Goal: Task Accomplishment & Management: Manage account settings

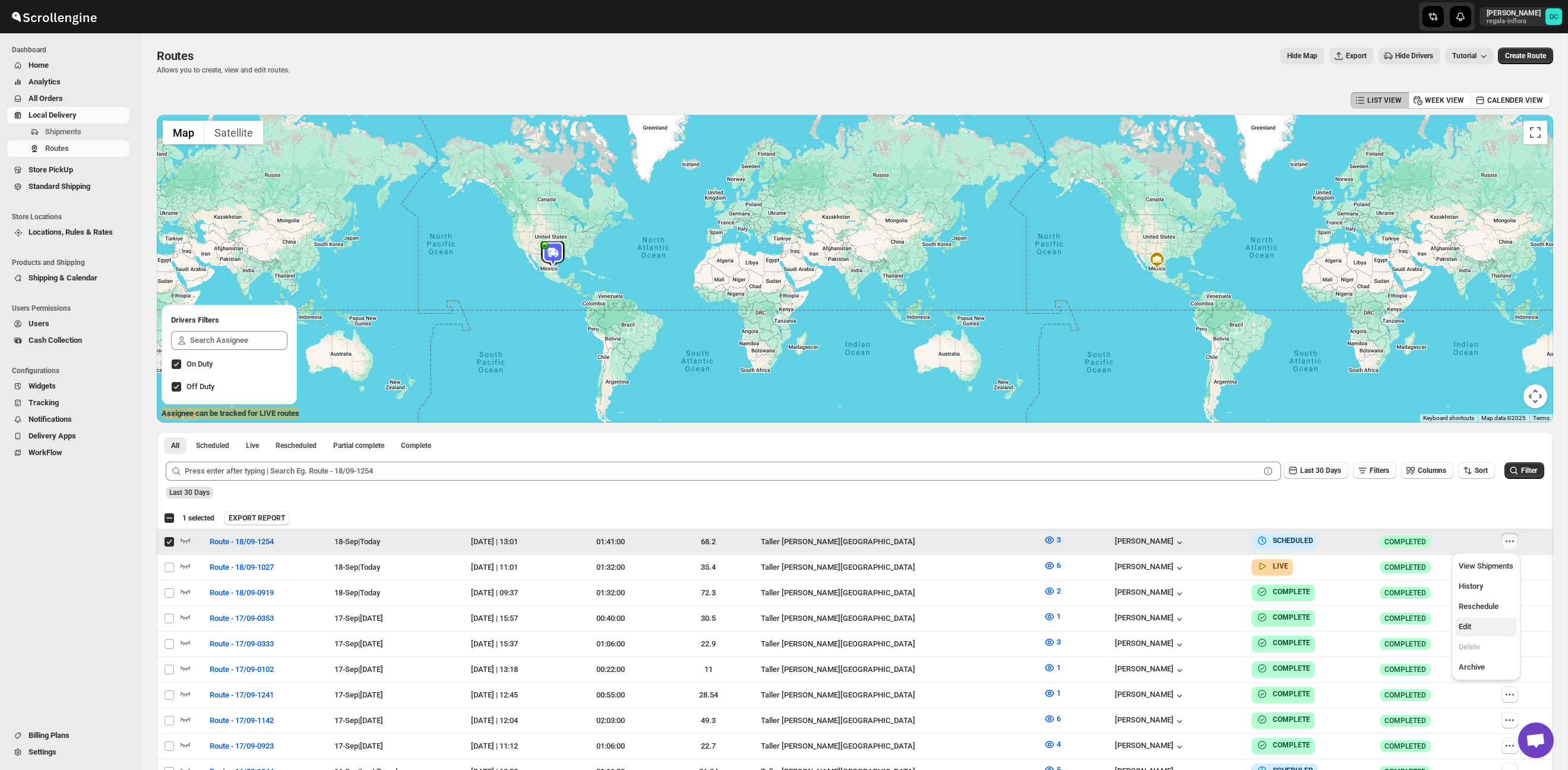
click at [1494, 626] on span "Edit" at bounding box center [1486, 626] width 55 height 12
checkbox input "false"
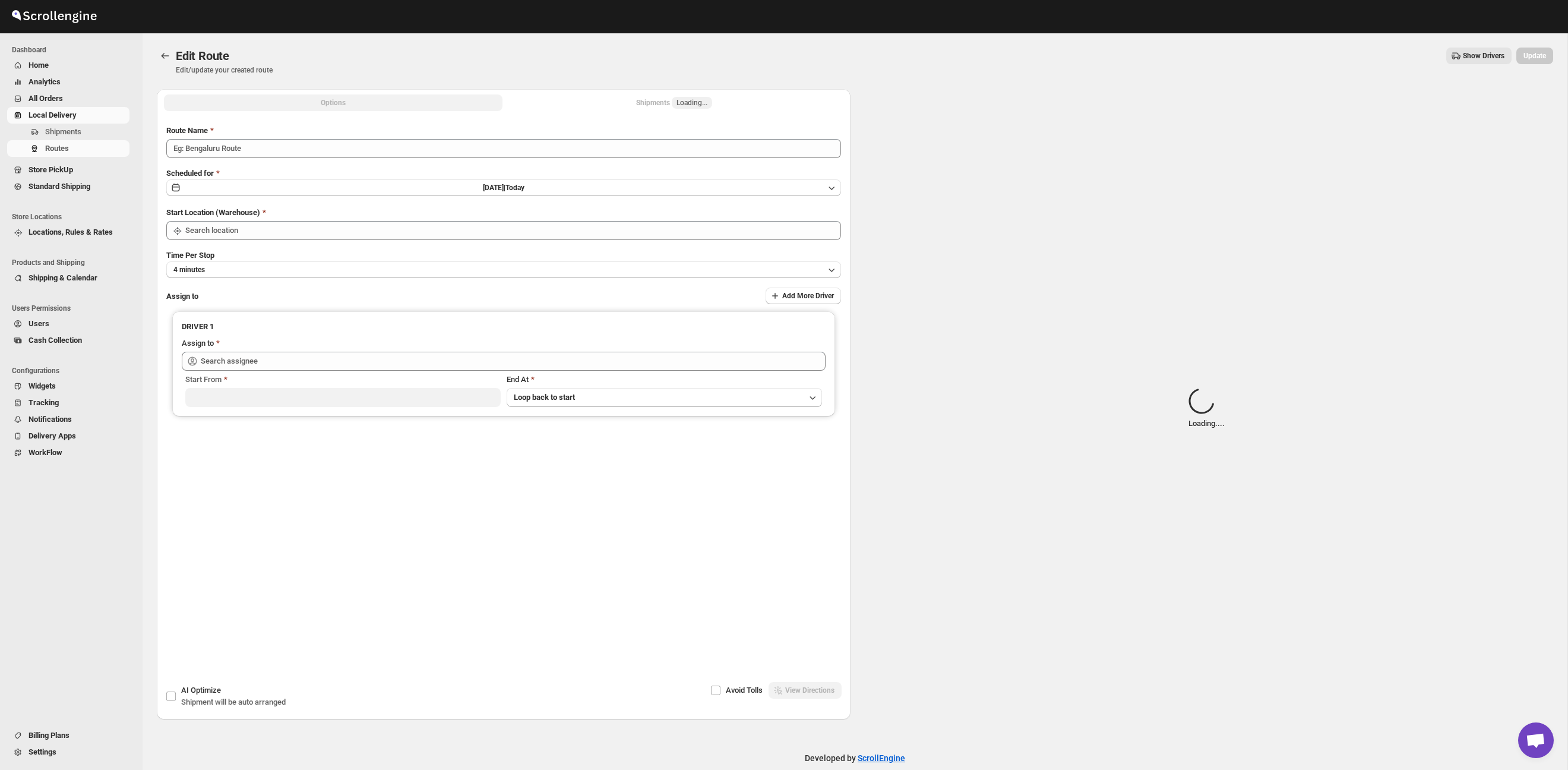
type input "Route - 18/09-1254"
click at [622, 102] on button "Shipments Loading..." at bounding box center [674, 103] width 339 height 17
type input "Taller [PERSON_NAME][GEOGRAPHIC_DATA]"
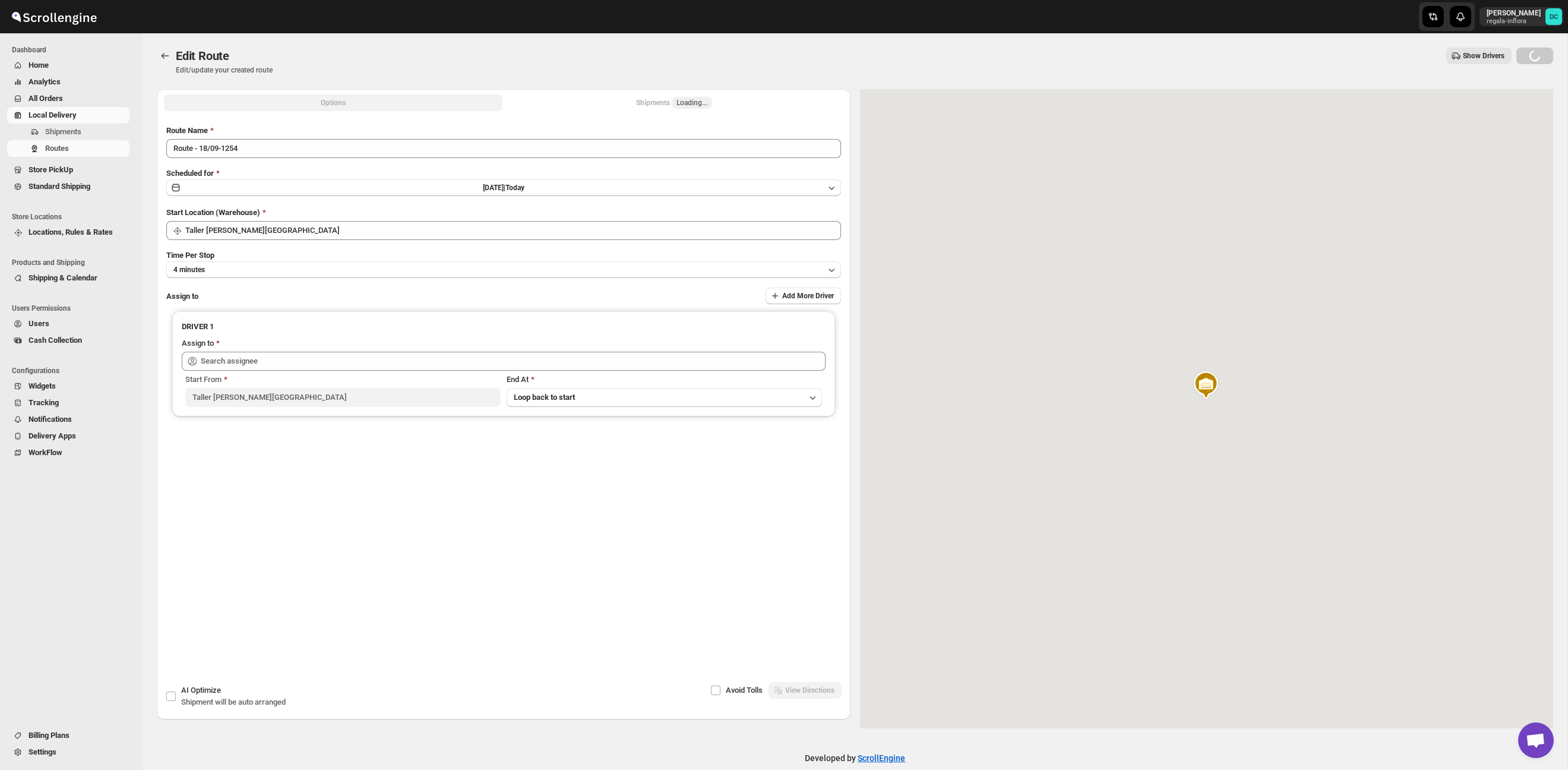
drag, startPoint x: 606, startPoint y: 97, endPoint x: 629, endPoint y: 105, distance: 24.4
click at [606, 98] on button "Shipments Loading..." at bounding box center [674, 103] width 339 height 17
type input "[PERSON_NAME] ([EMAIL_ADDRESS][DOMAIN_NAME])"
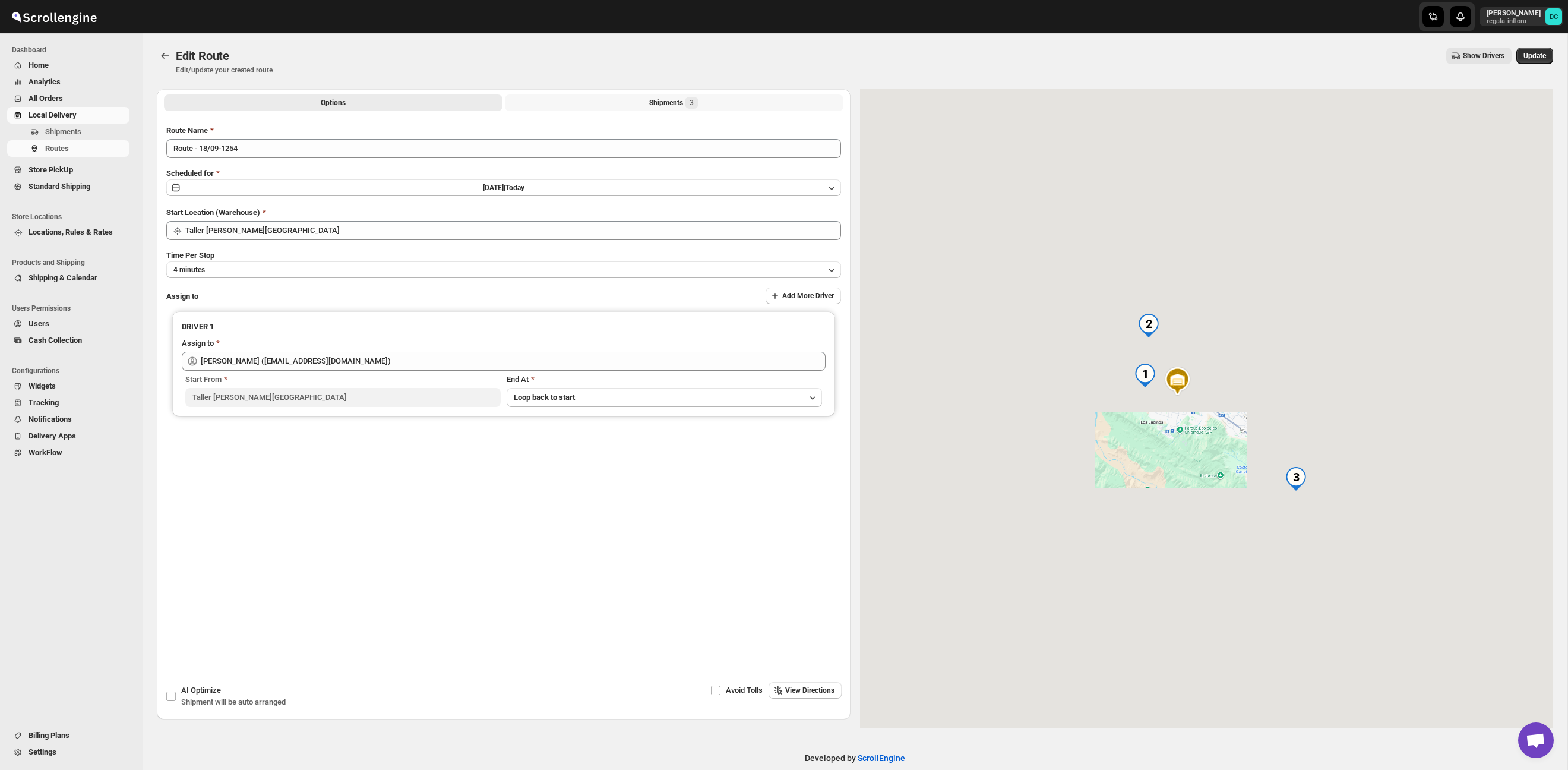
drag, startPoint x: 639, startPoint y: 107, endPoint x: 627, endPoint y: 106, distance: 12.0
click at [638, 107] on button "Shipments 3" at bounding box center [674, 103] width 339 height 17
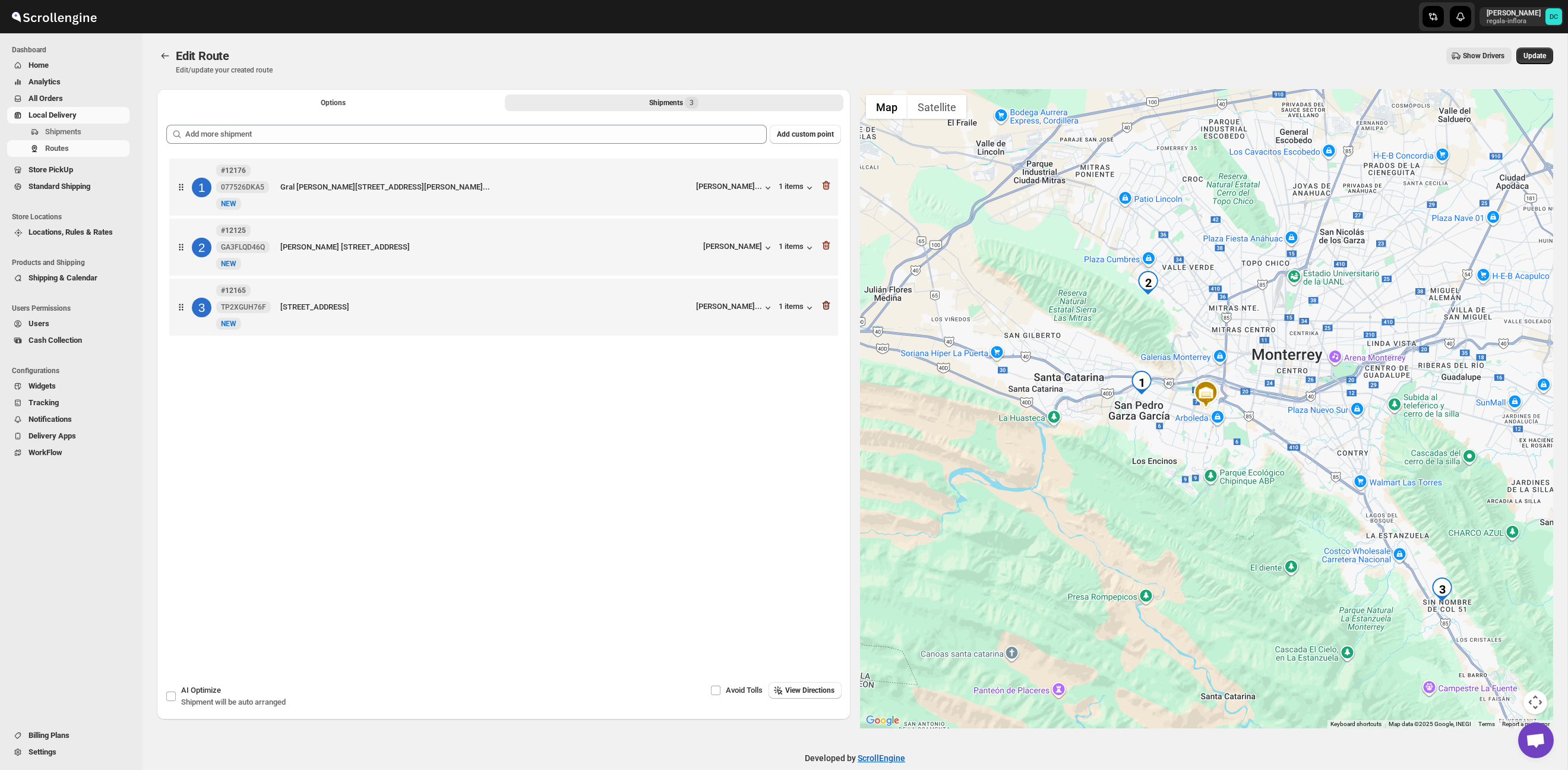
click at [829, 307] on icon "button" at bounding box center [826, 305] width 12 height 12
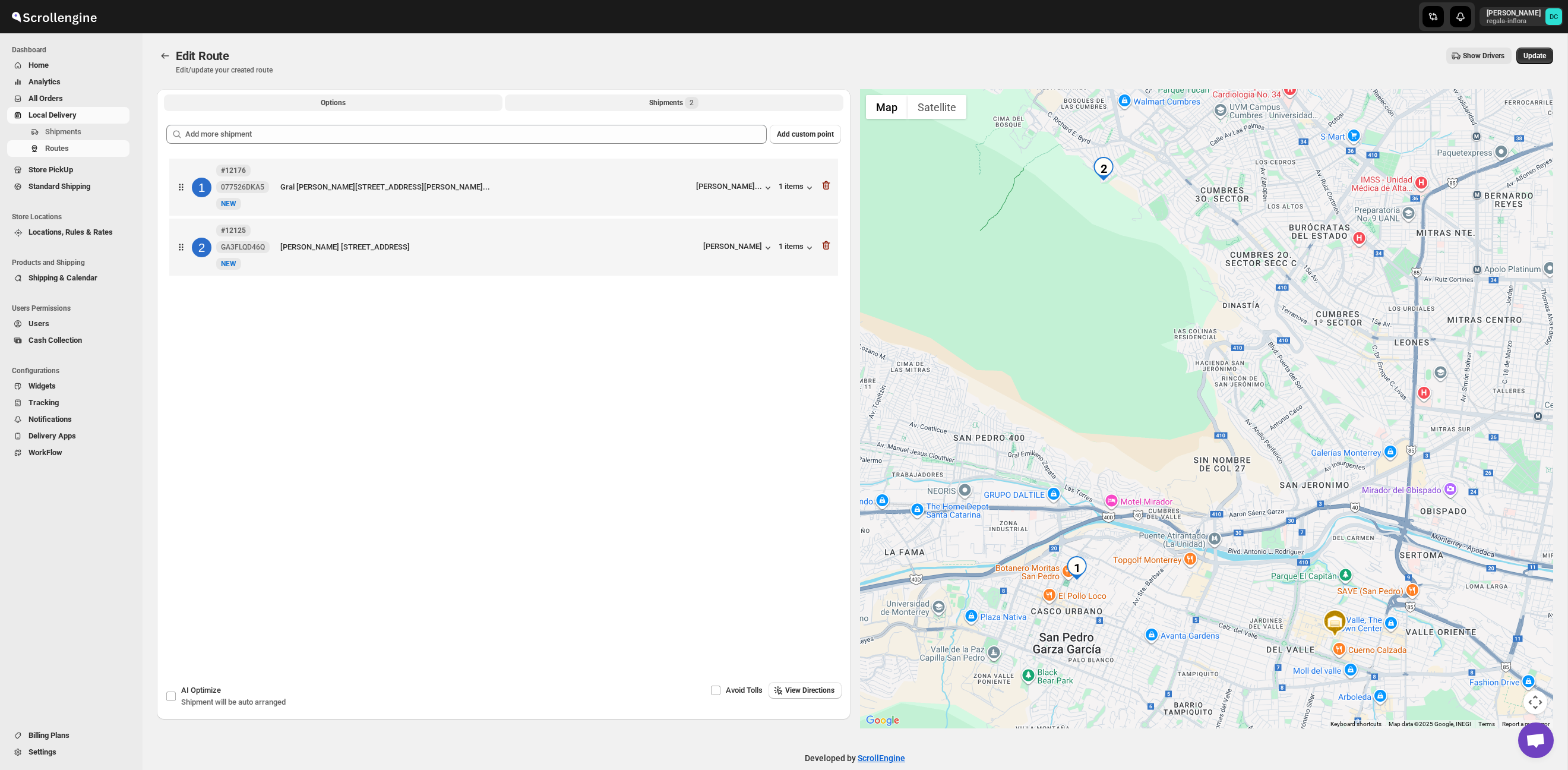
click at [380, 100] on button "Options" at bounding box center [334, 103] width 339 height 17
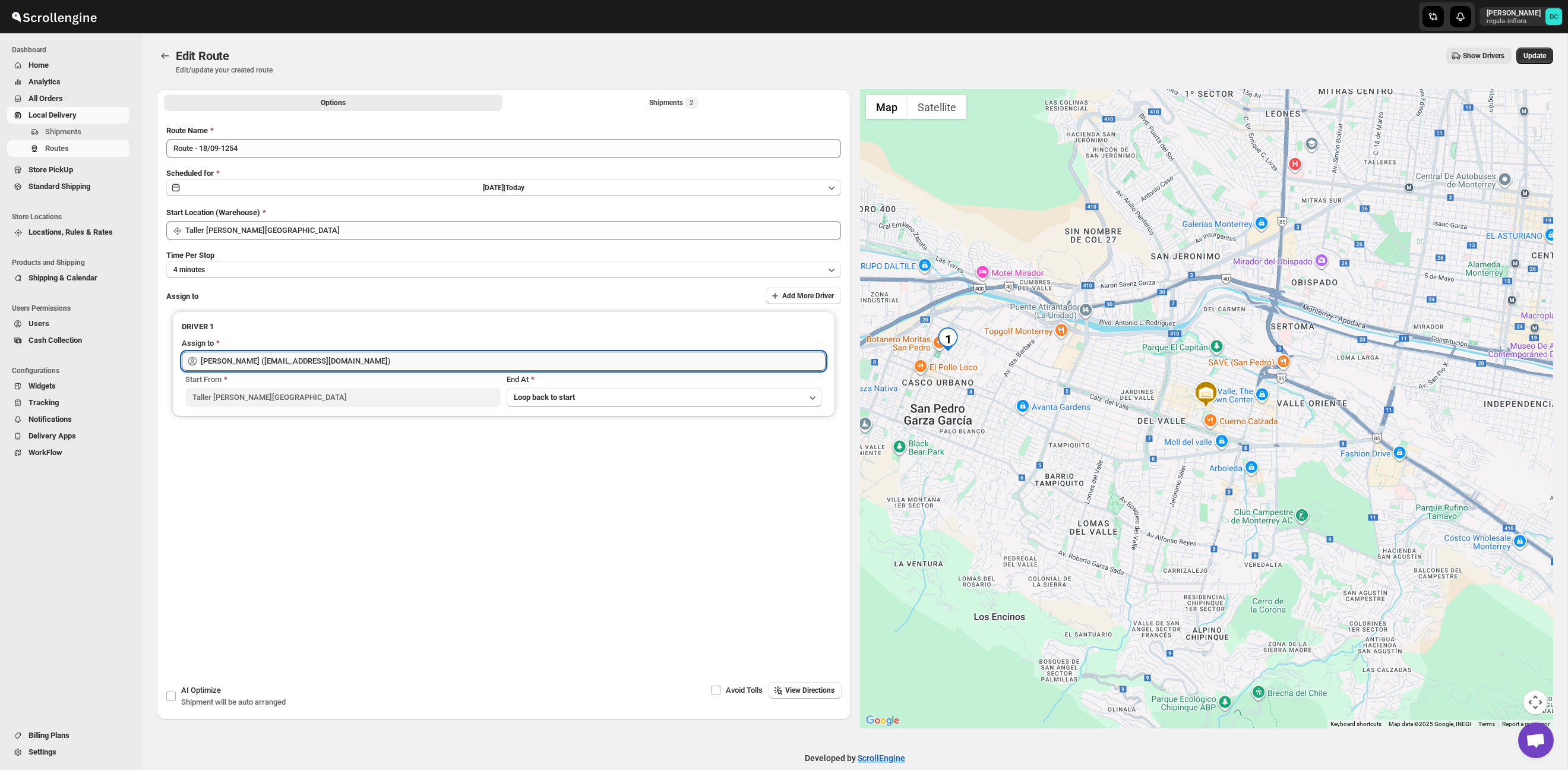
click at [407, 358] on input "[PERSON_NAME] ([EMAIL_ADDRESS][DOMAIN_NAME])" at bounding box center [513, 361] width 625 height 19
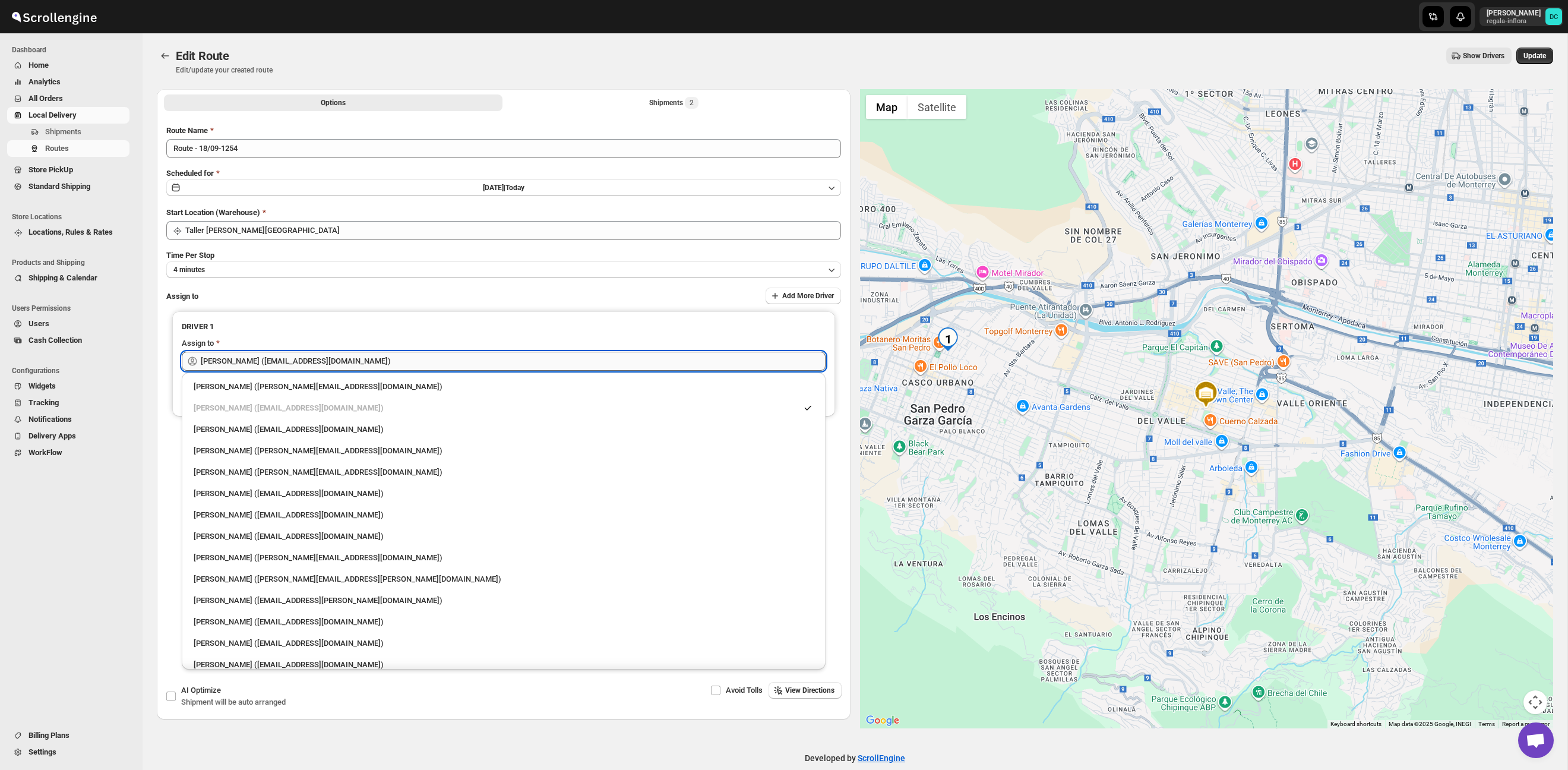
click at [408, 358] on input "[PERSON_NAME] ([EMAIL_ADDRESS][DOMAIN_NAME])" at bounding box center [513, 361] width 625 height 19
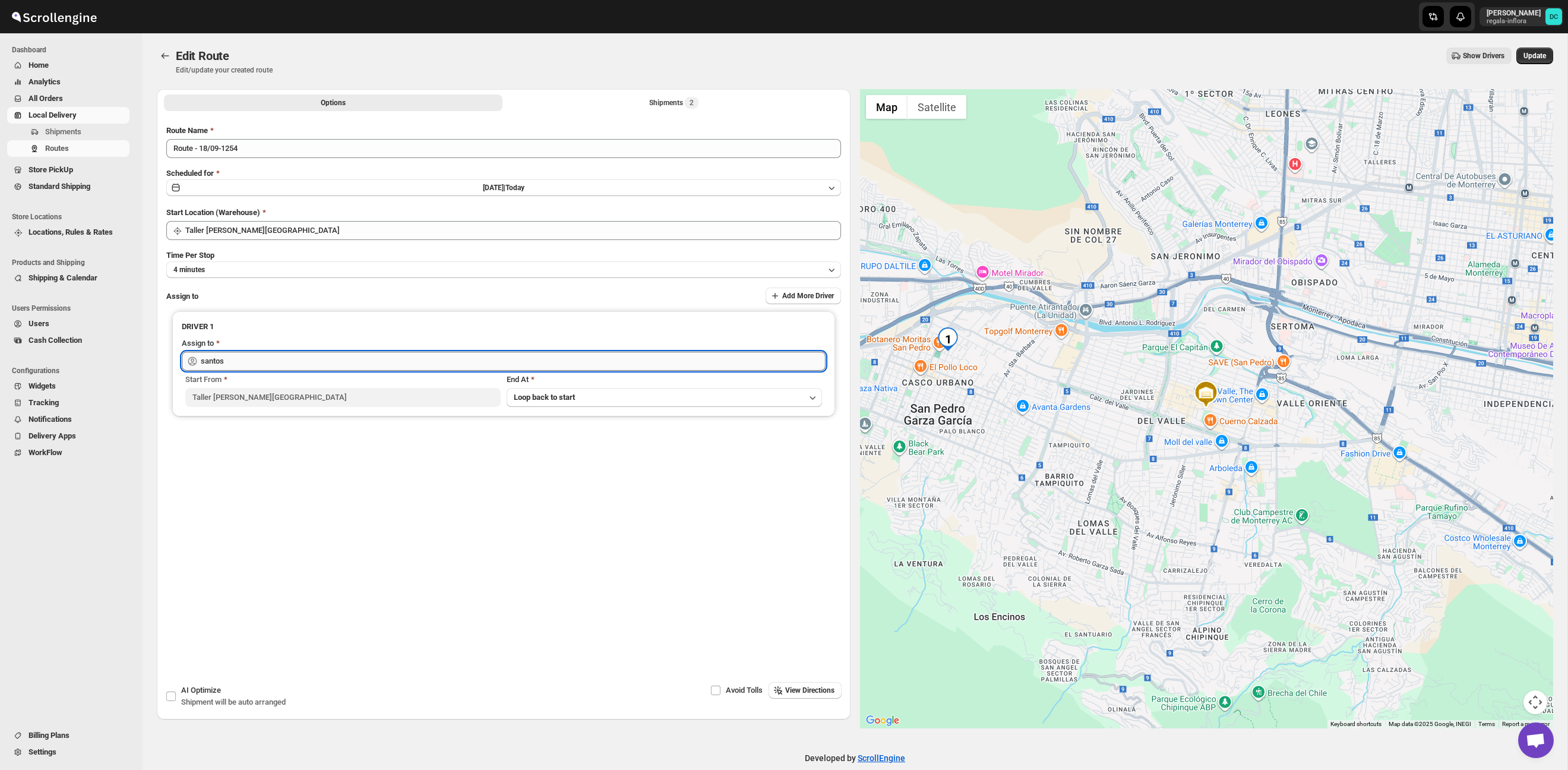
click at [377, 360] on input "santos" at bounding box center [513, 361] width 625 height 19
click at [341, 390] on div "[PERSON_NAME] ([EMAIL_ADDRESS][DOMAIN_NAME])" at bounding box center [503, 387] width 620 height 12
type input "[PERSON_NAME] ([EMAIL_ADDRESS][DOMAIN_NAME])"
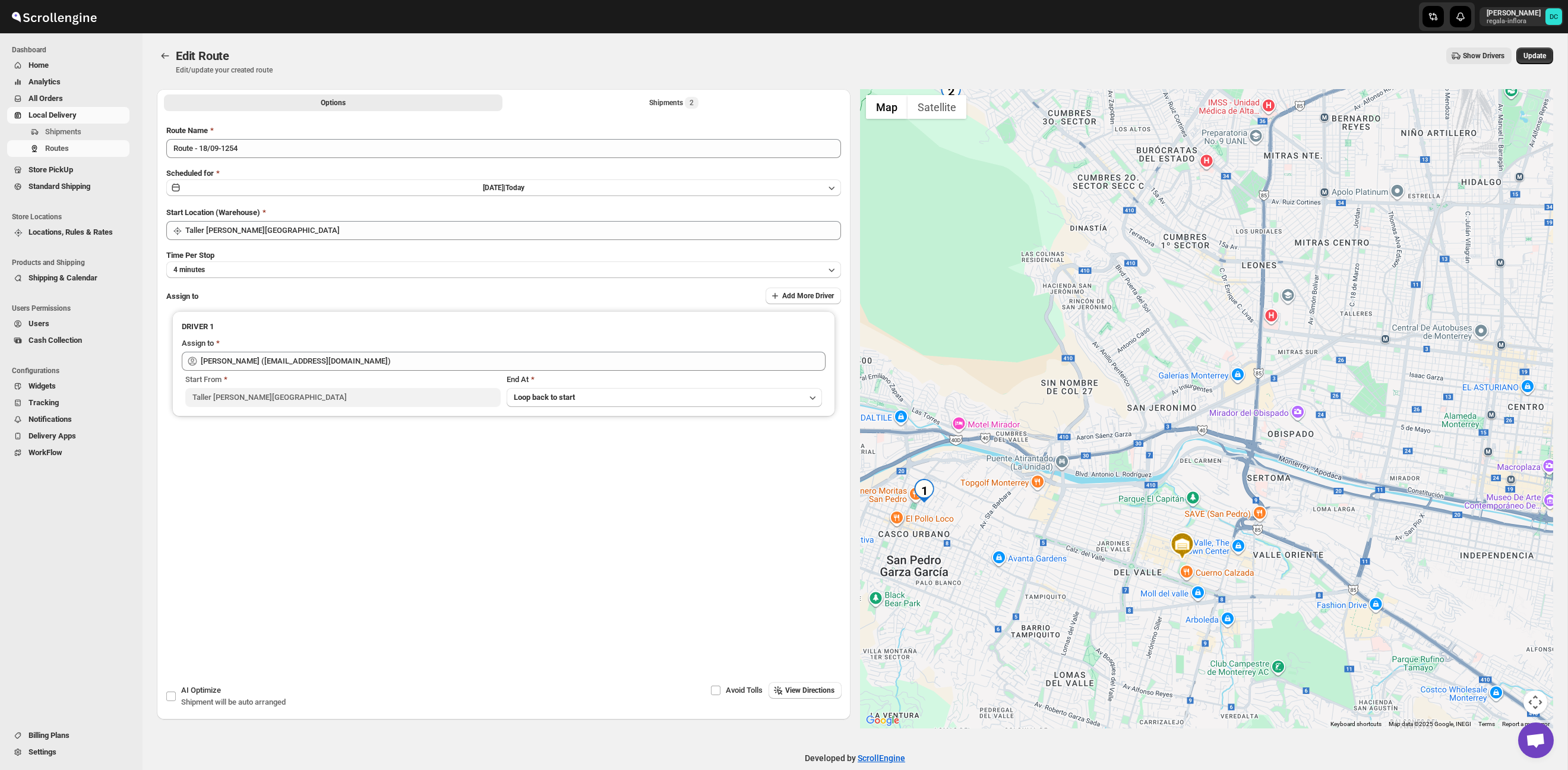
drag, startPoint x: 1370, startPoint y: 274, endPoint x: 1357, endPoint y: 366, distance: 92.9
click at [1357, 366] on div at bounding box center [1207, 408] width 694 height 639
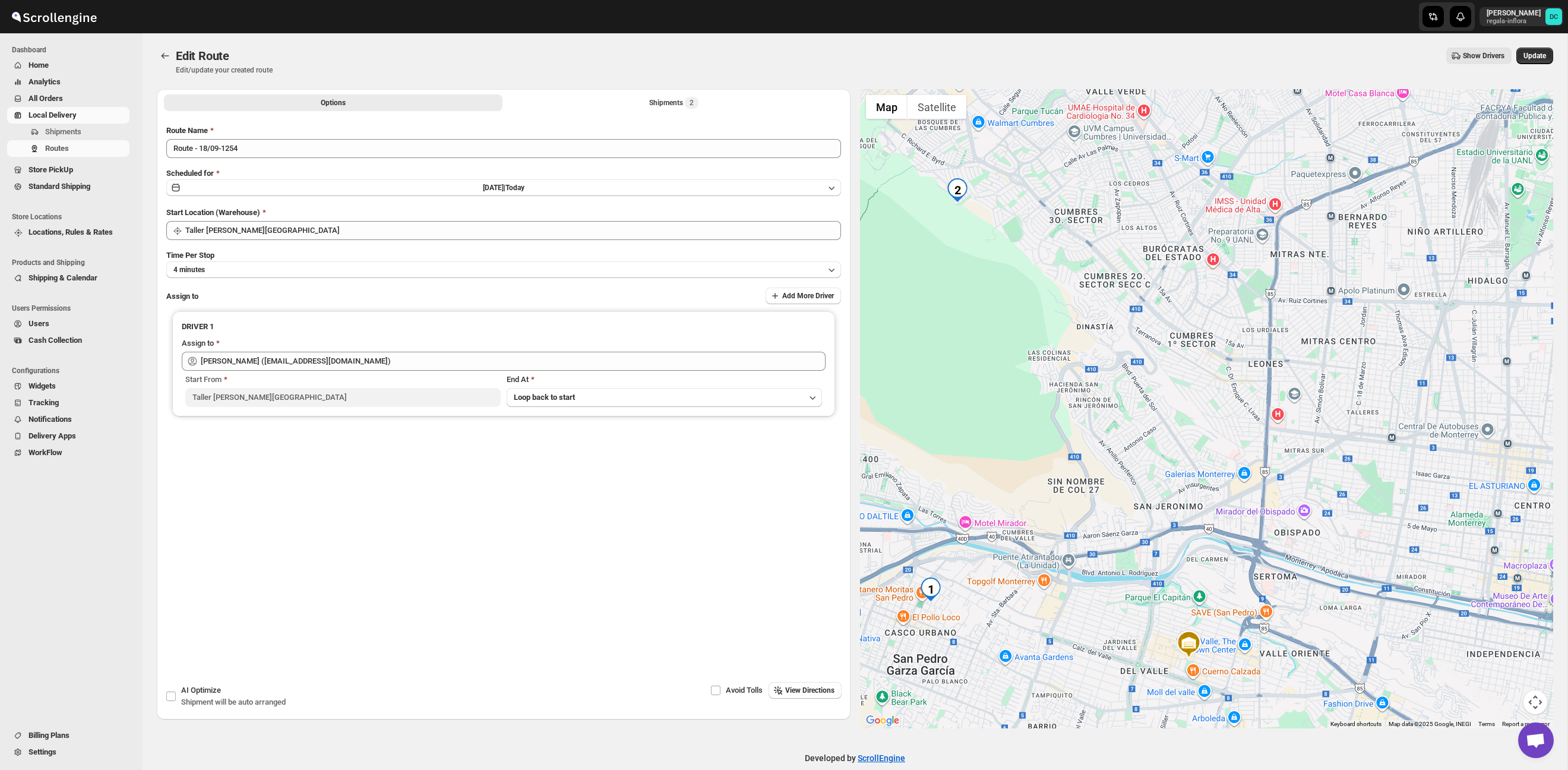
drag, startPoint x: 1415, startPoint y: 220, endPoint x: 1459, endPoint y: 192, distance: 52.2
click at [1422, 325] on div at bounding box center [1207, 408] width 694 height 639
click at [1530, 59] on span "Update" at bounding box center [1534, 56] width 22 height 10
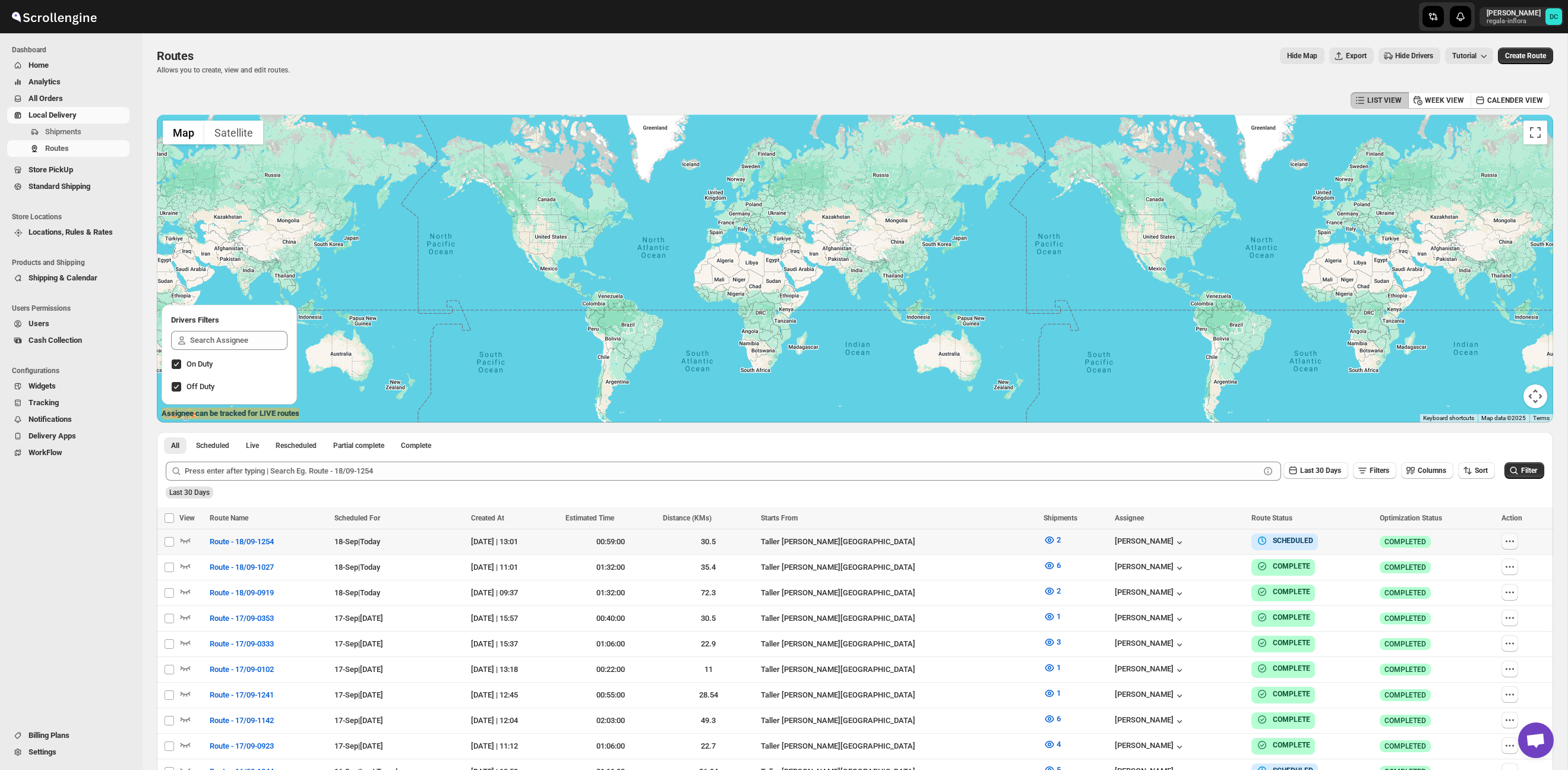
click at [1514, 541] on icon "button" at bounding box center [1509, 541] width 12 height 12
checkbox input "true"
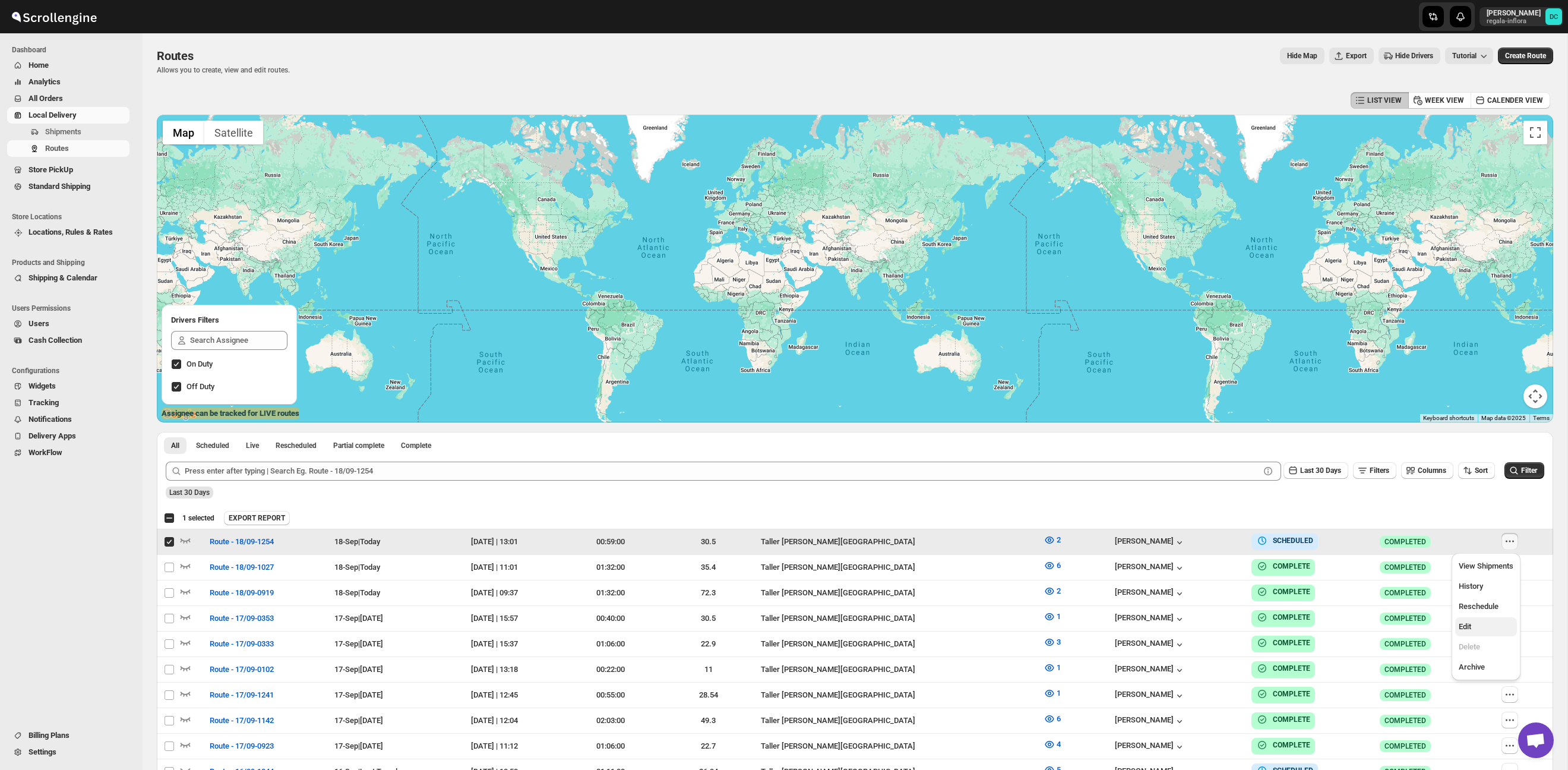
click at [1481, 626] on span "Edit" at bounding box center [1486, 626] width 55 height 12
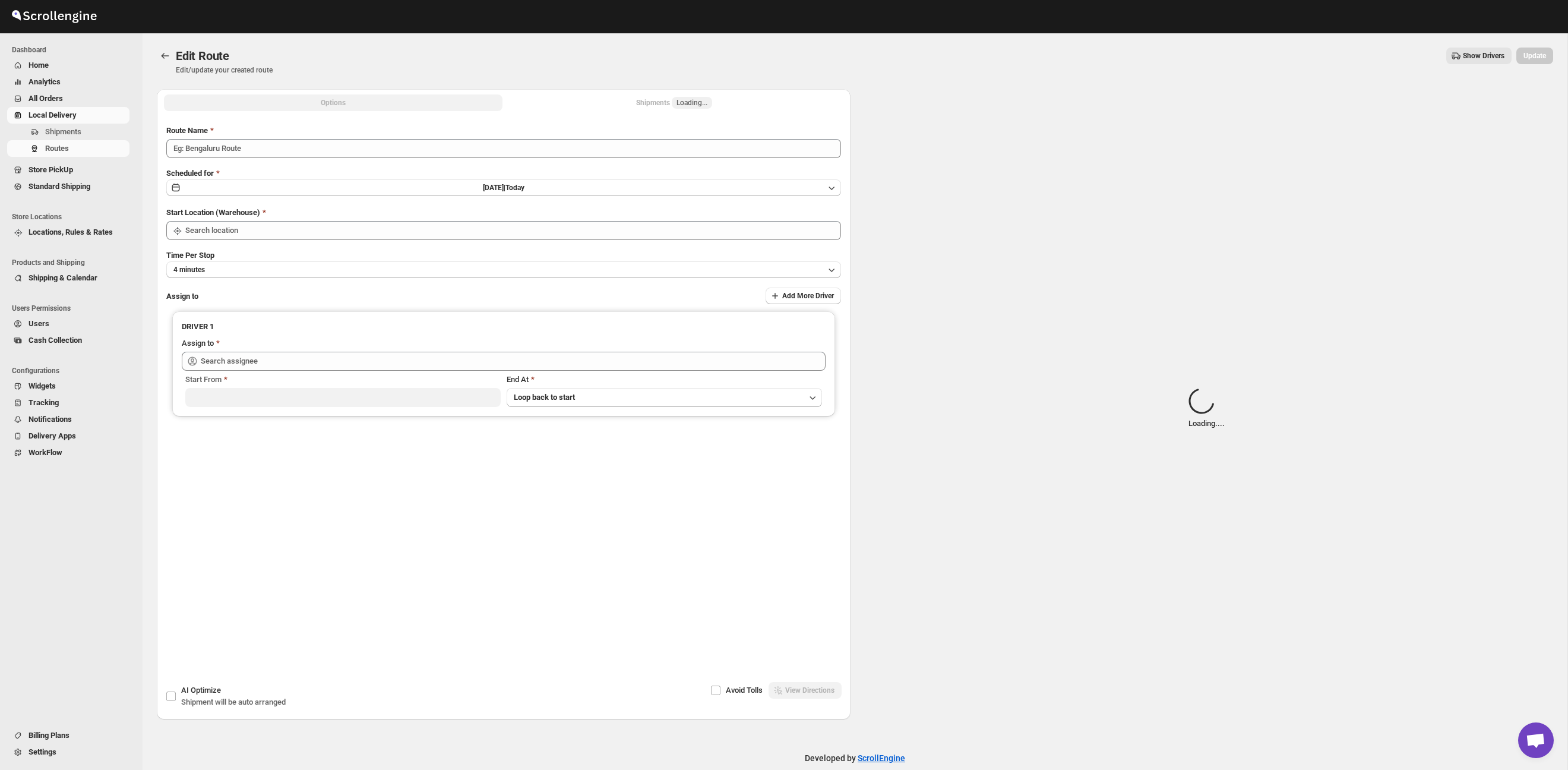
type input "Route - 18/09-1254"
type input "Taller [PERSON_NAME][GEOGRAPHIC_DATA]"
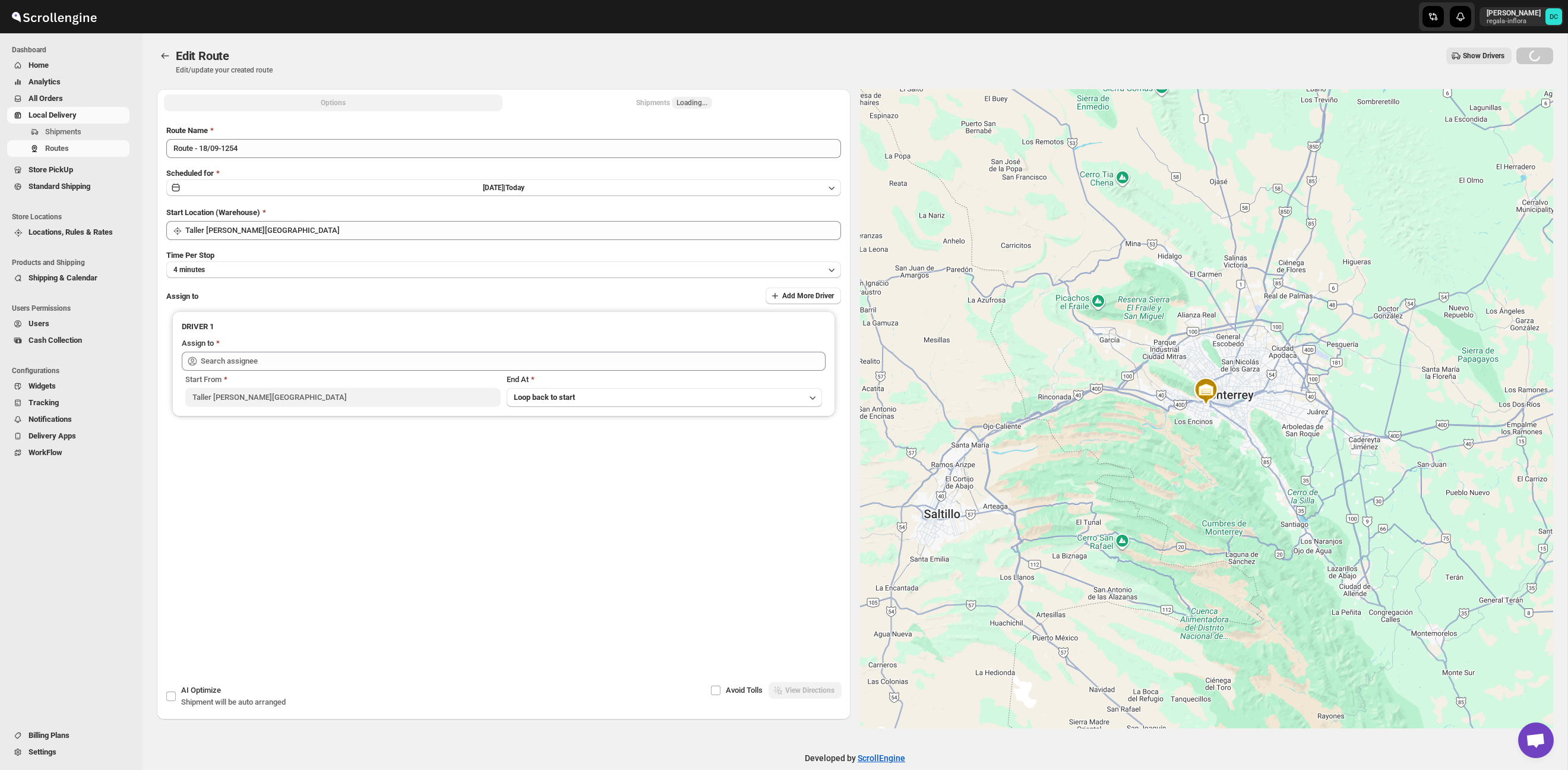
click at [725, 100] on button "Shipments Loading..." at bounding box center [674, 103] width 339 height 17
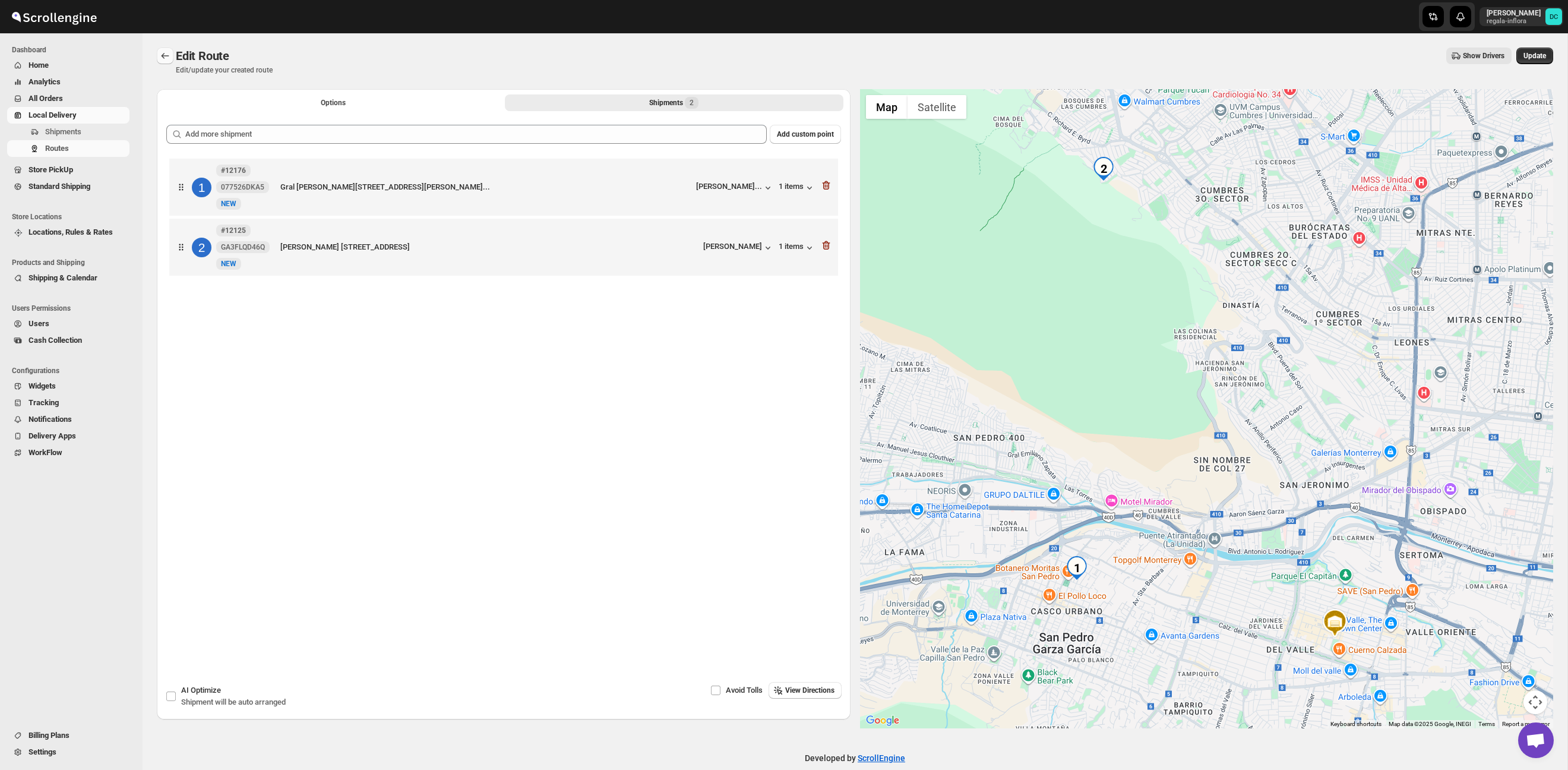
click at [166, 57] on icon "Routes" at bounding box center [165, 56] width 12 height 12
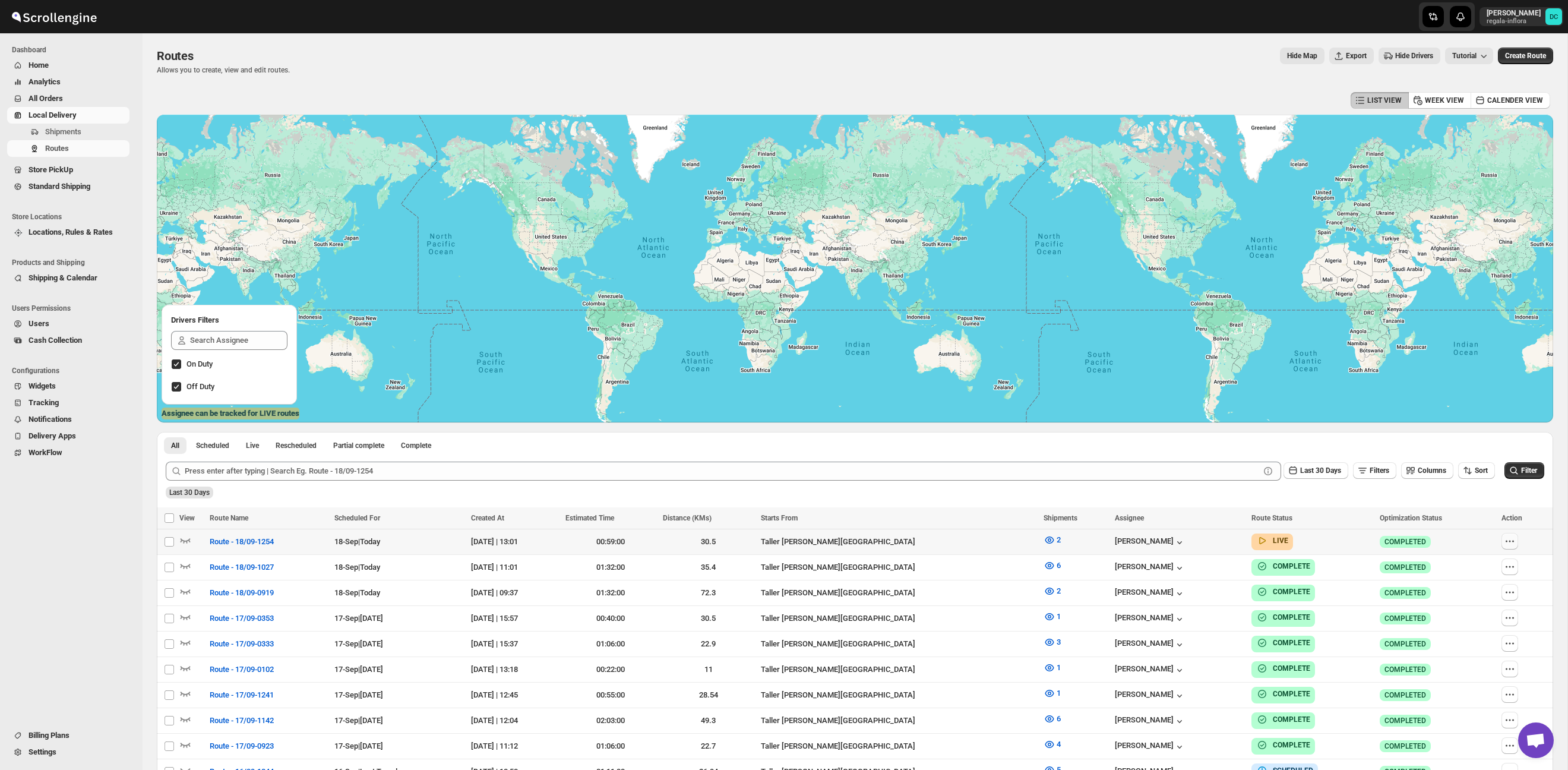
click at [1510, 543] on icon "button" at bounding box center [1509, 541] width 12 height 12
checkbox input "true"
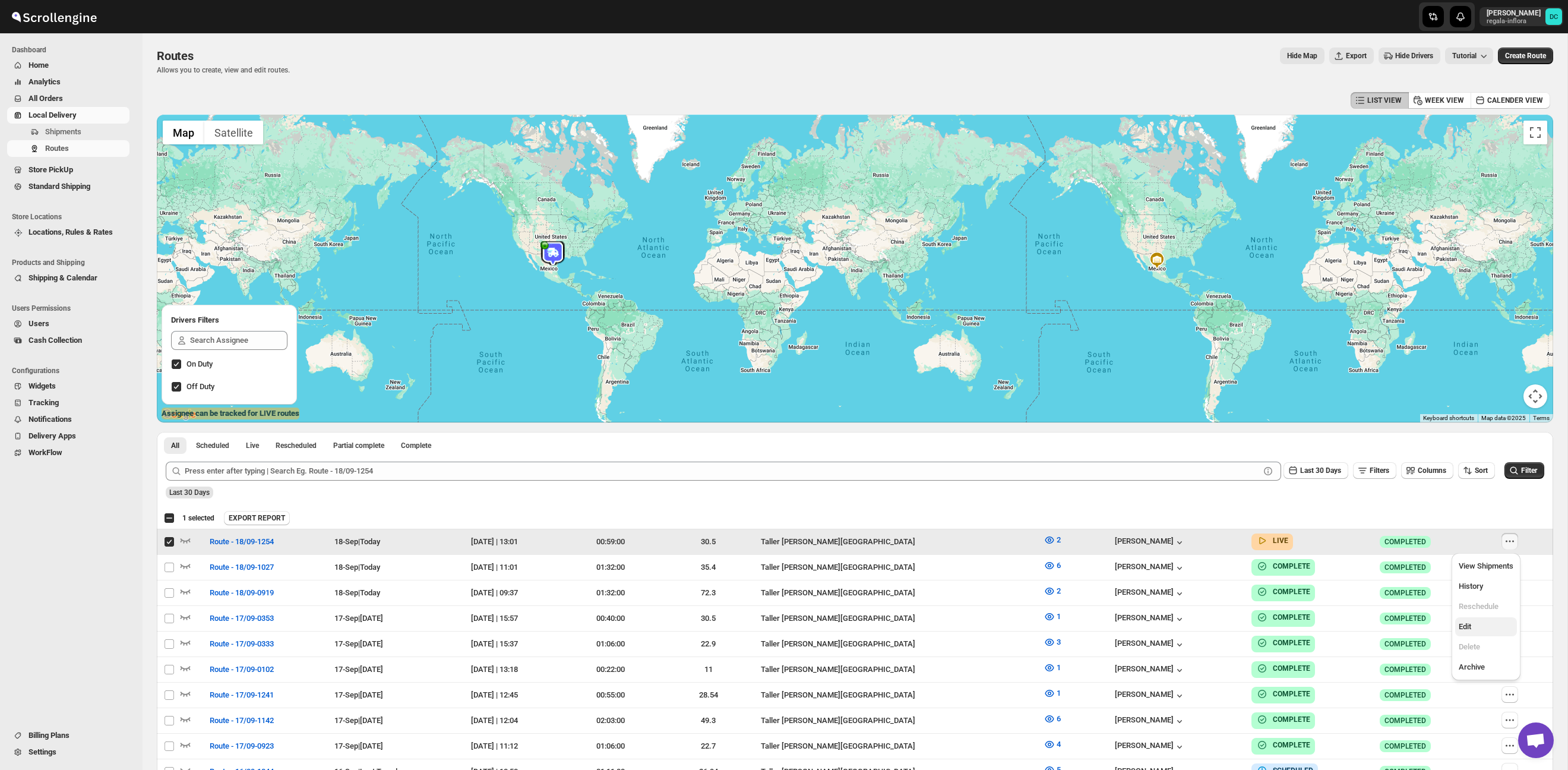
click at [1479, 625] on span "Edit" at bounding box center [1486, 626] width 55 height 12
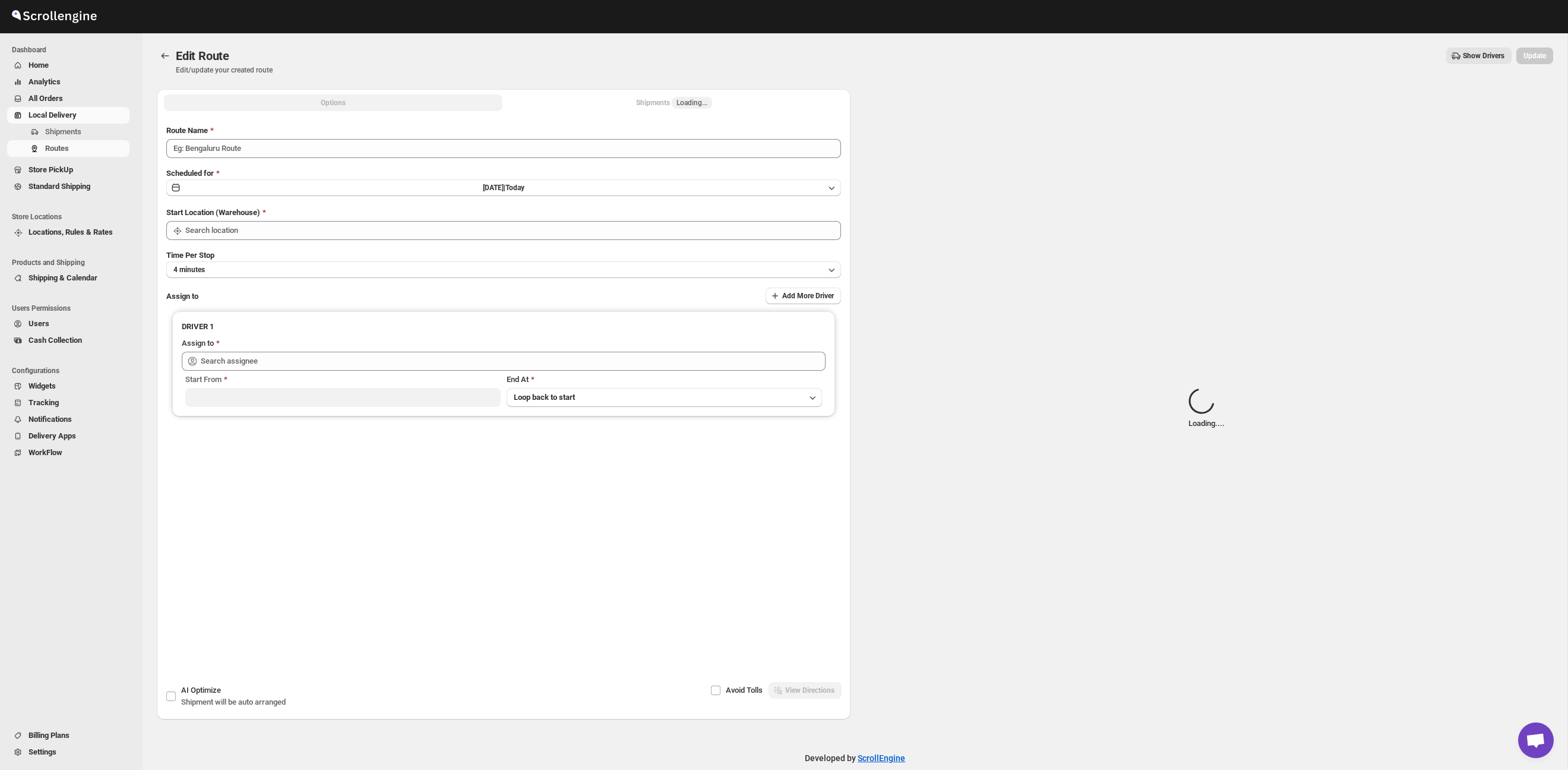
type input "Route - 18/09-1254"
type input "Taller [PERSON_NAME][GEOGRAPHIC_DATA]"
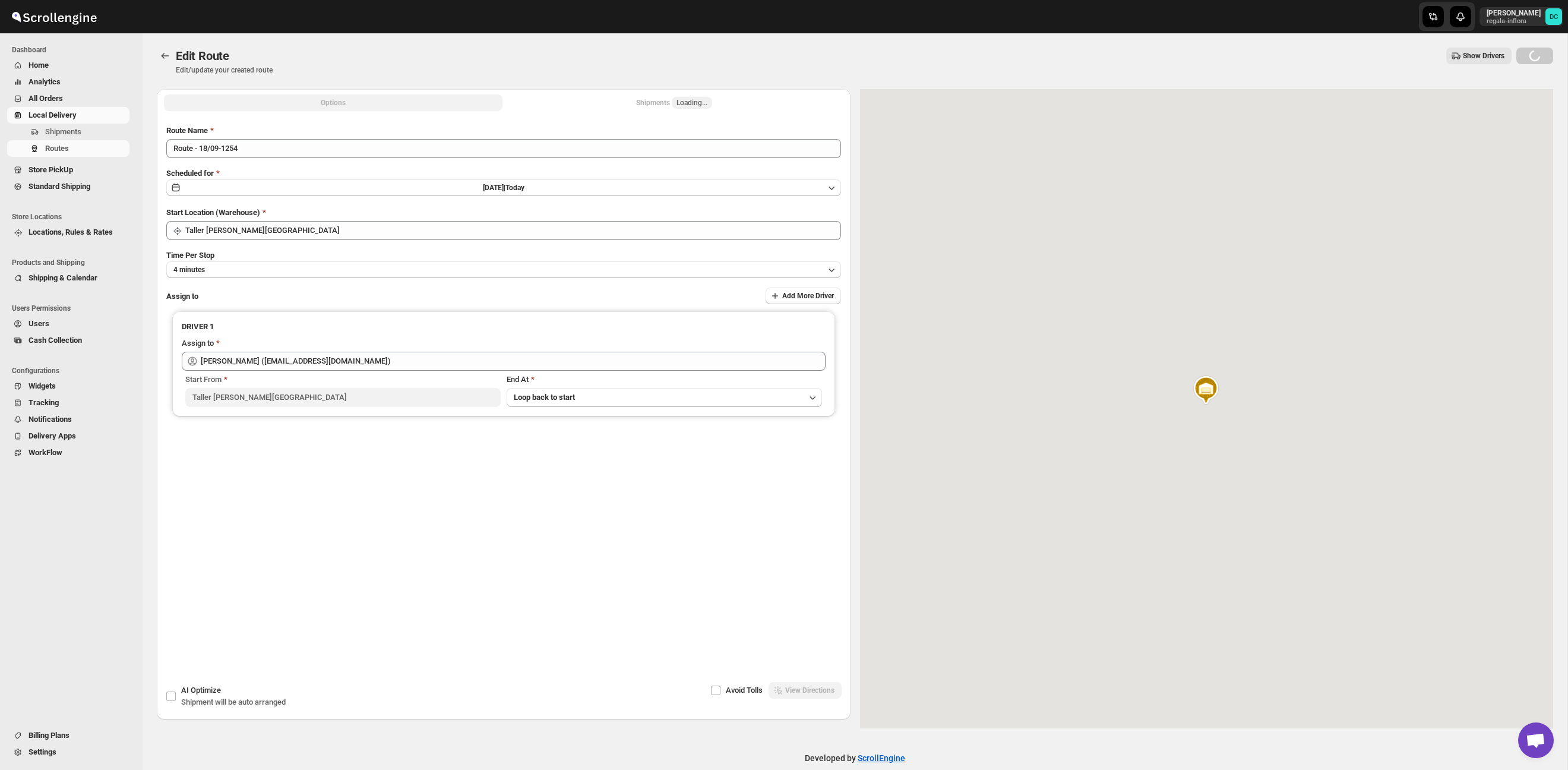
click at [627, 97] on button "Shipments Loading..." at bounding box center [674, 103] width 339 height 17
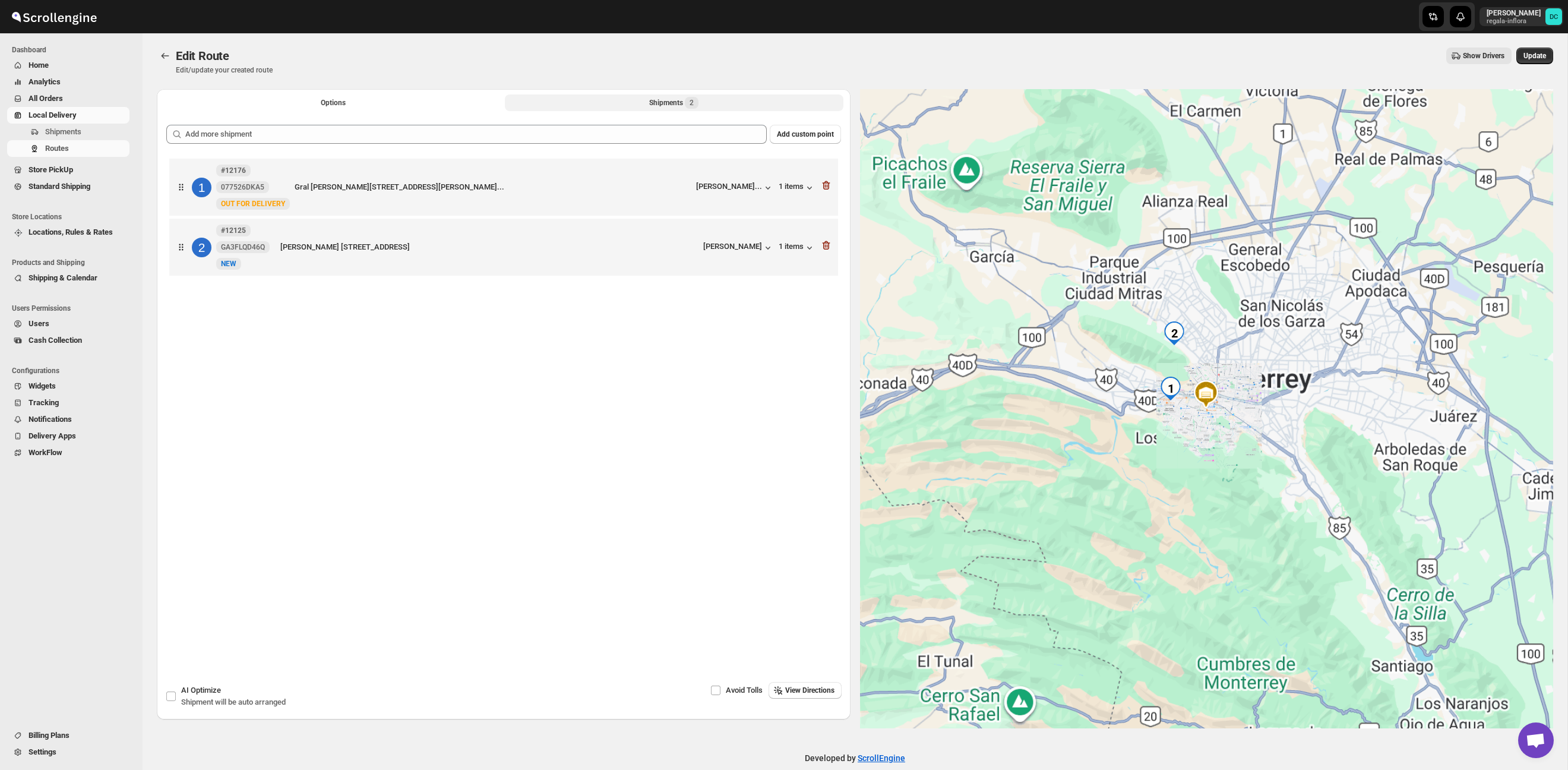
click at [669, 104] on div "Shipments 2" at bounding box center [673, 103] width 49 height 12
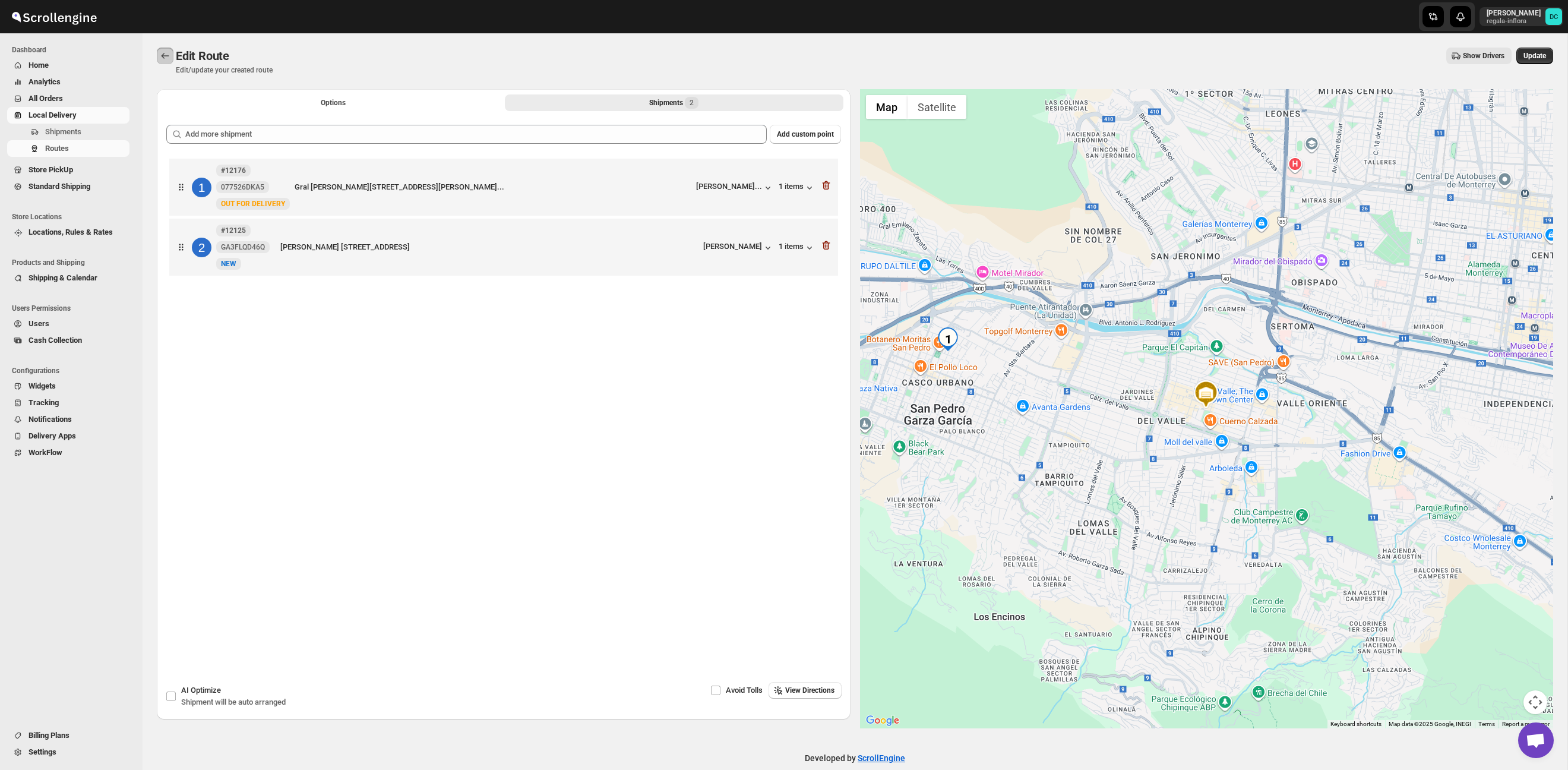
click at [167, 57] on icon "Routes" at bounding box center [165, 56] width 12 height 12
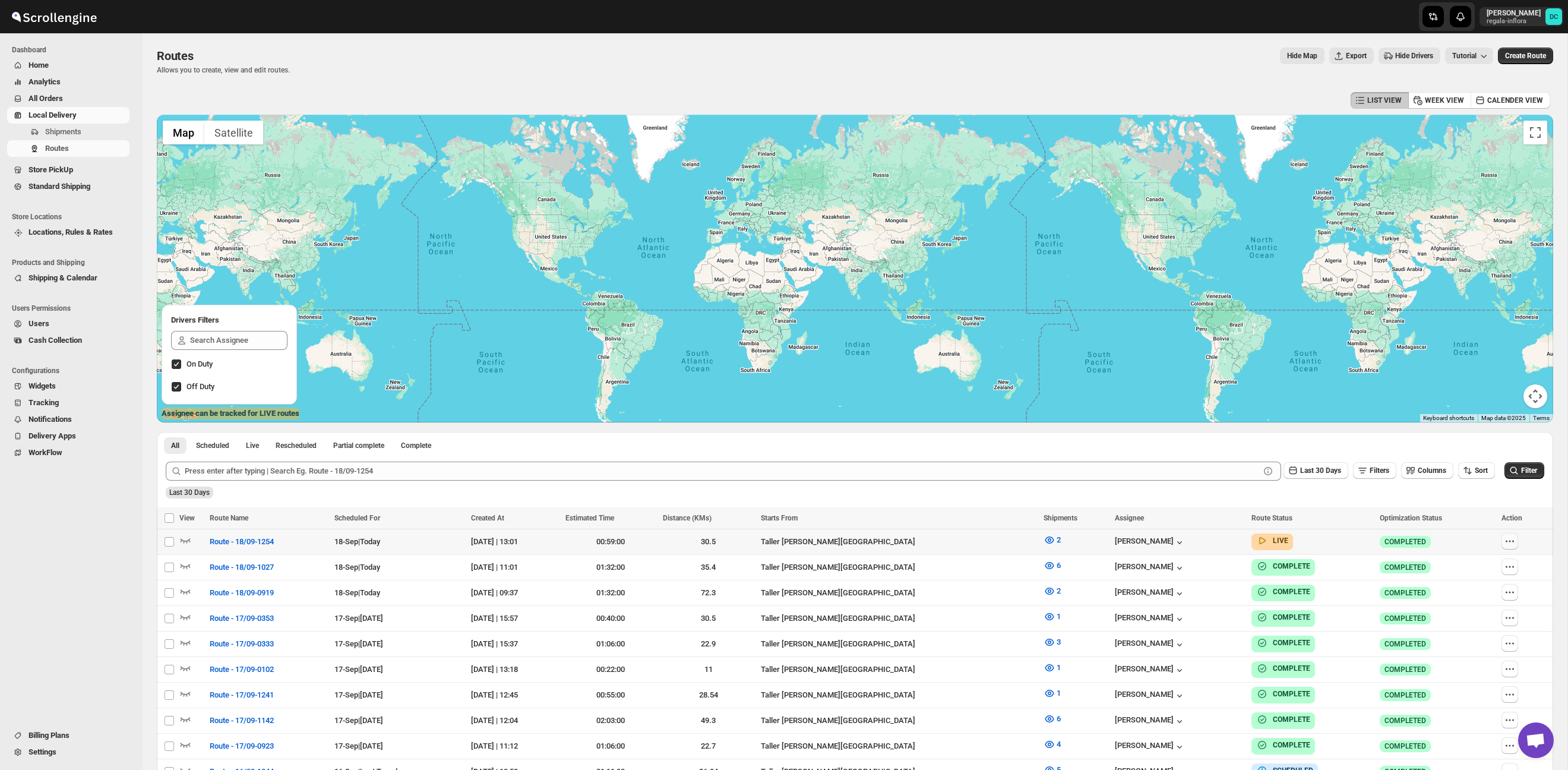
click at [1508, 544] on icon "button" at bounding box center [1509, 541] width 12 height 12
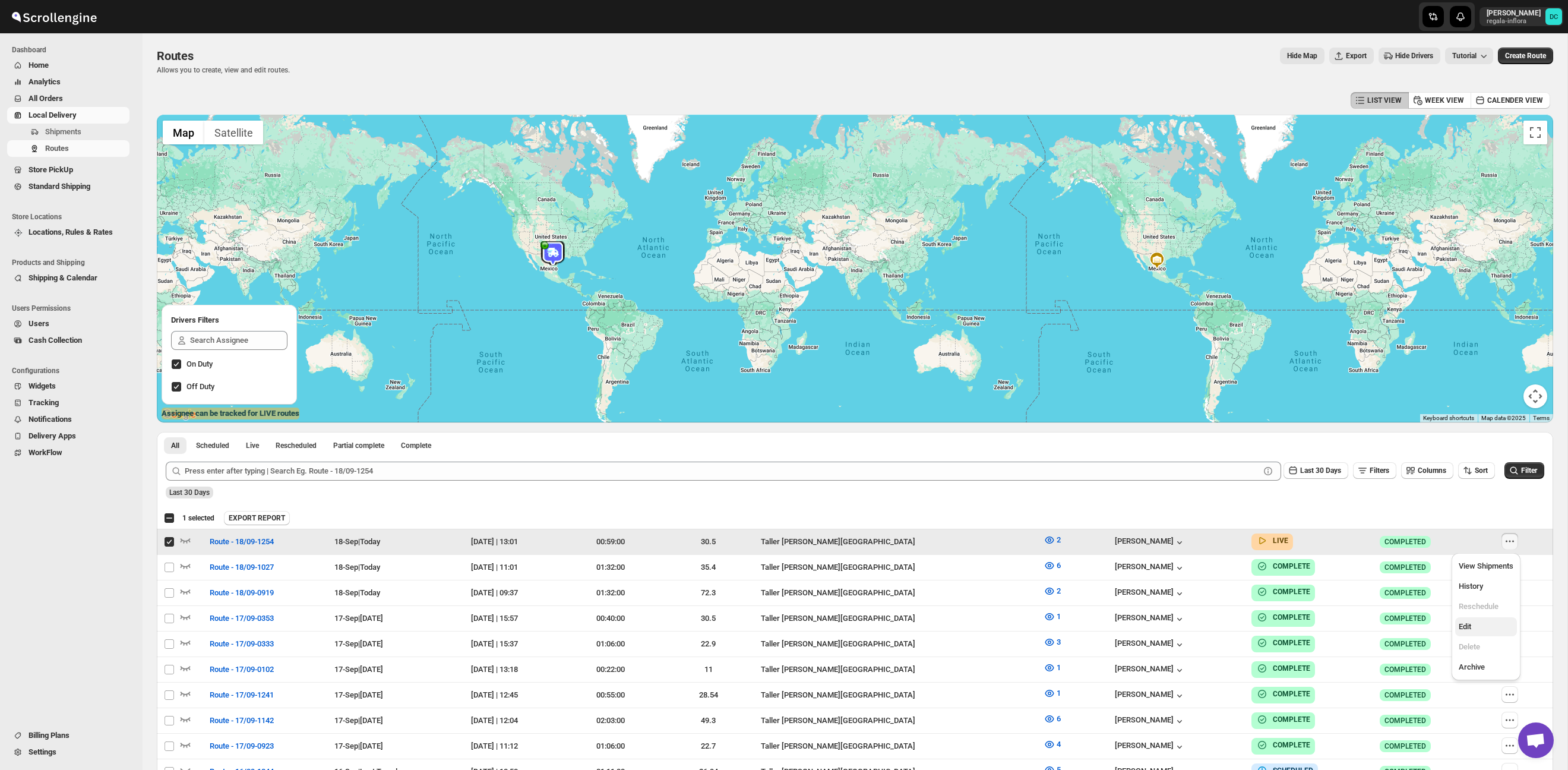
click at [1495, 624] on span "Edit" at bounding box center [1486, 626] width 55 height 12
checkbox input "false"
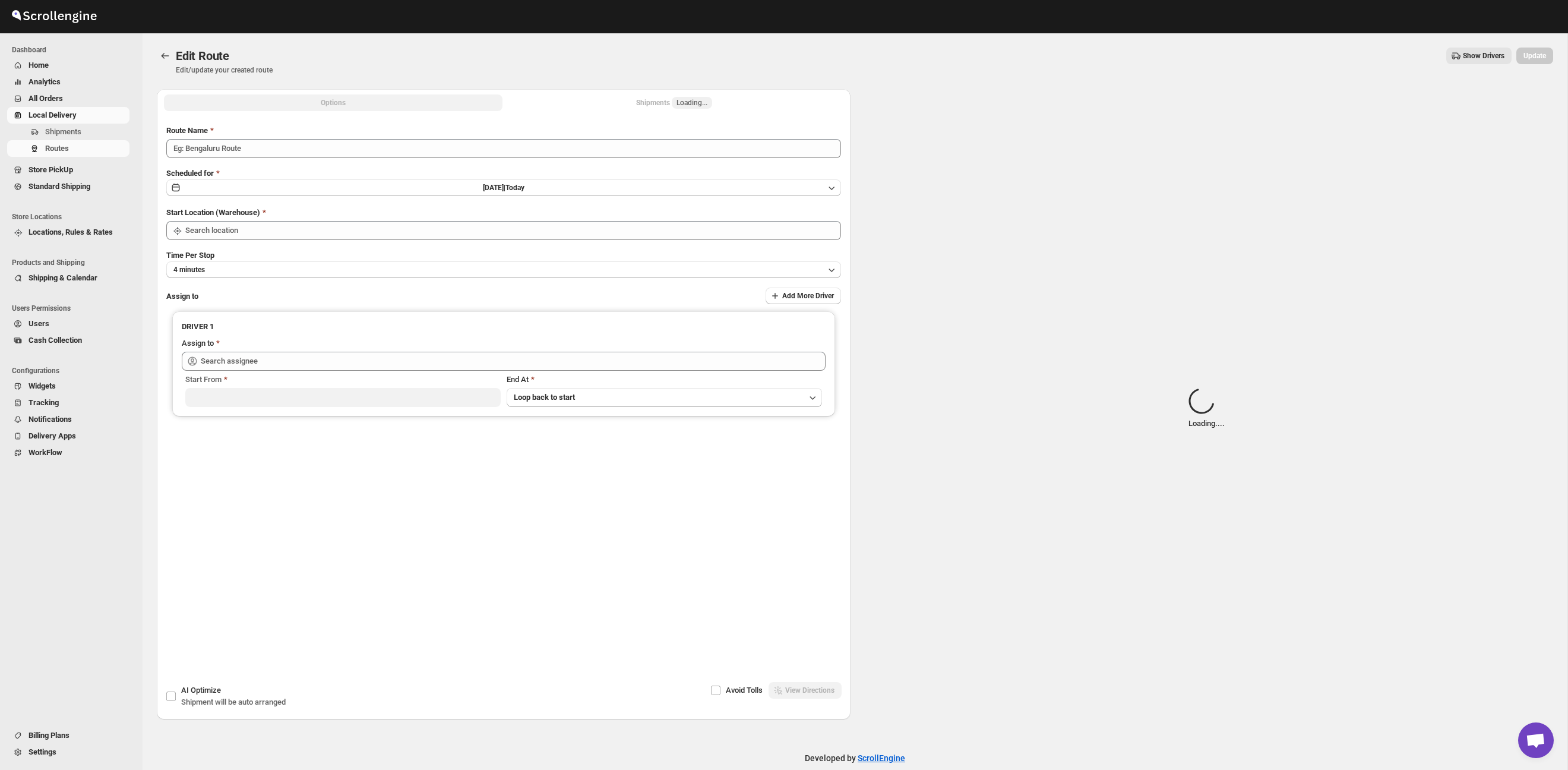
type input "Route - 18/09-1254"
type input "Taller [PERSON_NAME][GEOGRAPHIC_DATA]"
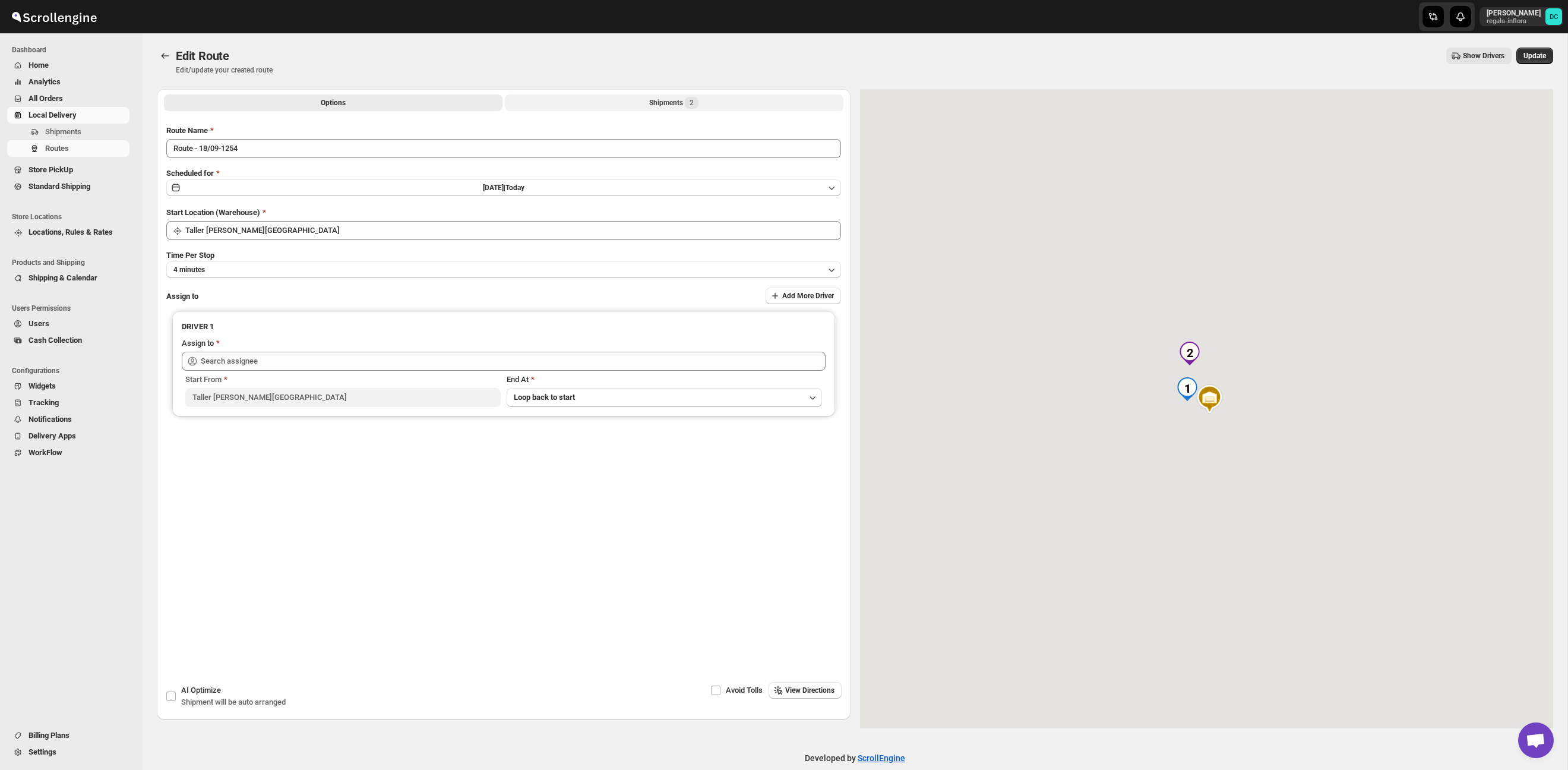
type input "[PERSON_NAME] ([EMAIL_ADDRESS][DOMAIN_NAME])"
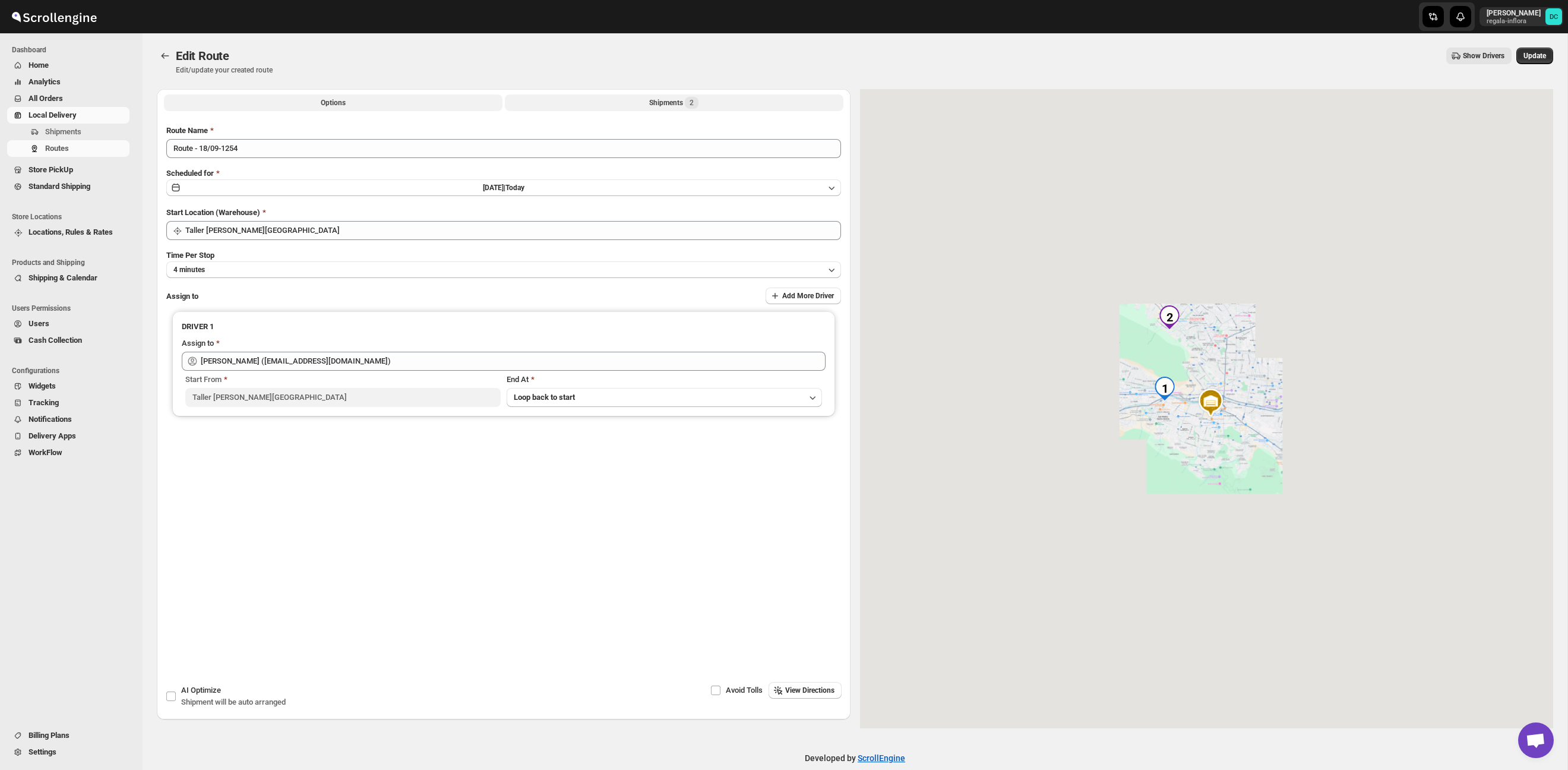
click at [652, 103] on div "Shipments 2" at bounding box center [673, 103] width 49 height 12
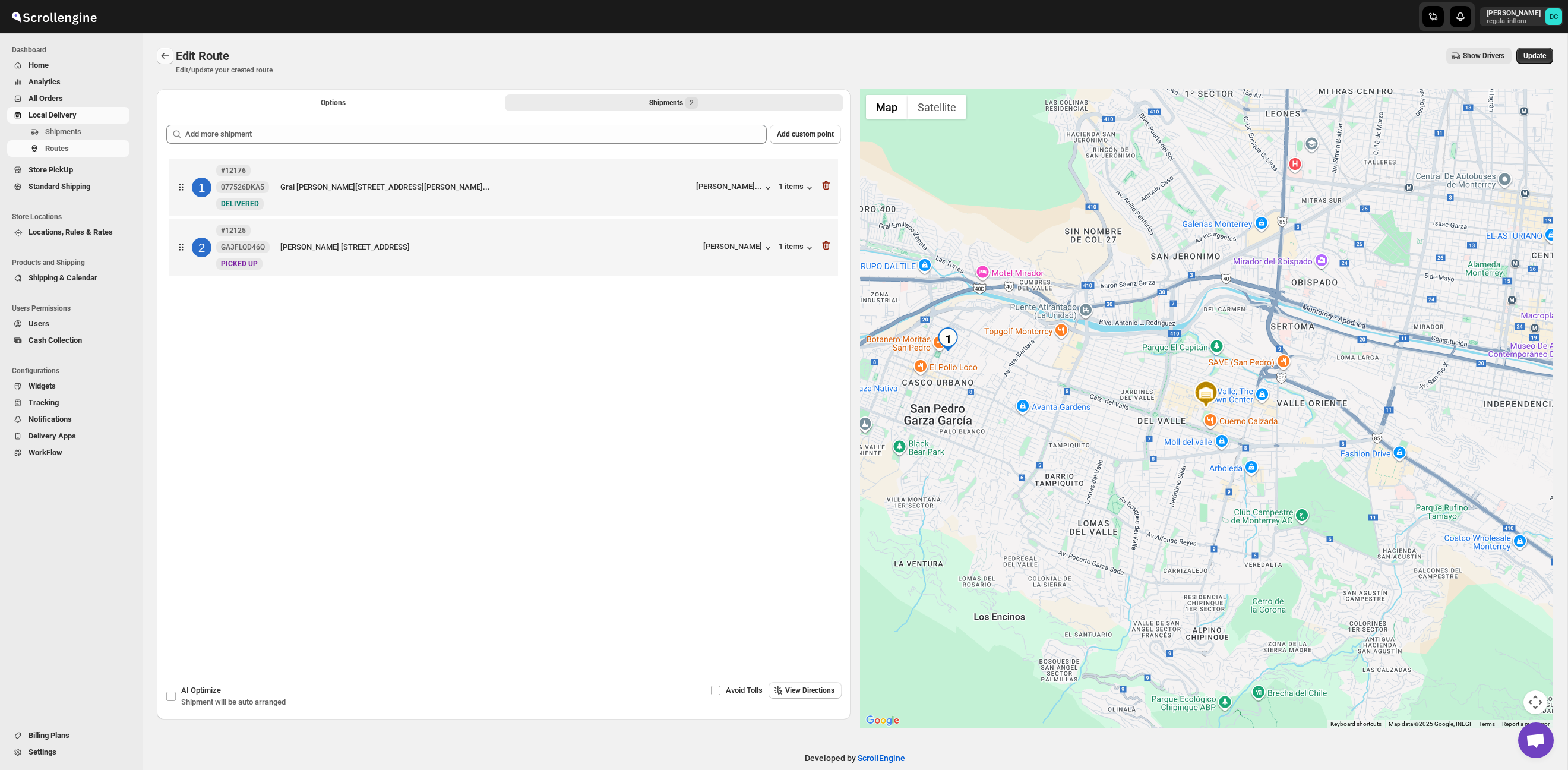
click at [163, 58] on icon "Routes" at bounding box center [165, 56] width 12 height 12
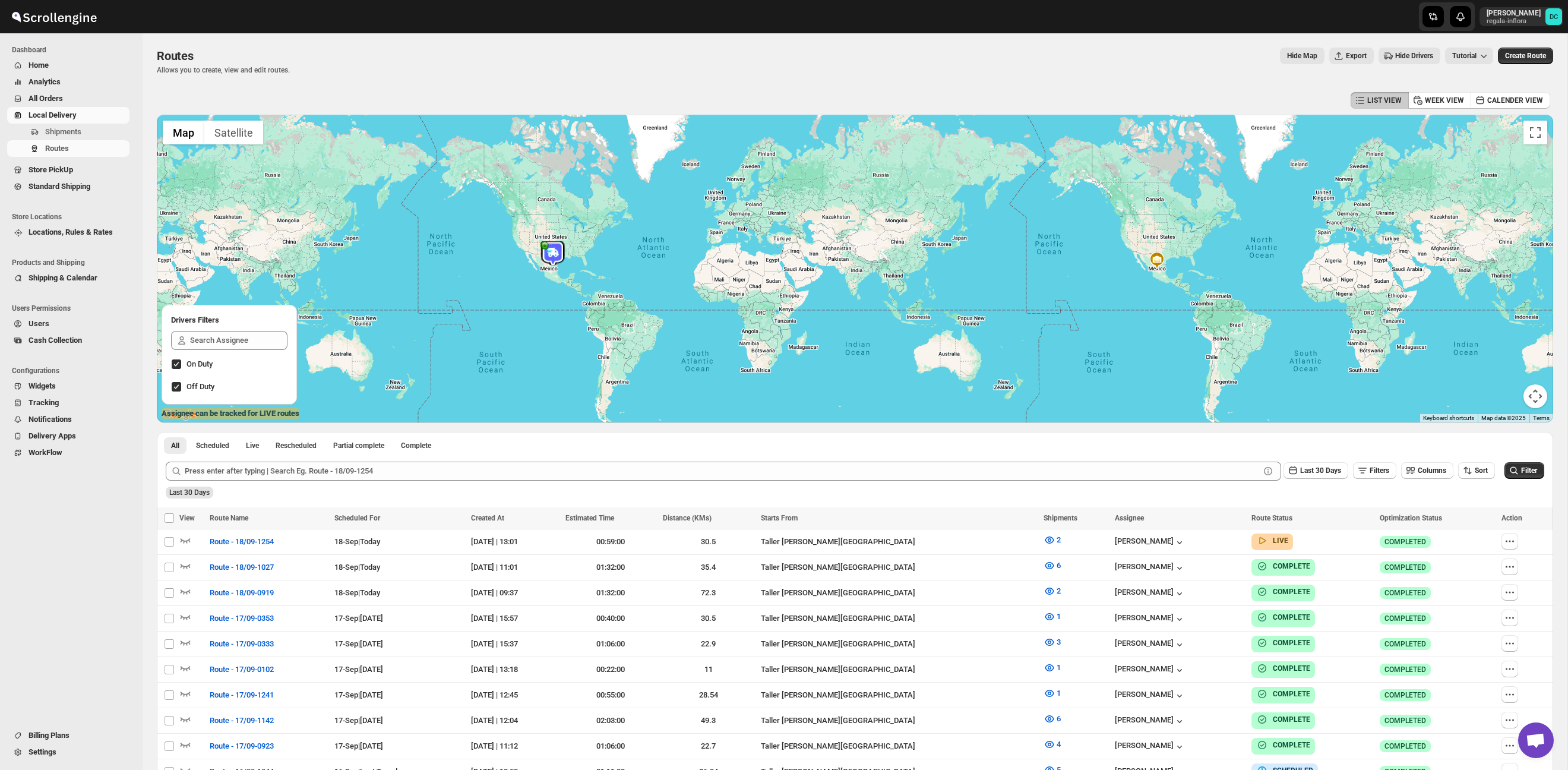
click at [69, 93] on span "All Orders" at bounding box center [78, 98] width 98 height 12
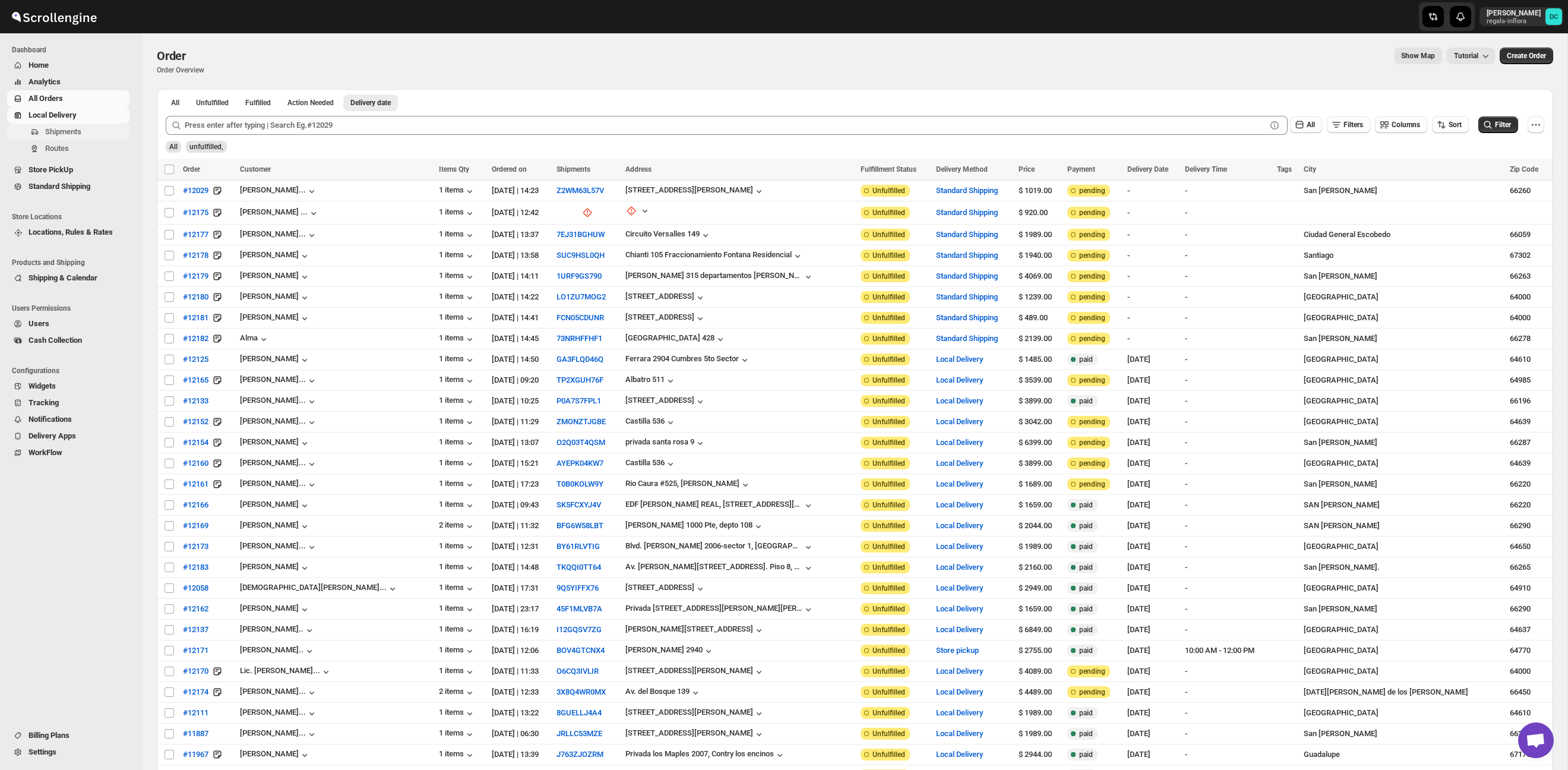
click at [81, 130] on span "Shipments" at bounding box center [63, 132] width 36 height 9
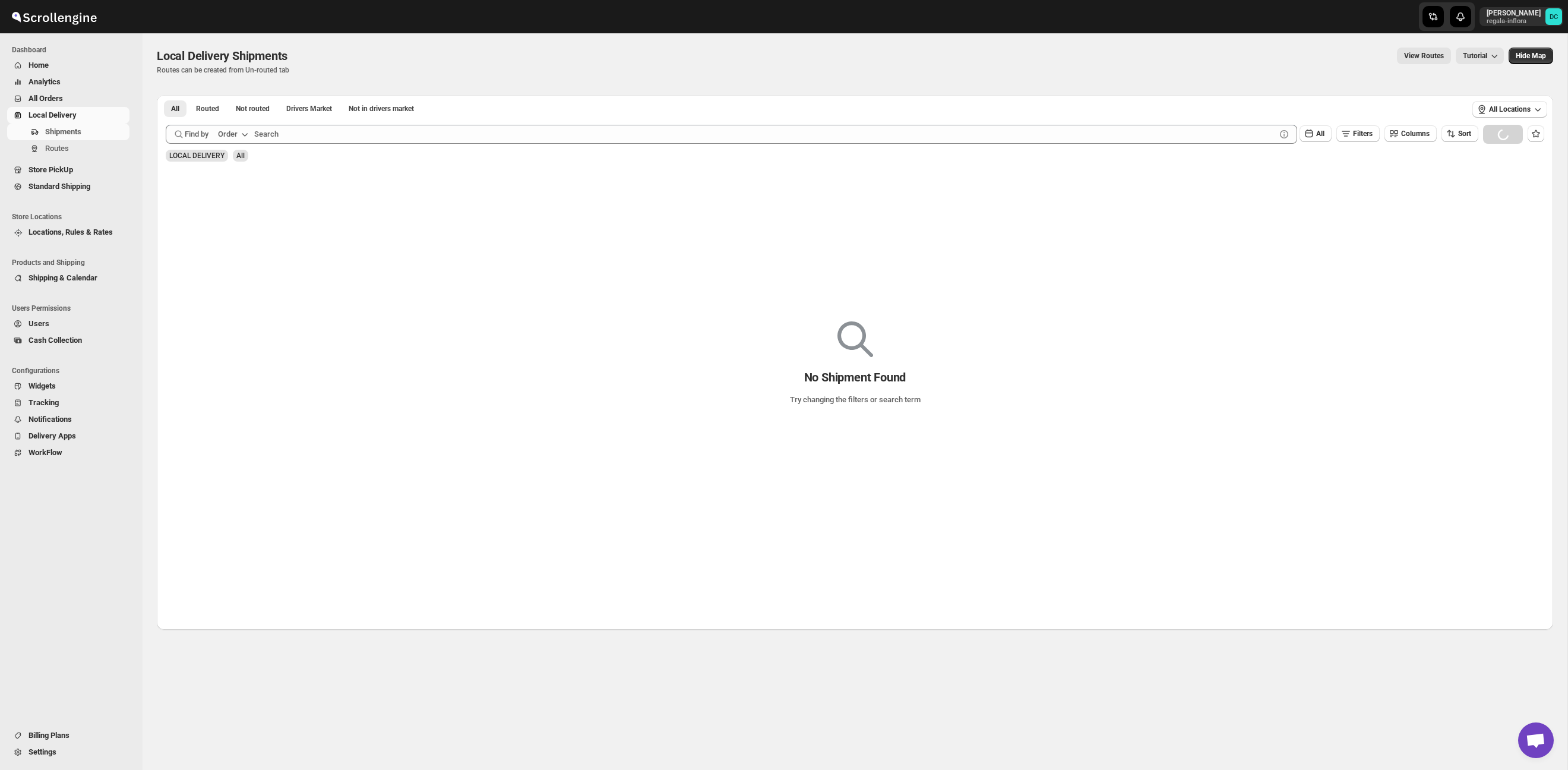
click at [59, 97] on span "All Orders" at bounding box center [46, 98] width 35 height 9
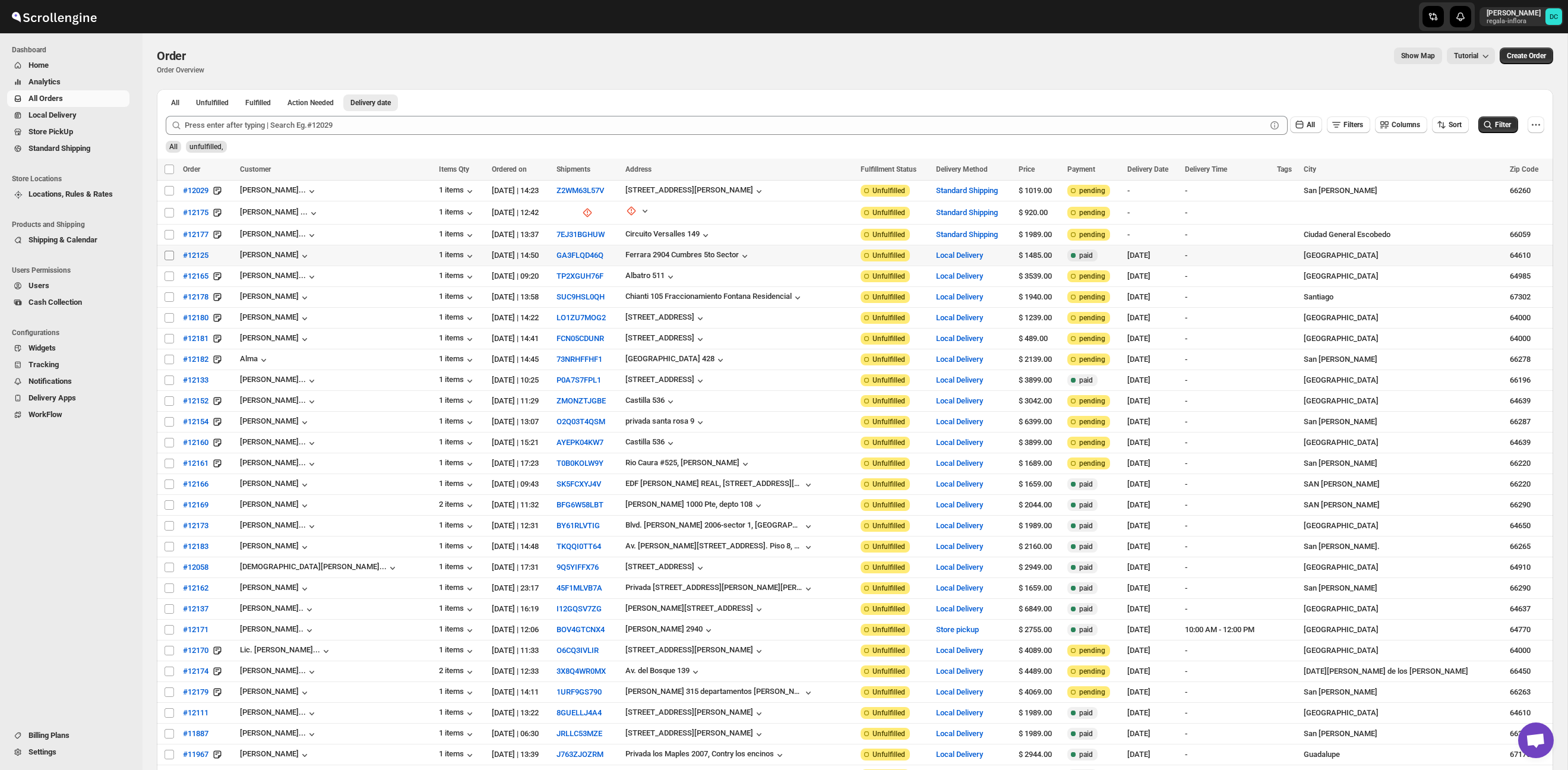
click at [171, 254] on input "Select order" at bounding box center [169, 255] width 10 height 10
checkbox input "true"
drag, startPoint x: 169, startPoint y: 276, endPoint x: 169, endPoint y: 301, distance: 25.0
click at [169, 276] on input "Select order" at bounding box center [169, 276] width 10 height 10
checkbox input "true"
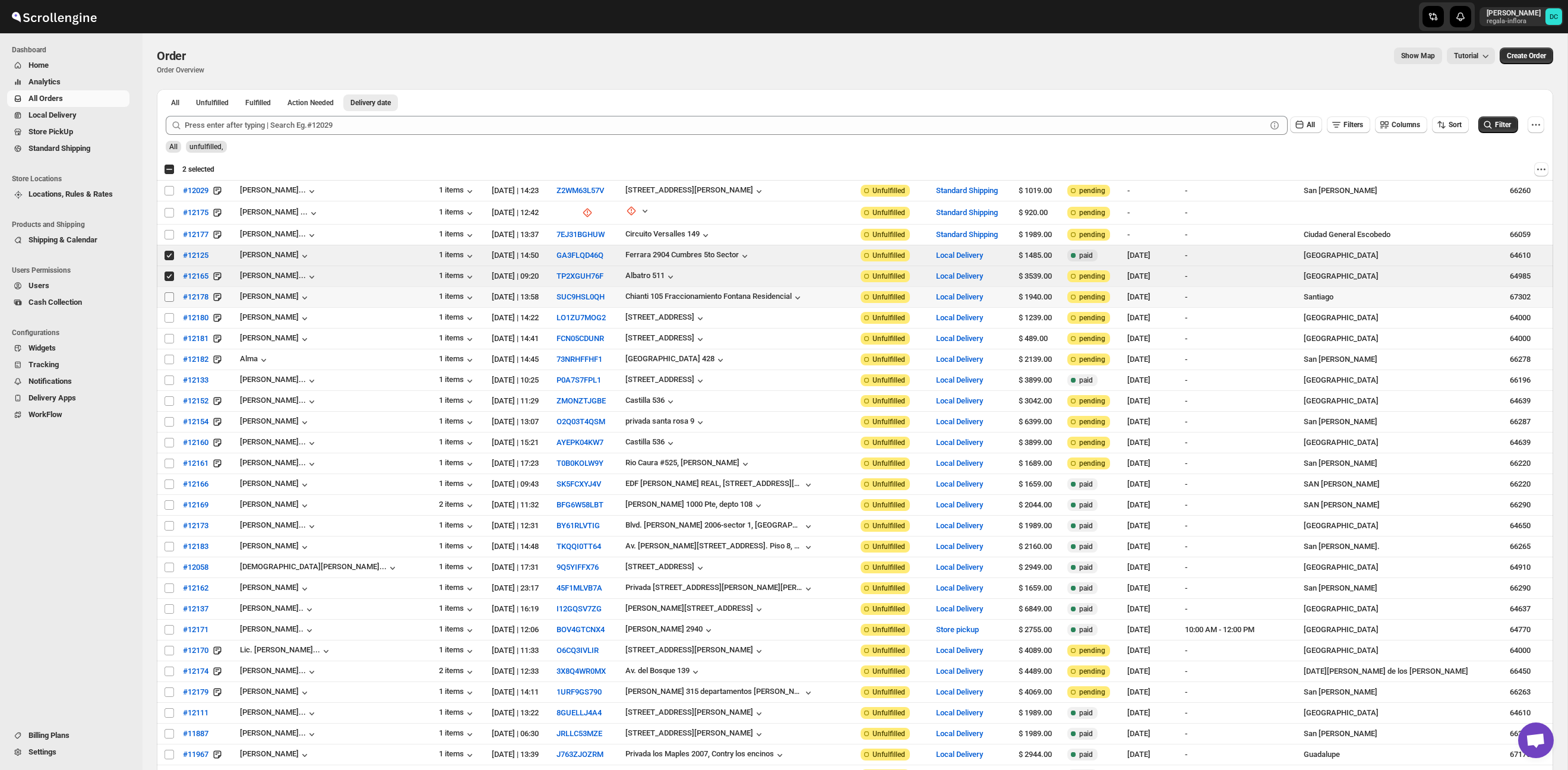
click at [169, 299] on input "Select order" at bounding box center [169, 296] width 10 height 10
checkbox input "true"
click at [169, 318] on input "Select order" at bounding box center [169, 318] width 10 height 10
checkbox input "true"
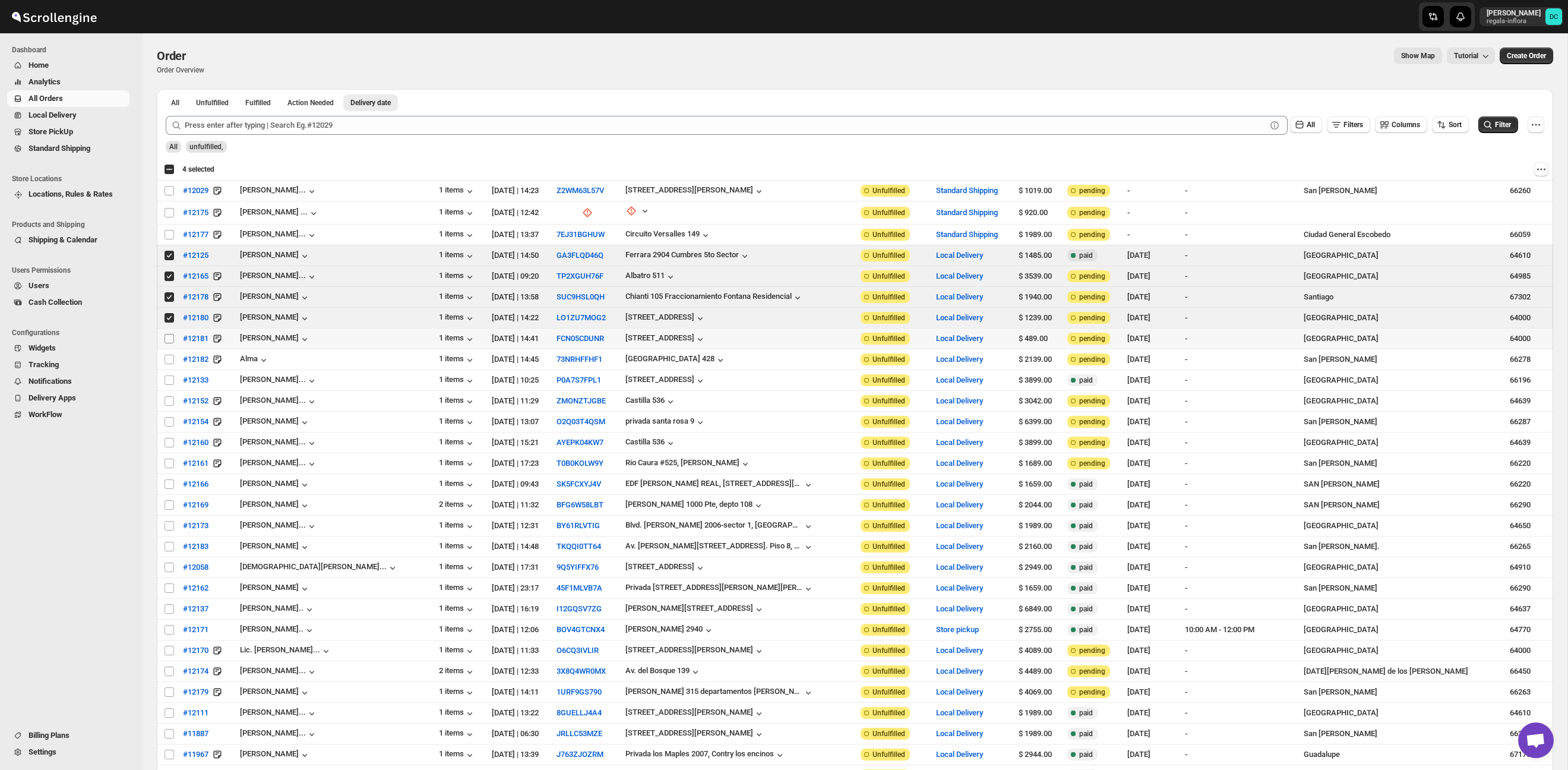
click at [168, 341] on input "Select order" at bounding box center [169, 338] width 10 height 10
checkbox input "true"
click at [168, 355] on input "Select order" at bounding box center [169, 359] width 10 height 10
checkbox input "true"
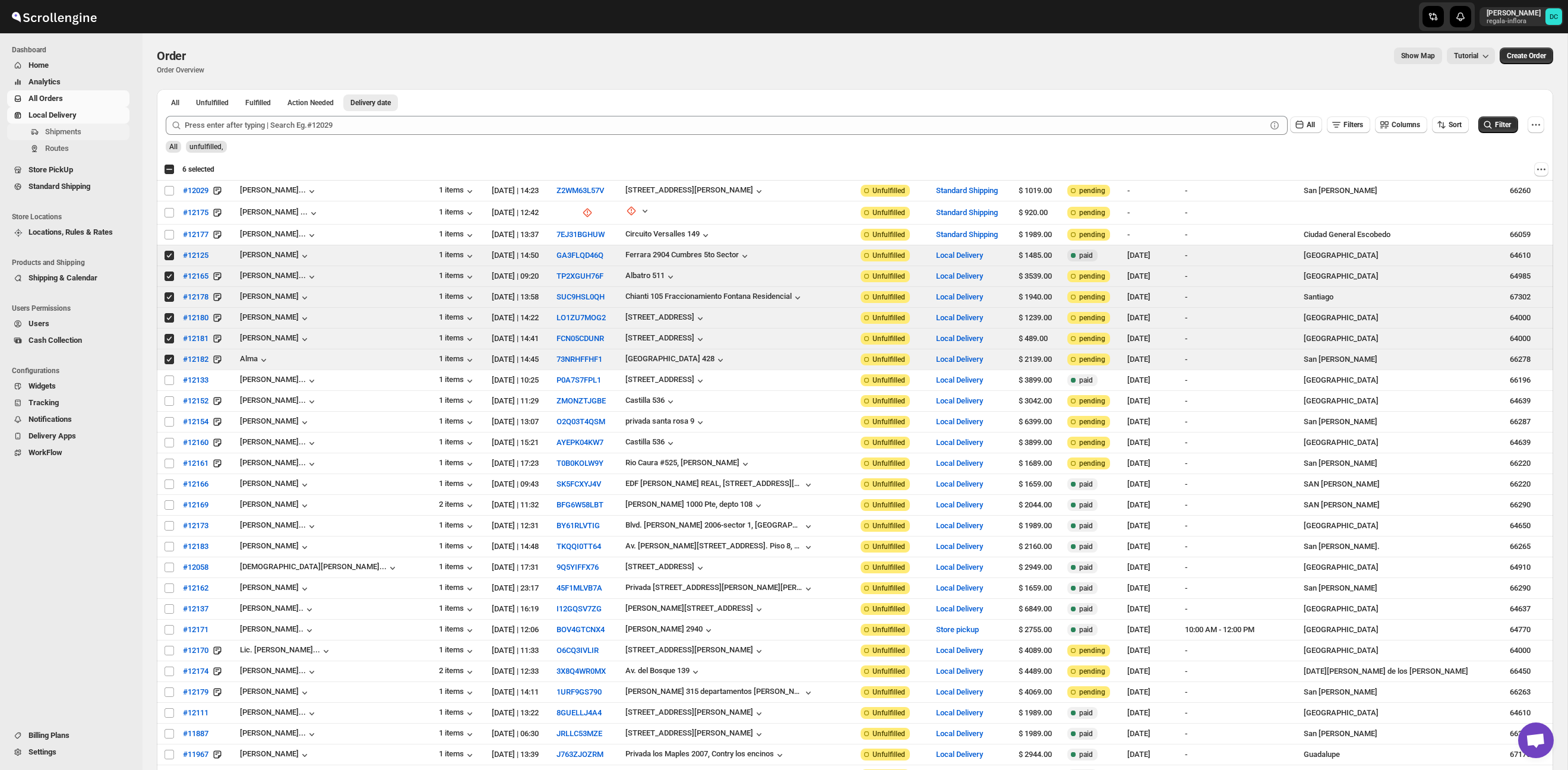
click at [79, 137] on span "Shipments" at bounding box center [86, 132] width 82 height 12
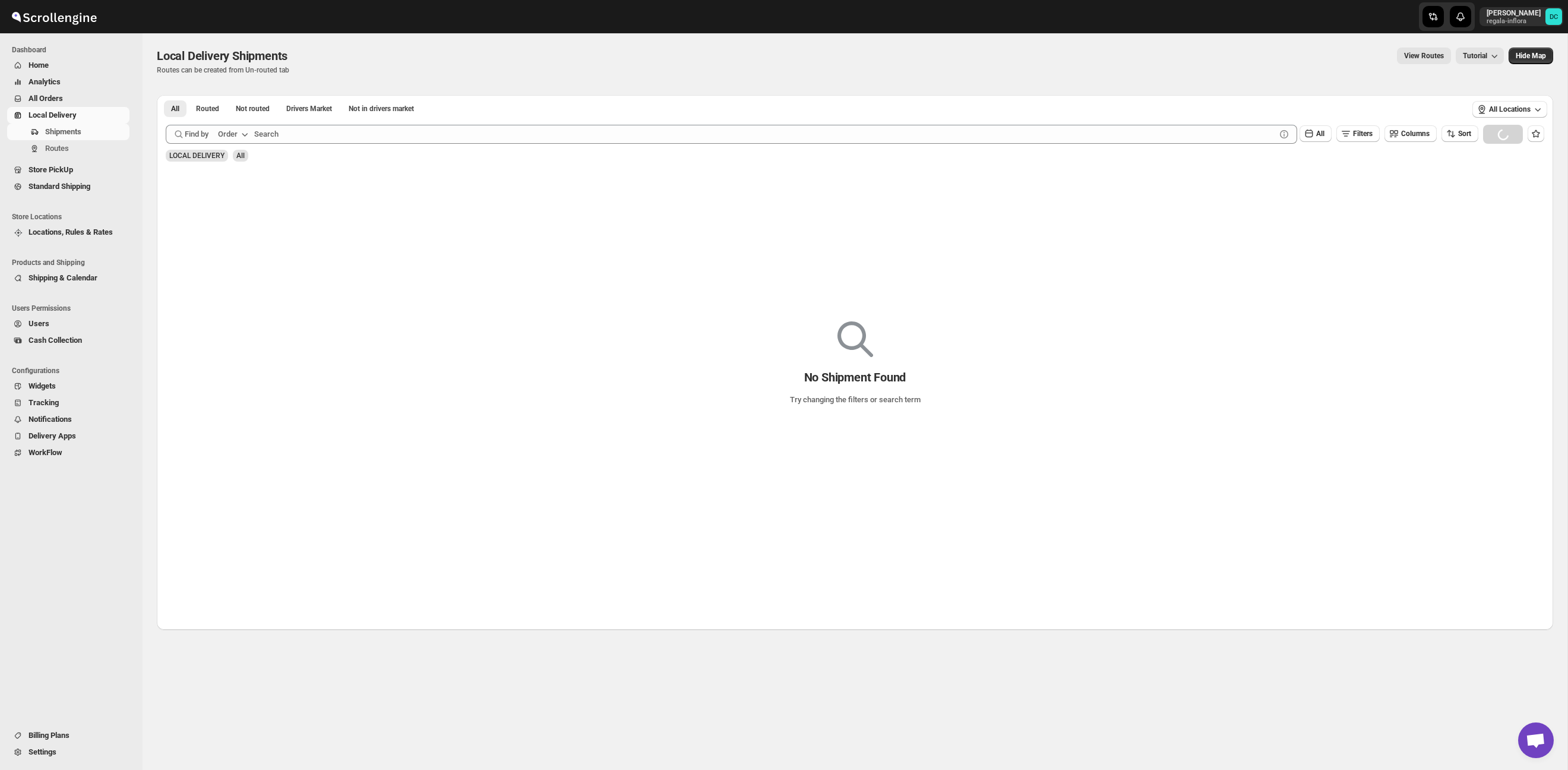
click at [77, 97] on span "All Orders" at bounding box center [78, 98] width 98 height 12
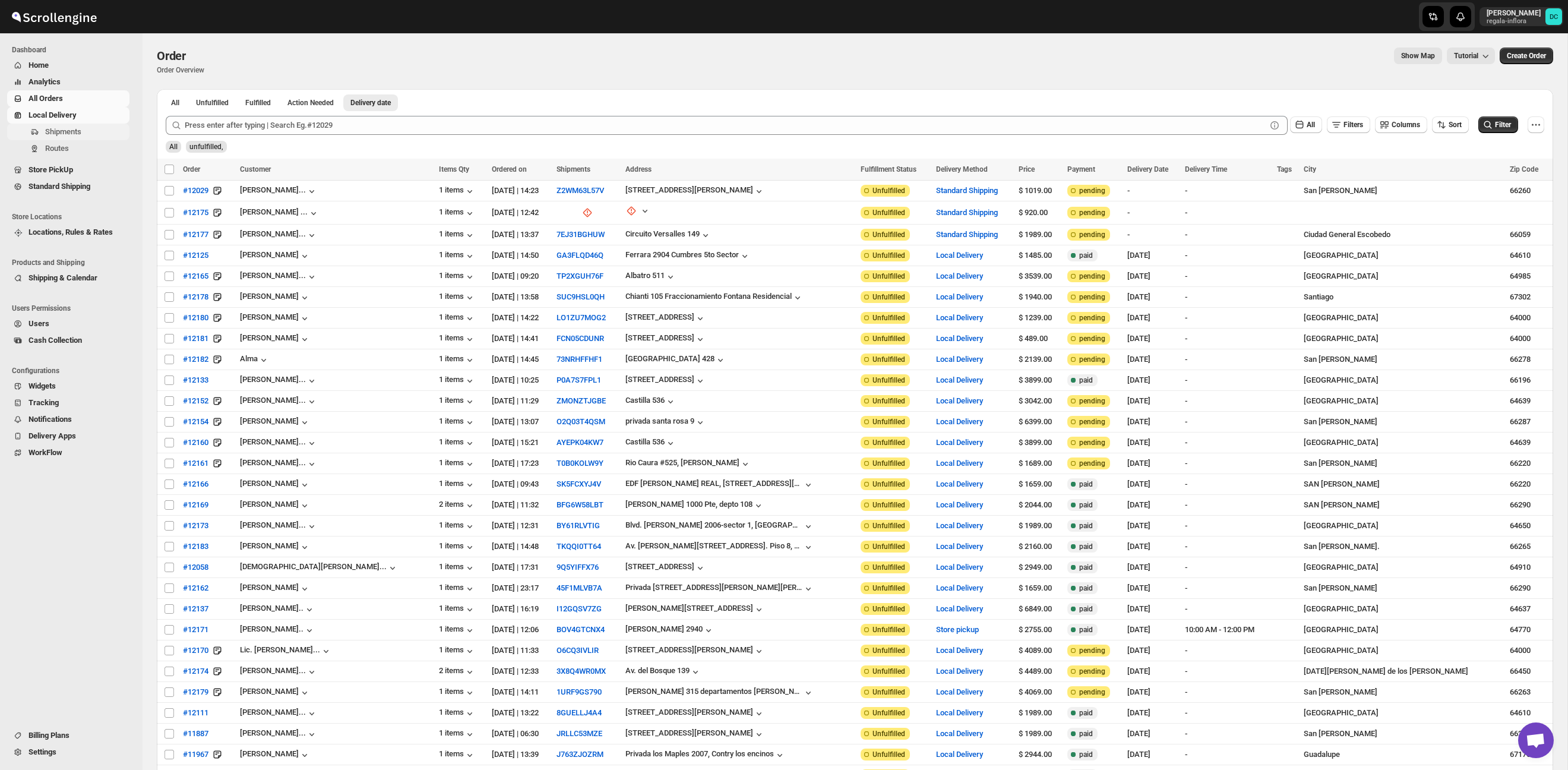
click at [97, 135] on span "Shipments" at bounding box center [86, 132] width 82 height 12
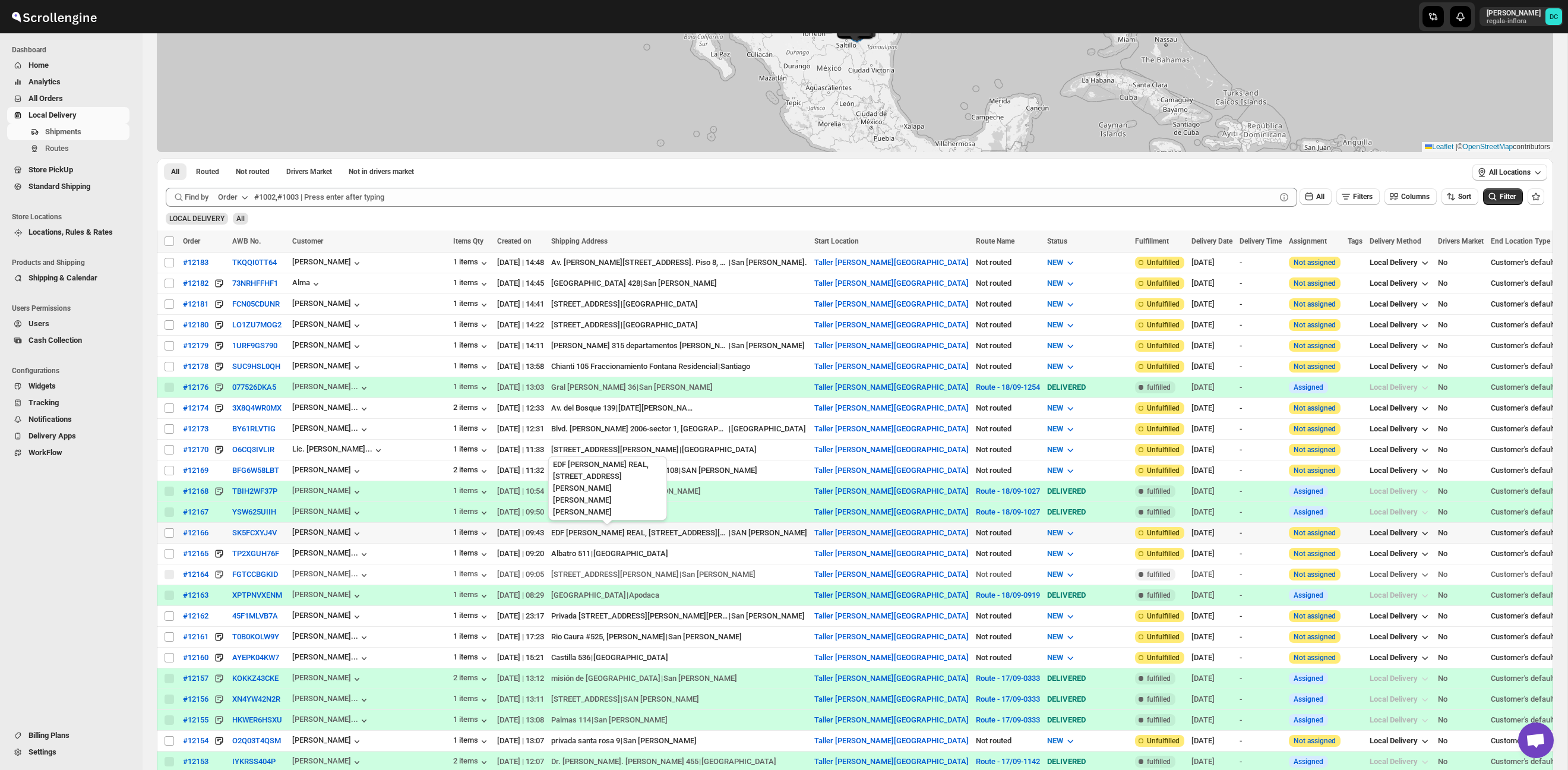
scroll to position [171, 0]
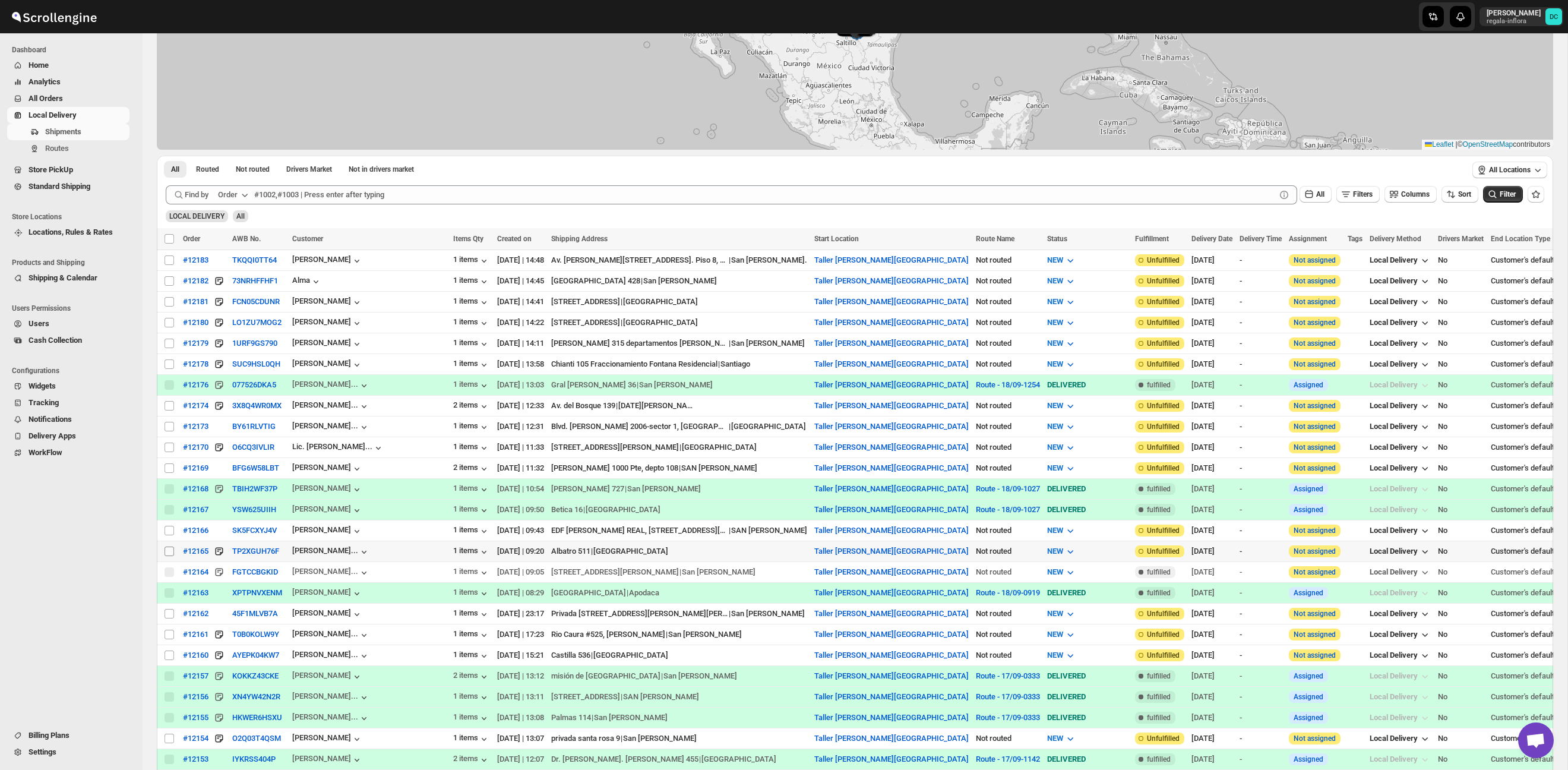
click at [167, 551] on input "Select shipment" at bounding box center [169, 551] width 10 height 10
checkbox input "true"
click at [266, 238] on span "Create Route" at bounding box center [249, 238] width 41 height 10
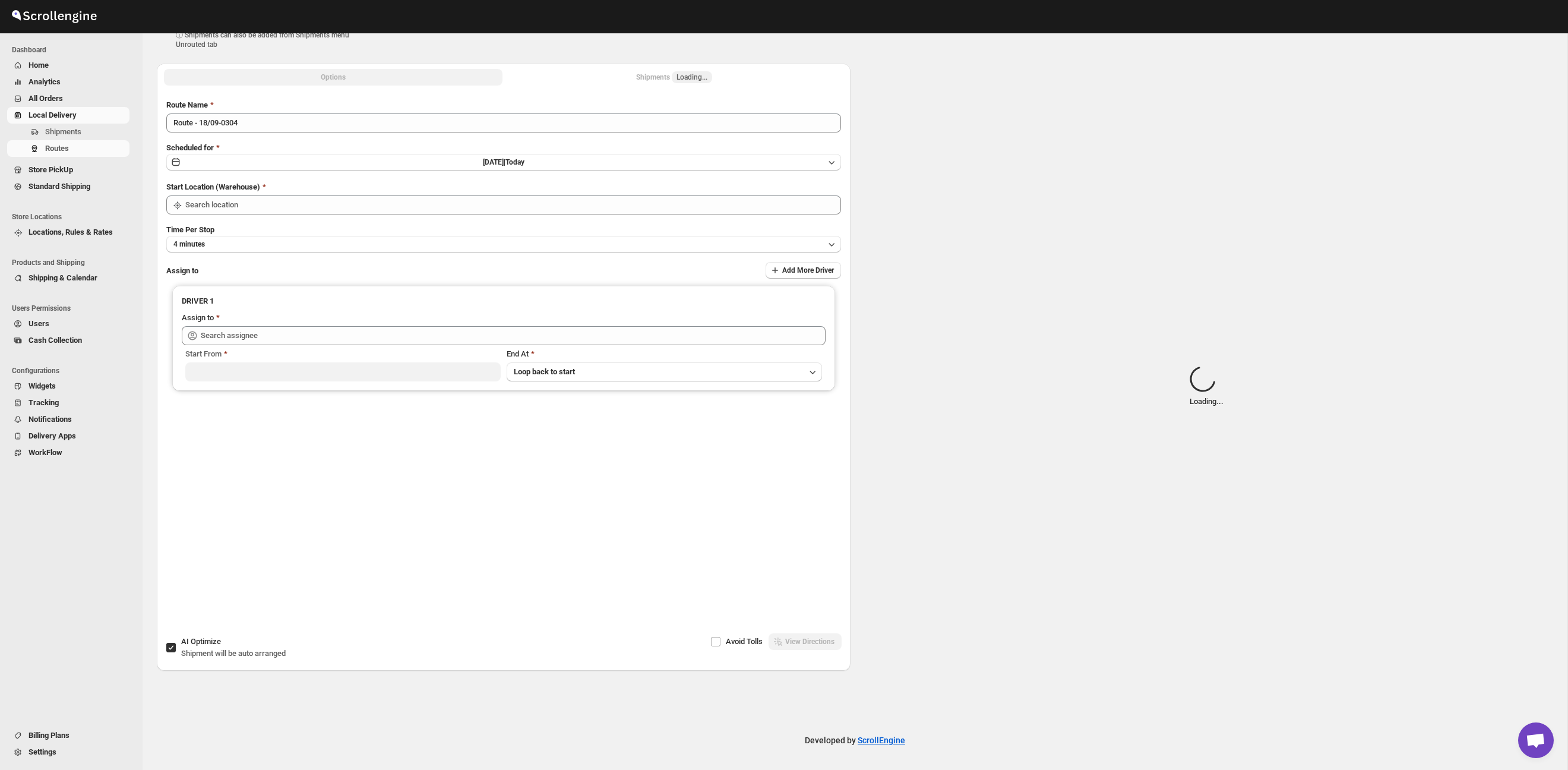
type input "Taller [PERSON_NAME][GEOGRAPHIC_DATA]"
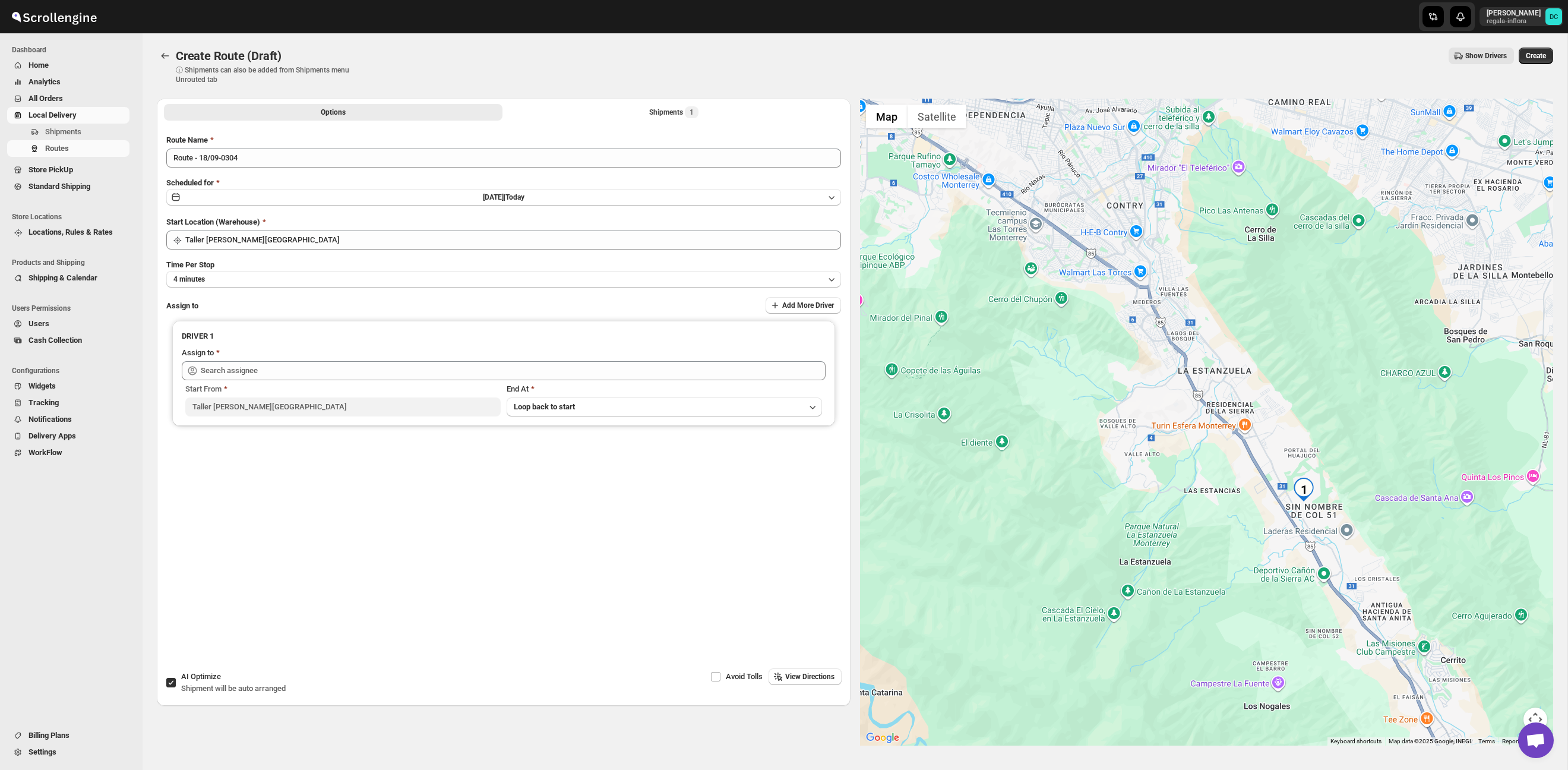
drag, startPoint x: 1318, startPoint y: 469, endPoint x: 1248, endPoint y: 417, distance: 87.2
click at [1237, 411] on div at bounding box center [1207, 422] width 694 height 647
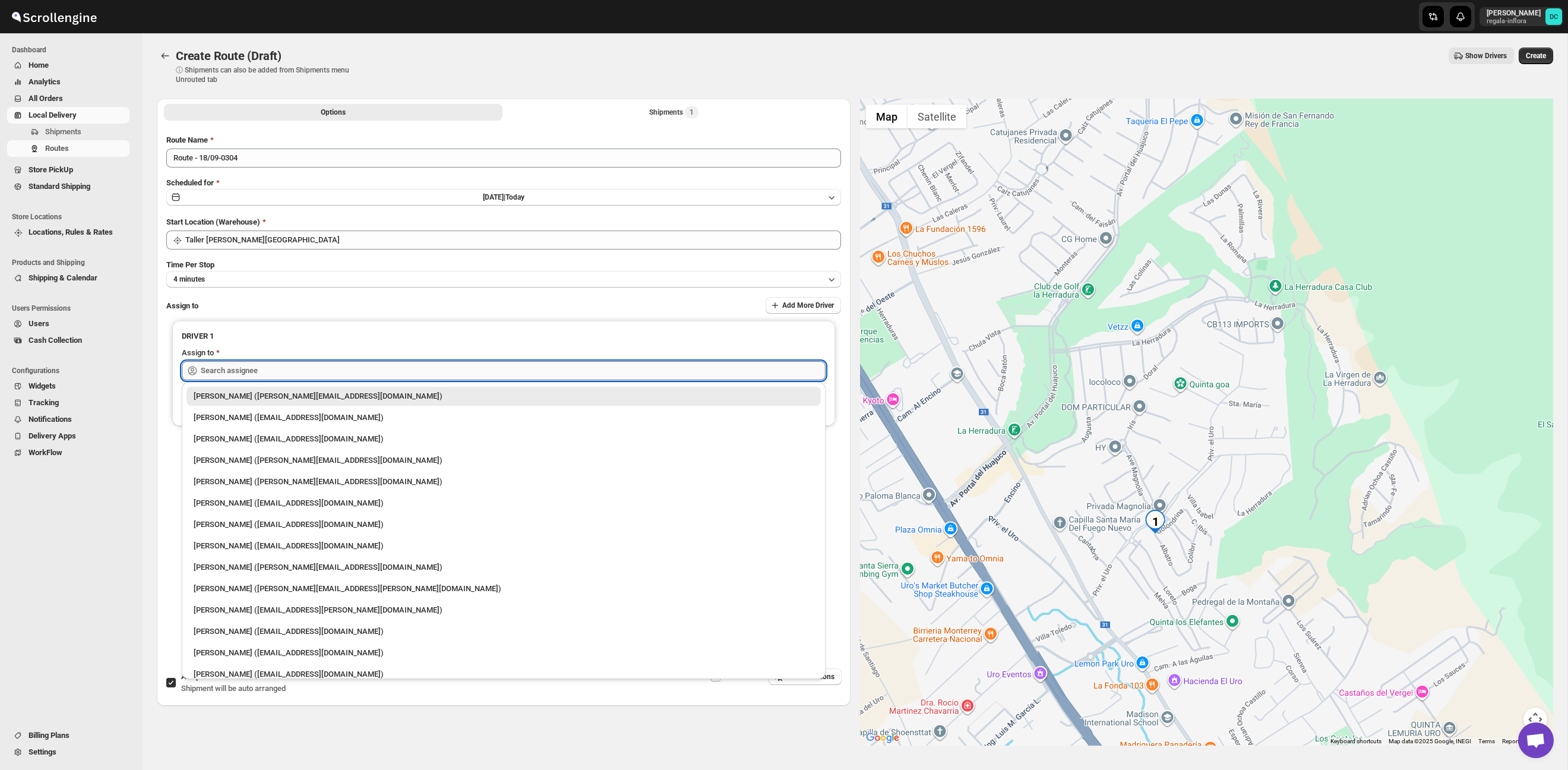
click at [416, 373] on input "text" at bounding box center [513, 371] width 625 height 19
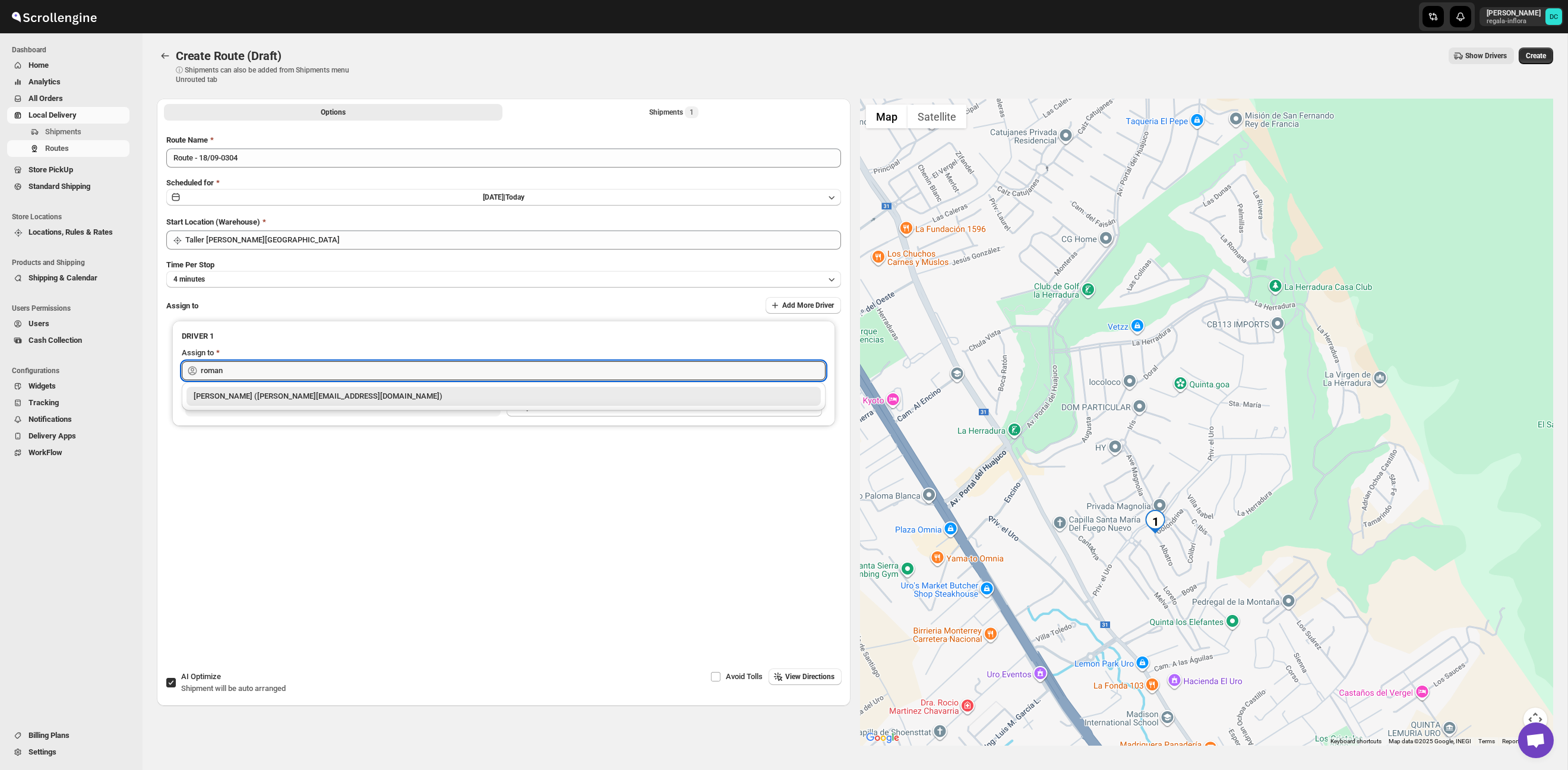
click at [422, 399] on div "[PERSON_NAME] ([PERSON_NAME][EMAIL_ADDRESS][DOMAIN_NAME])" at bounding box center [503, 396] width 620 height 12
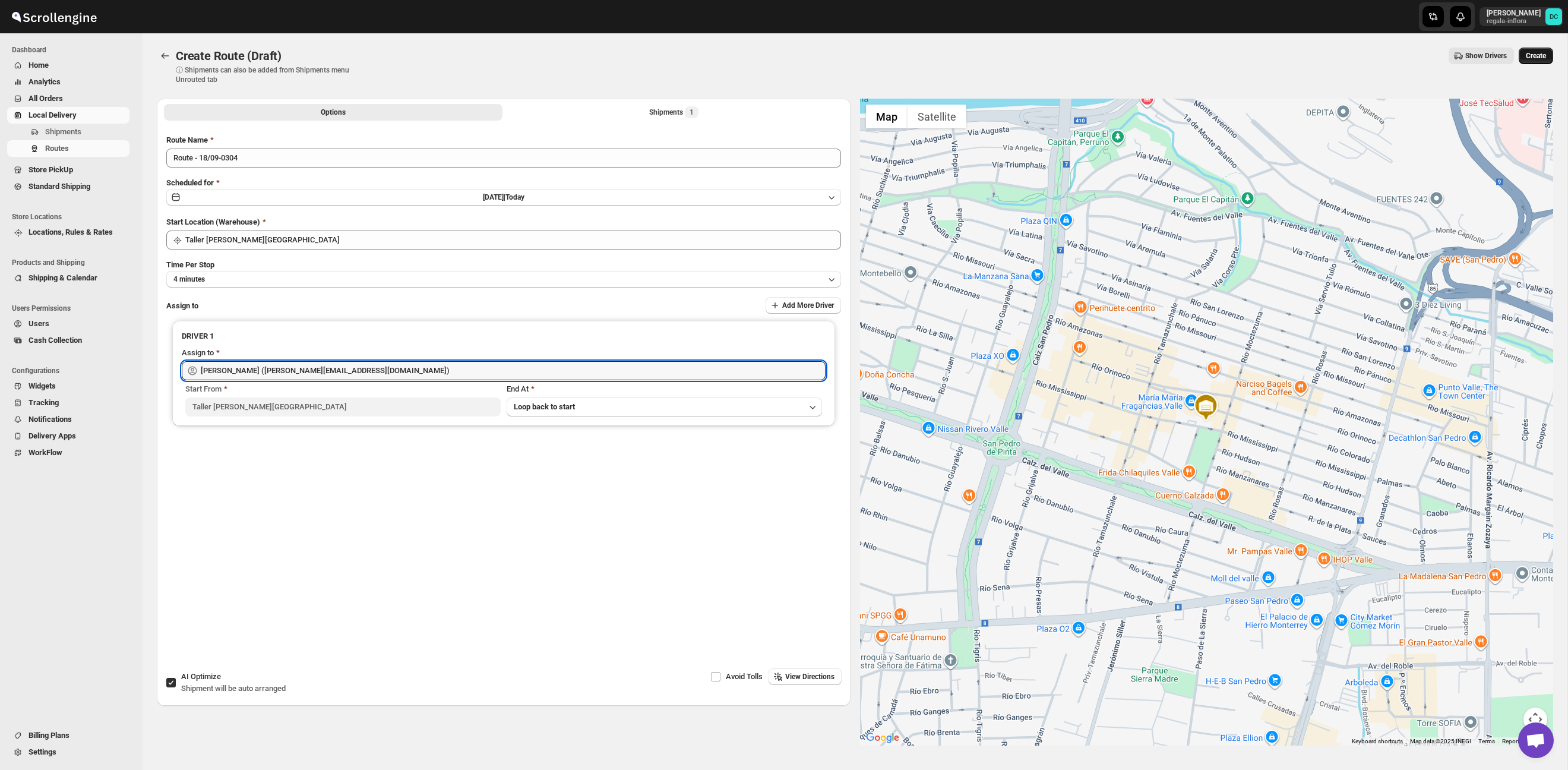
type input "[PERSON_NAME] ([PERSON_NAME][EMAIL_ADDRESS][DOMAIN_NAME])"
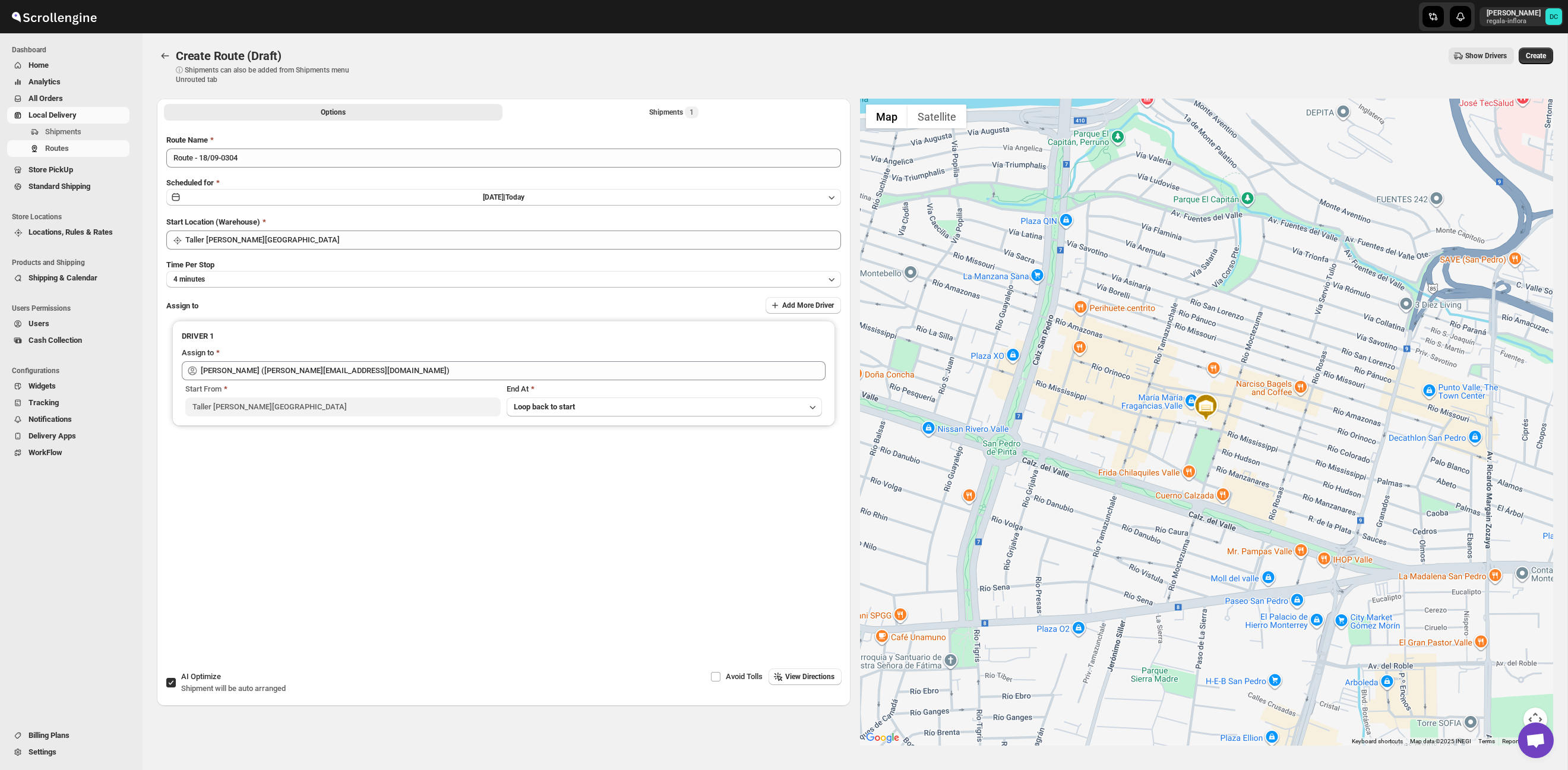
click at [1532, 51] on button "Create" at bounding box center [1536, 56] width 35 height 17
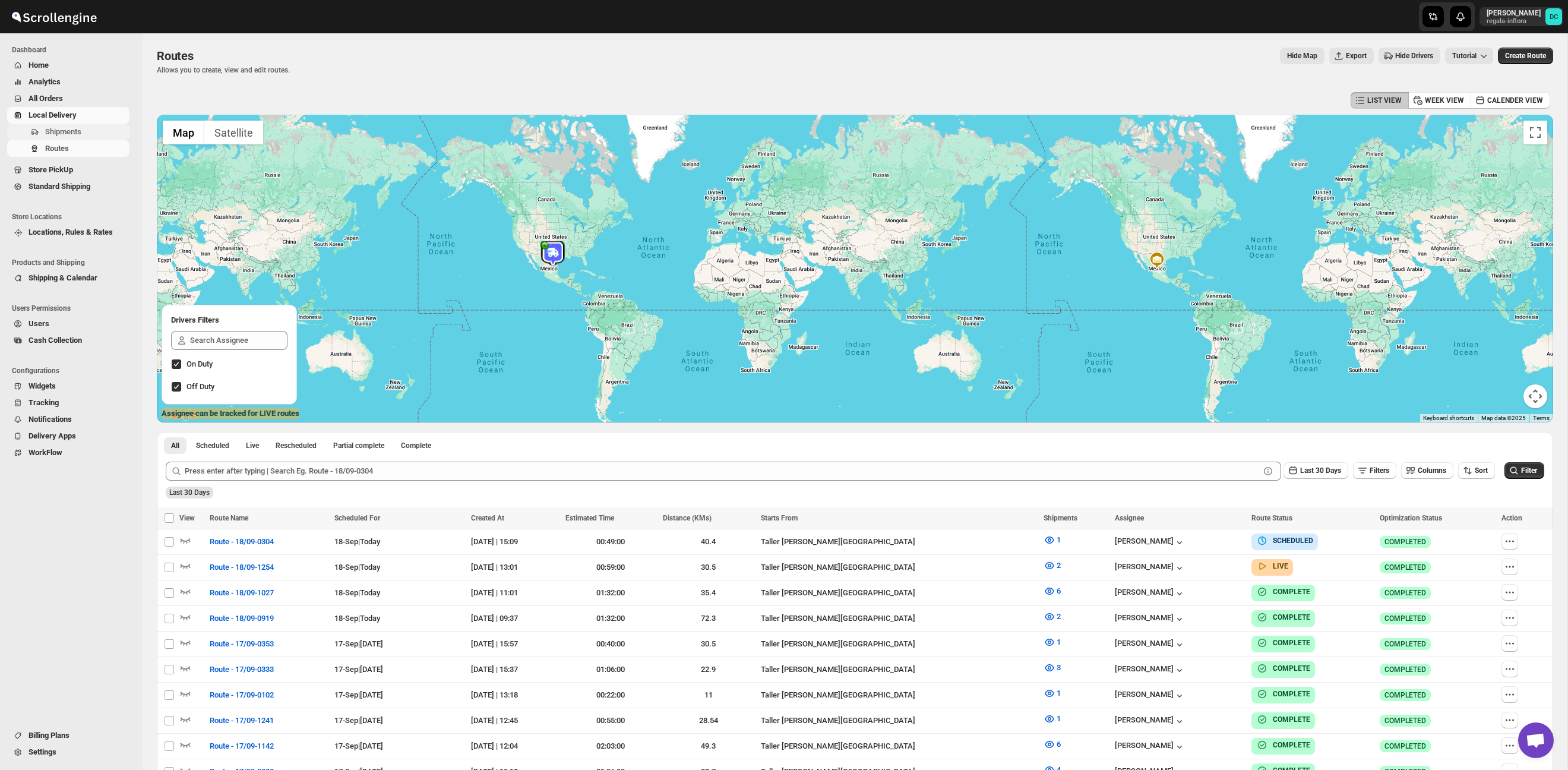
click at [77, 131] on span "Shipments" at bounding box center [63, 132] width 36 height 9
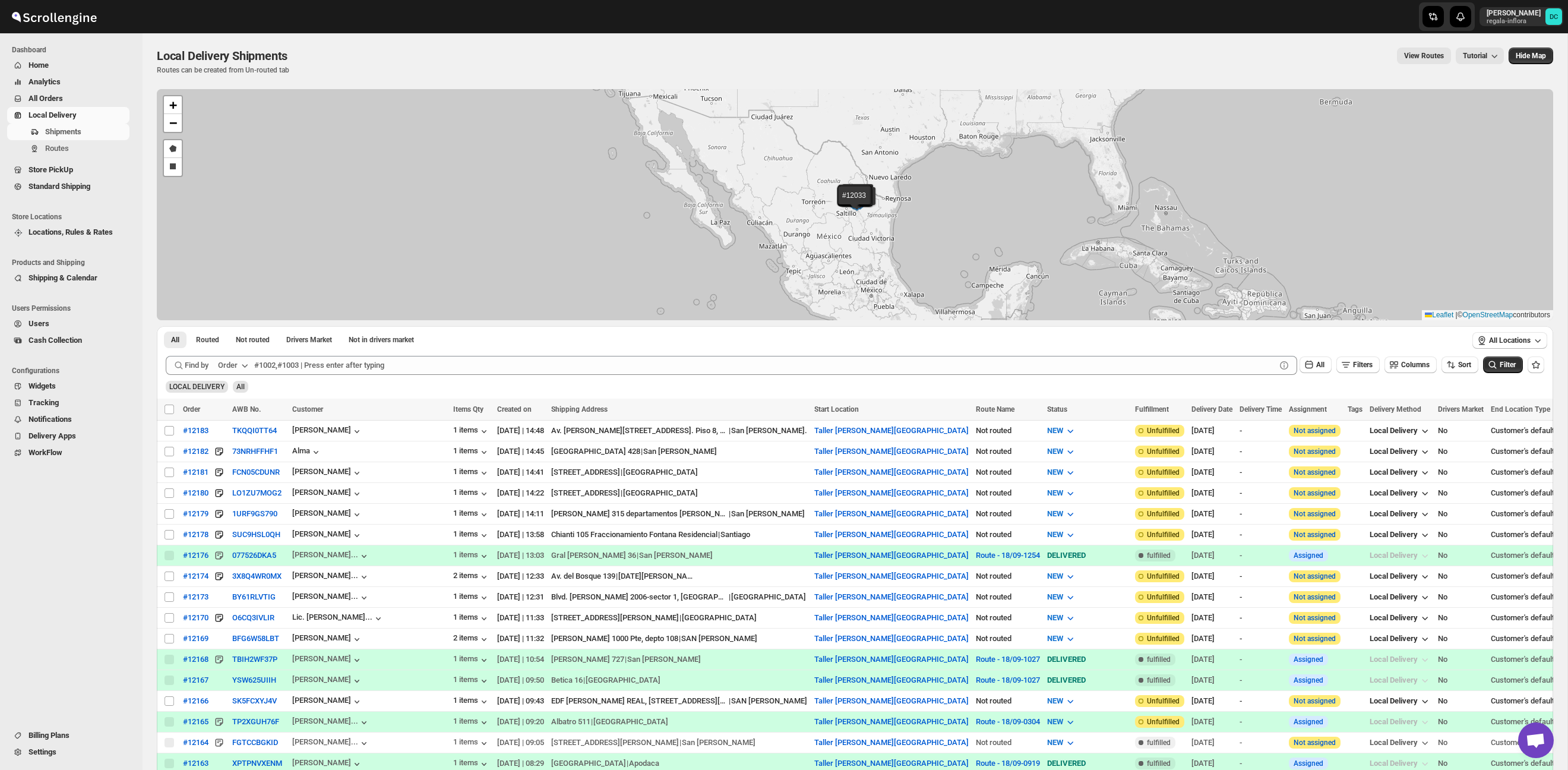
click at [70, 95] on span "All Orders" at bounding box center [78, 98] width 98 height 12
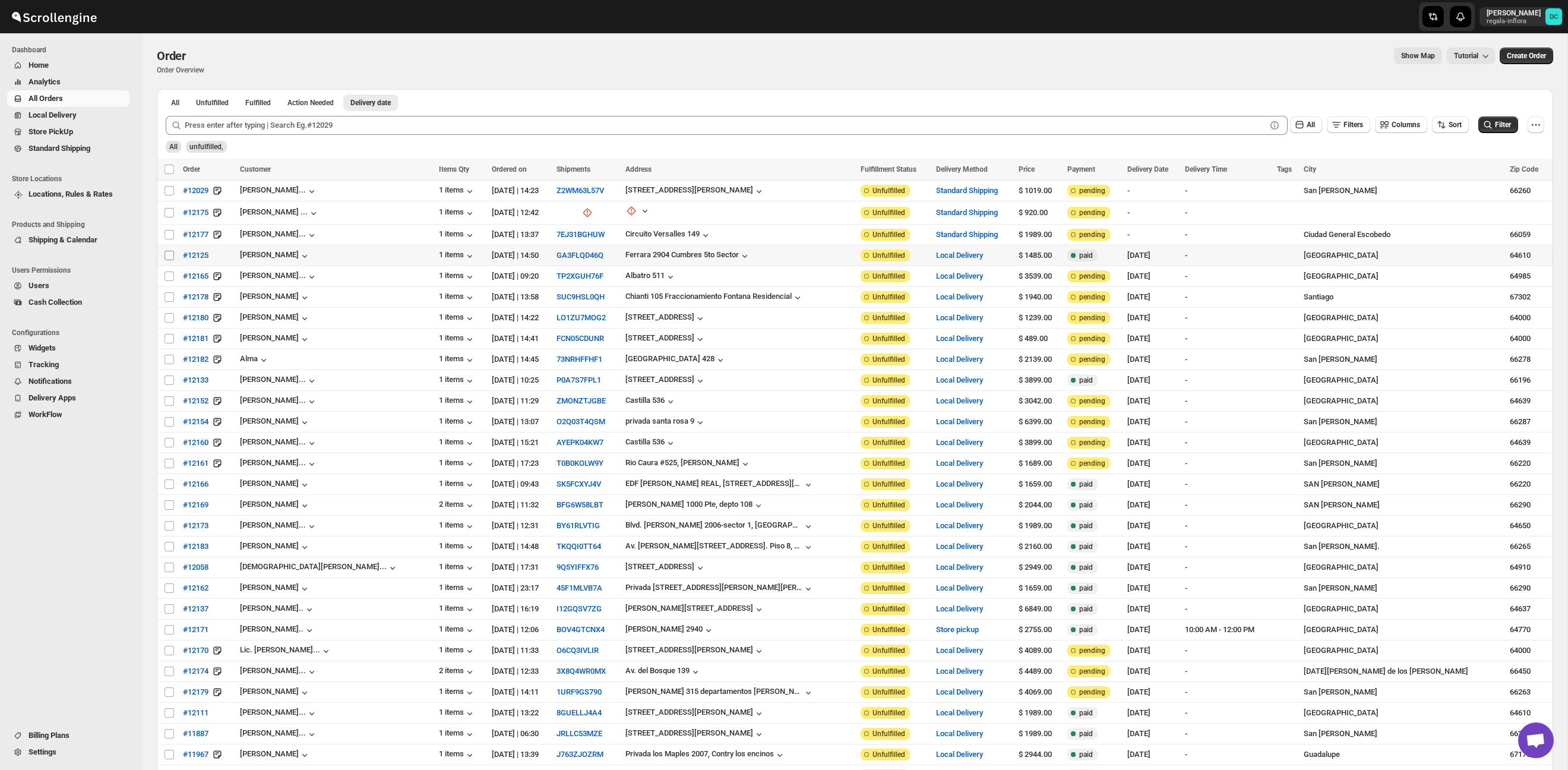
click at [167, 257] on input "Select order" at bounding box center [169, 255] width 10 height 10
checkbox input "true"
click at [170, 273] on input "Select order" at bounding box center [169, 276] width 10 height 10
checkbox input "true"
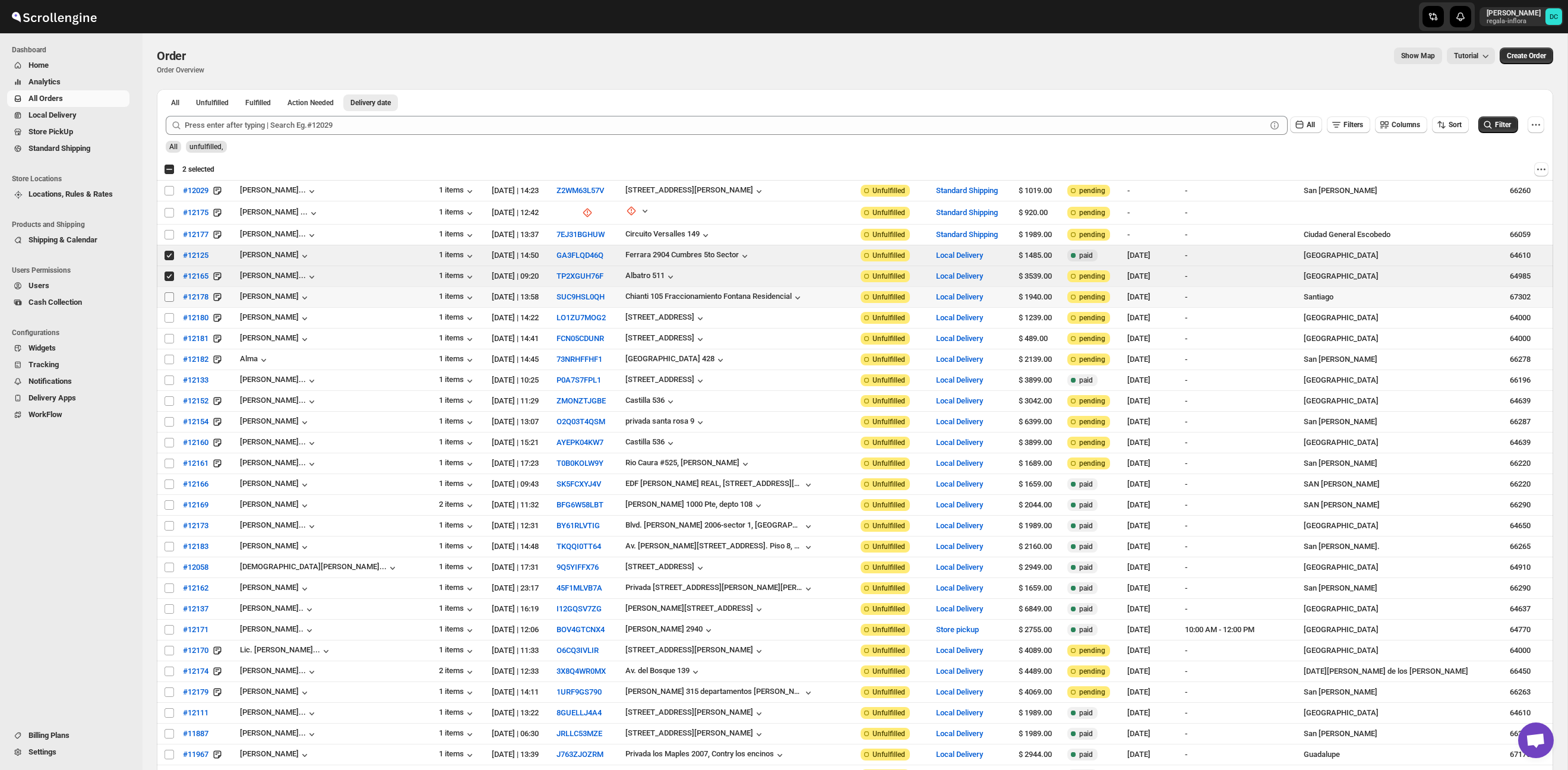
click at [169, 297] on input "Select order" at bounding box center [169, 296] width 10 height 10
checkbox input "true"
click at [168, 173] on div "Select all 29 orders 3 selected" at bounding box center [189, 169] width 50 height 11
checkbox input "true"
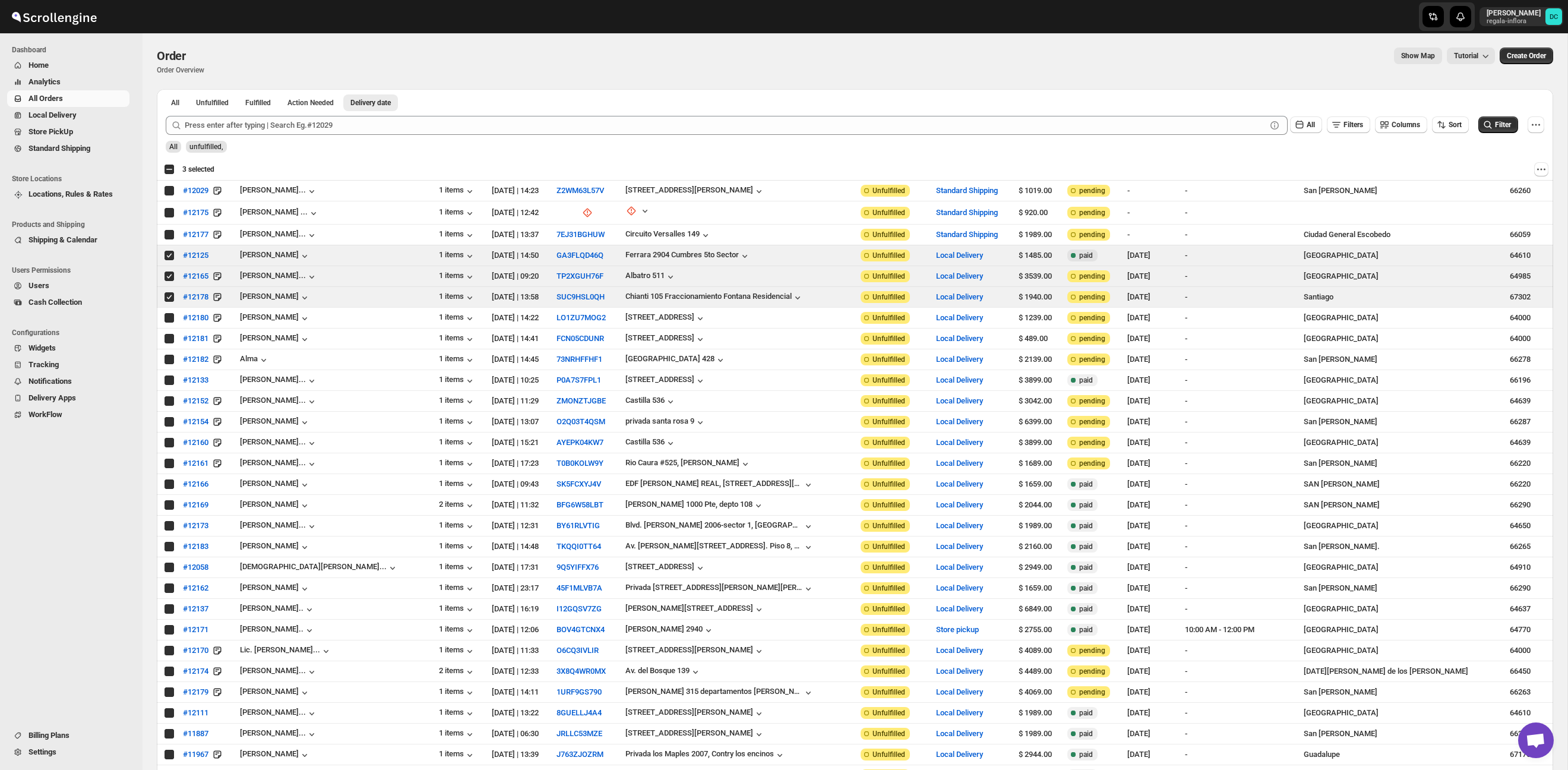
checkbox input "true"
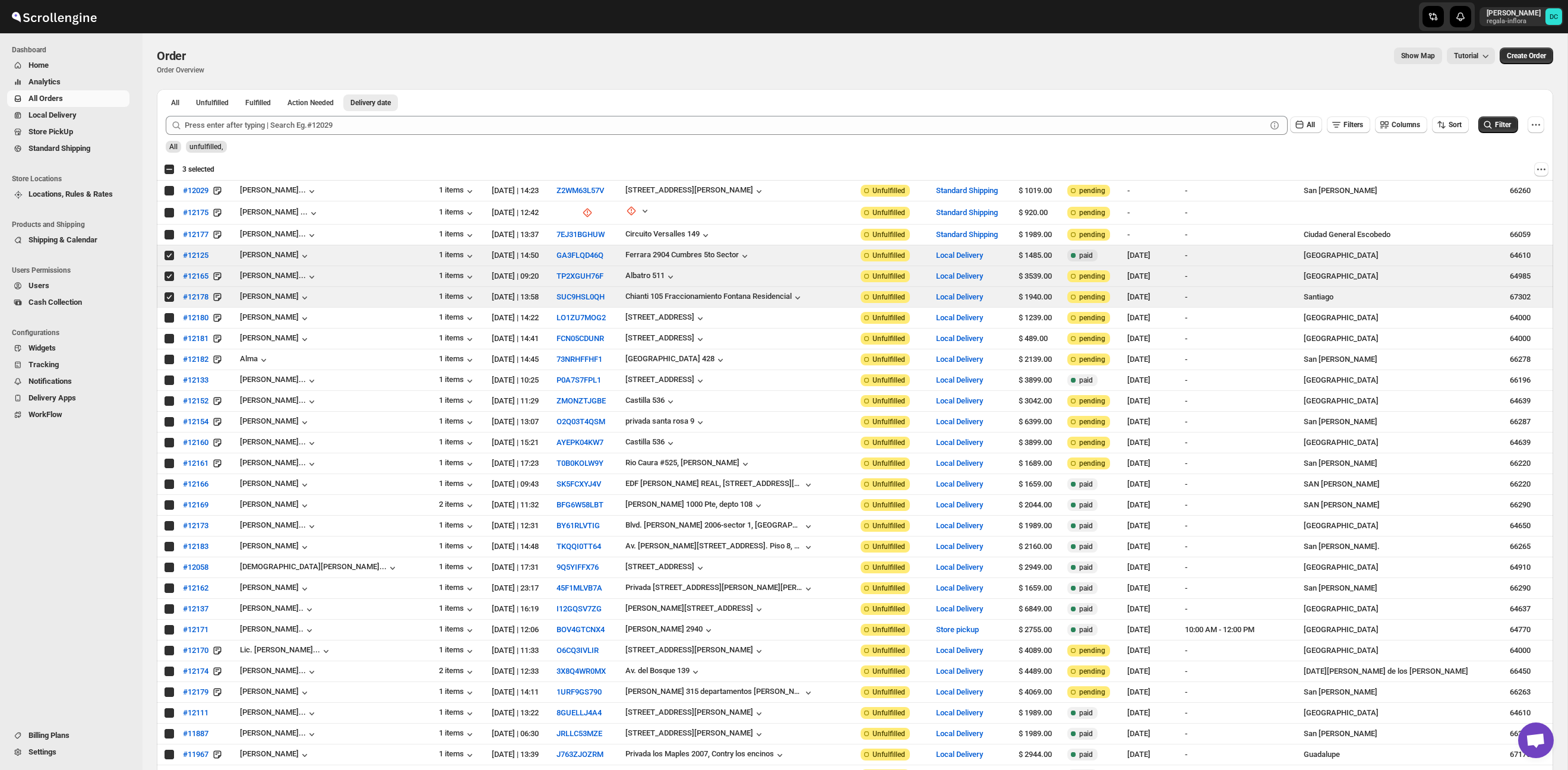
checkbox input "true"
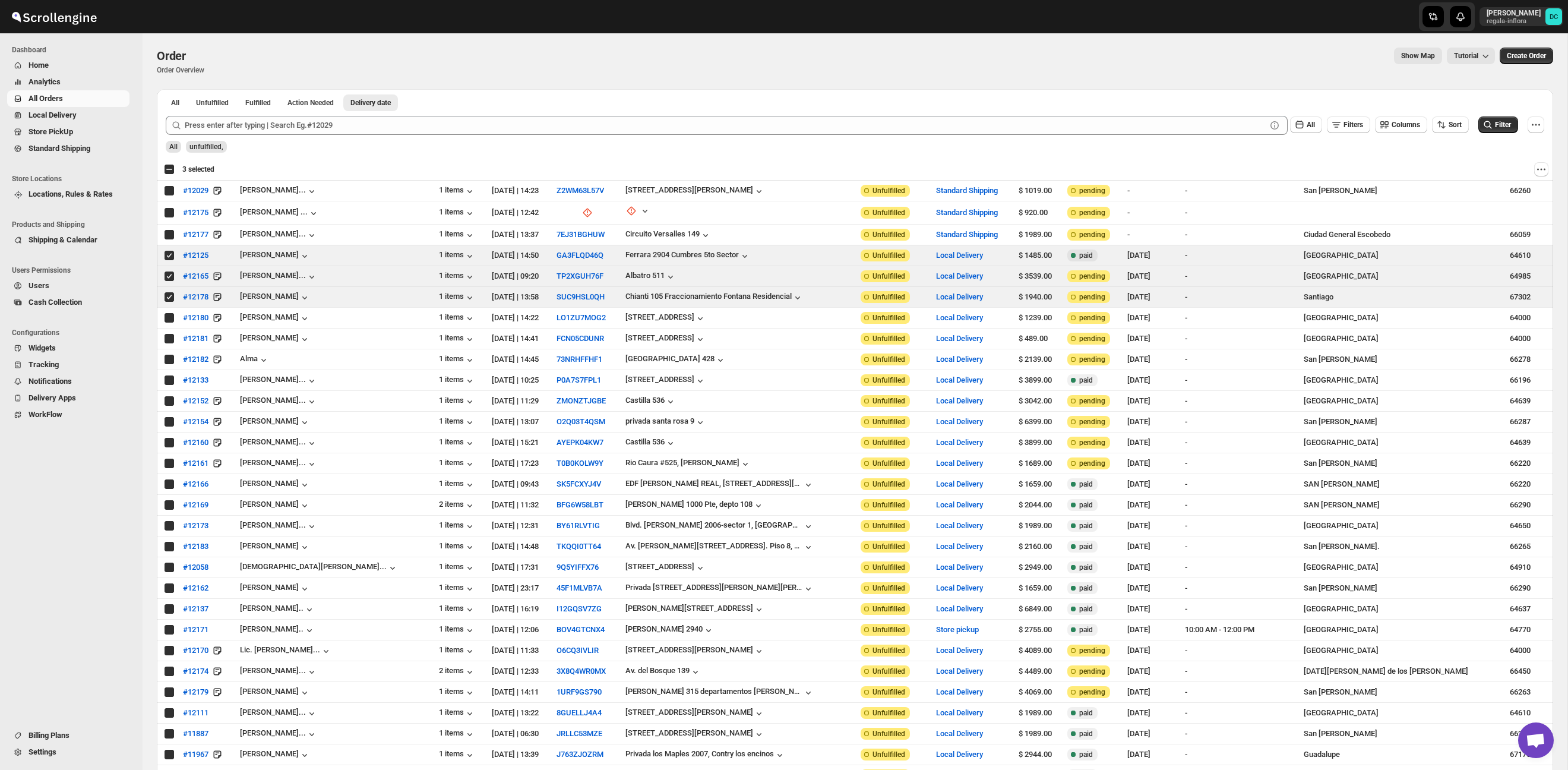
checkbox input "true"
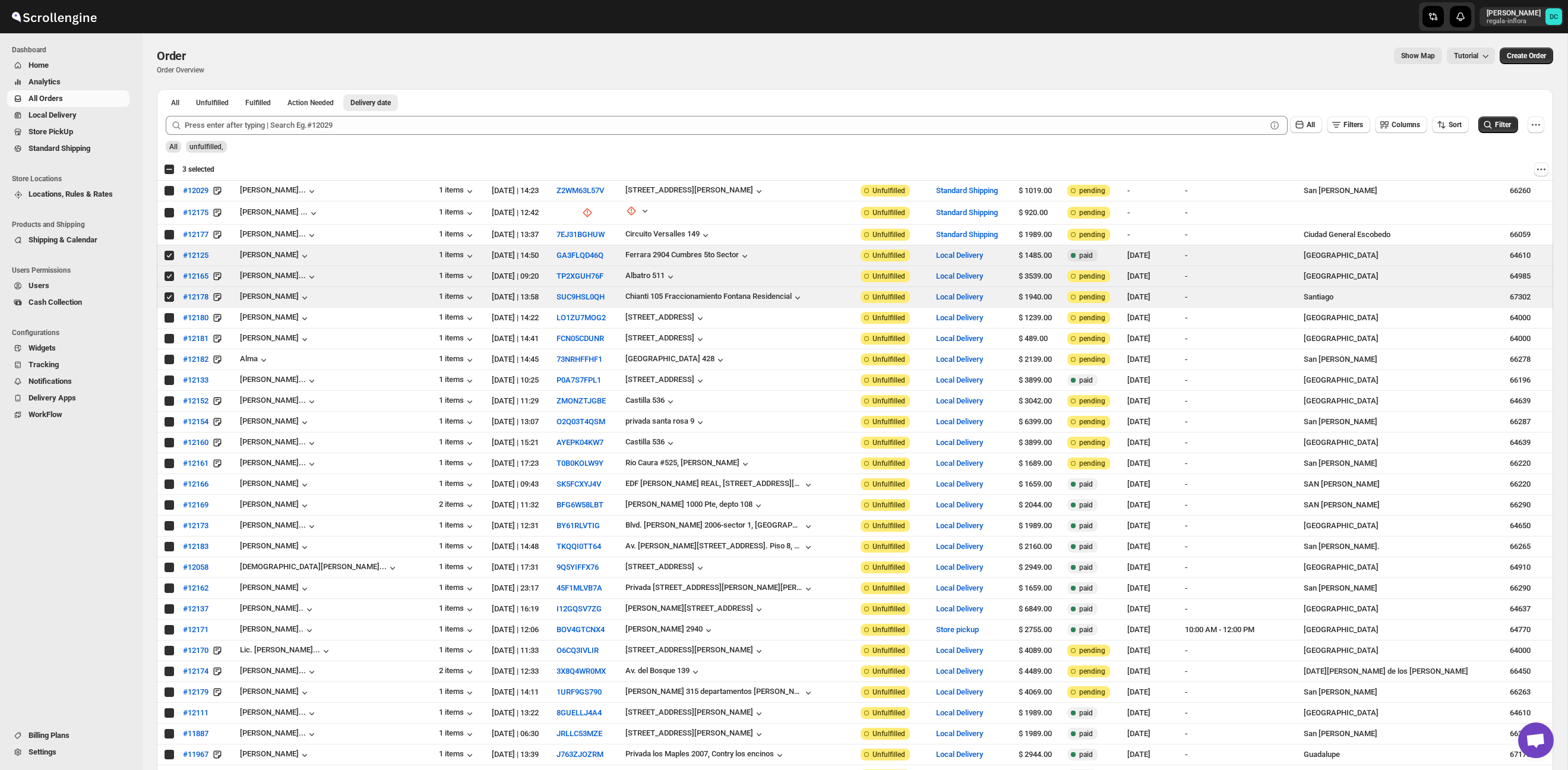
checkbox input "true"
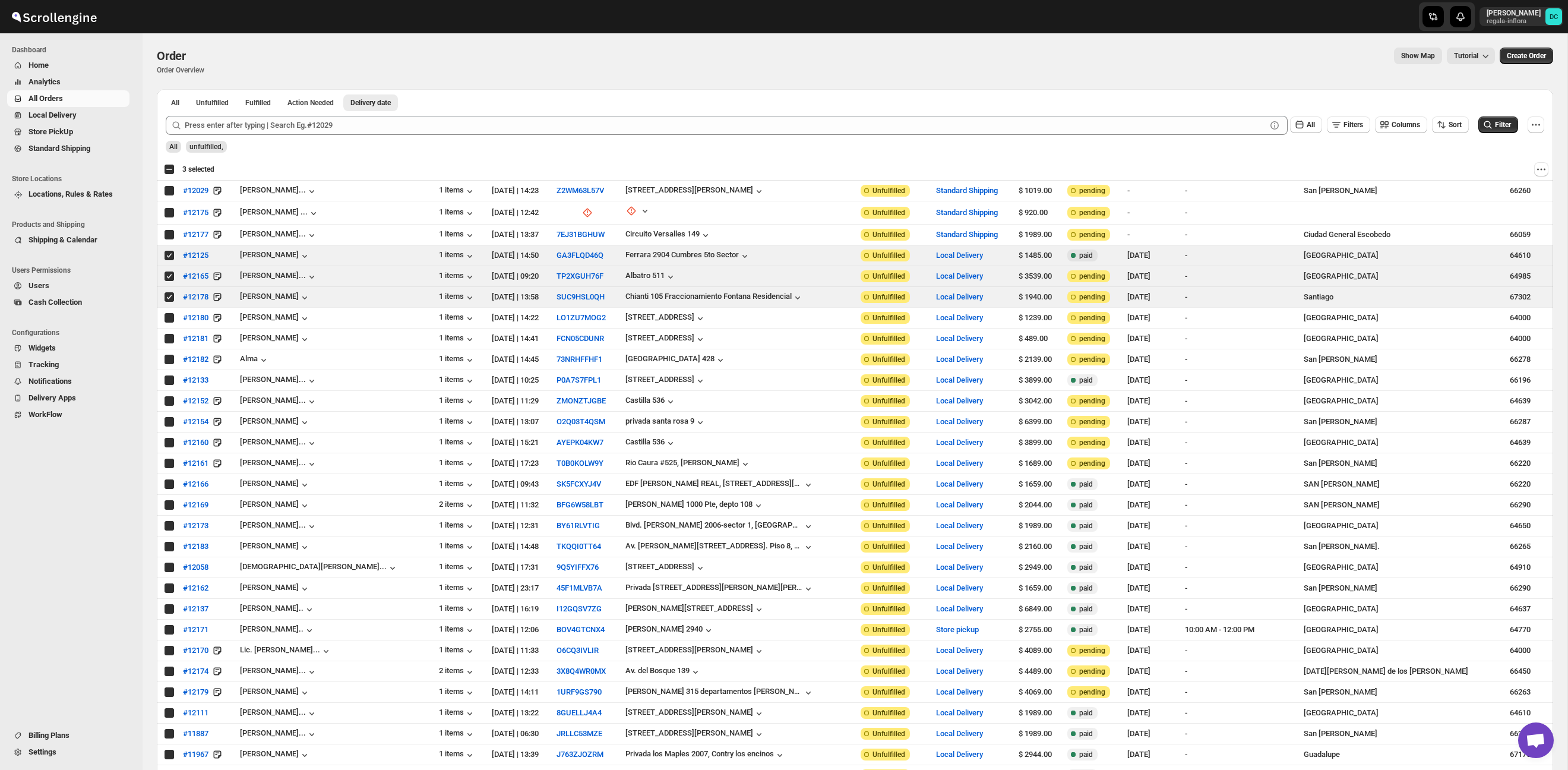
checkbox input "true"
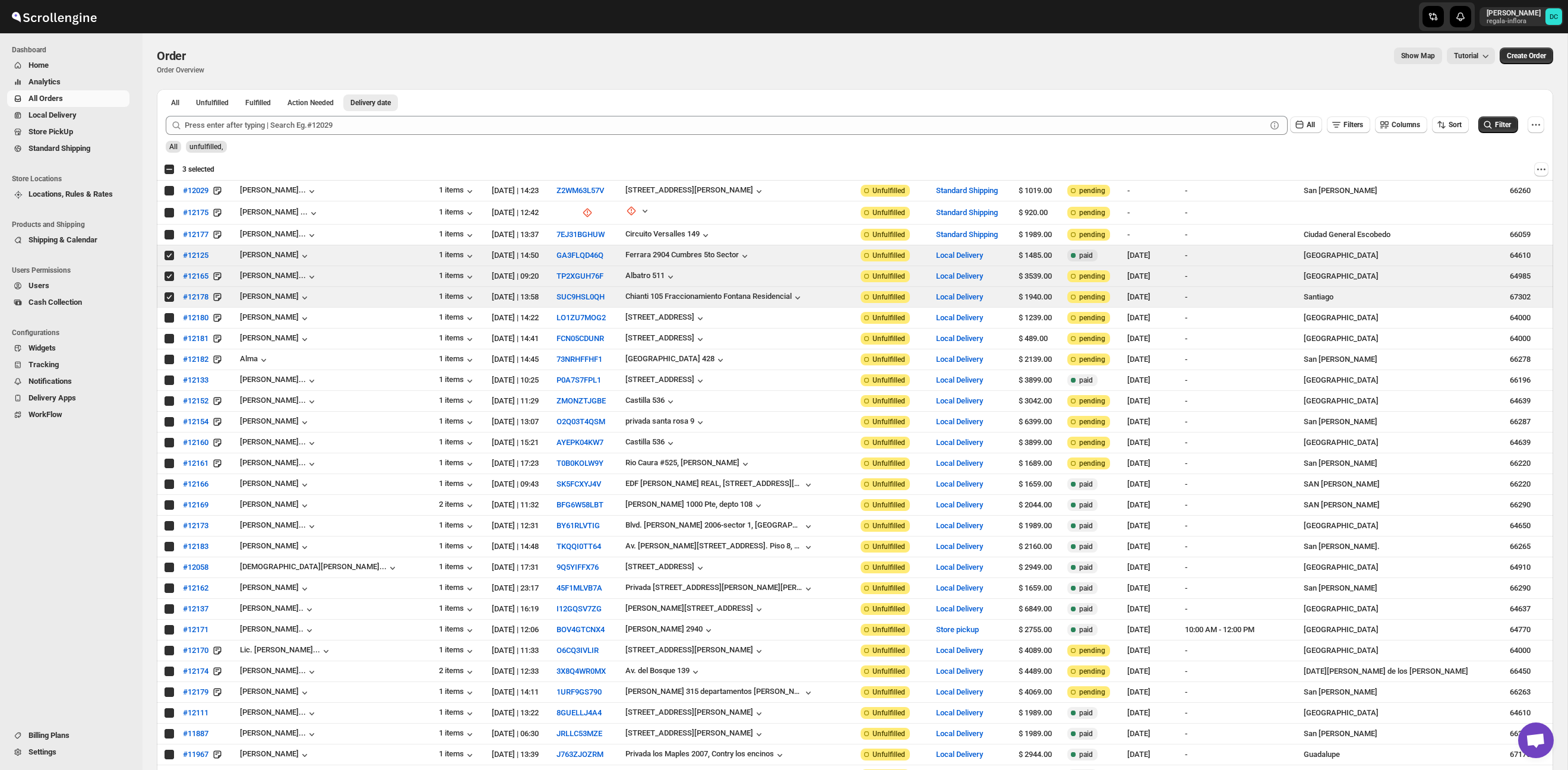
checkbox input "true"
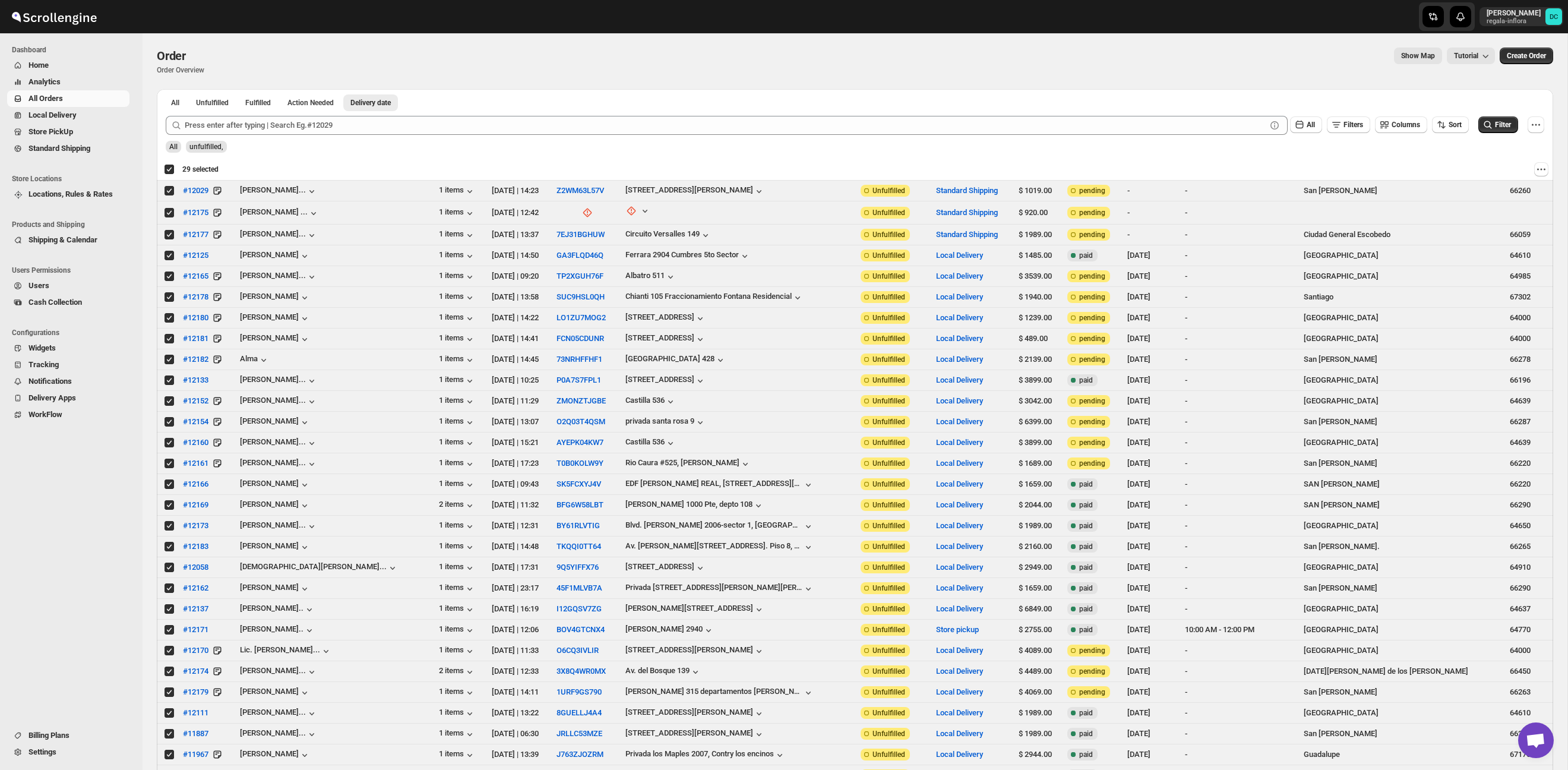
click at [168, 173] on div "Deselect all 29 orders 29 selected" at bounding box center [192, 169] width 55 height 11
checkbox input "false"
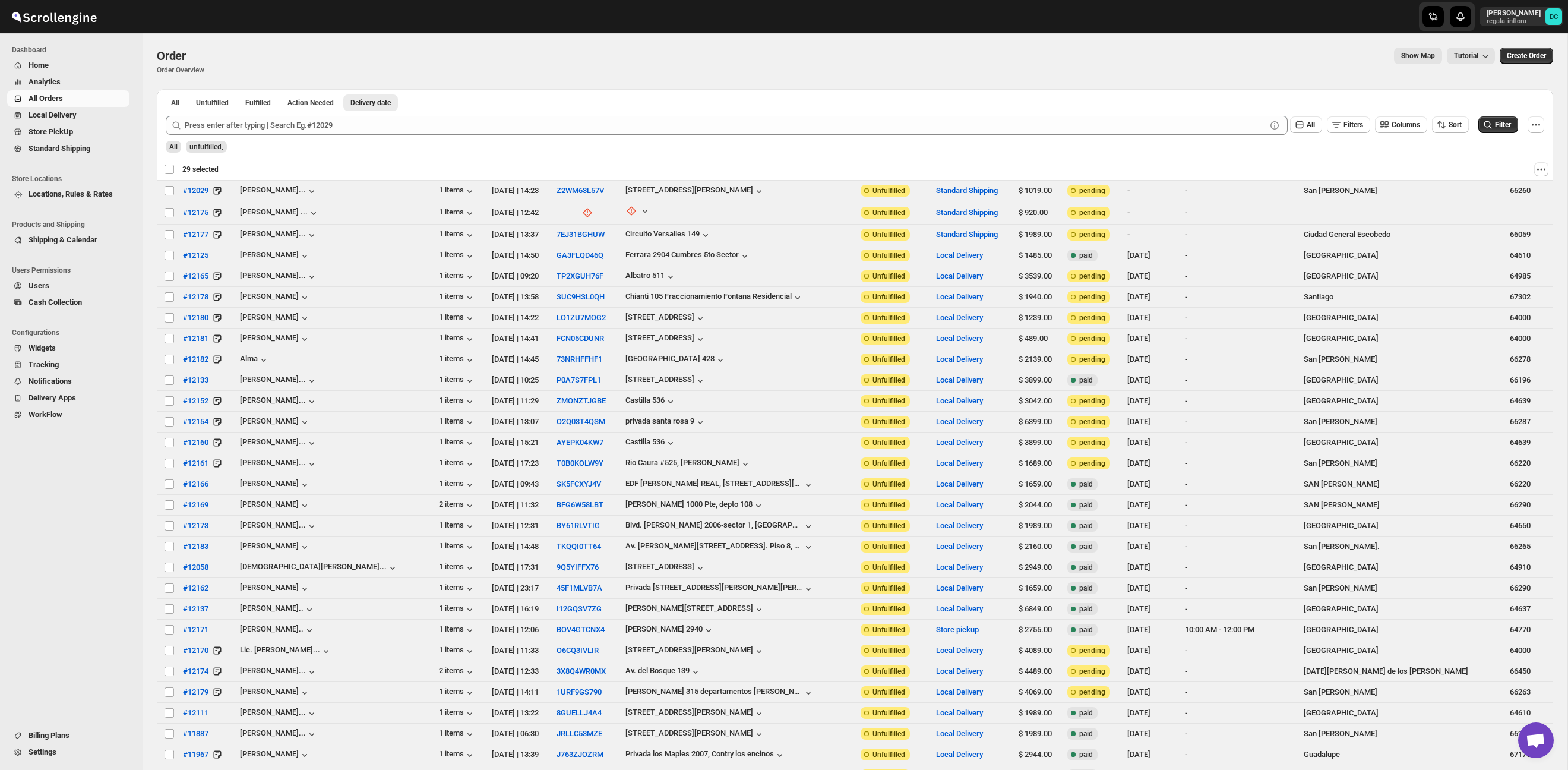
checkbox input "false"
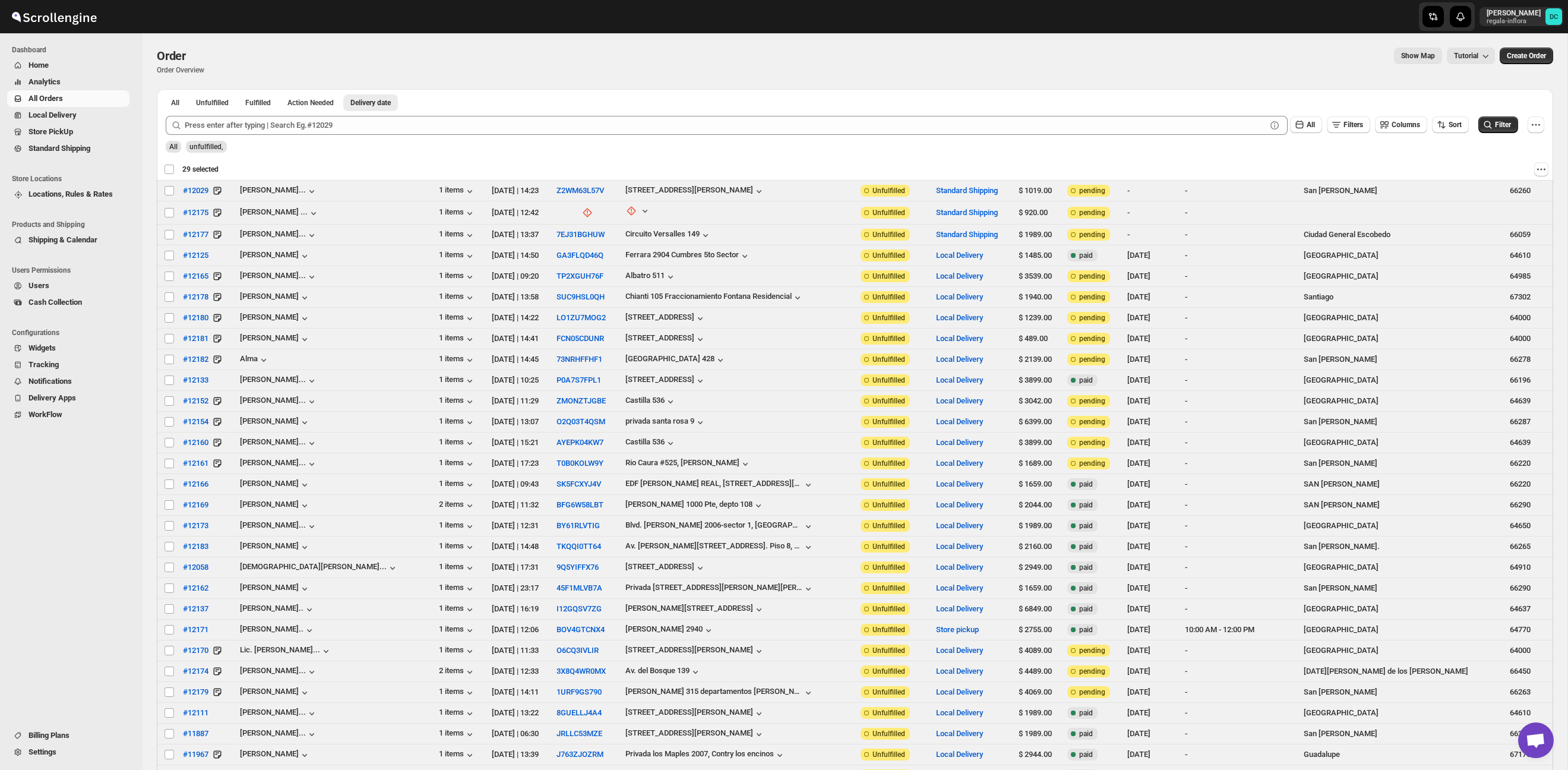
checkbox input "false"
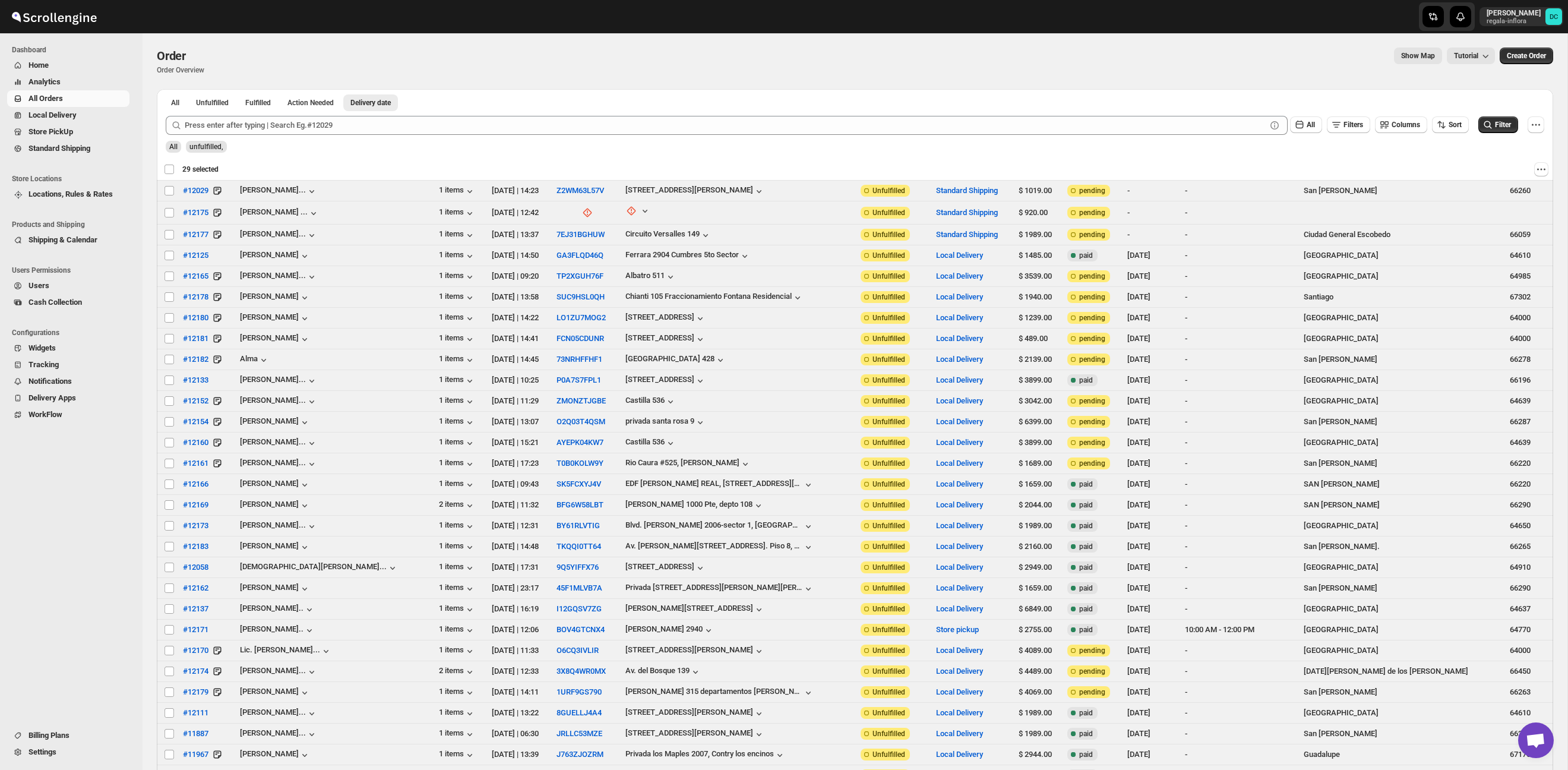
checkbox input "false"
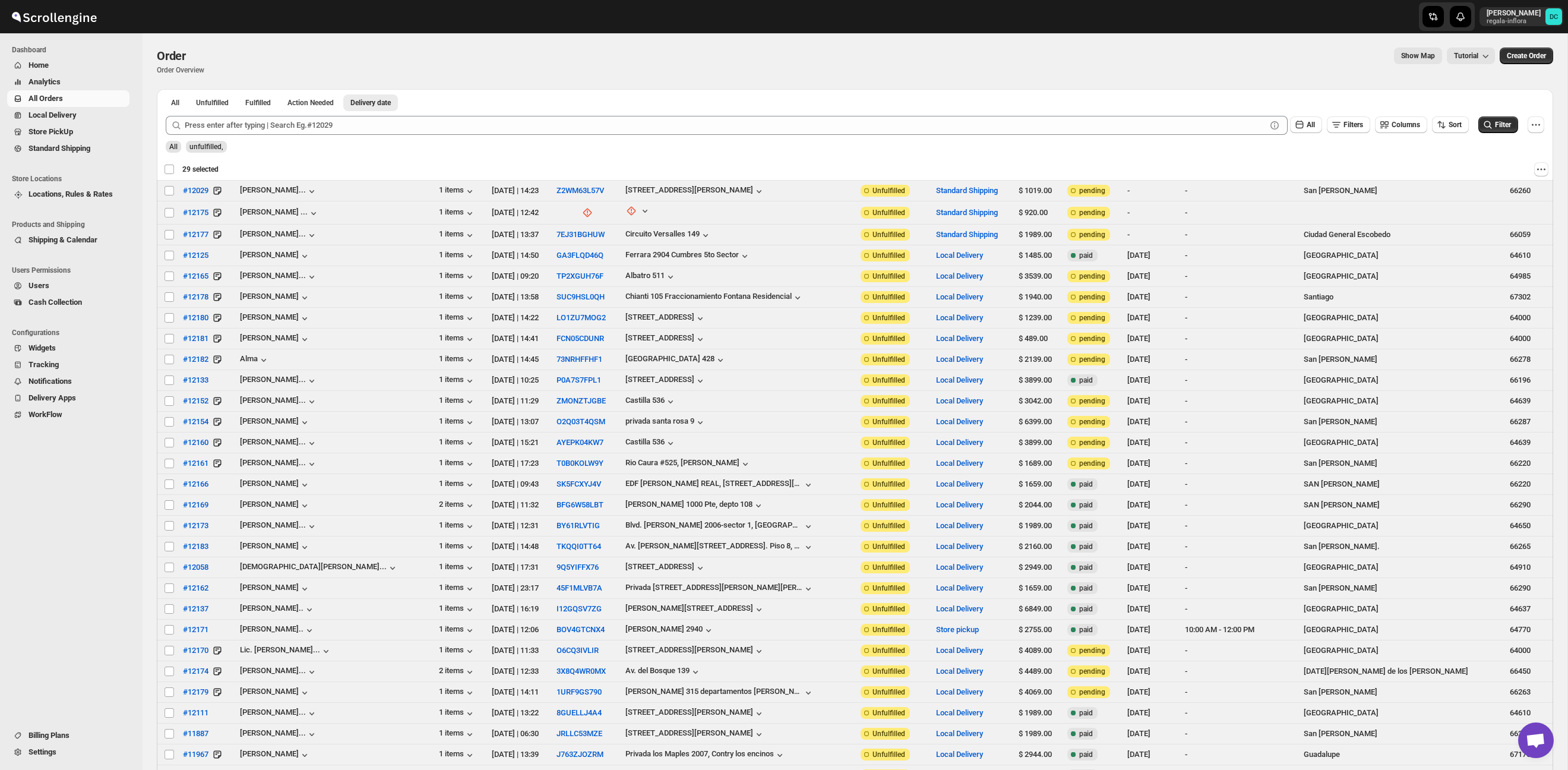
checkbox input "false"
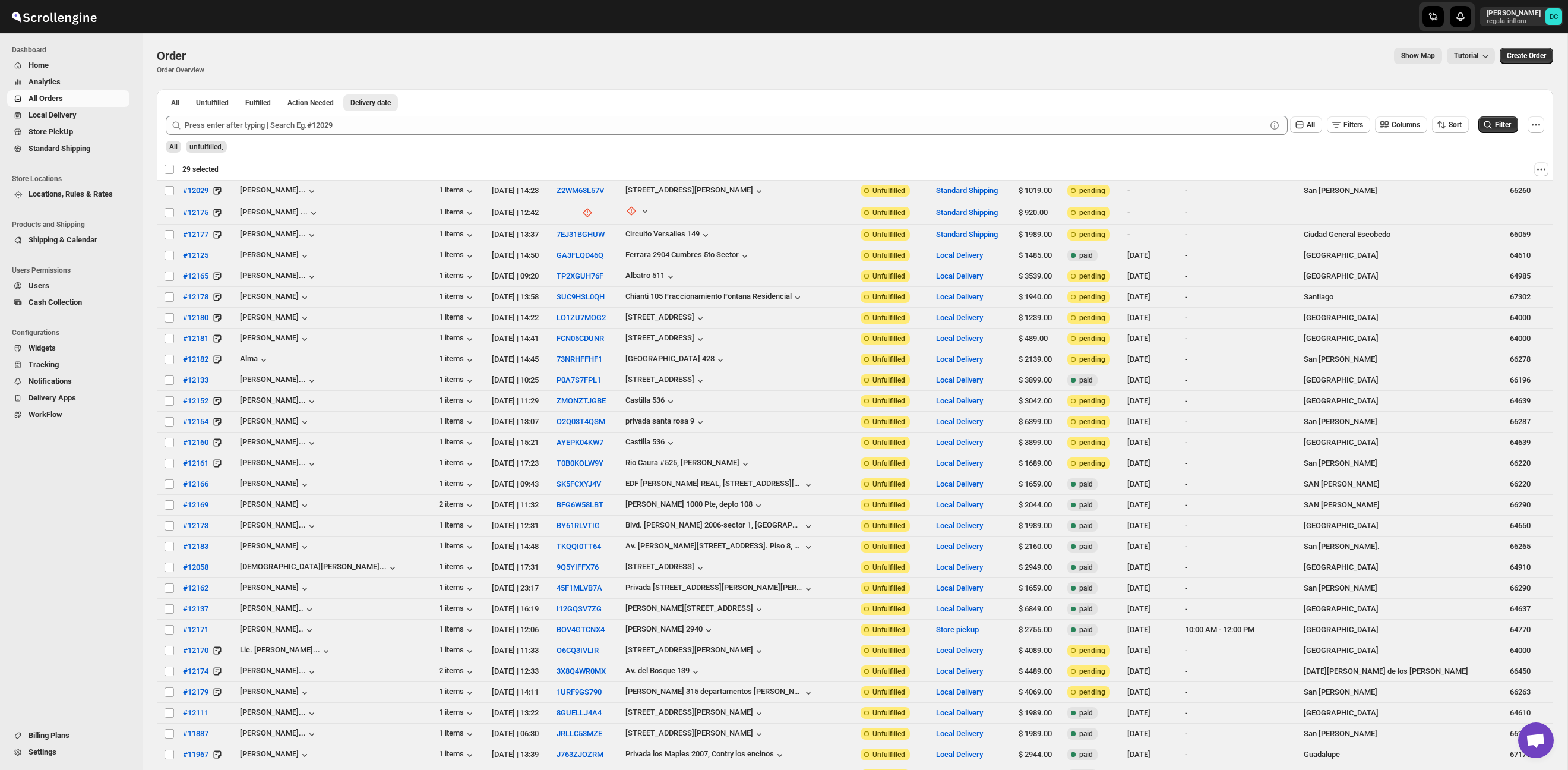
checkbox input "false"
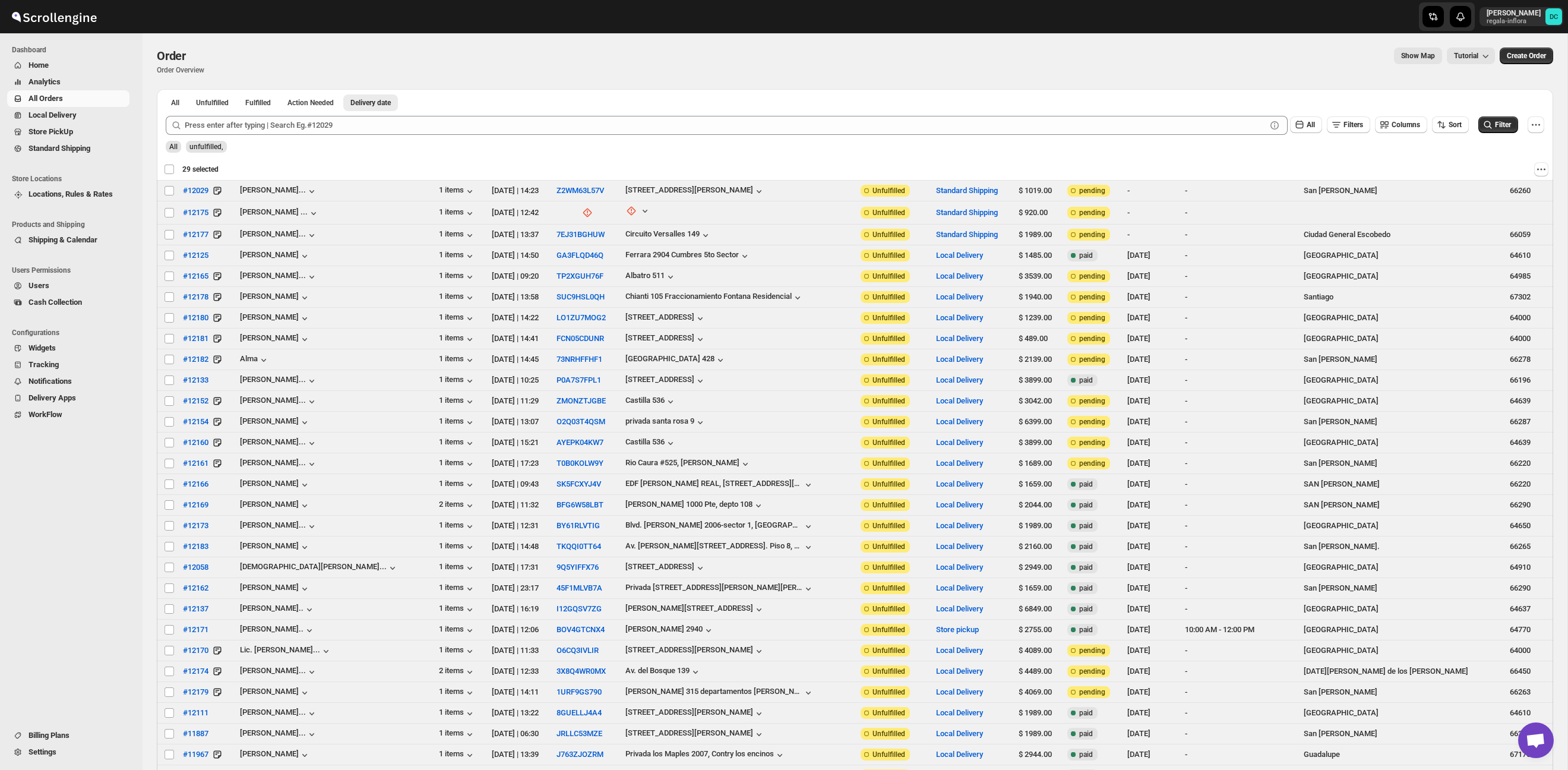
checkbox input "false"
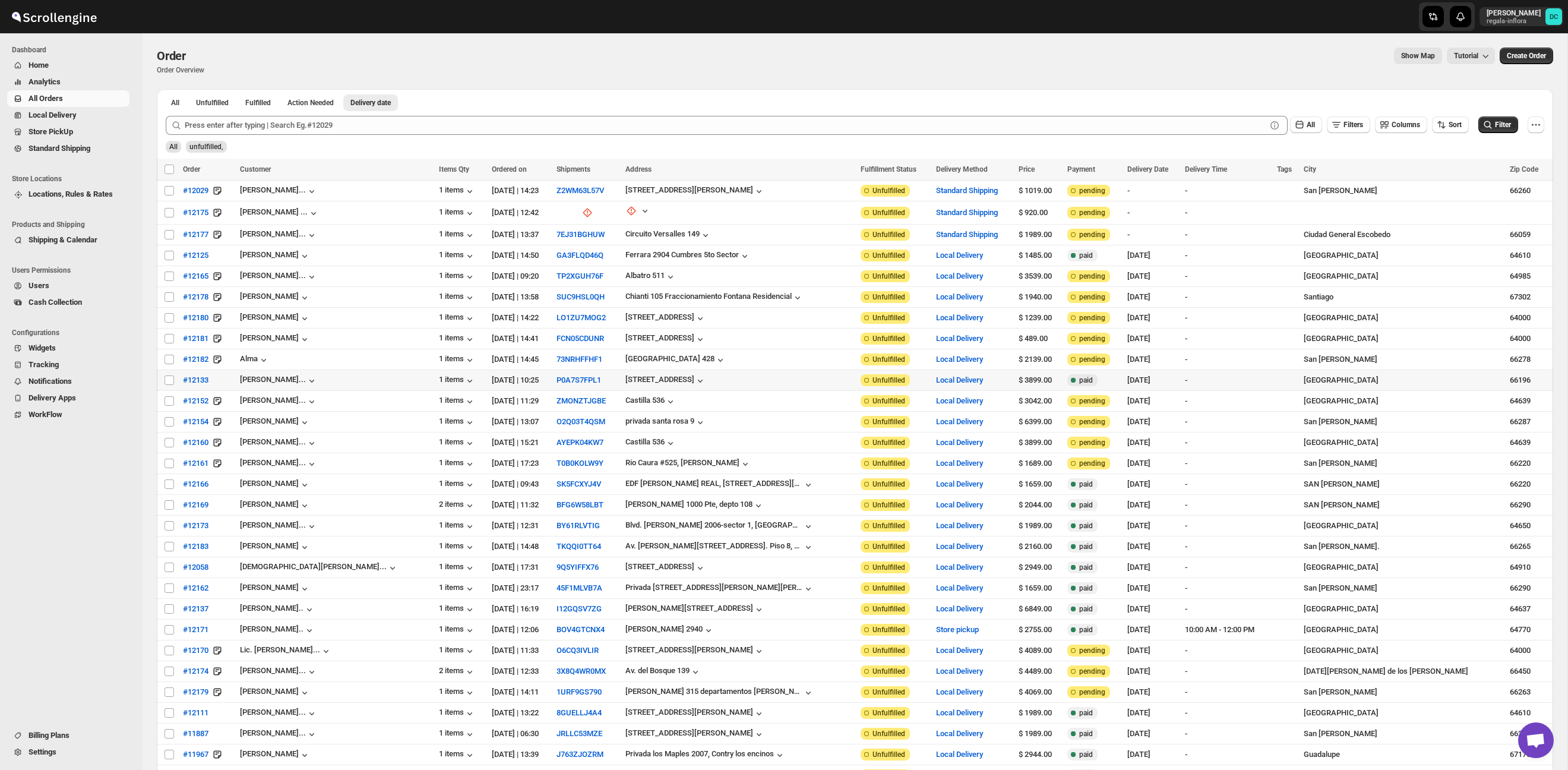
drag, startPoint x: 171, startPoint y: 381, endPoint x: 171, endPoint y: 392, distance: 11.0
click at [171, 381] on input "Select order" at bounding box center [169, 380] width 10 height 10
checkbox input "true"
click at [171, 399] on input "Select order" at bounding box center [169, 401] width 10 height 10
checkbox input "true"
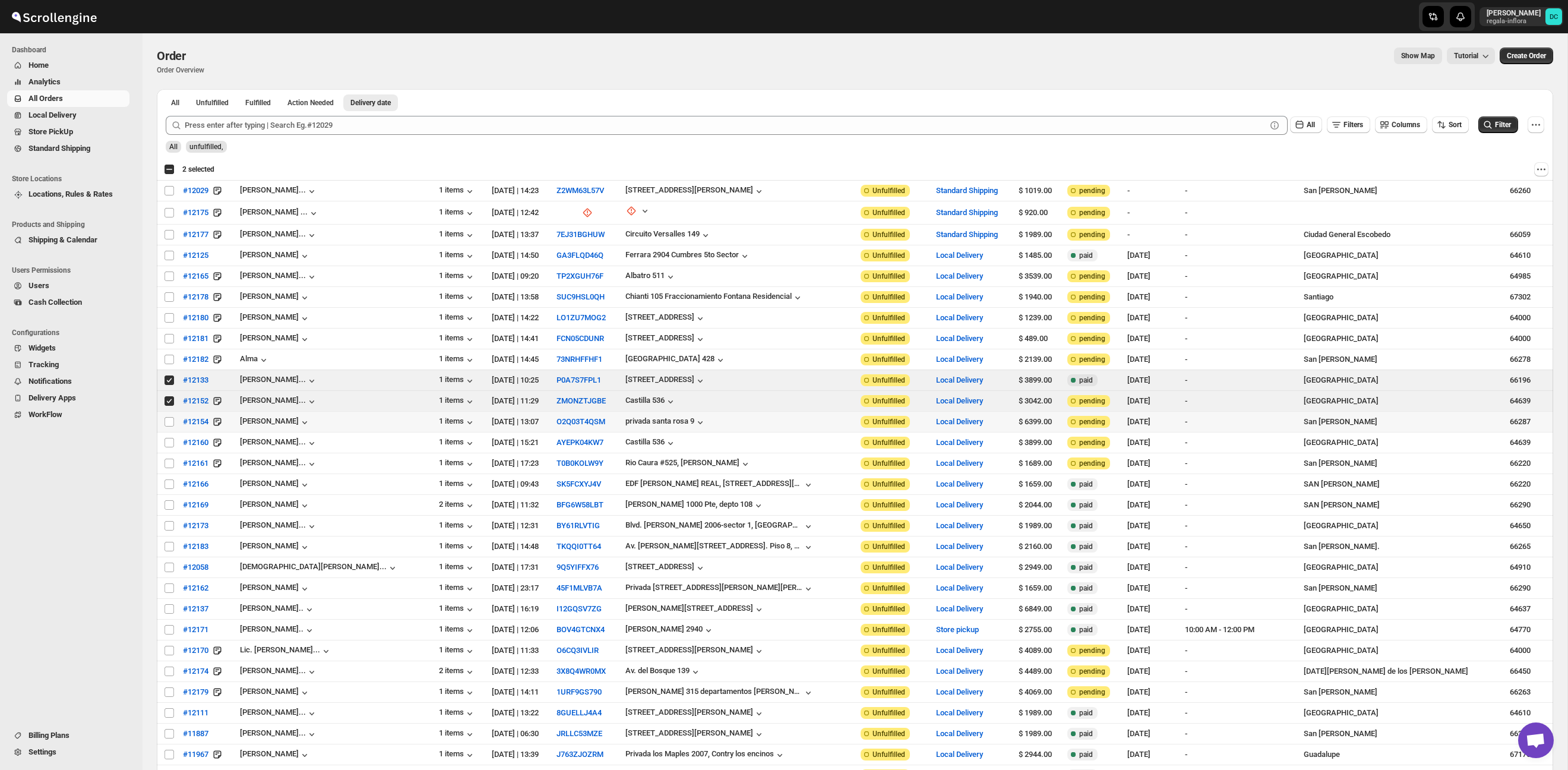
drag, startPoint x: 170, startPoint y: 422, endPoint x: 171, endPoint y: 428, distance: 6.1
click at [170, 422] on input "Select order" at bounding box center [169, 421] width 10 height 10
checkbox input "true"
click at [169, 440] on input "Select order" at bounding box center [169, 442] width 10 height 10
checkbox input "true"
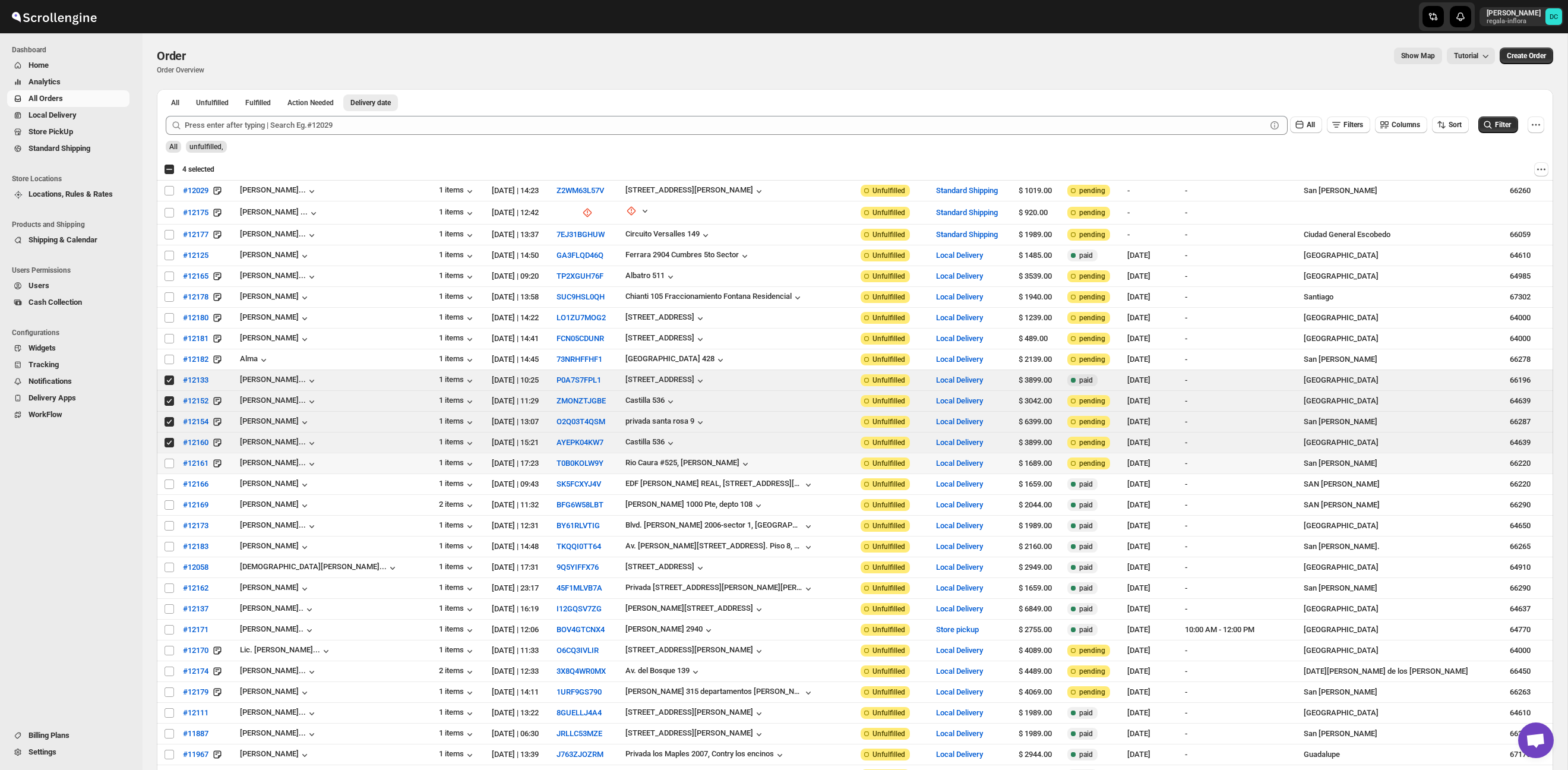
drag, startPoint x: 168, startPoint y: 460, endPoint x: 169, endPoint y: 469, distance: 9.1
click at [168, 460] on input "Select order" at bounding box center [169, 463] width 10 height 10
checkbox input "true"
drag, startPoint x: 167, startPoint y: 488, endPoint x: 168, endPoint y: 498, distance: 10.0
click at [167, 488] on input "Select order" at bounding box center [169, 484] width 10 height 10
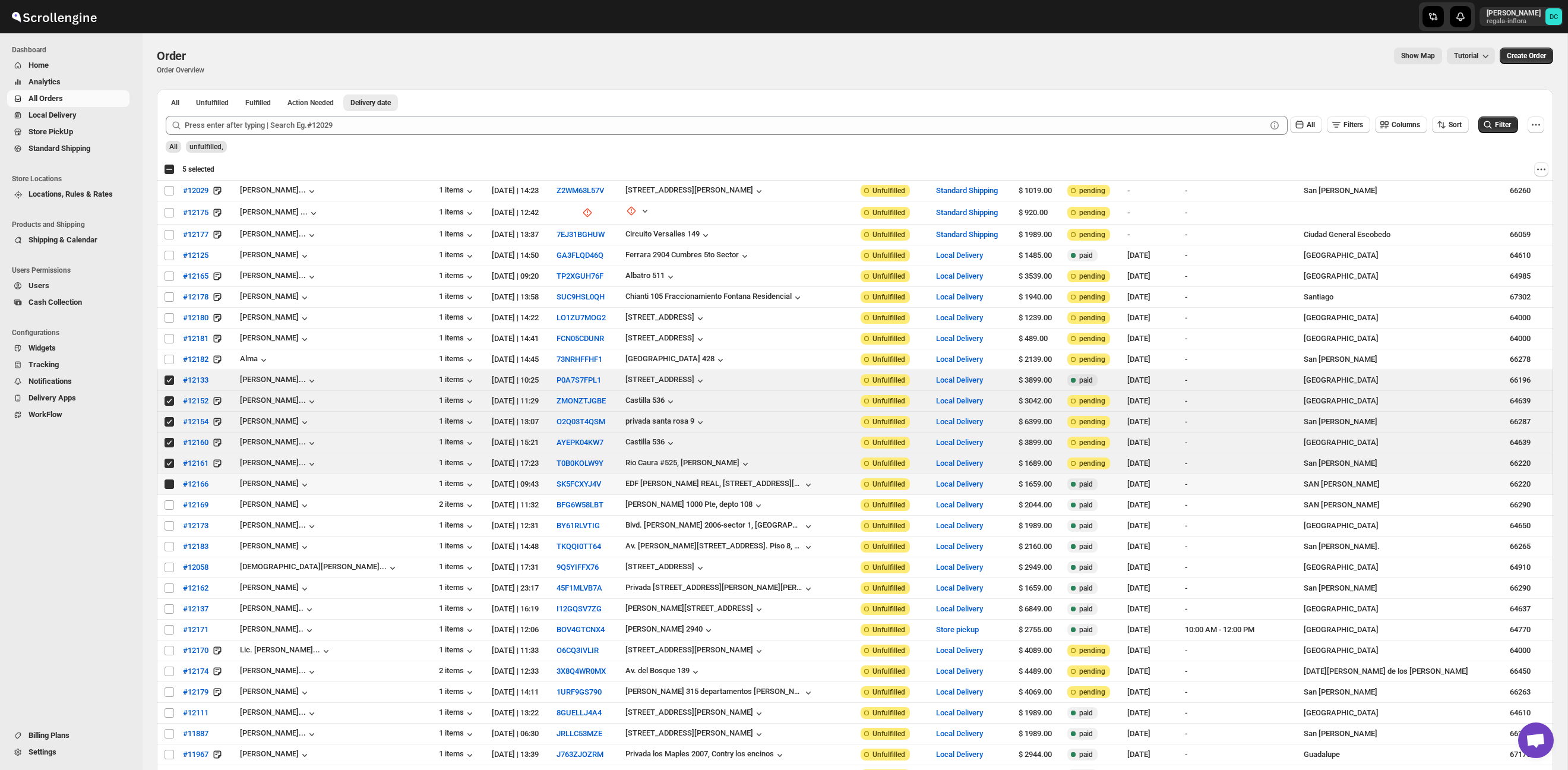
checkbox input "true"
click at [168, 504] on input "Select order" at bounding box center [169, 505] width 10 height 10
checkbox input "true"
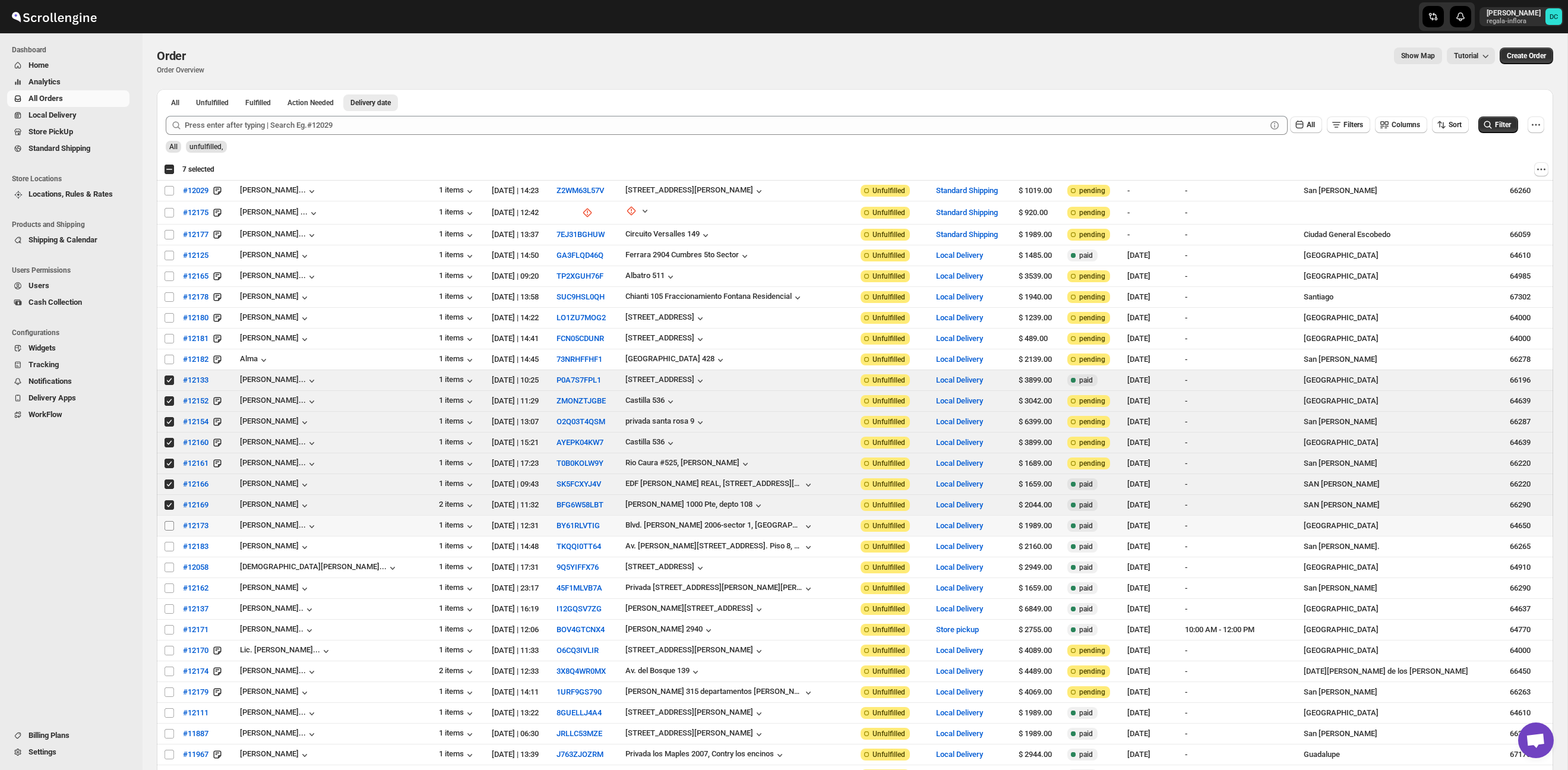
click at [170, 527] on input "Select order" at bounding box center [169, 525] width 10 height 10
checkbox input "true"
click at [170, 545] on input "Select order" at bounding box center [169, 546] width 10 height 10
checkbox input "true"
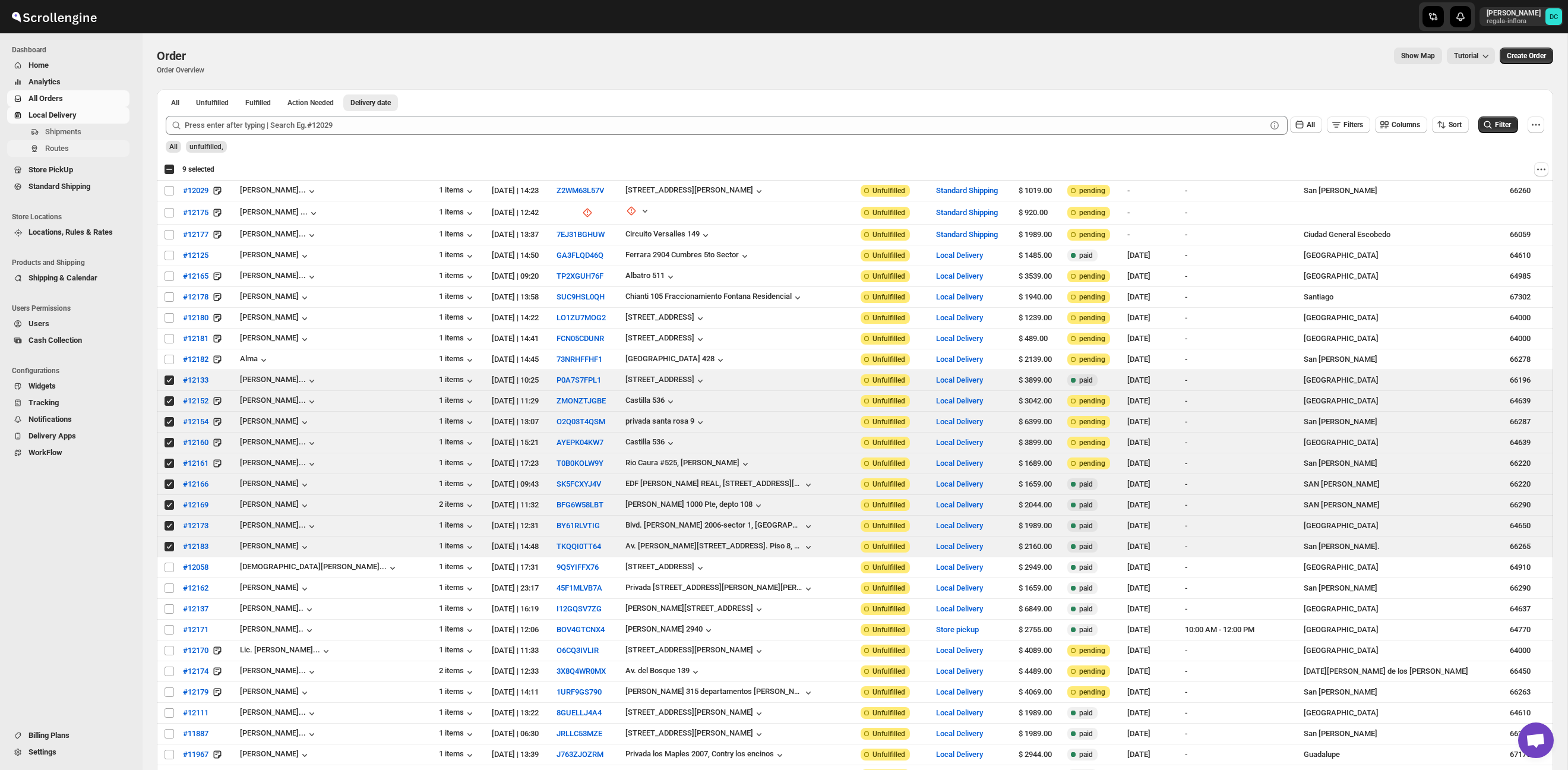
click at [85, 148] on span "Routes" at bounding box center [86, 148] width 82 height 12
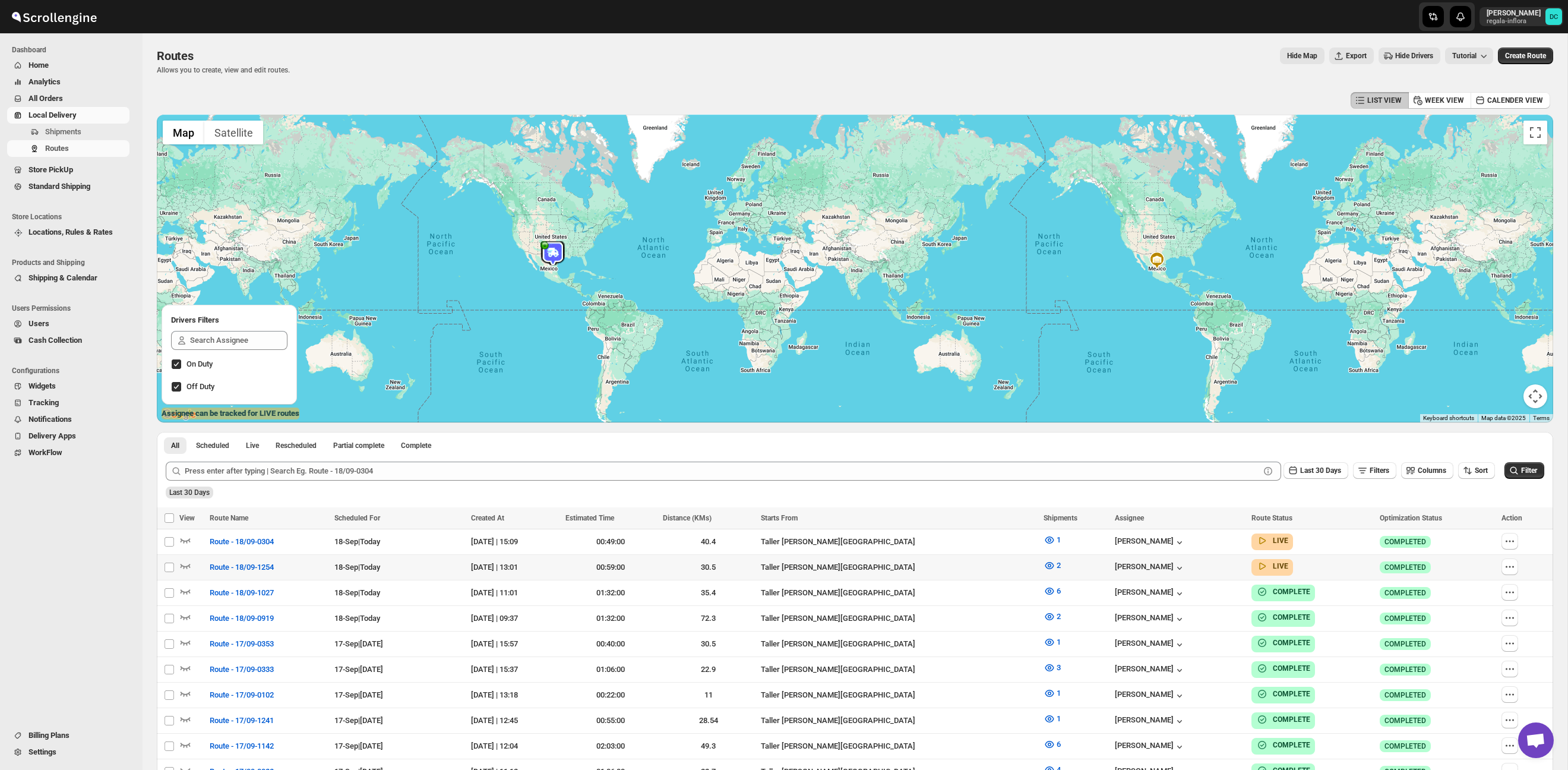
click at [1519, 568] on div at bounding box center [1524, 567] width 45 height 18
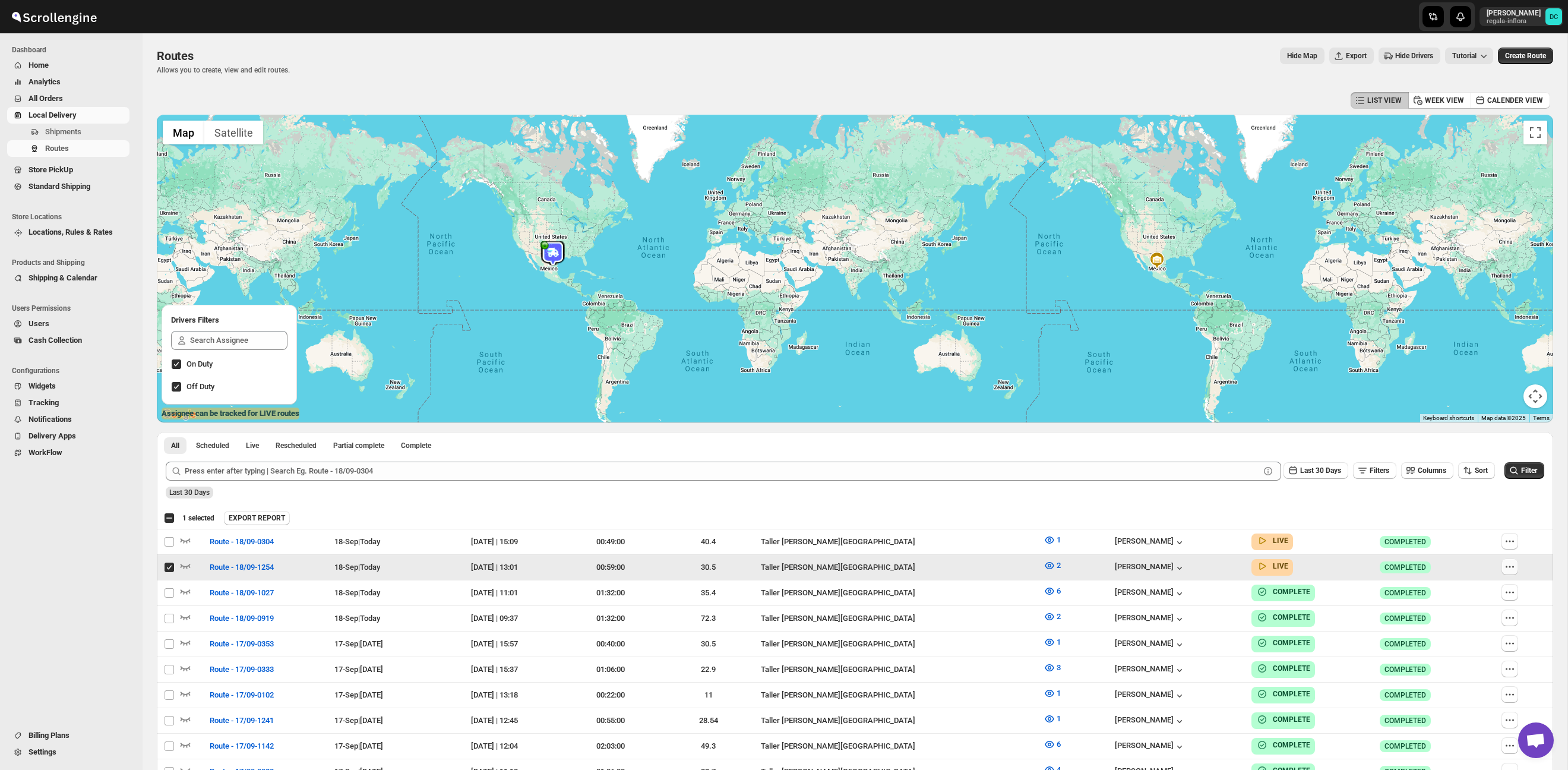
click at [1514, 569] on icon "button" at bounding box center [1509, 566] width 12 height 12
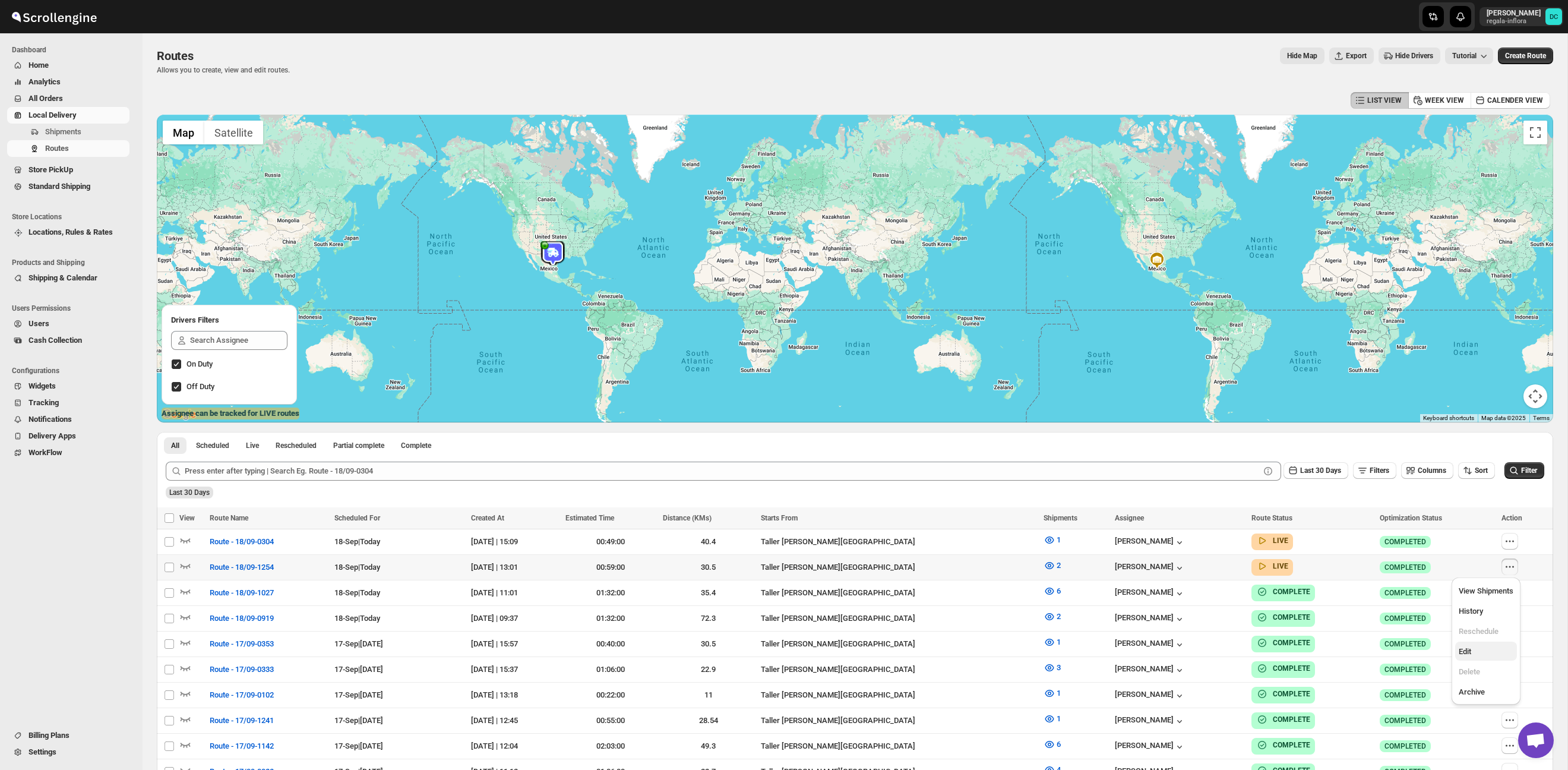
click at [1478, 652] on span "Edit" at bounding box center [1486, 651] width 55 height 12
checkbox input "true"
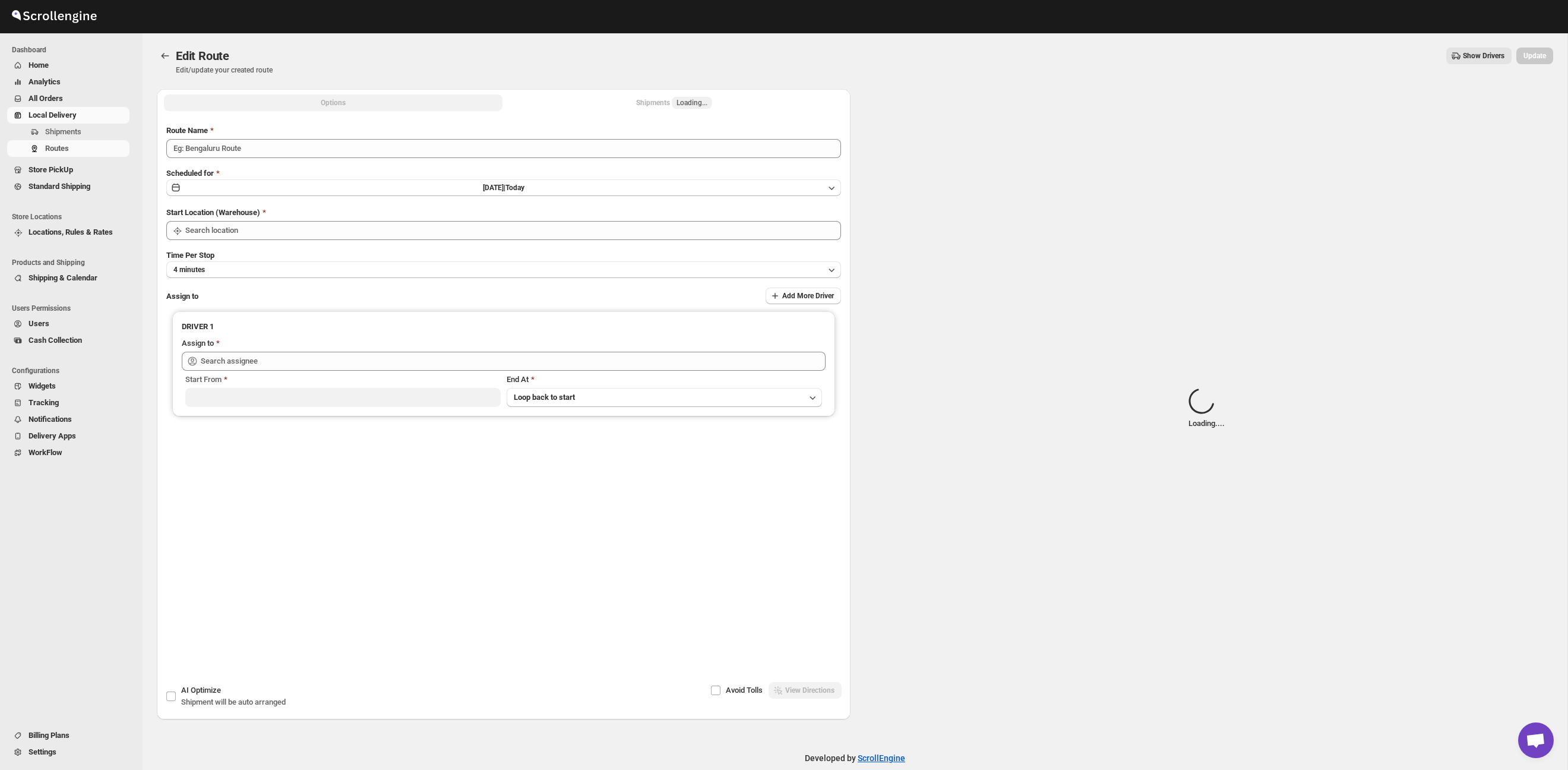
type input "Route - 18/09-1254"
type input "Taller [PERSON_NAME][GEOGRAPHIC_DATA]"
drag, startPoint x: 647, startPoint y: 102, endPoint x: 654, endPoint y: 103, distance: 7.1
click at [647, 102] on div "Shipments Loading..." at bounding box center [673, 103] width 76 height 12
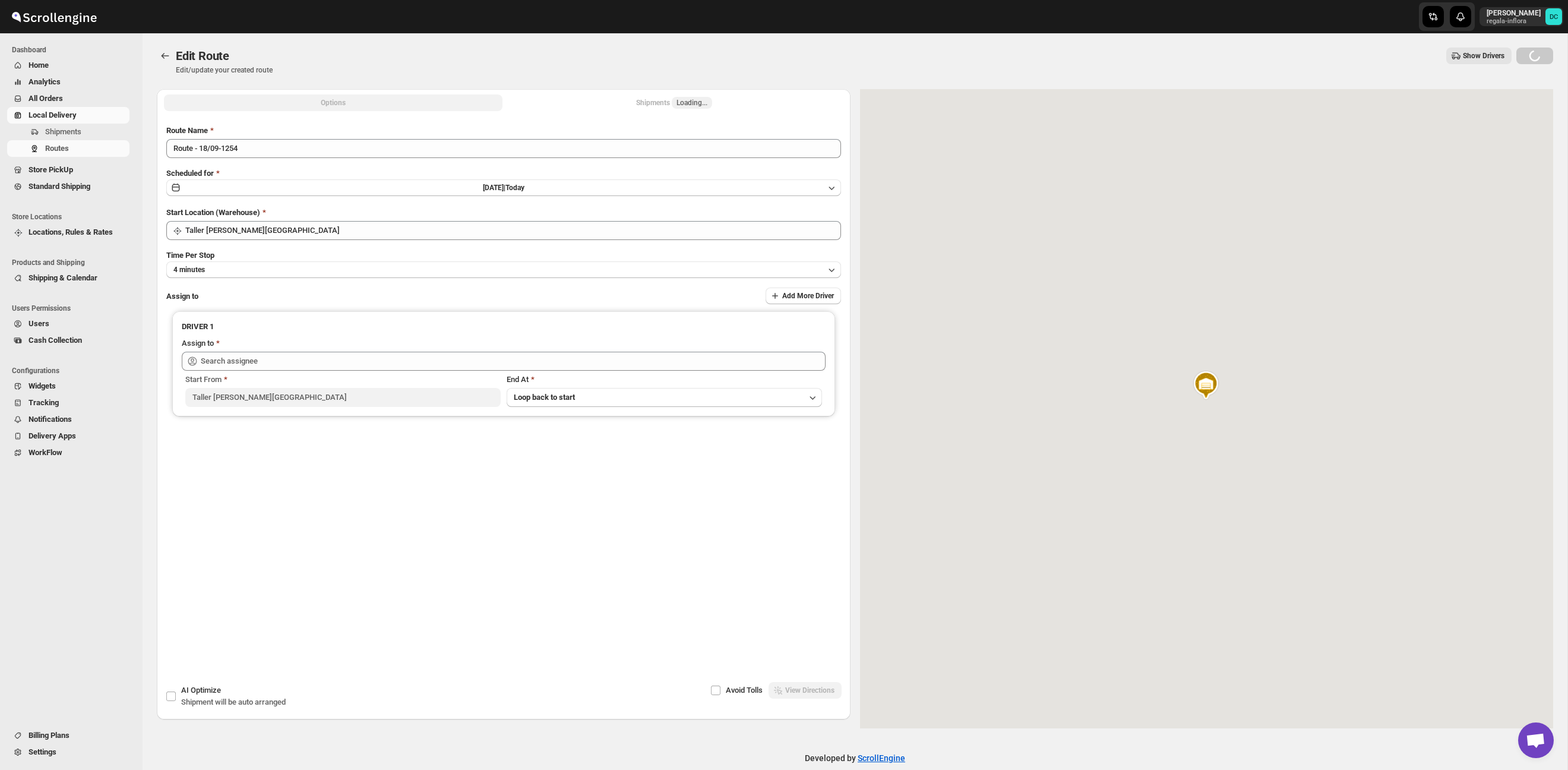
type input "[PERSON_NAME] ([EMAIL_ADDRESS][DOMAIN_NAME])"
click at [675, 104] on div "Shipments 2" at bounding box center [673, 103] width 49 height 12
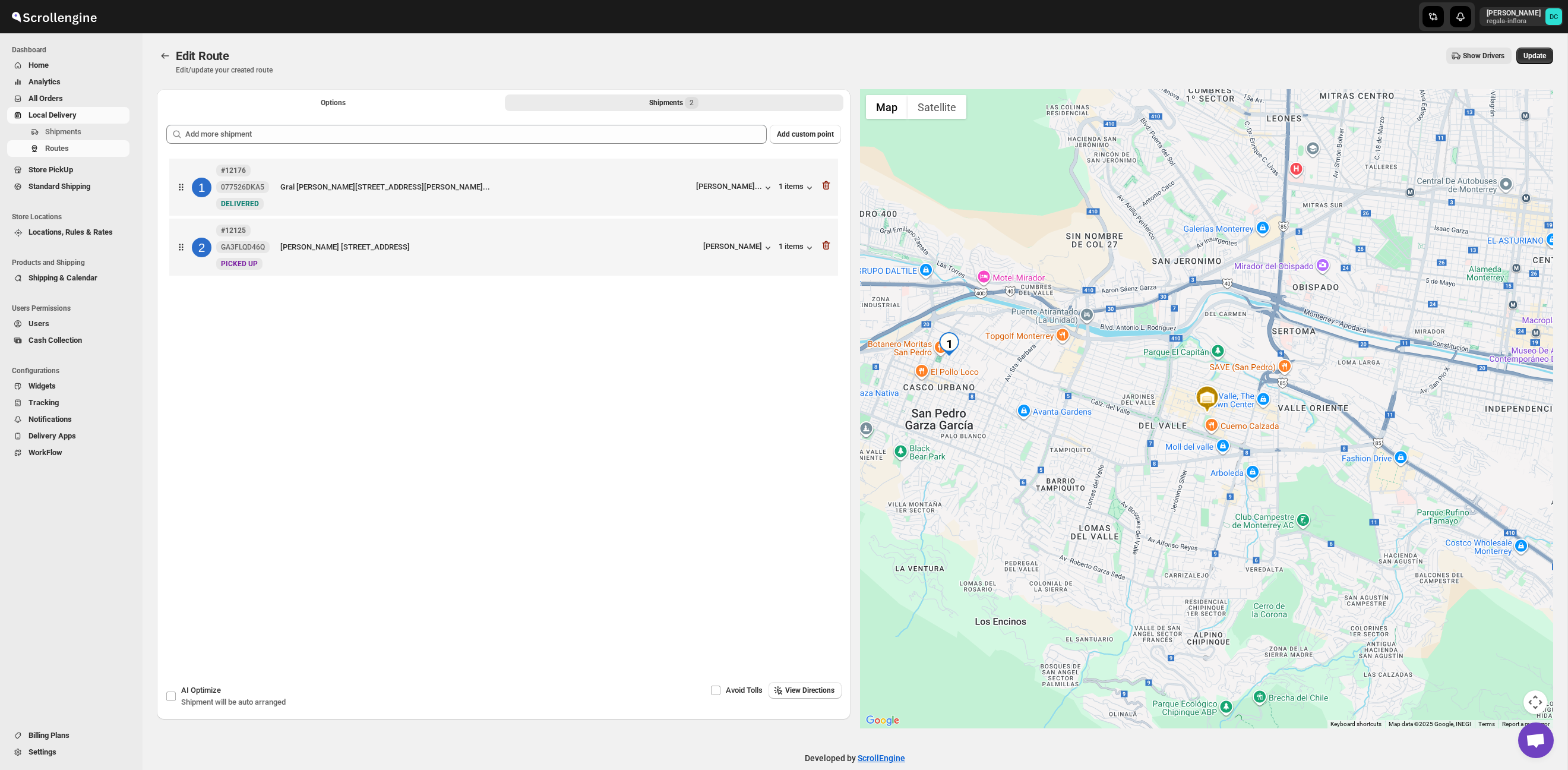
drag, startPoint x: 1077, startPoint y: 289, endPoint x: 1079, endPoint y: 228, distance: 61.0
click at [1100, 353] on div at bounding box center [1207, 408] width 694 height 639
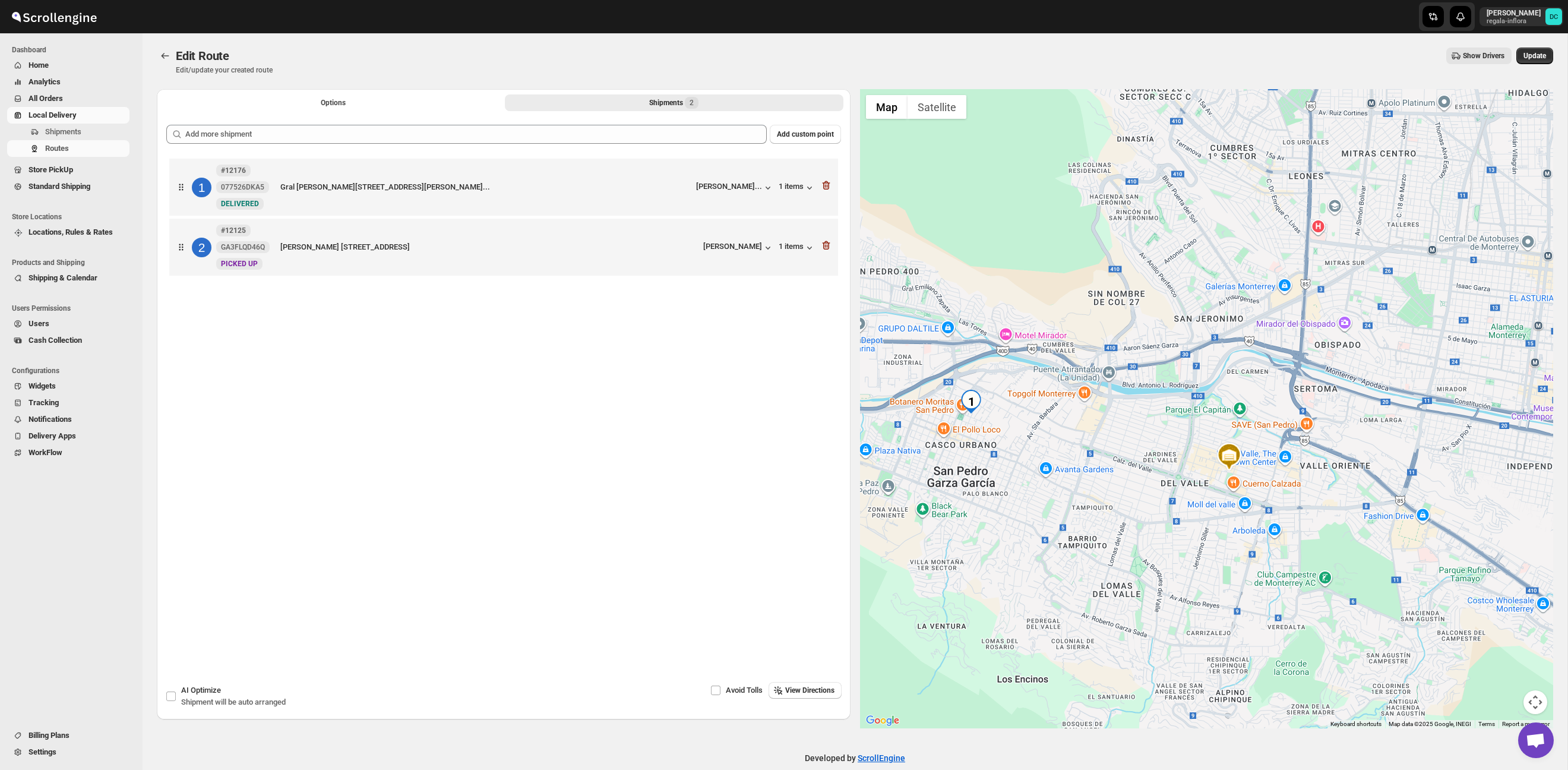
drag, startPoint x: 1380, startPoint y: 422, endPoint x: 1349, endPoint y: 419, distance: 31.1
click at [1349, 419] on div at bounding box center [1207, 408] width 694 height 639
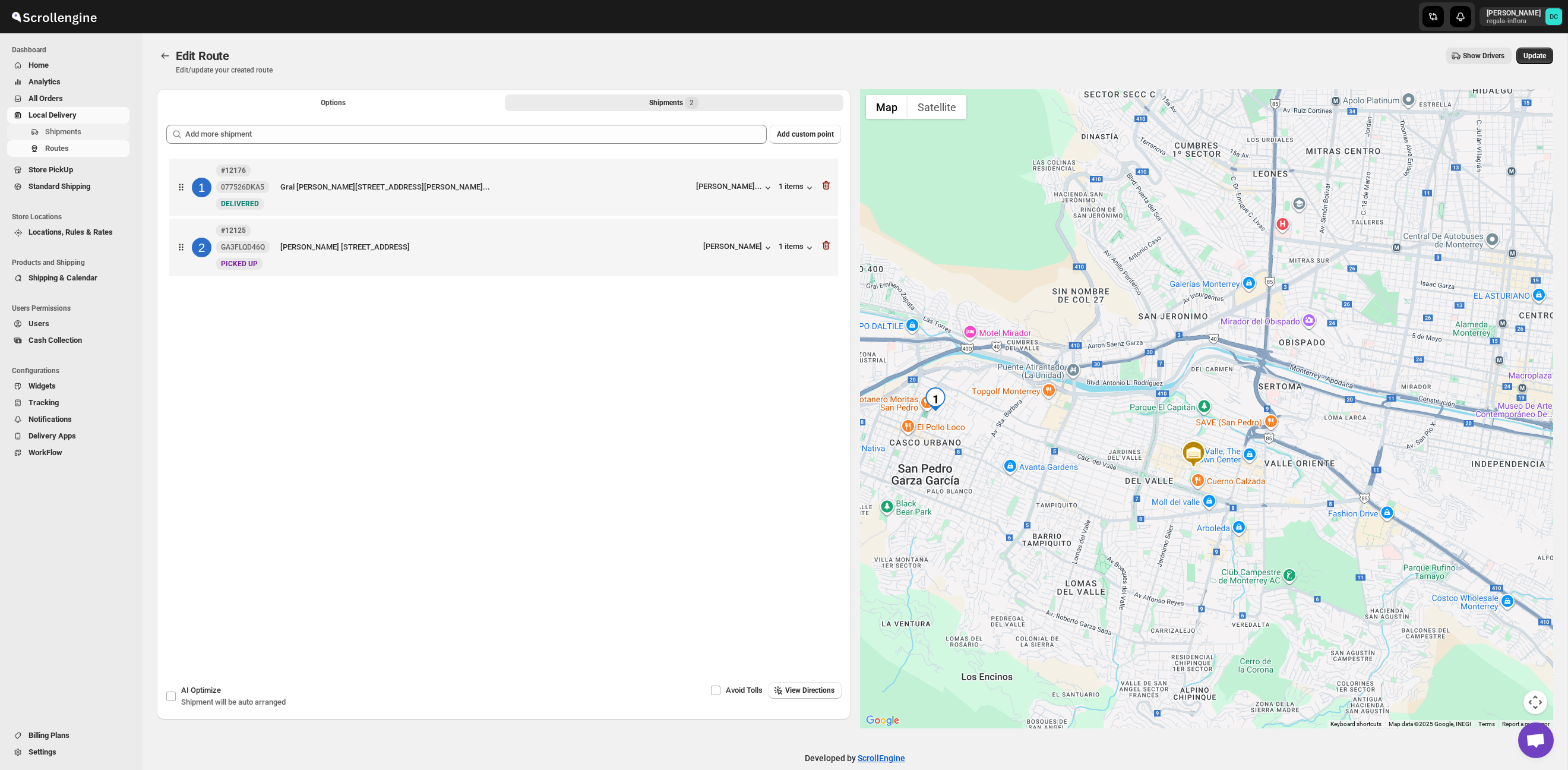
click at [77, 132] on span "Shipments" at bounding box center [63, 132] width 36 height 9
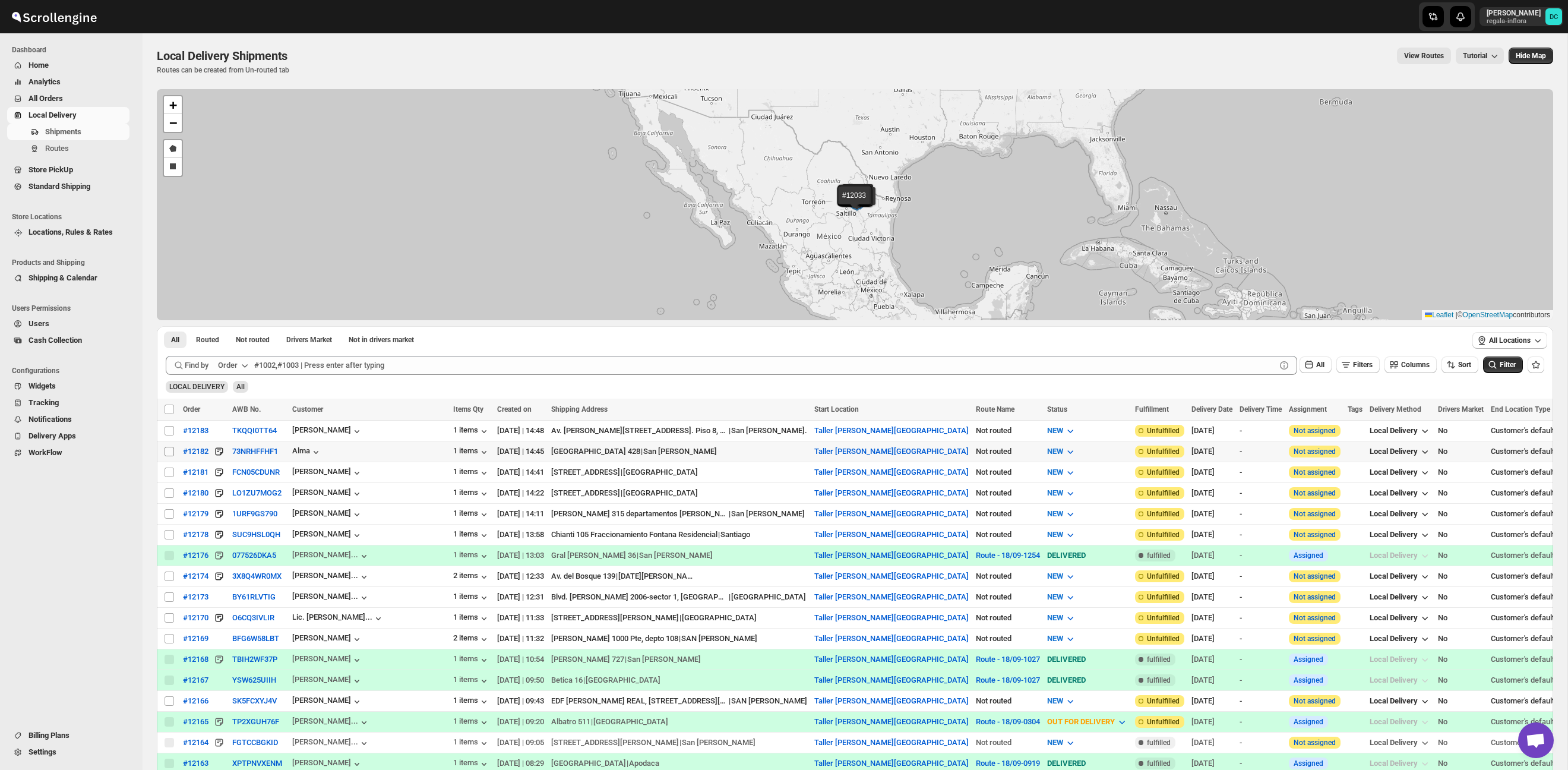
click at [171, 454] on input "Select shipment" at bounding box center [169, 451] width 10 height 10
checkbox input "true"
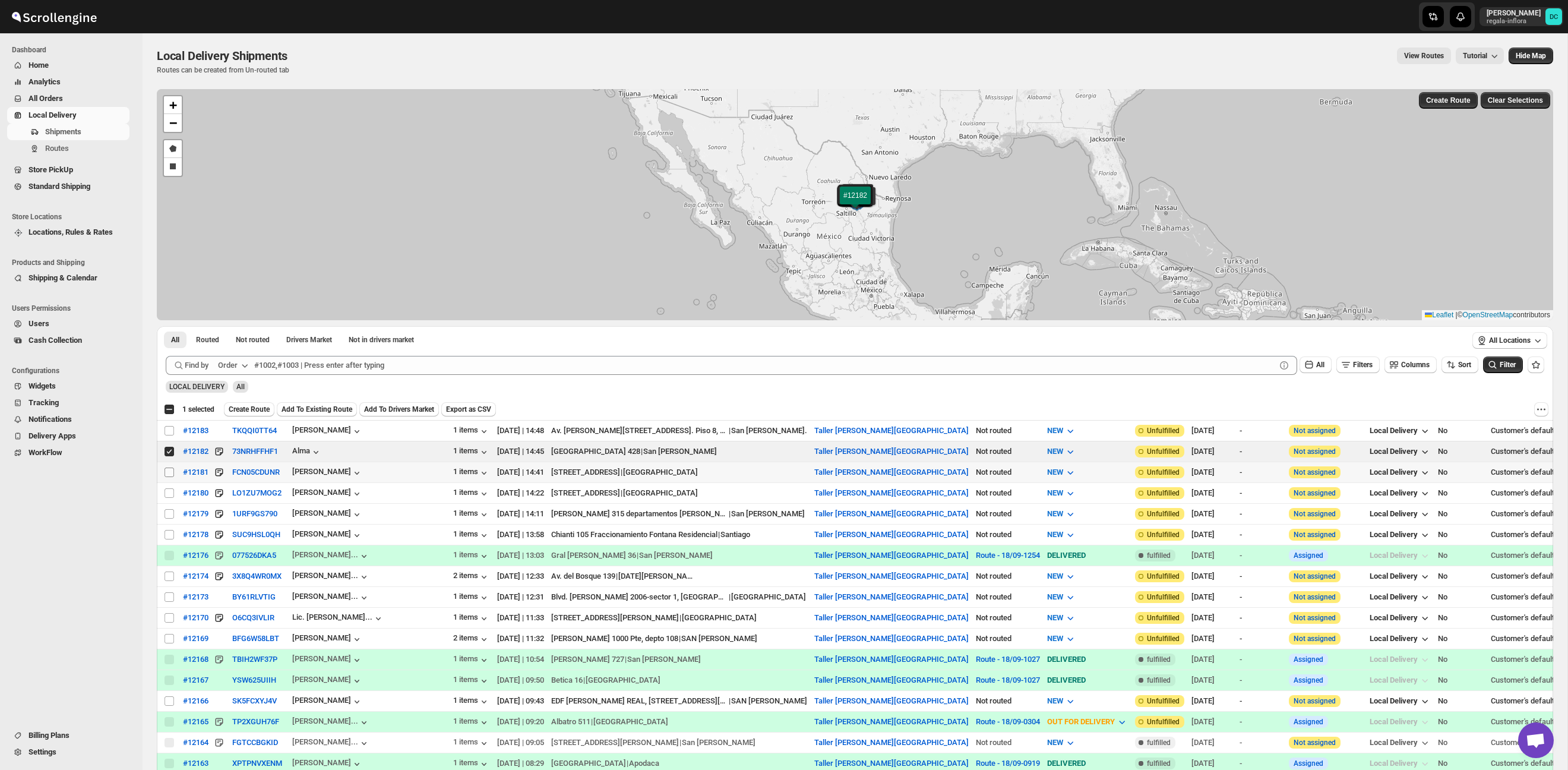
click at [170, 473] on input "Select shipment" at bounding box center [169, 472] width 10 height 10
checkbox input "true"
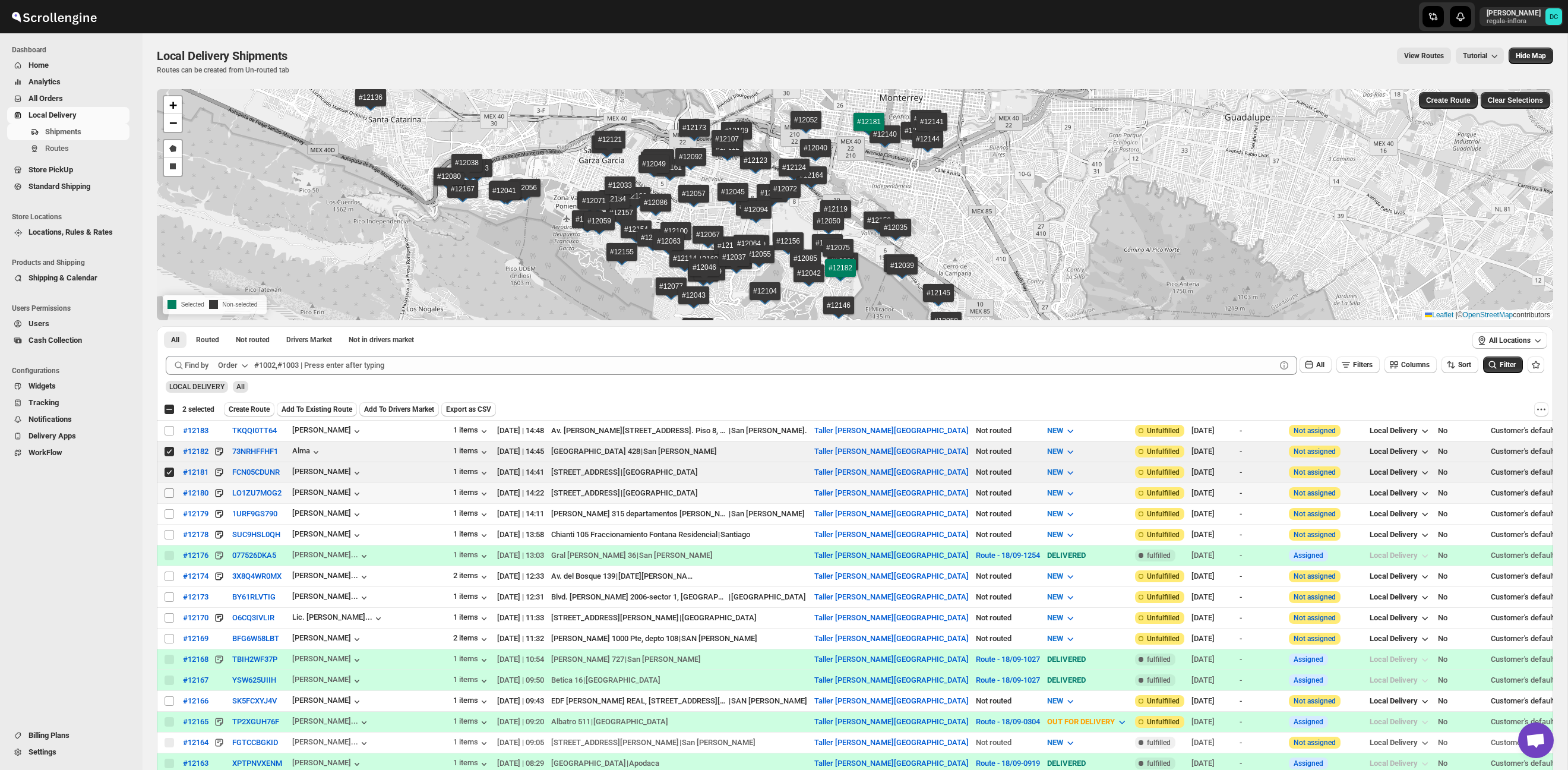
click at [171, 495] on input "Select shipment" at bounding box center [169, 493] width 10 height 10
checkbox input "true"
click at [251, 409] on span "Create Route" at bounding box center [249, 409] width 41 height 10
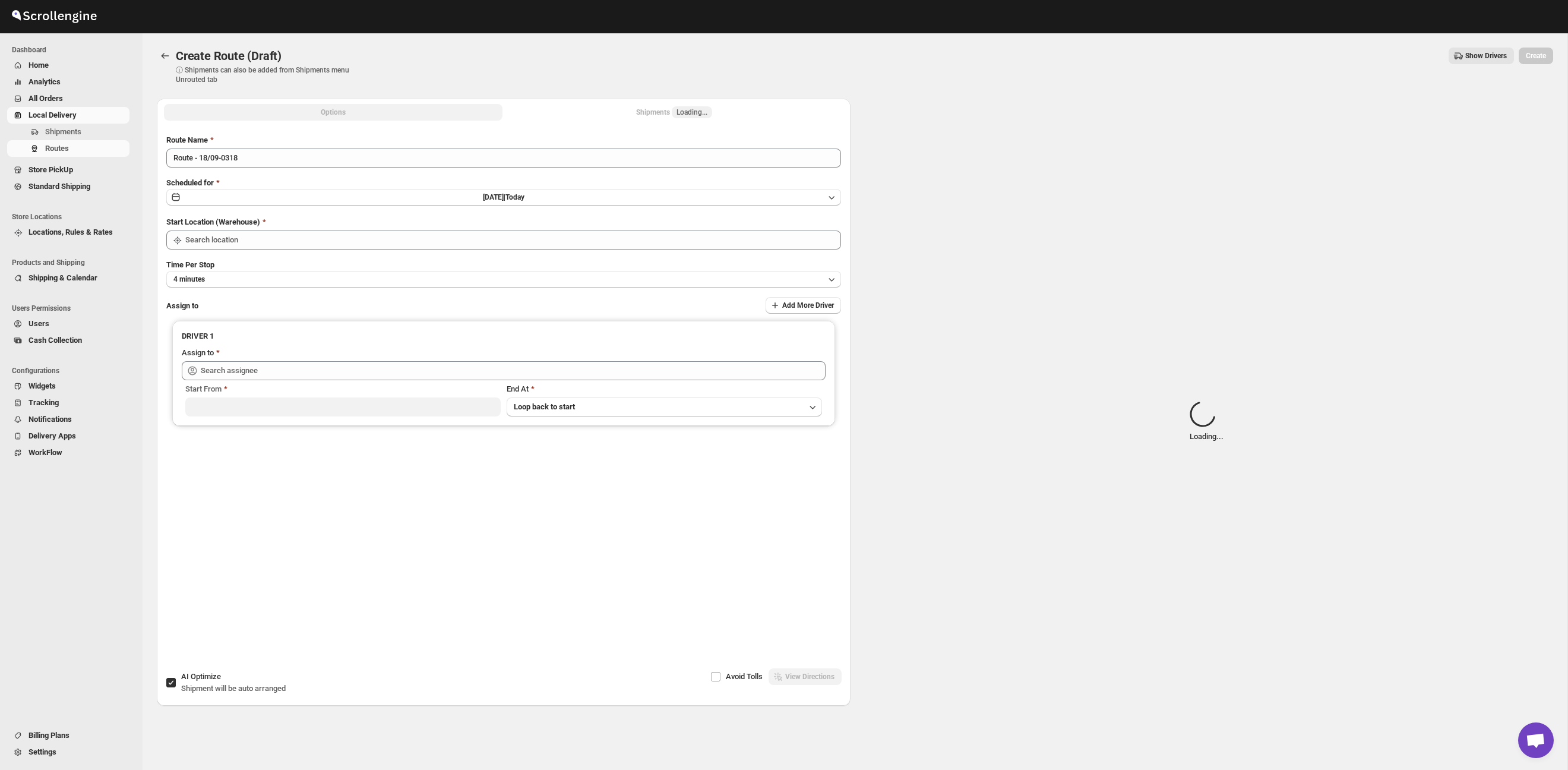
type input "Taller [PERSON_NAME][GEOGRAPHIC_DATA]"
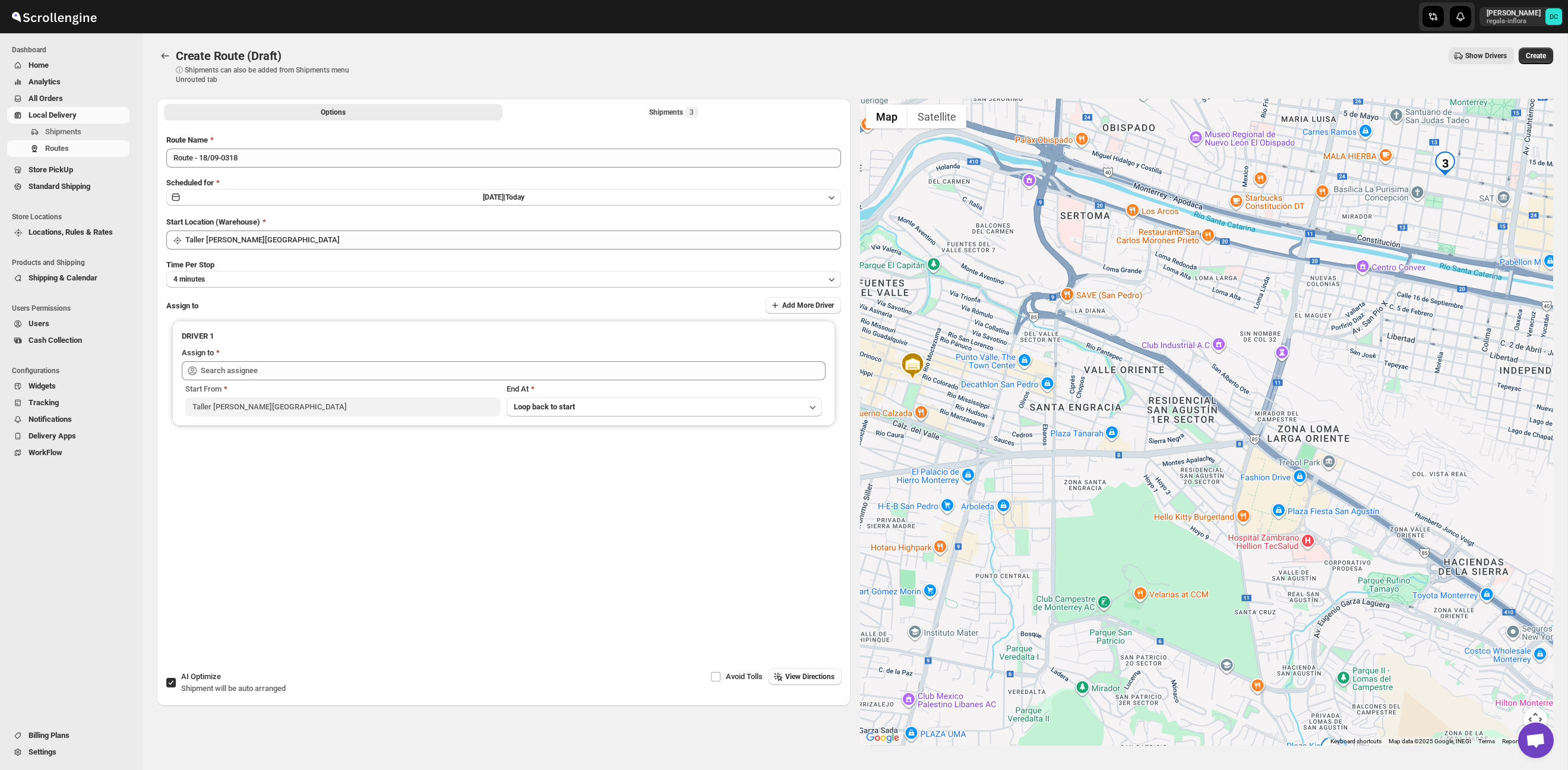
drag, startPoint x: 1390, startPoint y: 422, endPoint x: 1363, endPoint y: 468, distance: 53.3
click at [1363, 468] on div at bounding box center [1207, 422] width 694 height 647
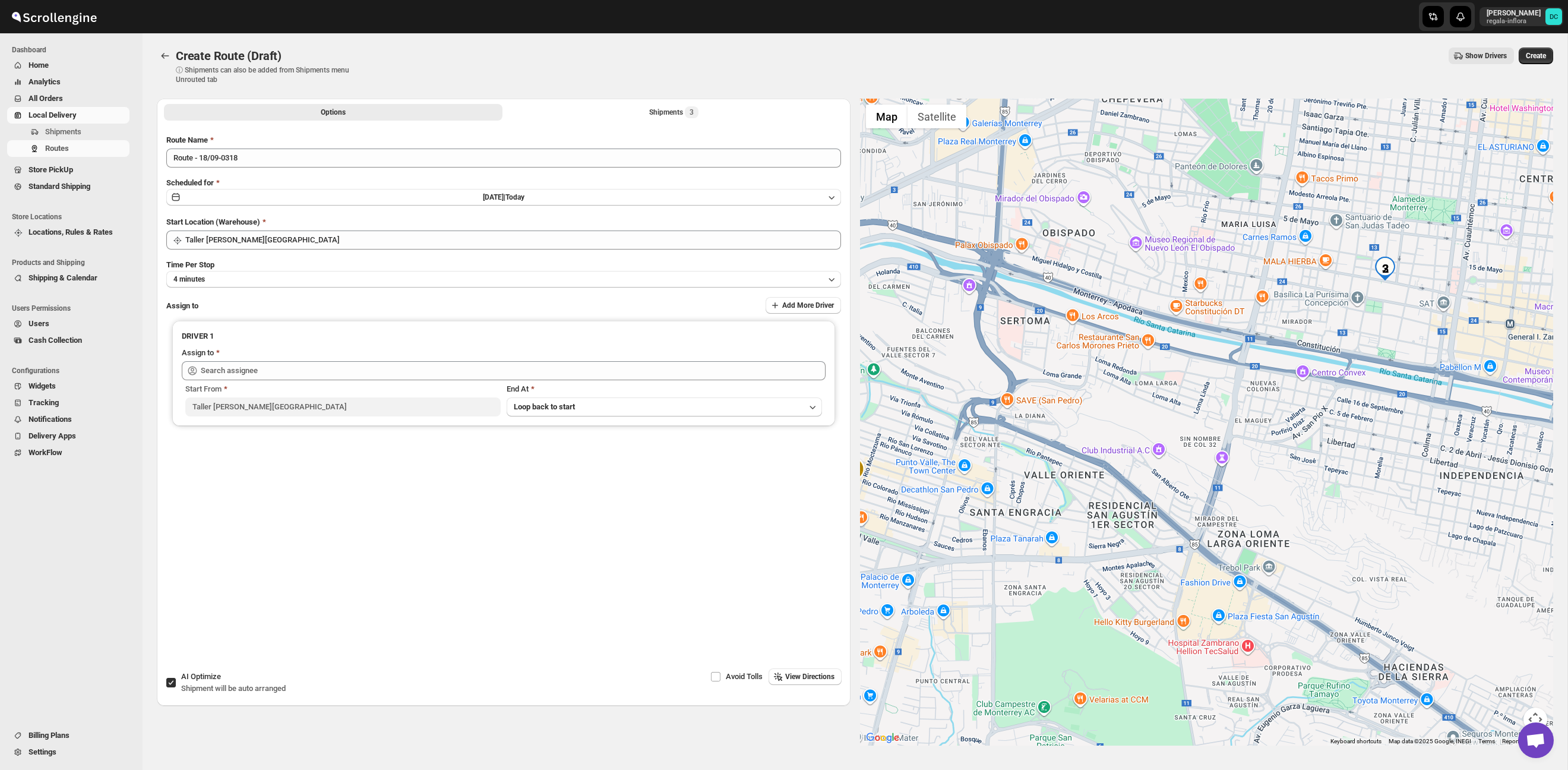
drag, startPoint x: 1400, startPoint y: 387, endPoint x: 1337, endPoint y: 495, distance: 125.0
click at [1337, 495] on div at bounding box center [1207, 422] width 694 height 647
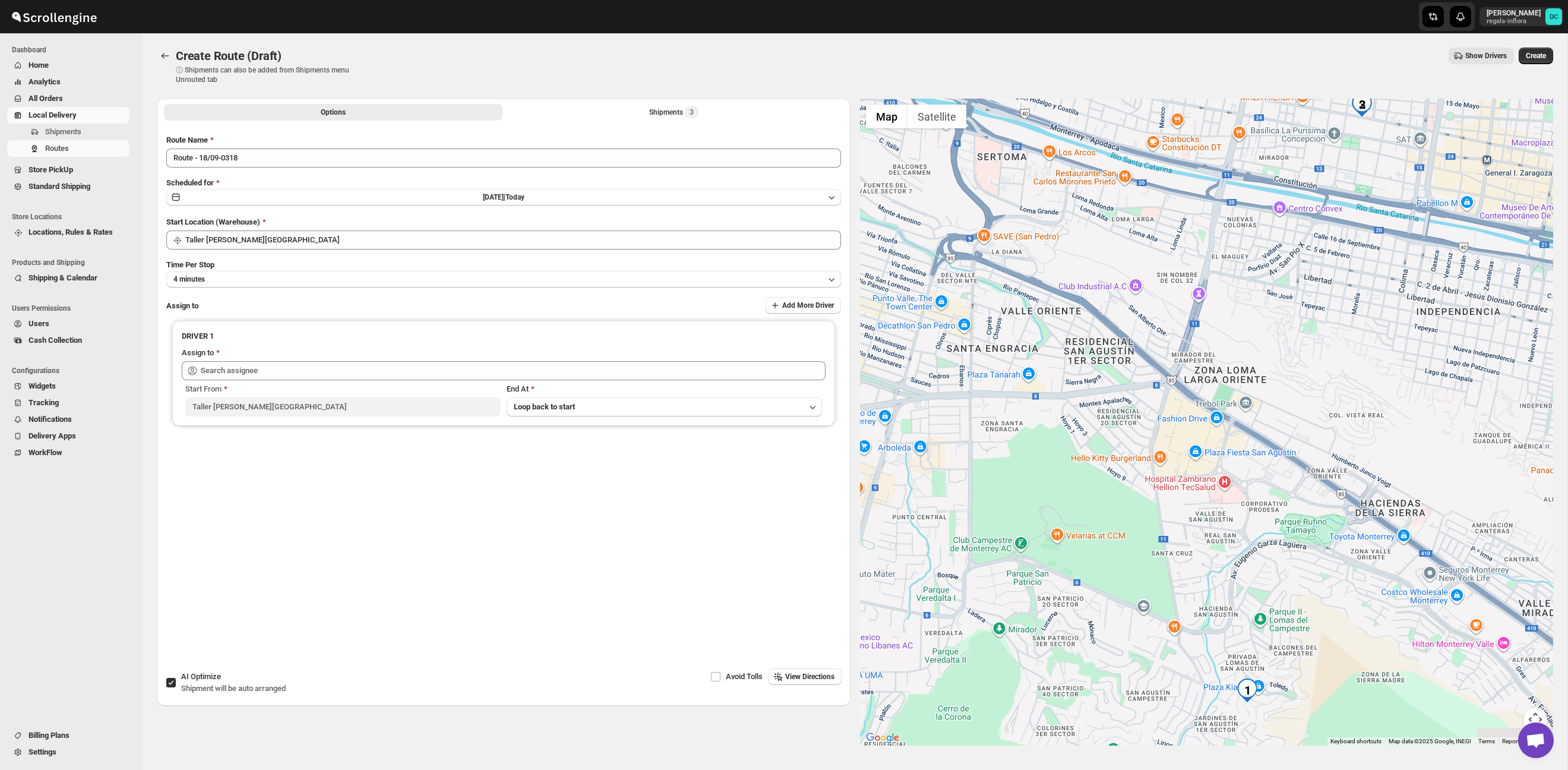
drag, startPoint x: 1344, startPoint y: 519, endPoint x: 1365, endPoint y: 353, distance: 167.3
click at [1365, 353] on div at bounding box center [1207, 422] width 694 height 647
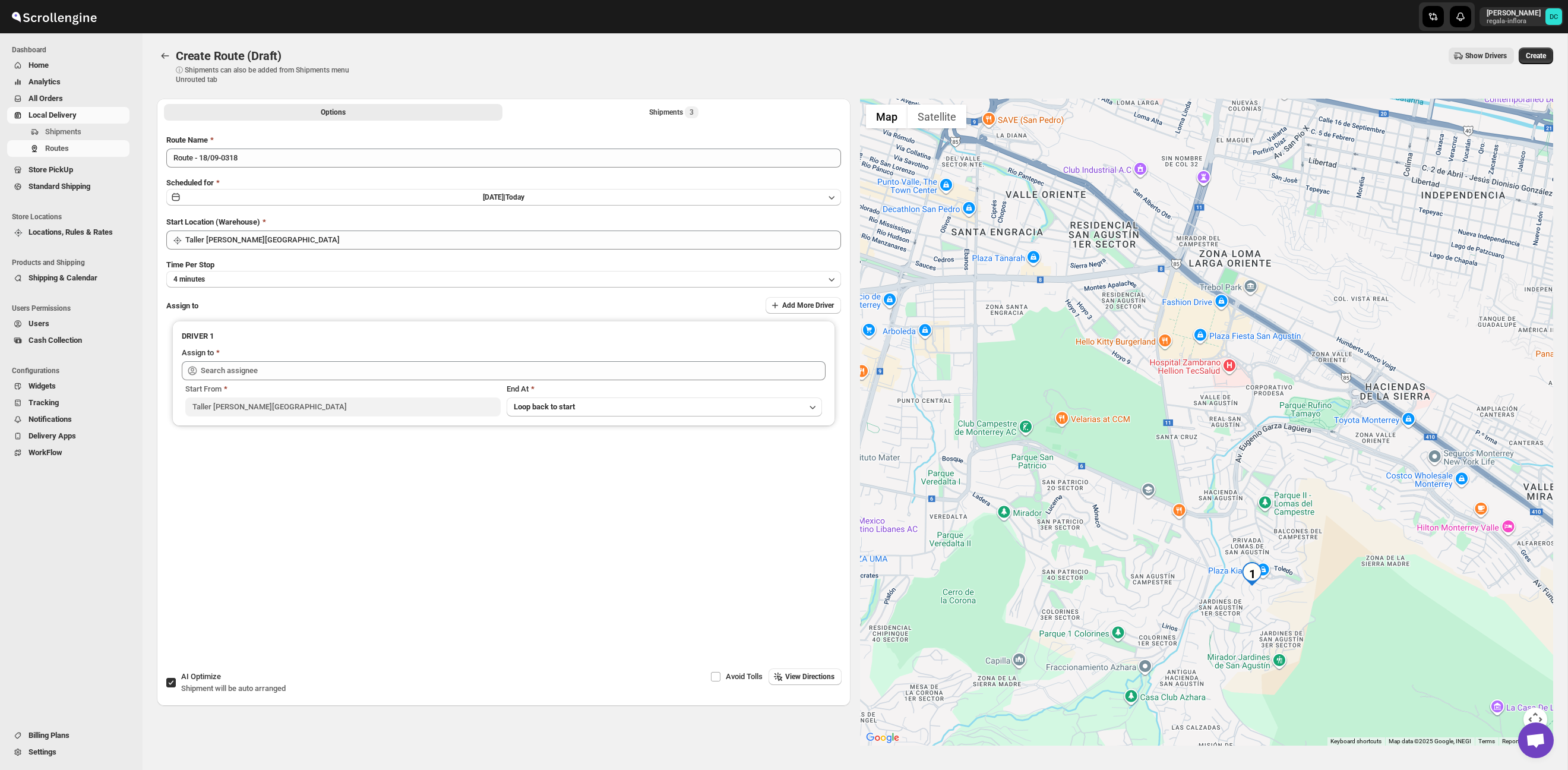
drag, startPoint x: 1325, startPoint y: 482, endPoint x: 1328, endPoint y: 327, distance: 155.0
click at [1327, 325] on div at bounding box center [1207, 422] width 694 height 647
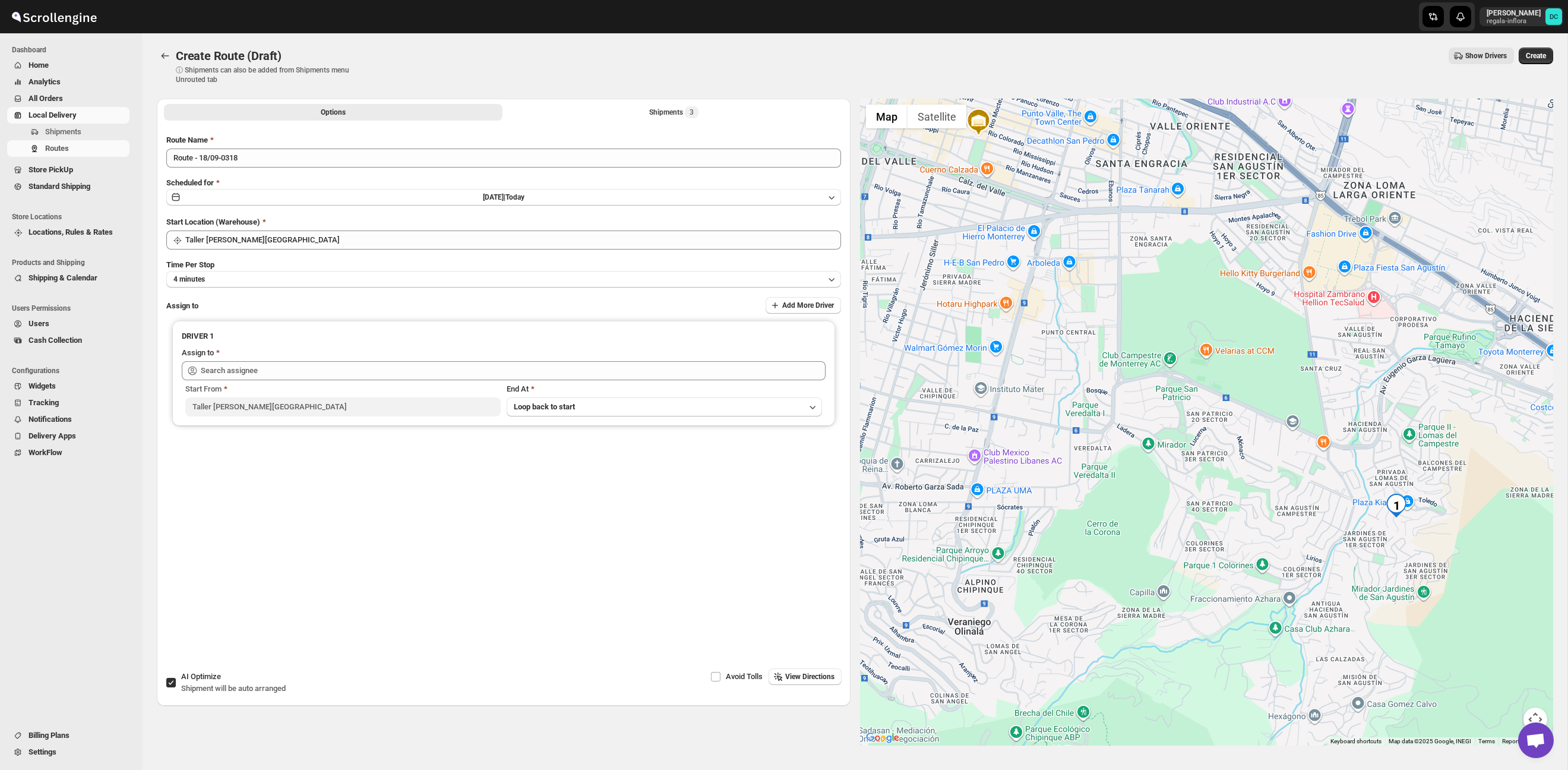
drag, startPoint x: 1311, startPoint y: 477, endPoint x: 1457, endPoint y: 466, distance: 146.4
click at [1457, 466] on div at bounding box center [1207, 422] width 694 height 647
click at [170, 54] on icon "Routes" at bounding box center [165, 56] width 12 height 12
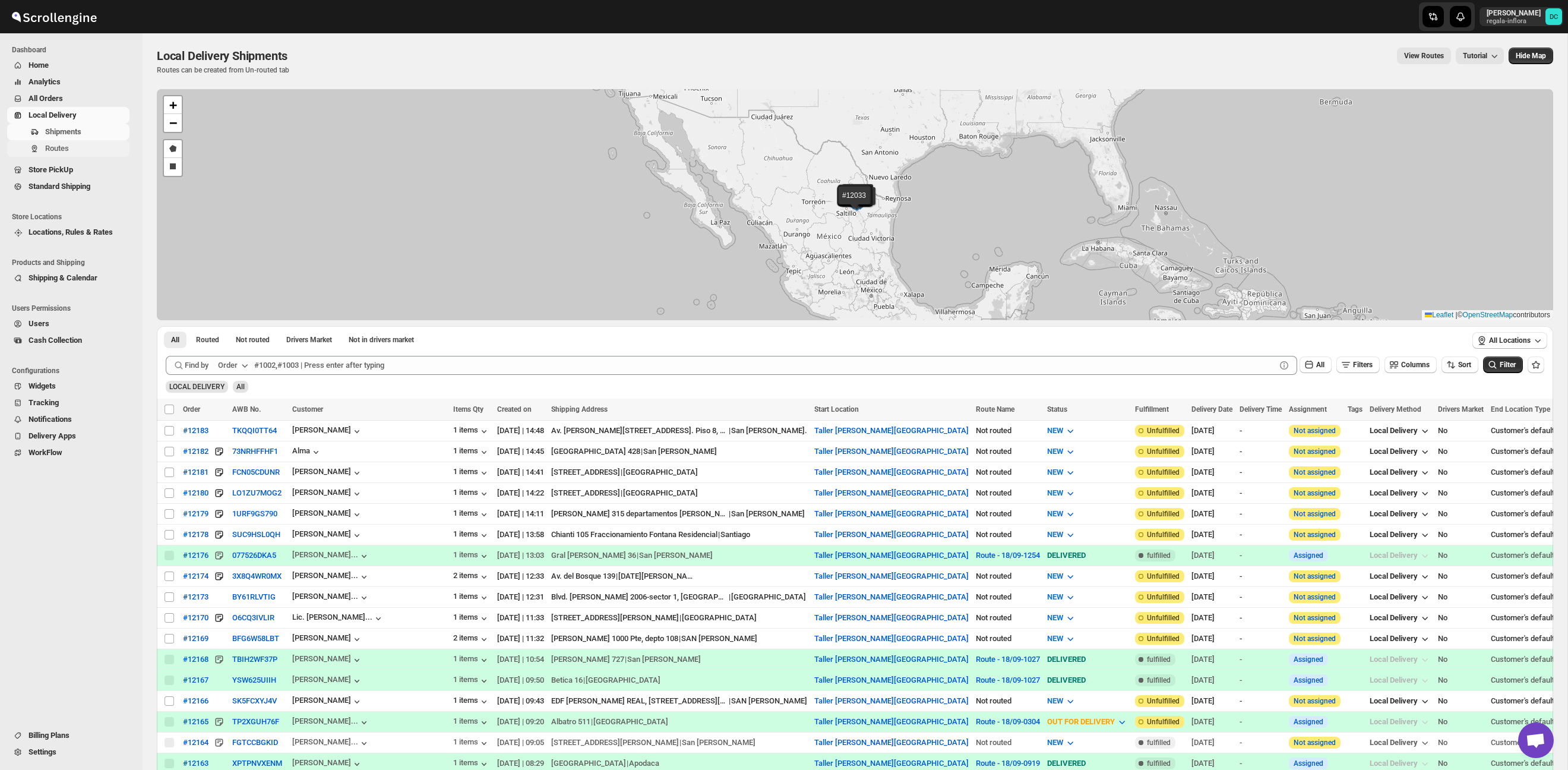
click at [69, 148] on span "Routes" at bounding box center [57, 148] width 24 height 9
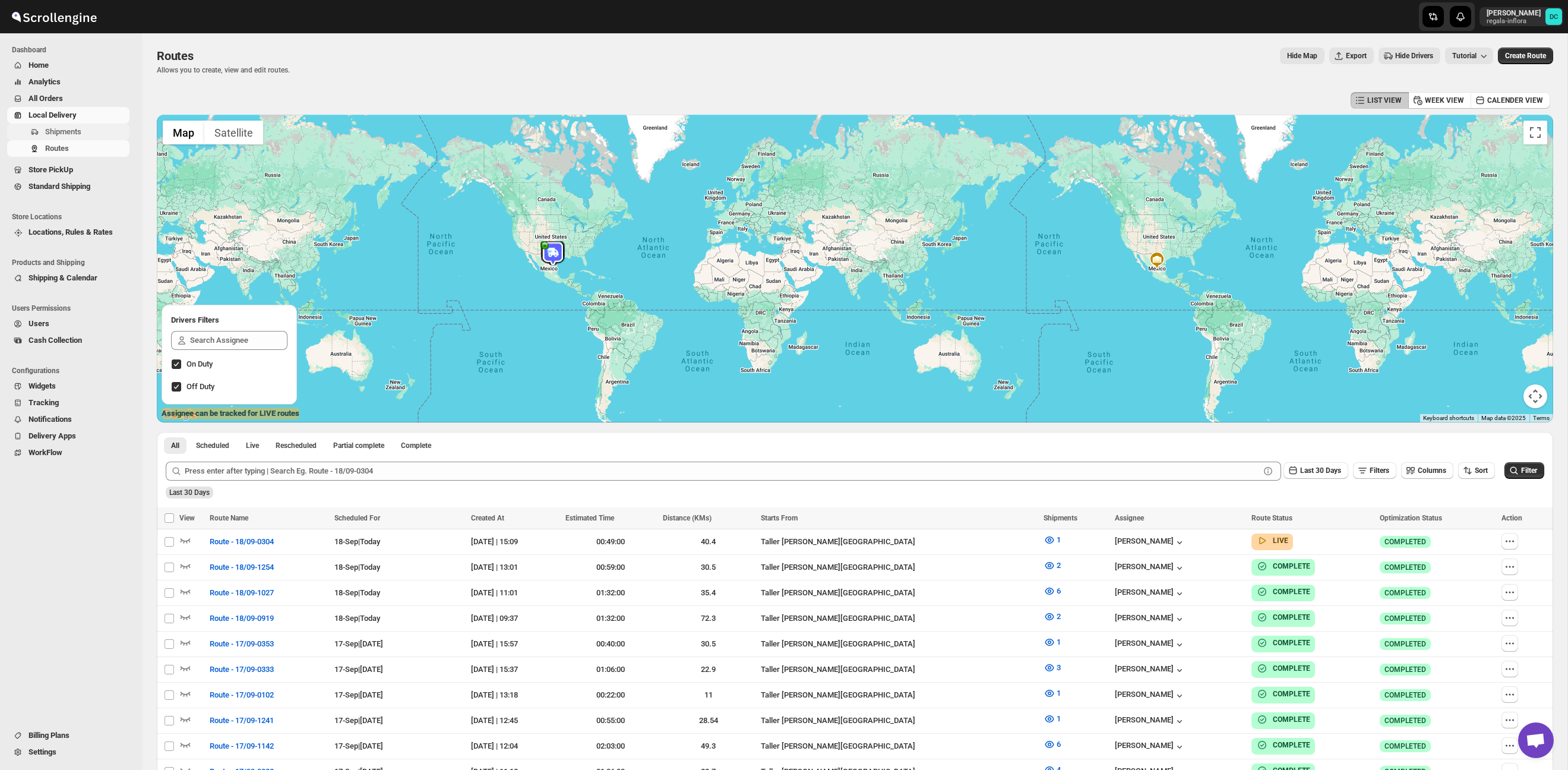
click at [71, 128] on span "Shipments" at bounding box center [63, 132] width 36 height 9
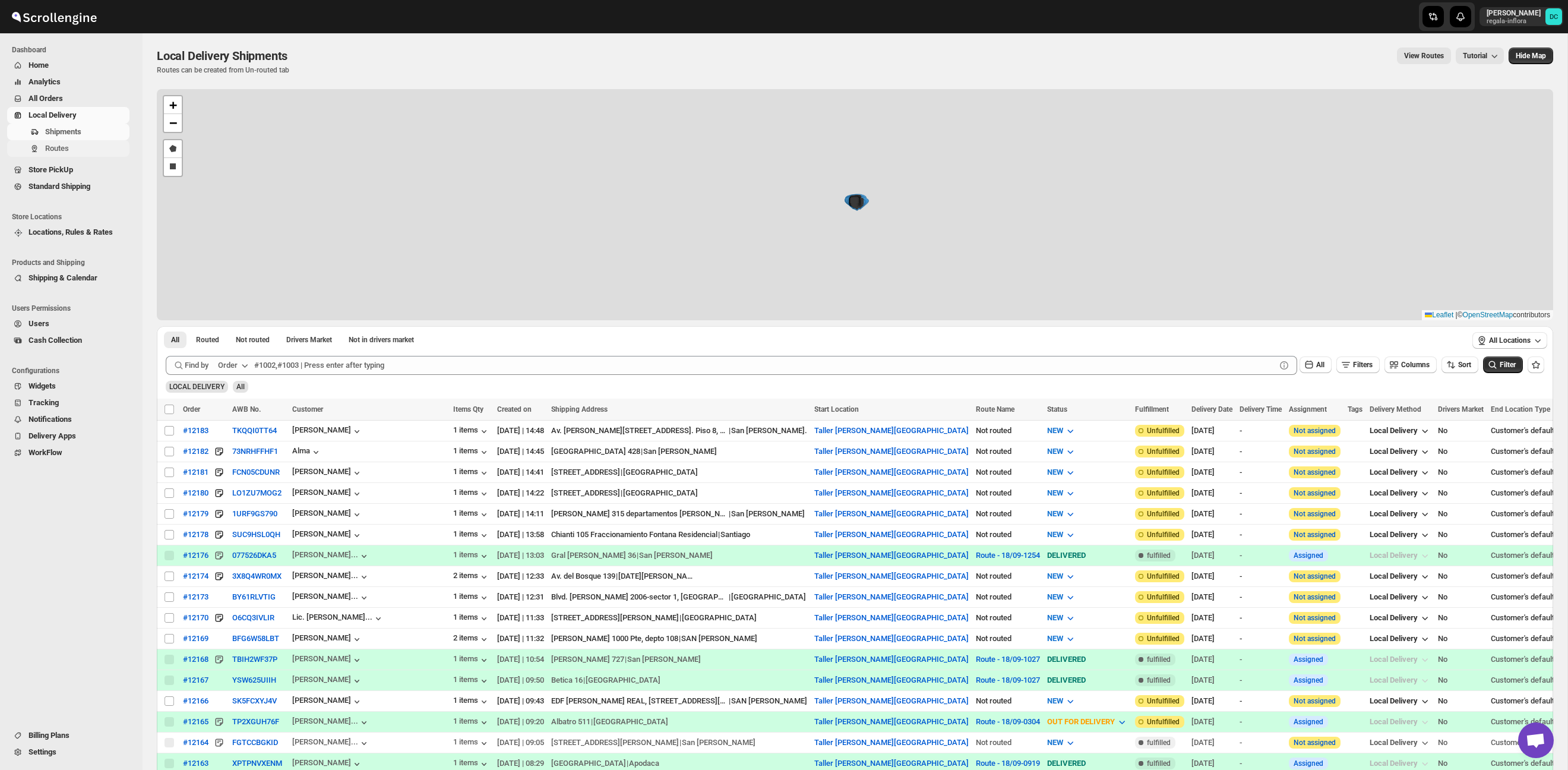
click at [58, 149] on span "Routes" at bounding box center [57, 148] width 24 height 9
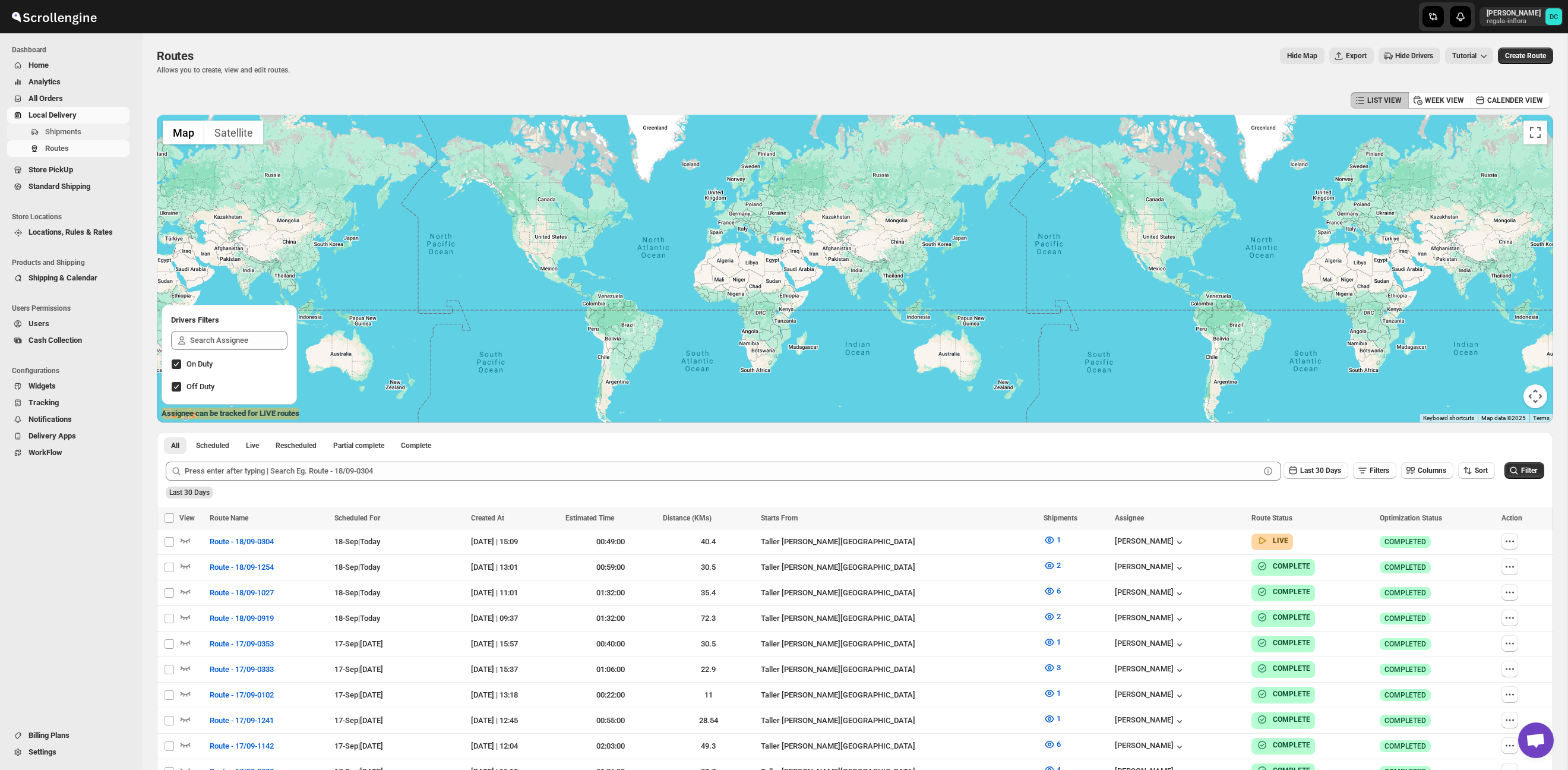
click at [89, 133] on span "Shipments" at bounding box center [86, 132] width 82 height 12
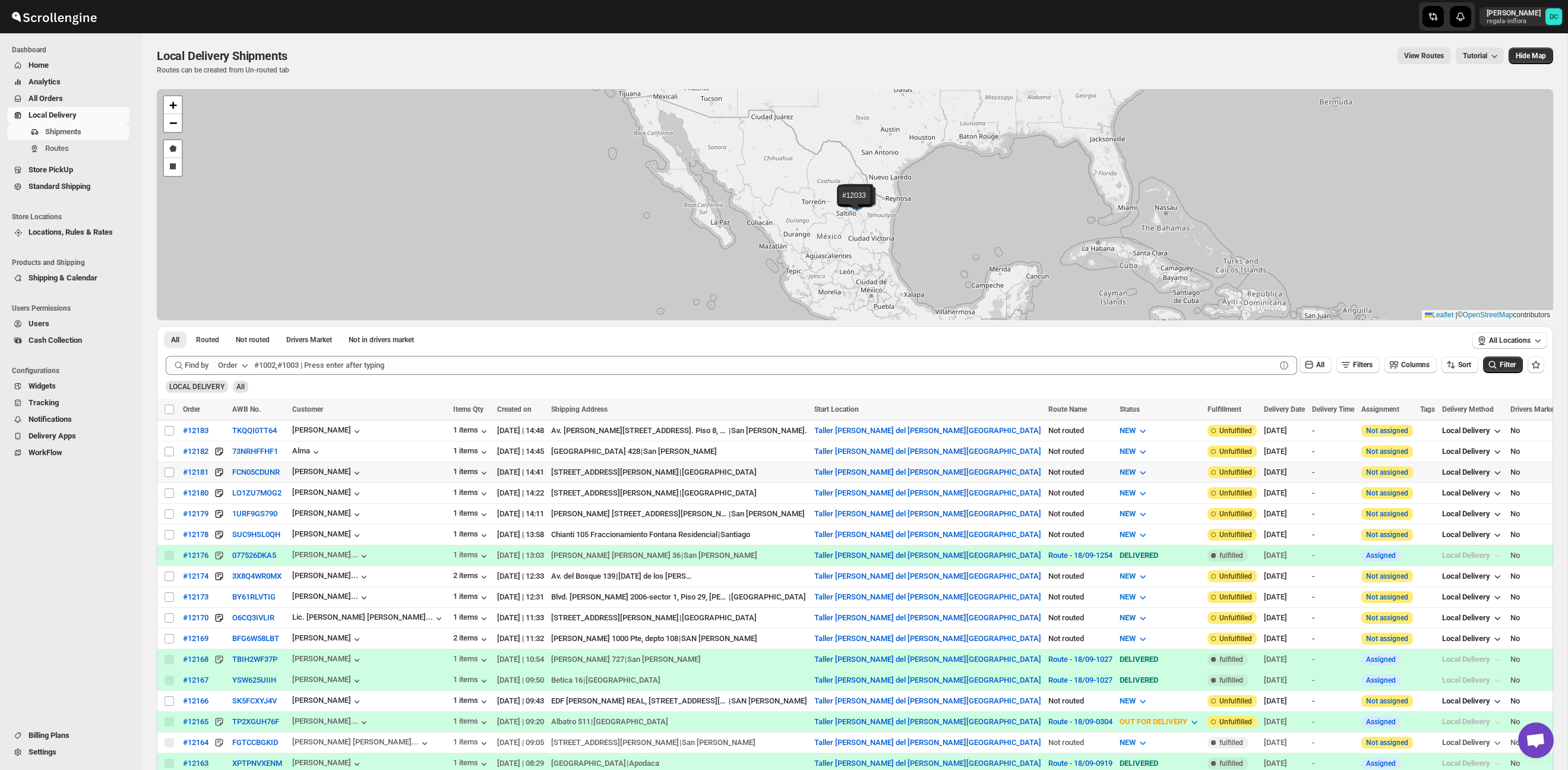
click at [166, 470] on input "Select shipment" at bounding box center [169, 472] width 10 height 10
checkbox input "true"
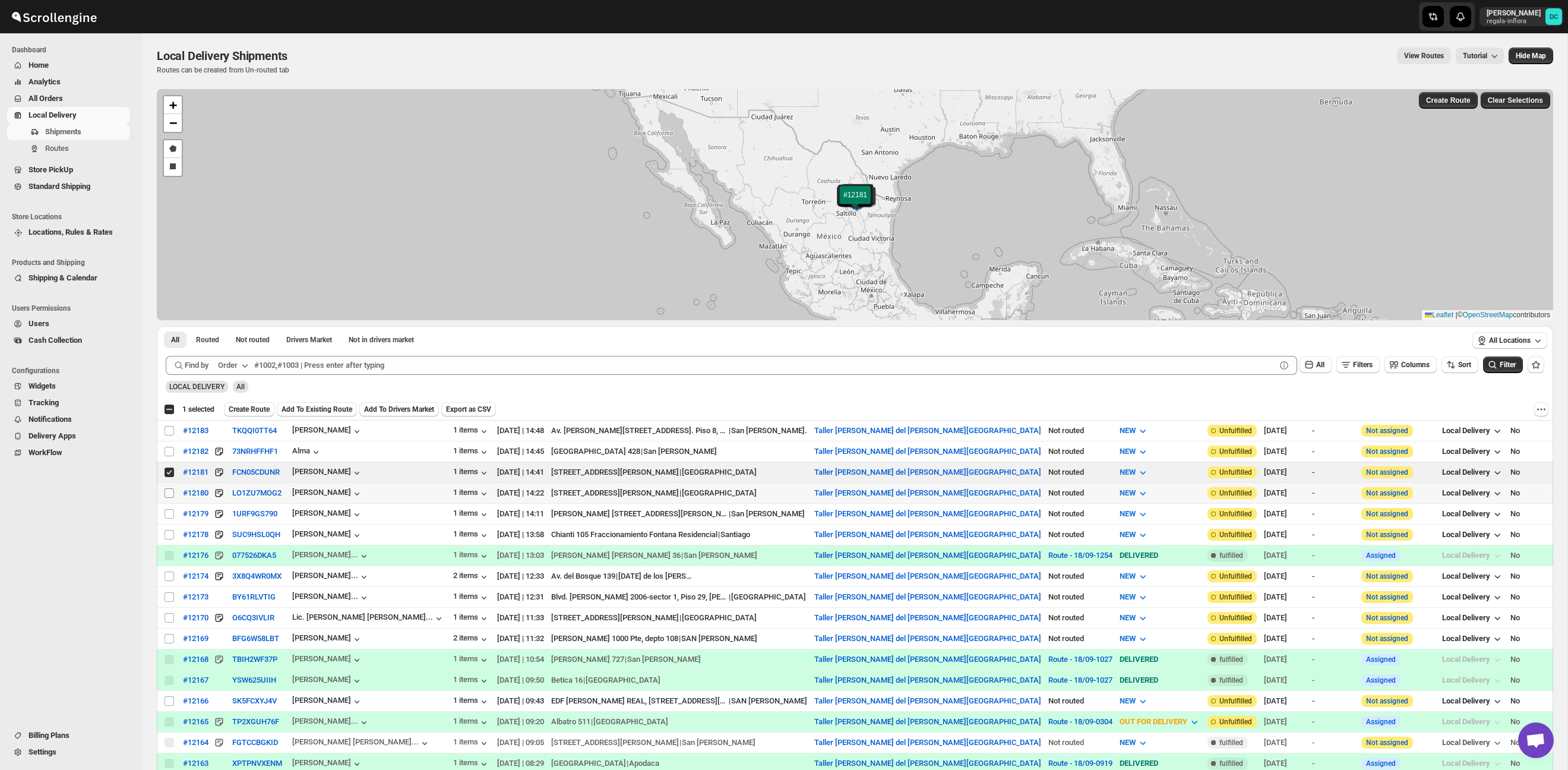
click at [170, 491] on input "Select shipment" at bounding box center [169, 493] width 10 height 10
checkbox input "true"
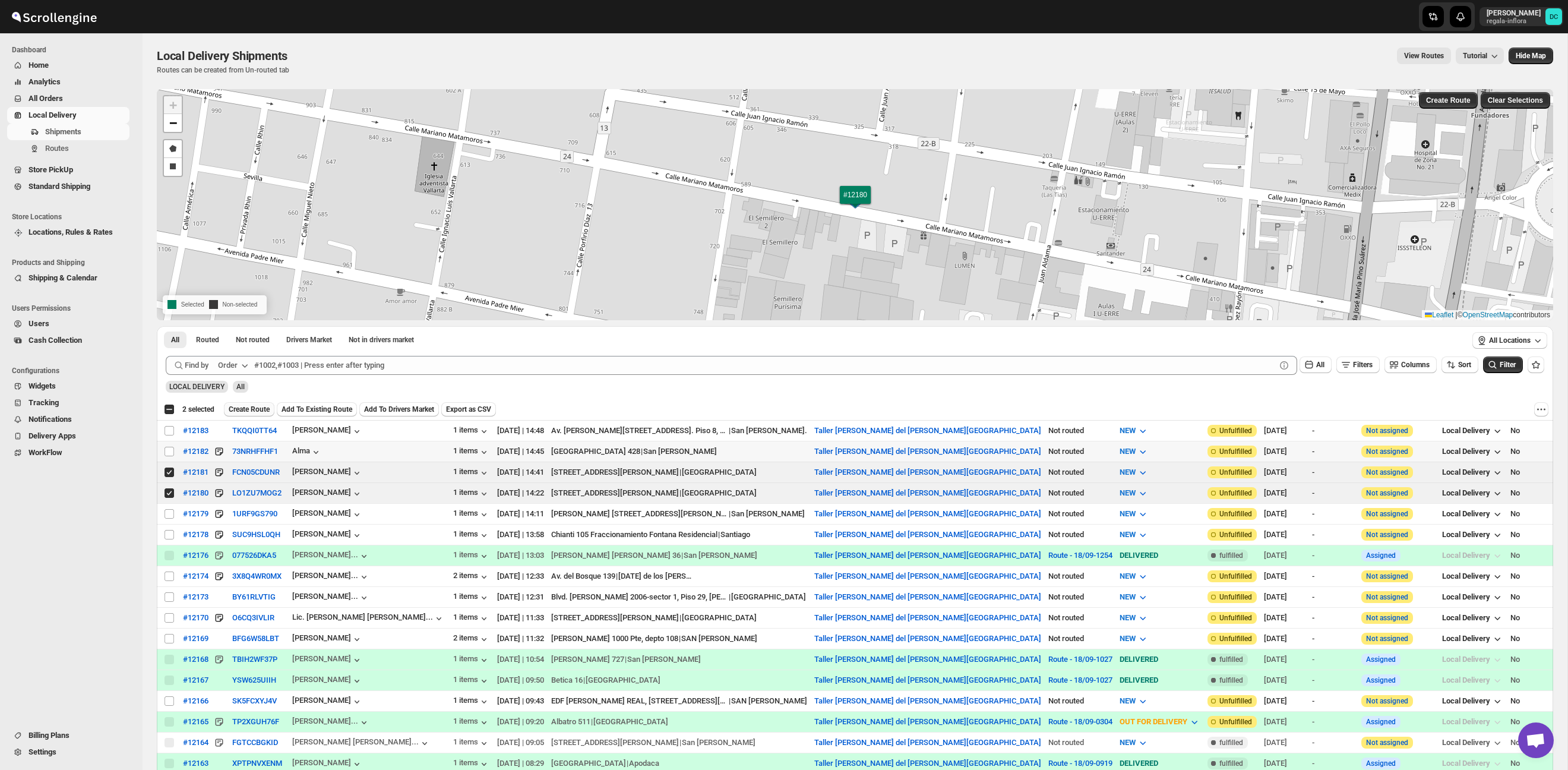
drag, startPoint x: 170, startPoint y: 451, endPoint x: 240, endPoint y: 411, distance: 80.6
click at [170, 451] on input "Select shipment" at bounding box center [169, 451] width 10 height 10
checkbox input "true"
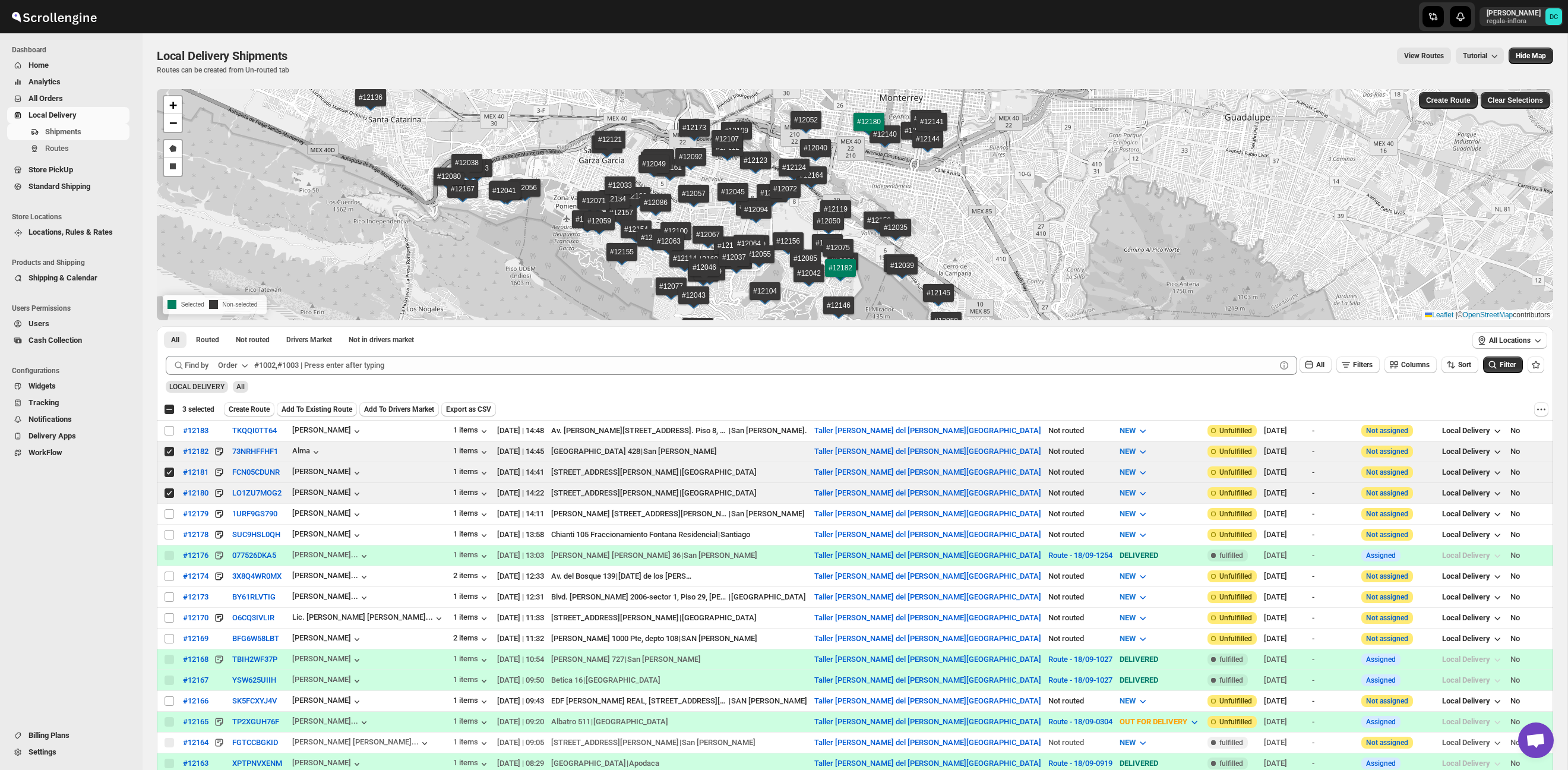
click at [255, 405] on span "Create Route" at bounding box center [249, 409] width 41 height 10
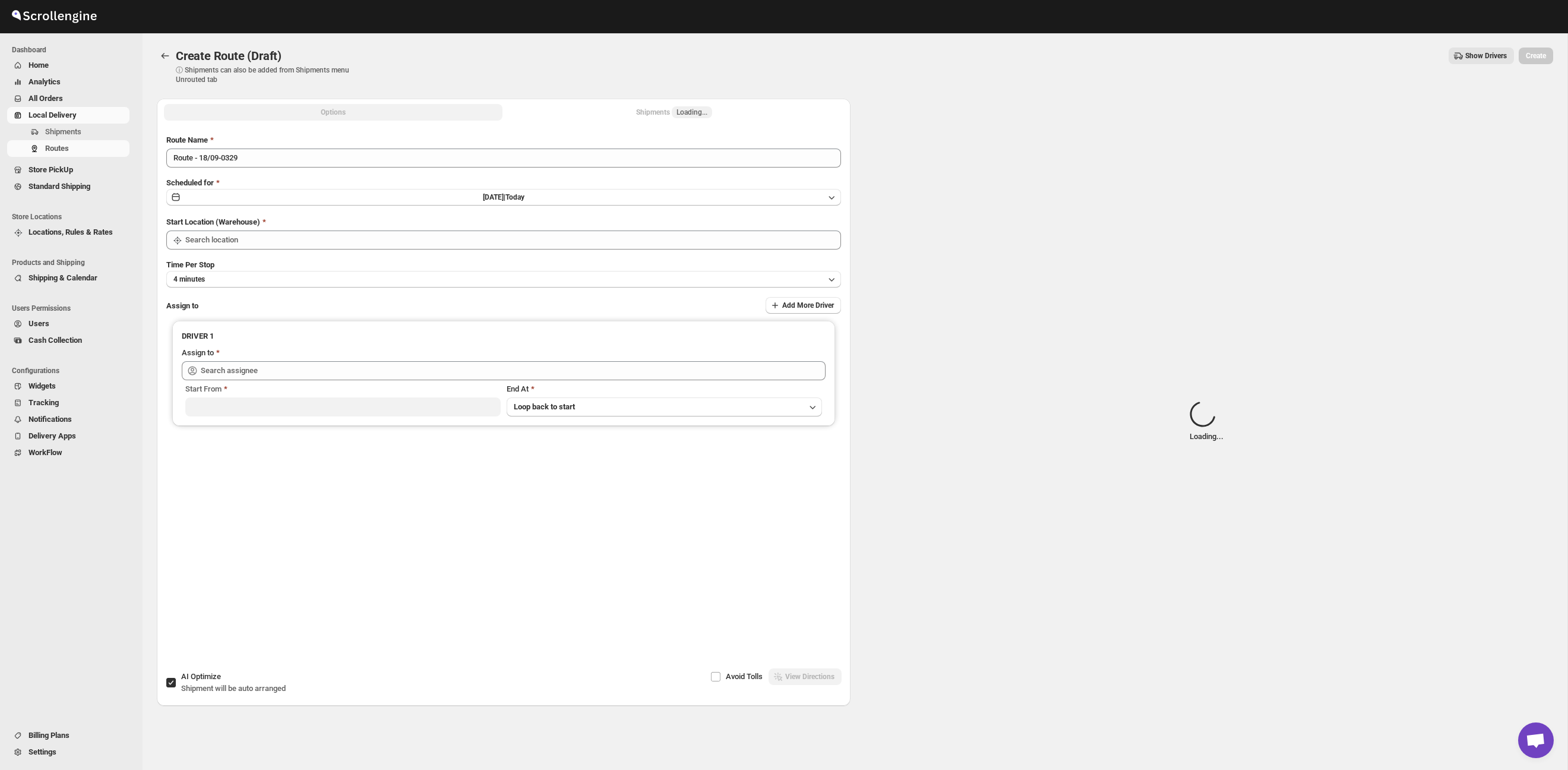
type input "Taller [PERSON_NAME][GEOGRAPHIC_DATA]"
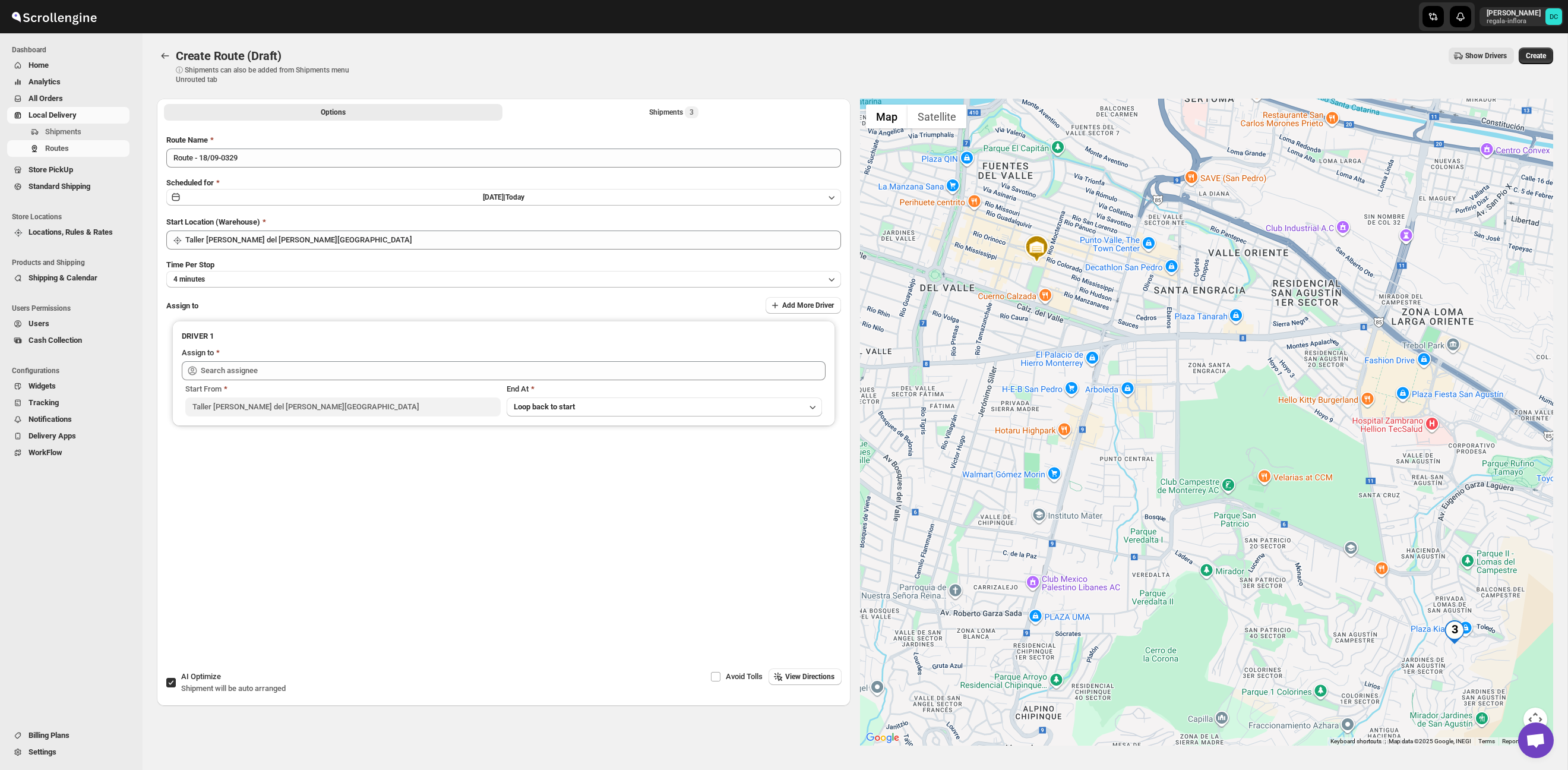
drag, startPoint x: 1255, startPoint y: 526, endPoint x: 1101, endPoint y: 383, distance: 210.2
click at [1086, 370] on div at bounding box center [1207, 422] width 694 height 647
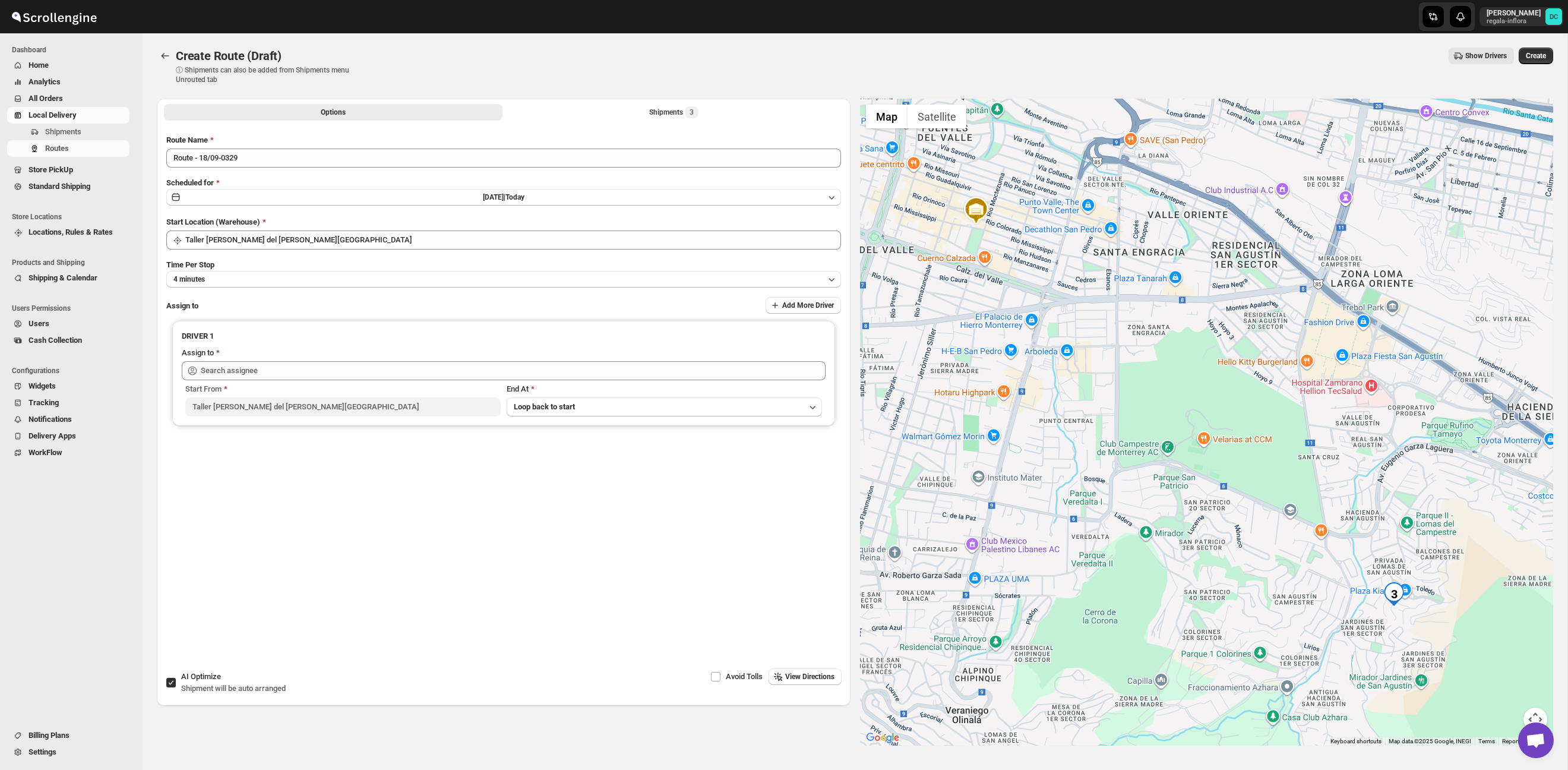
drag, startPoint x: 1330, startPoint y: 490, endPoint x: 1268, endPoint y: 420, distance: 93.5
click at [1190, 523] on div at bounding box center [1207, 422] width 694 height 647
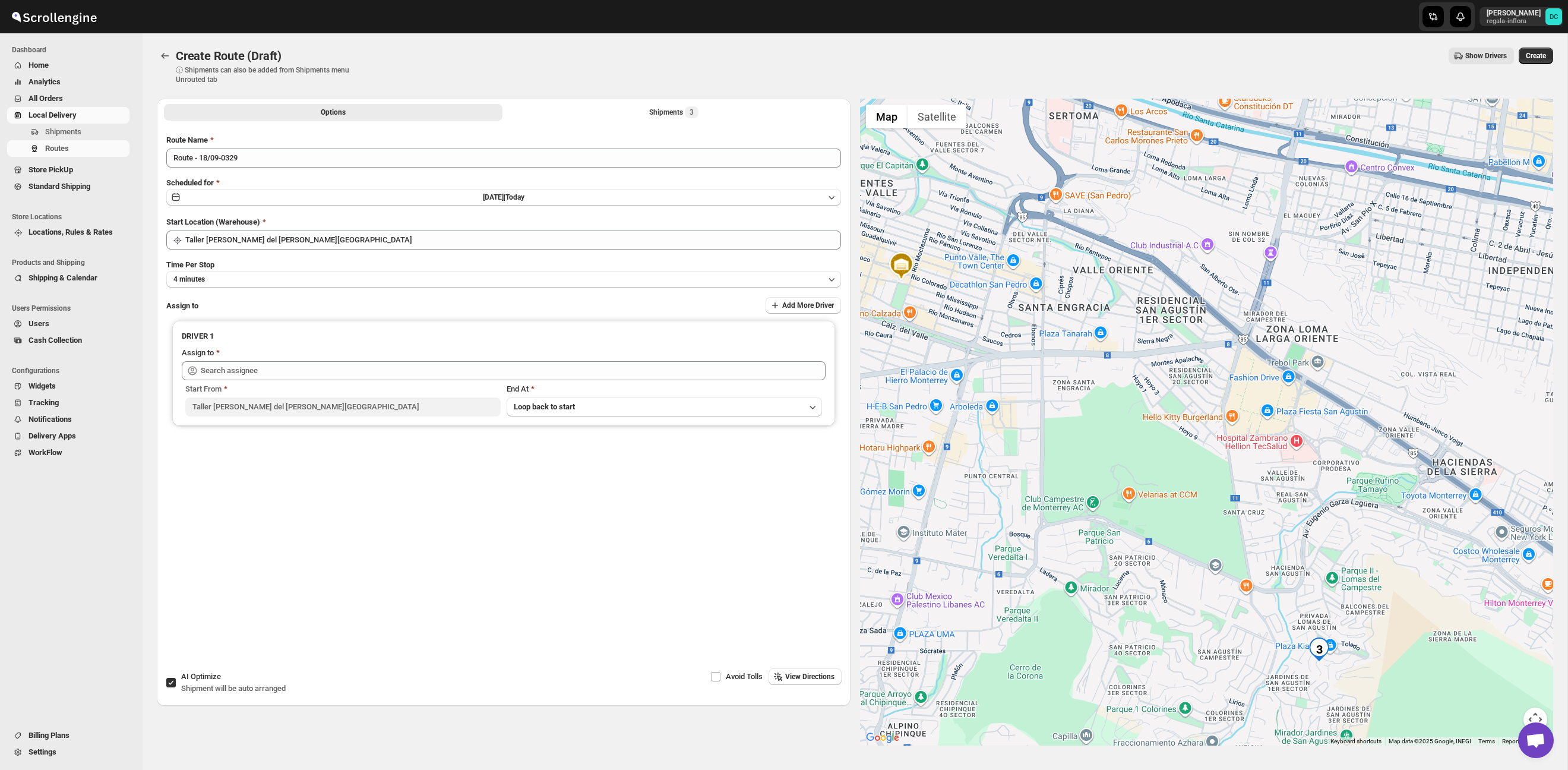
drag, startPoint x: 1268, startPoint y: 420, endPoint x: 1234, endPoint y: 473, distance: 63.0
click at [1215, 479] on div at bounding box center [1207, 422] width 694 height 647
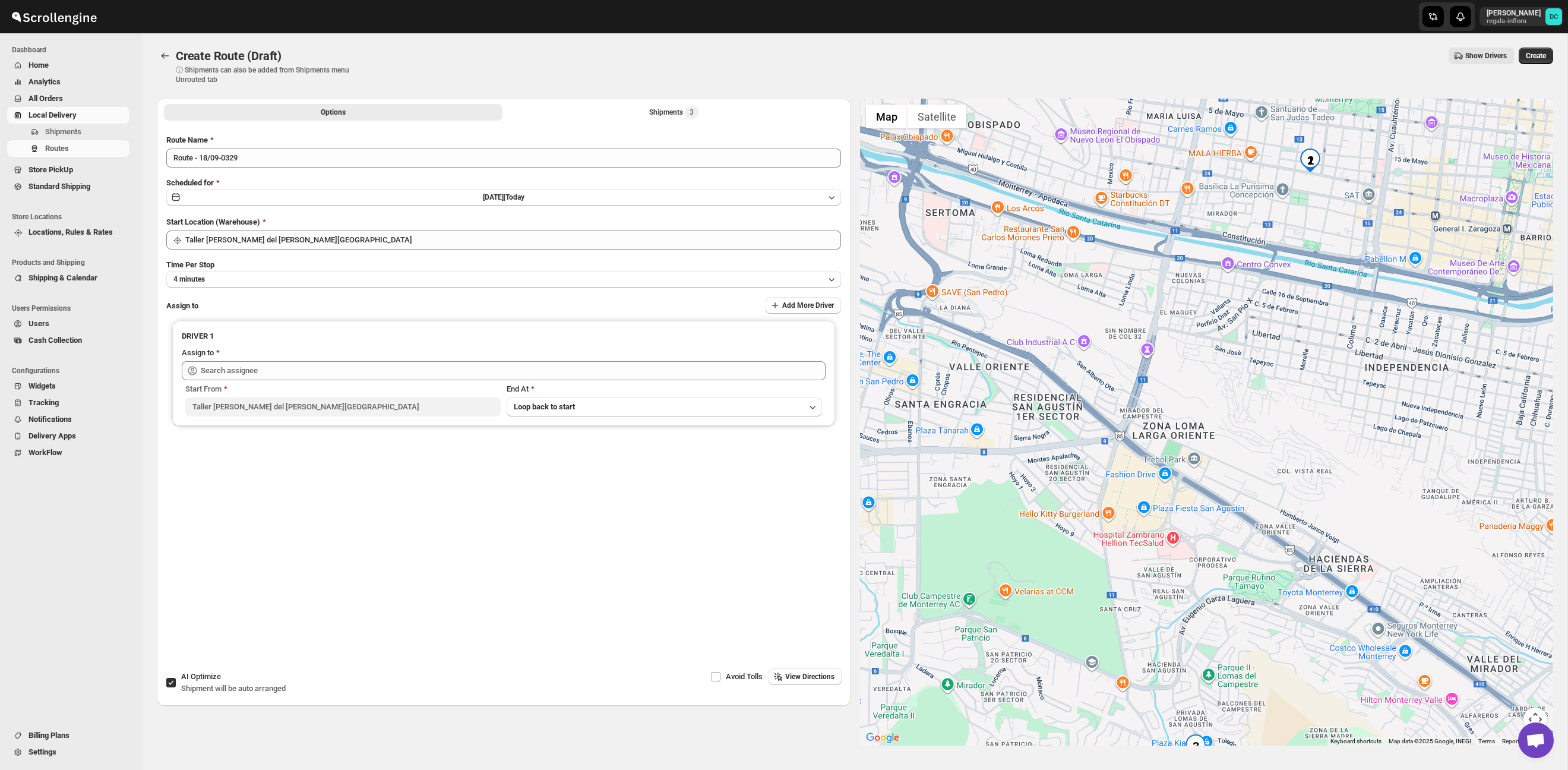
drag, startPoint x: 1364, startPoint y: 392, endPoint x: 1247, endPoint y: 450, distance: 130.6
click at [1202, 508] on div at bounding box center [1207, 422] width 694 height 647
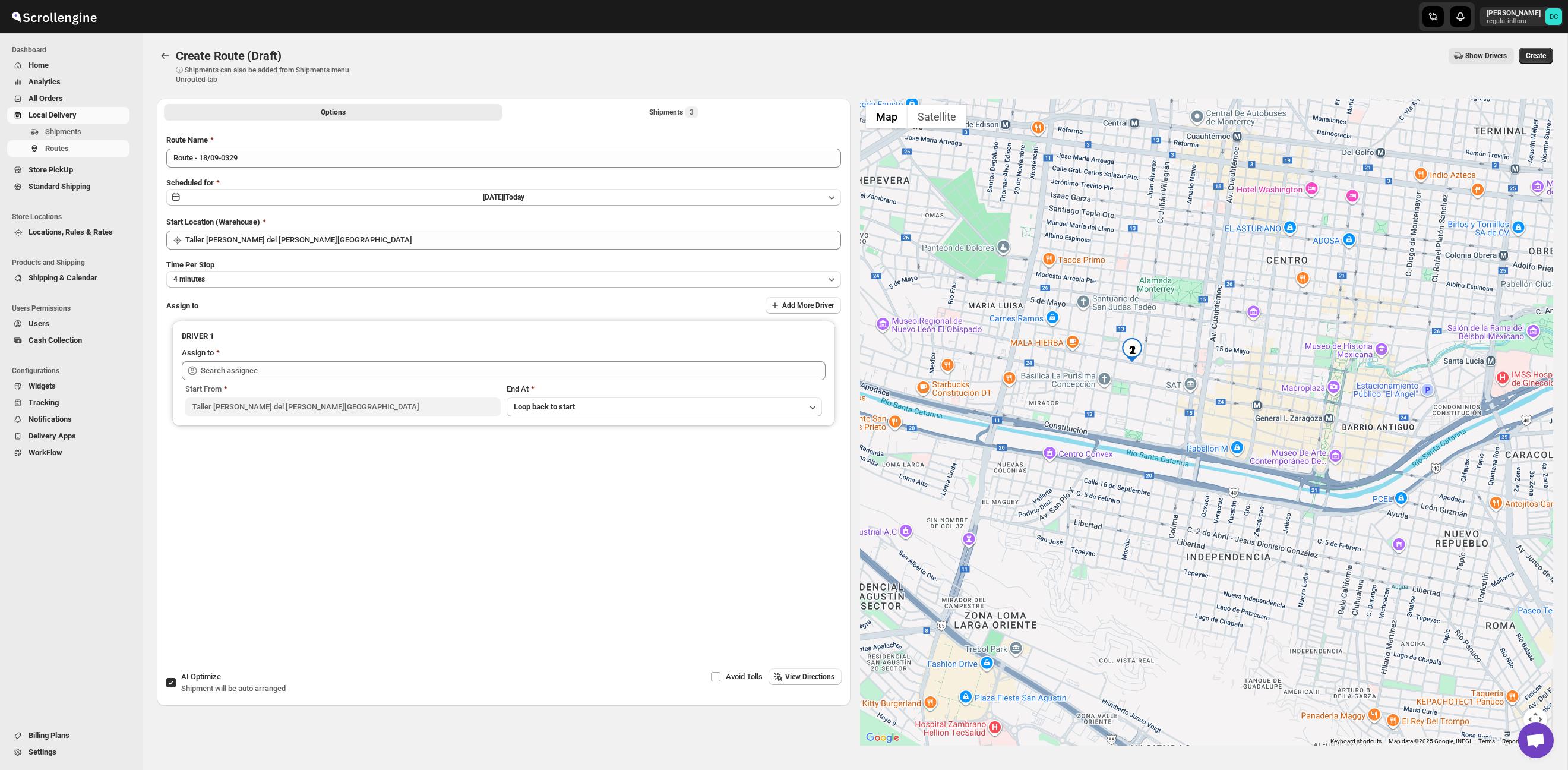
drag, startPoint x: 1328, startPoint y: 353, endPoint x: 1267, endPoint y: 467, distance: 129.3
click at [1267, 467] on div at bounding box center [1207, 422] width 694 height 647
click at [702, 109] on button "Shipments 3" at bounding box center [674, 112] width 339 height 17
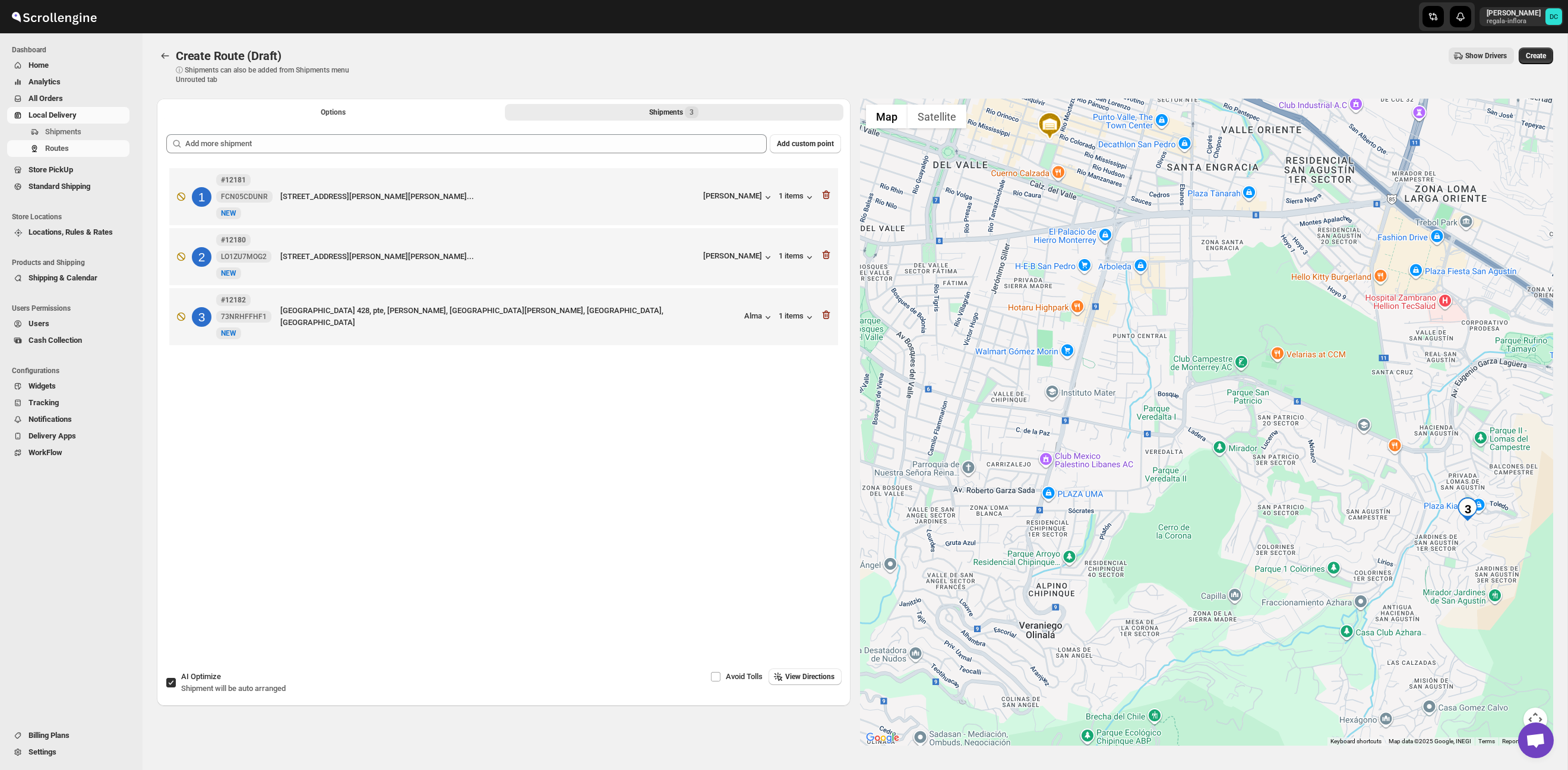
drag, startPoint x: 1341, startPoint y: 577, endPoint x: 1182, endPoint y: 291, distance: 327.2
click at [1182, 291] on div at bounding box center [1207, 422] width 694 height 647
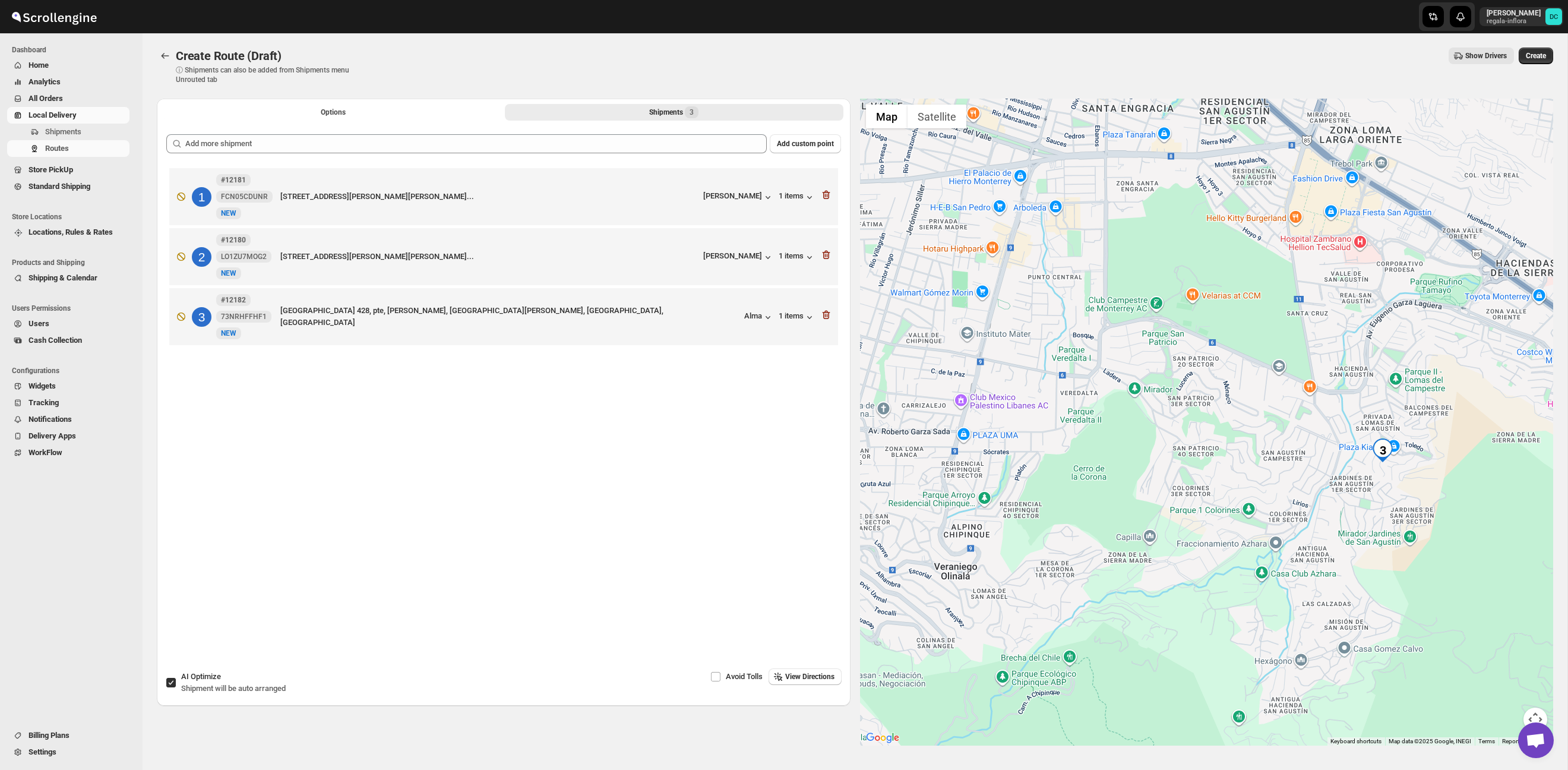
drag, startPoint x: 1357, startPoint y: 440, endPoint x: 1169, endPoint y: 394, distance: 193.5
click at [1153, 355] on div at bounding box center [1207, 422] width 694 height 647
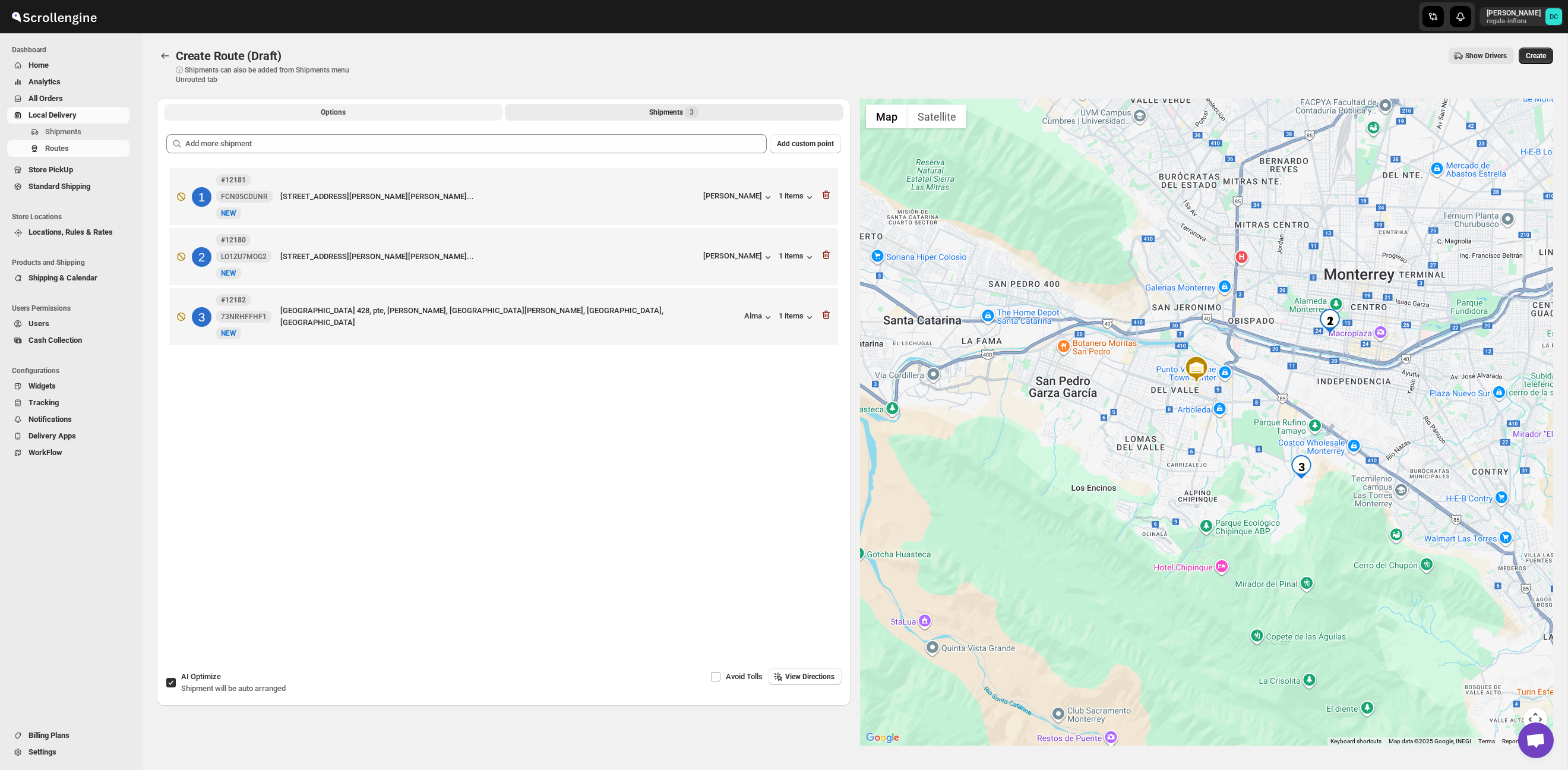
click at [347, 113] on button "Options" at bounding box center [334, 112] width 339 height 17
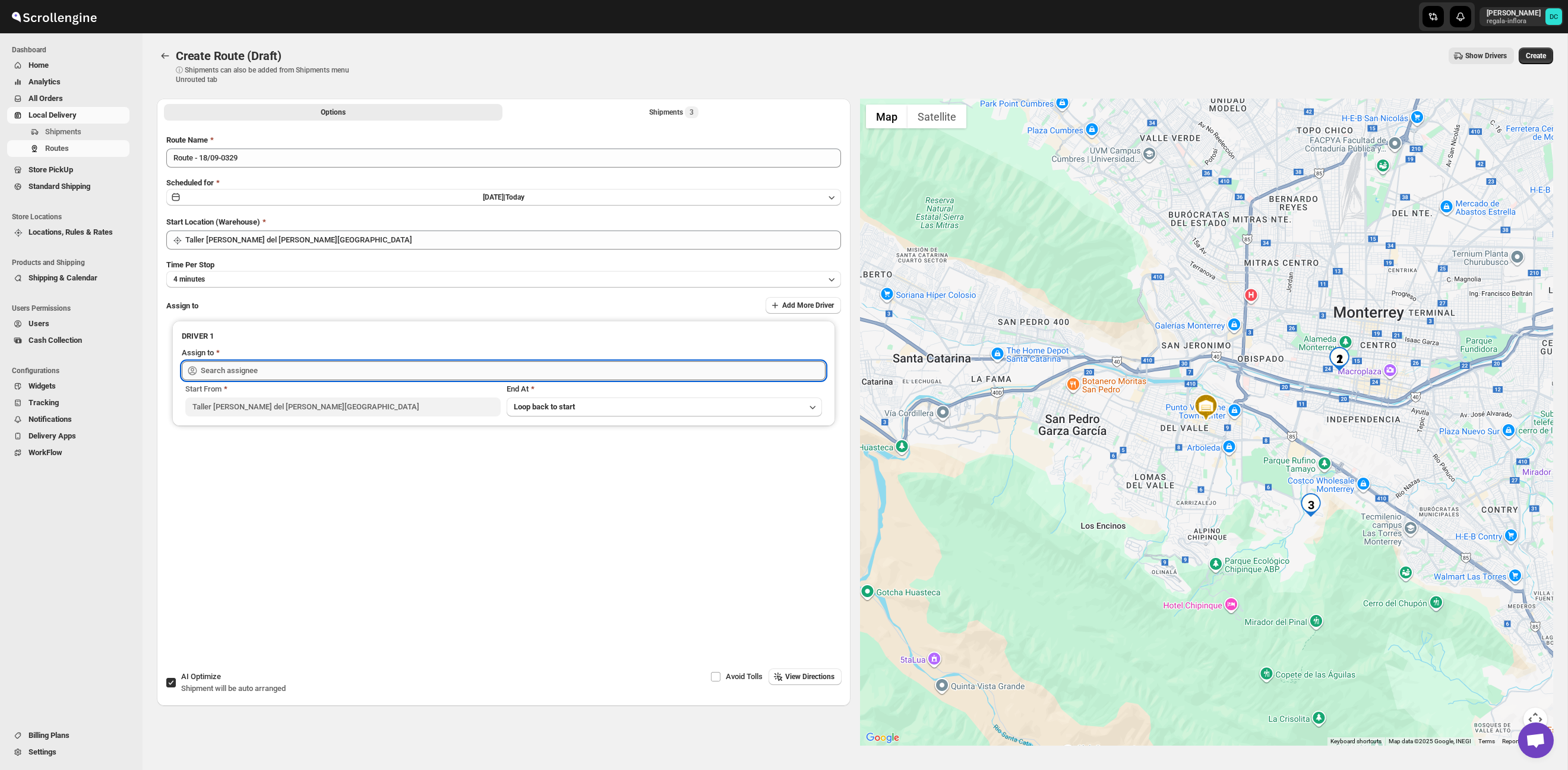
click at [413, 373] on input "text" at bounding box center [513, 371] width 625 height 19
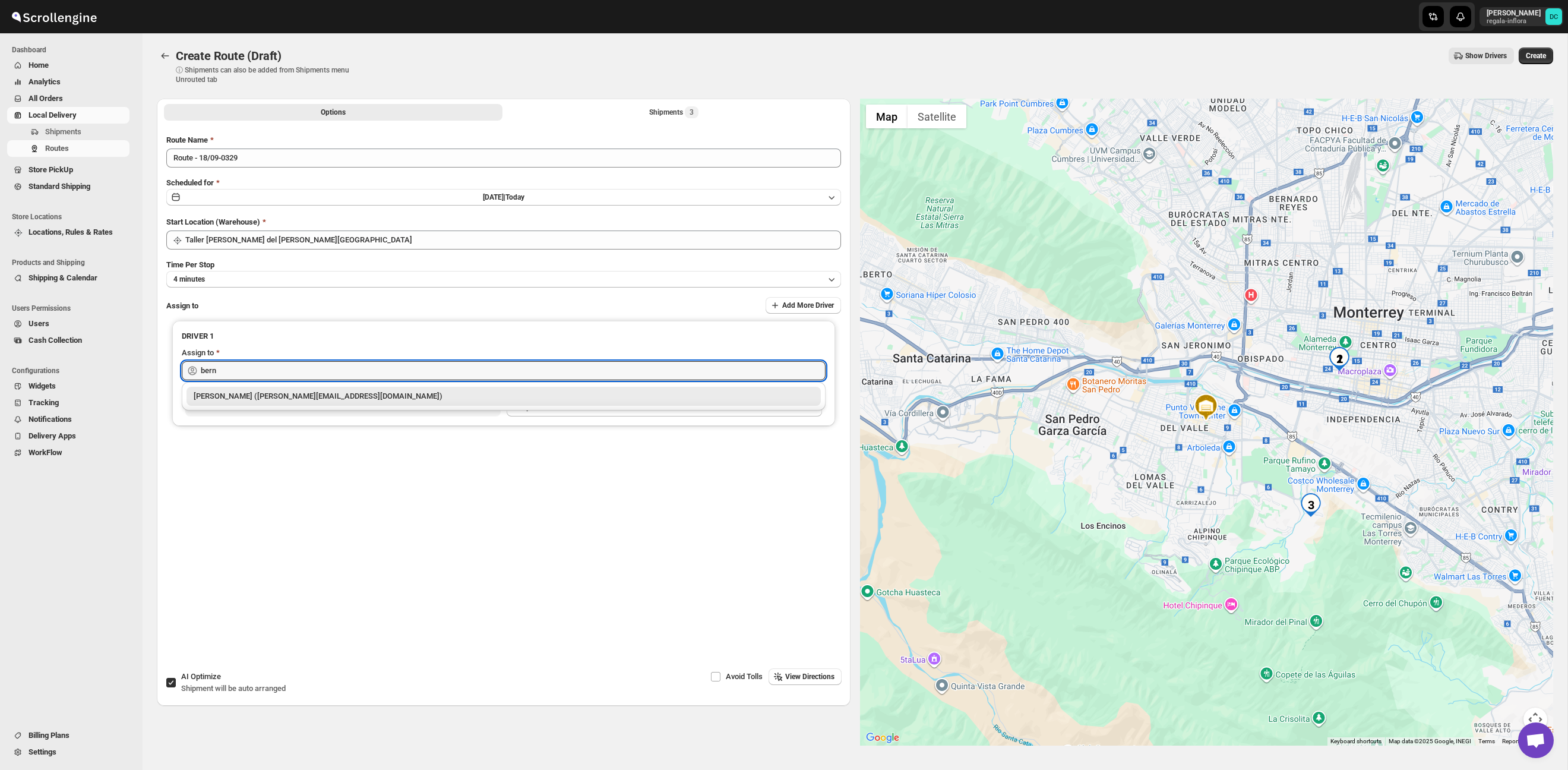
click at [477, 397] on div "[PERSON_NAME] ([EMAIL_ADDRESS][DOMAIN_NAME])" at bounding box center [503, 396] width 620 height 12
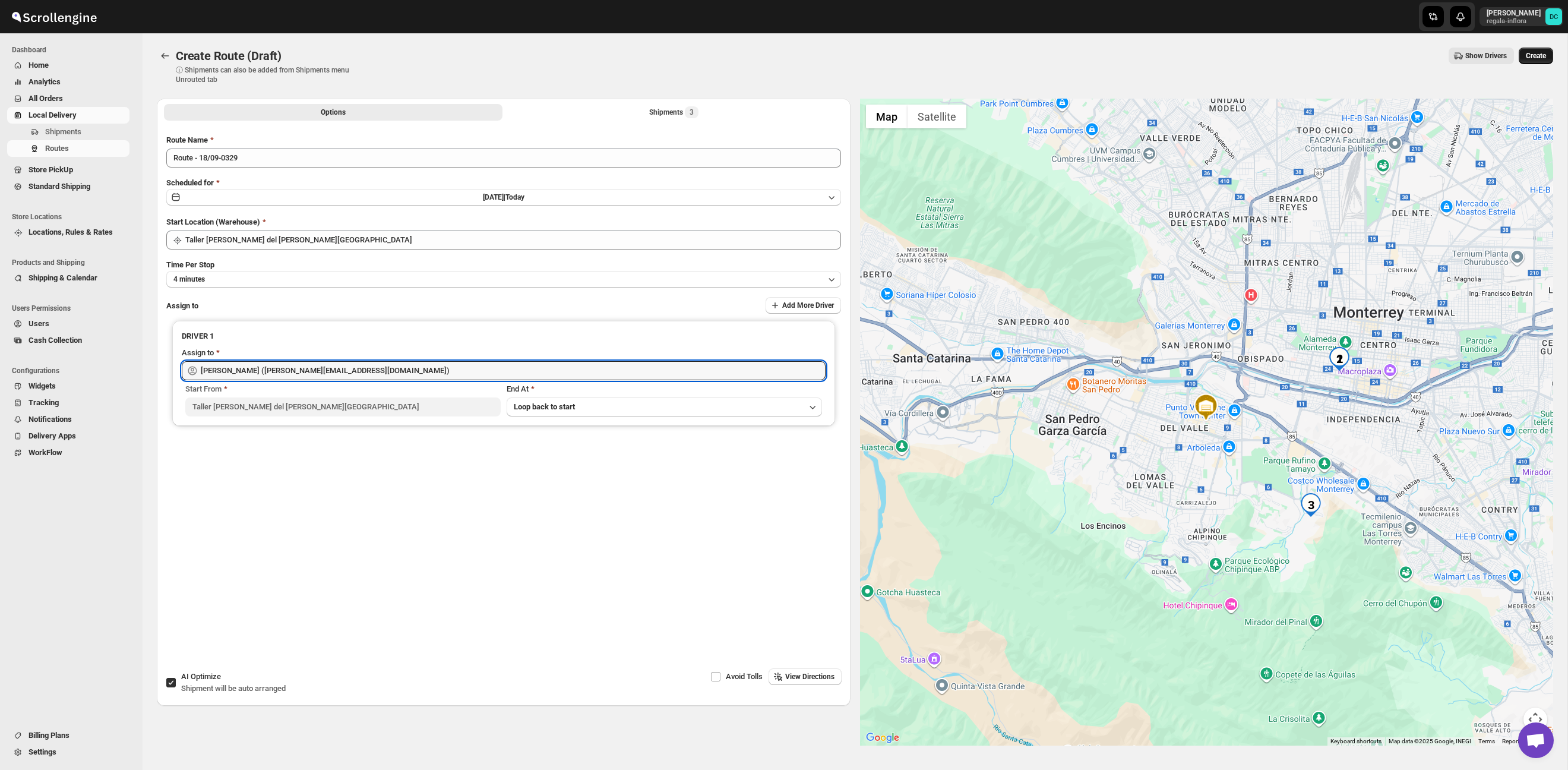
type input "[PERSON_NAME] ([EMAIL_ADDRESS][DOMAIN_NAME])"
click at [1528, 58] on span "Create" at bounding box center [1536, 56] width 20 height 10
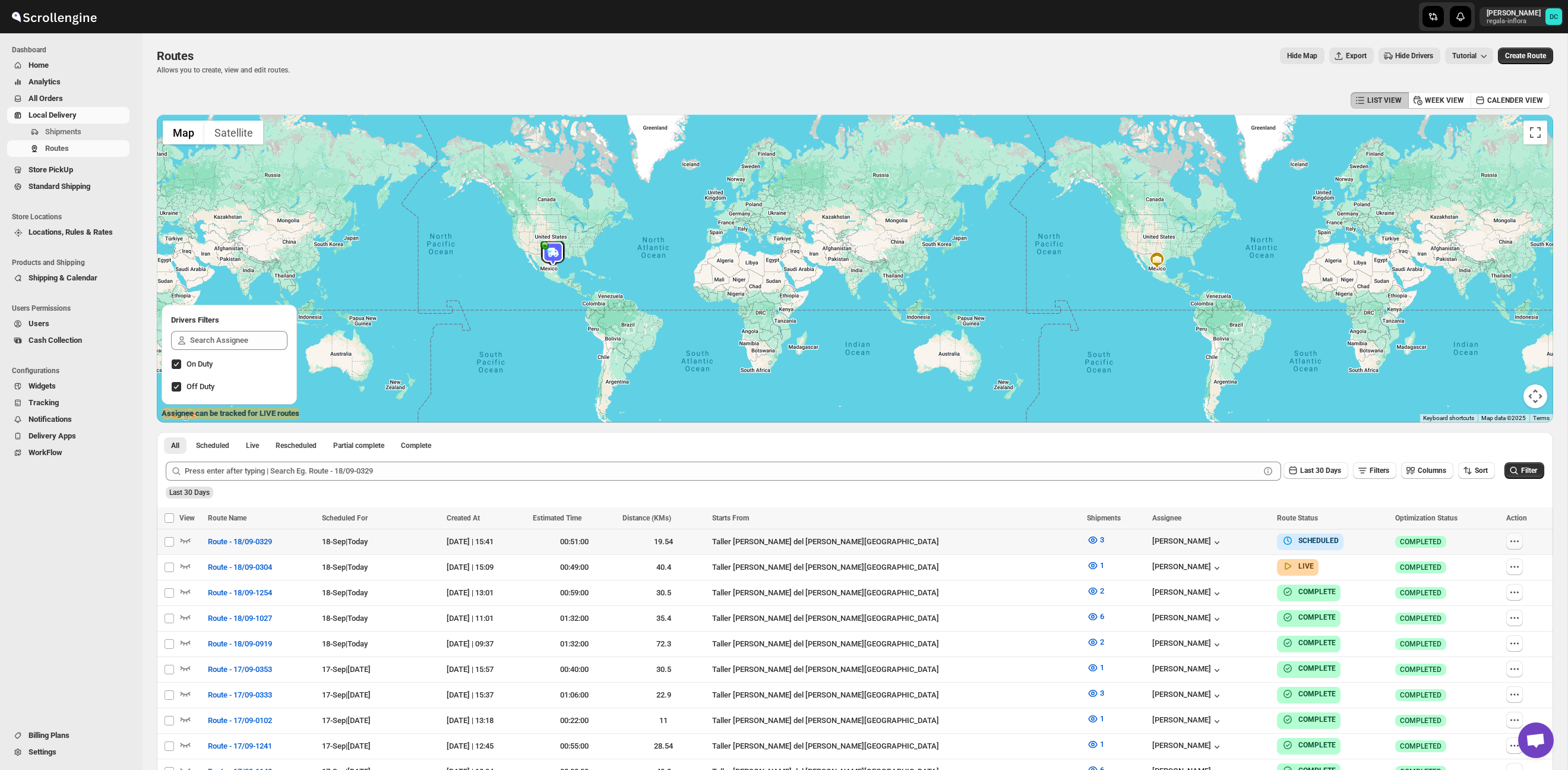
drag, startPoint x: 1512, startPoint y: 539, endPoint x: 1511, endPoint y: 545, distance: 6.1
click at [1512, 539] on icon "button" at bounding box center [1514, 541] width 12 height 12
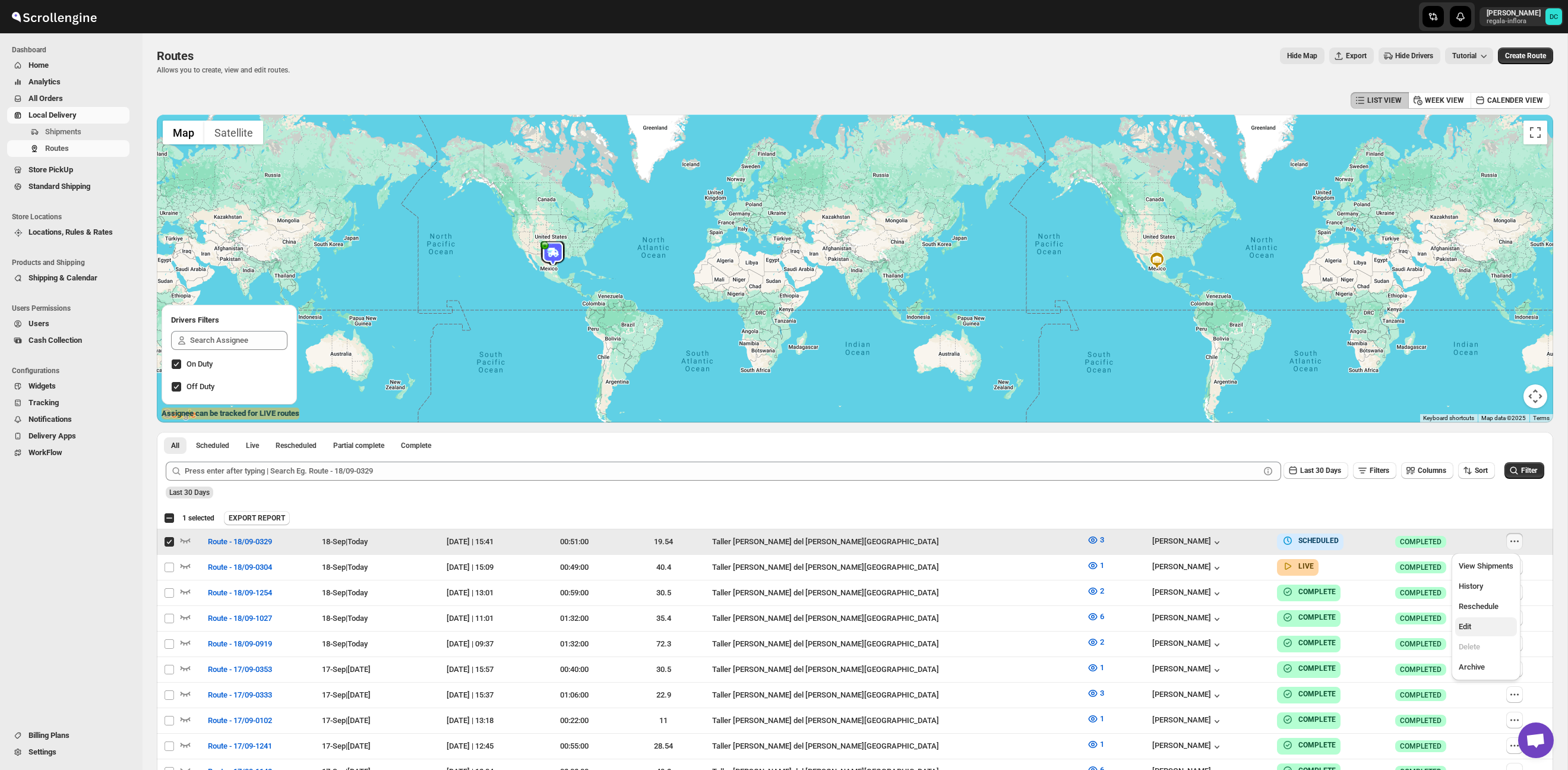
click at [1479, 623] on span "Edit" at bounding box center [1486, 626] width 55 height 12
checkbox input "false"
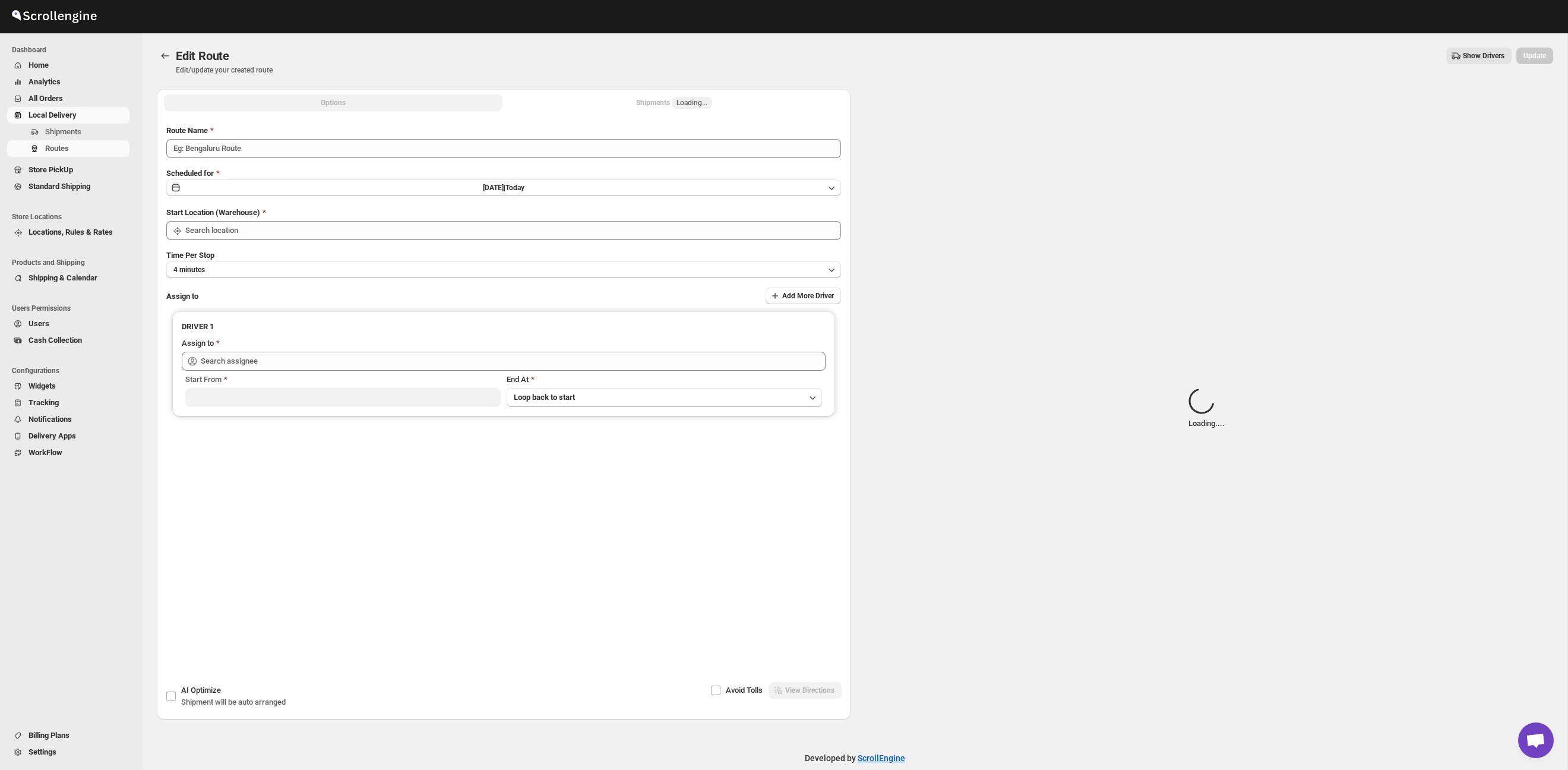
type input "Route - 18/09-0329"
type input "Taller [PERSON_NAME][GEOGRAPHIC_DATA]"
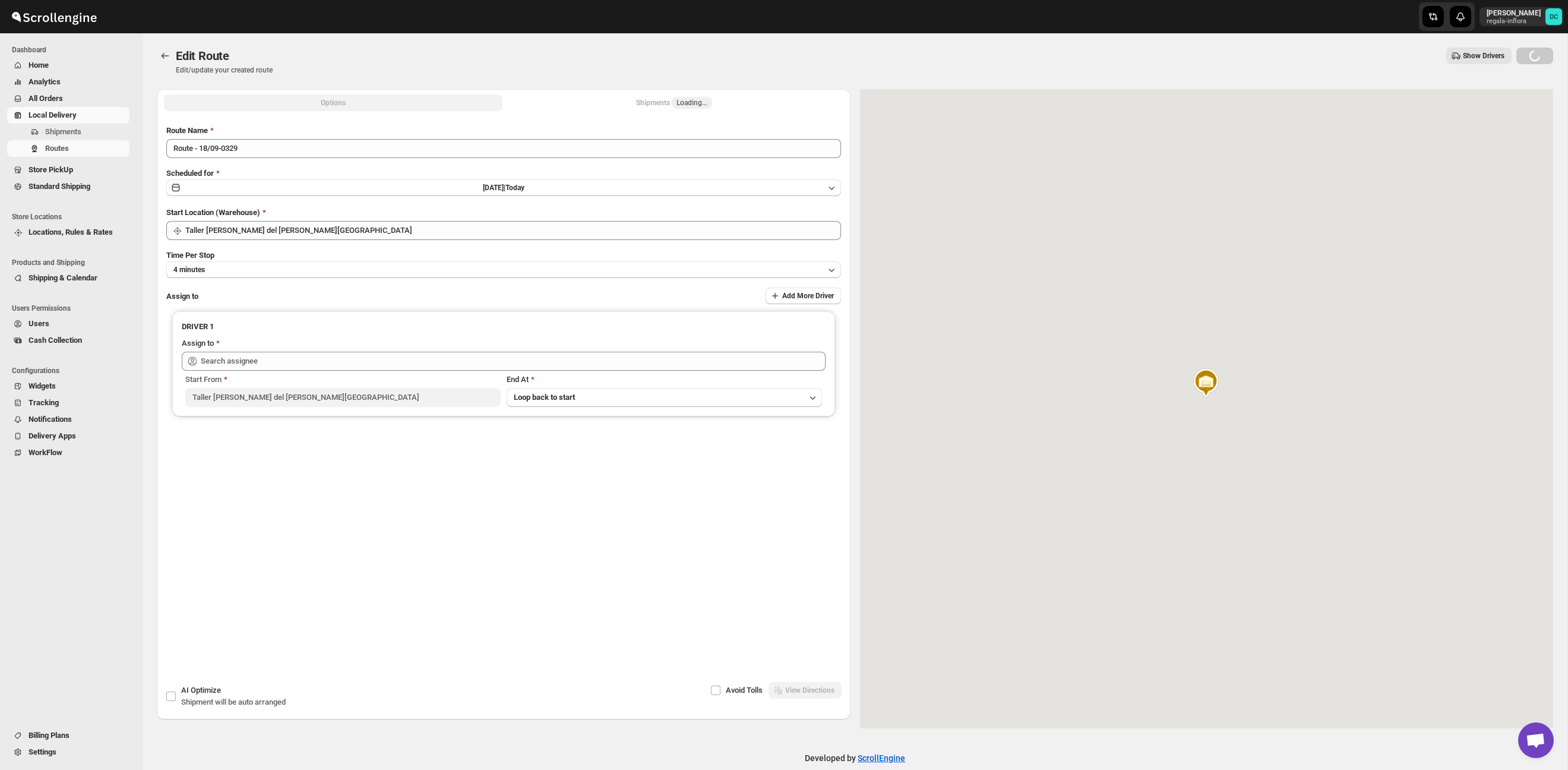
type input "[PERSON_NAME] ([EMAIL_ADDRESS][DOMAIN_NAME])"
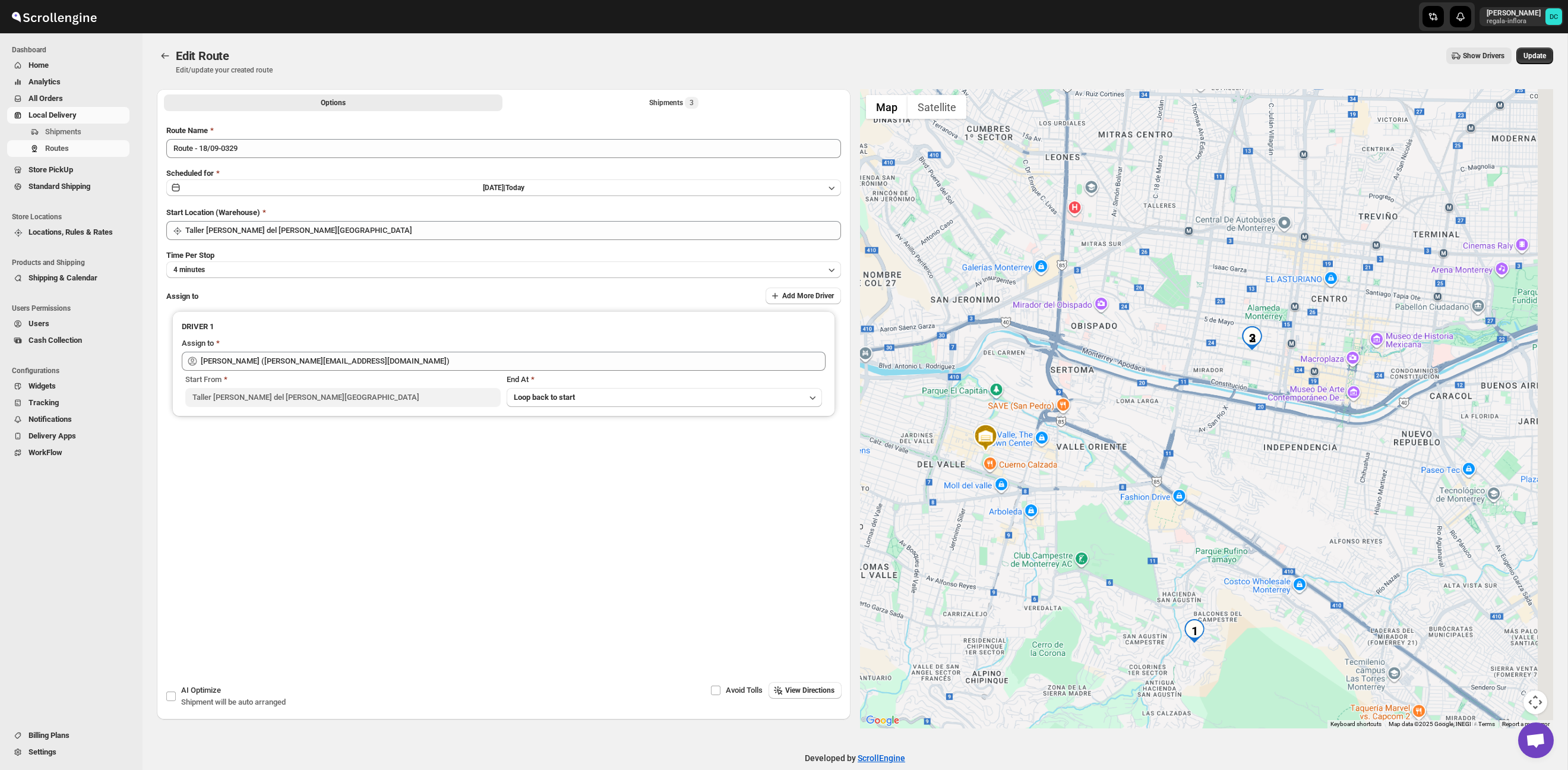
drag, startPoint x: 1395, startPoint y: 484, endPoint x: 1298, endPoint y: 482, distance: 97.0
click at [1298, 482] on div at bounding box center [1207, 408] width 694 height 639
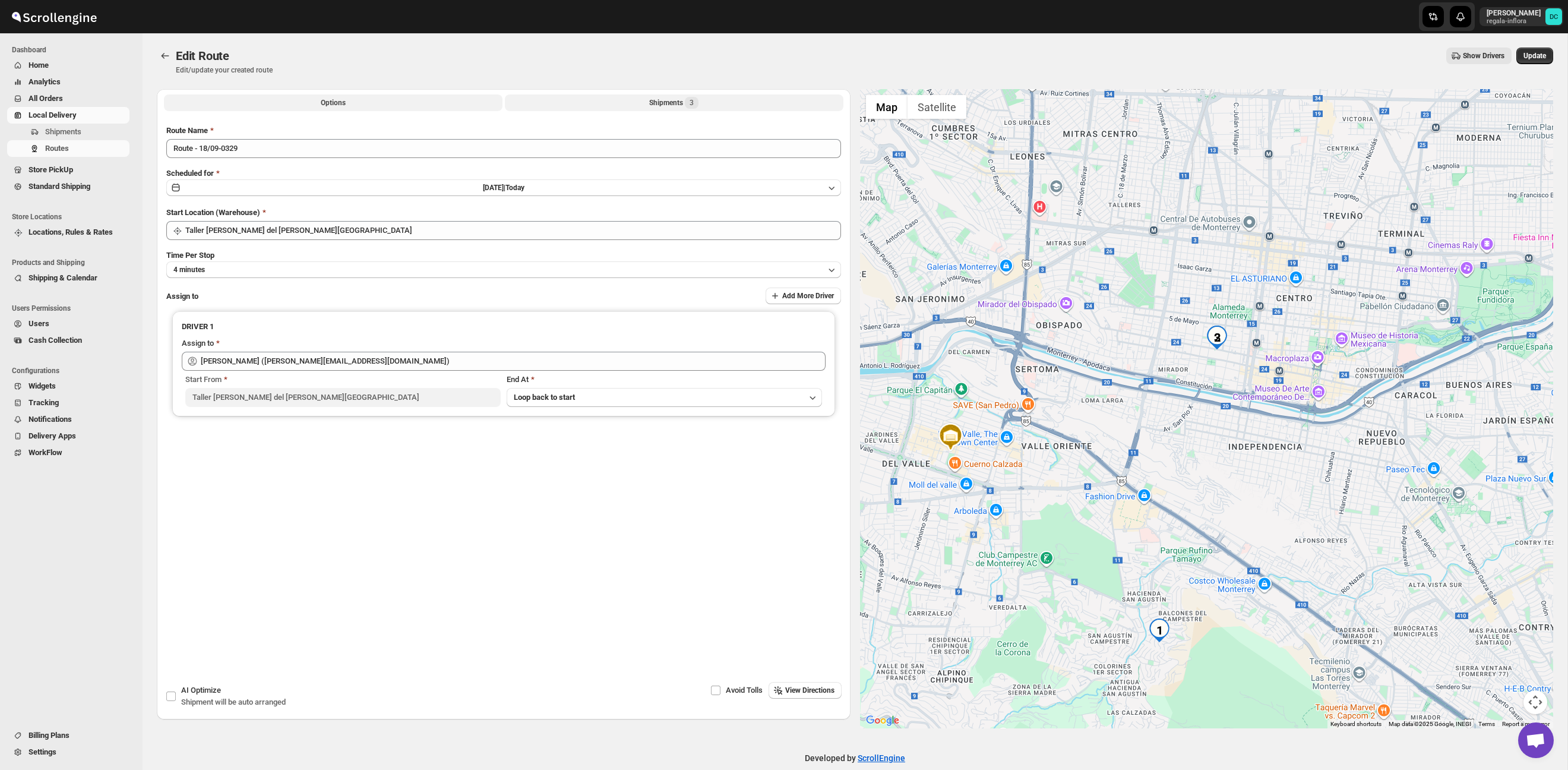
click at [657, 102] on div "Shipments 3" at bounding box center [673, 103] width 49 height 12
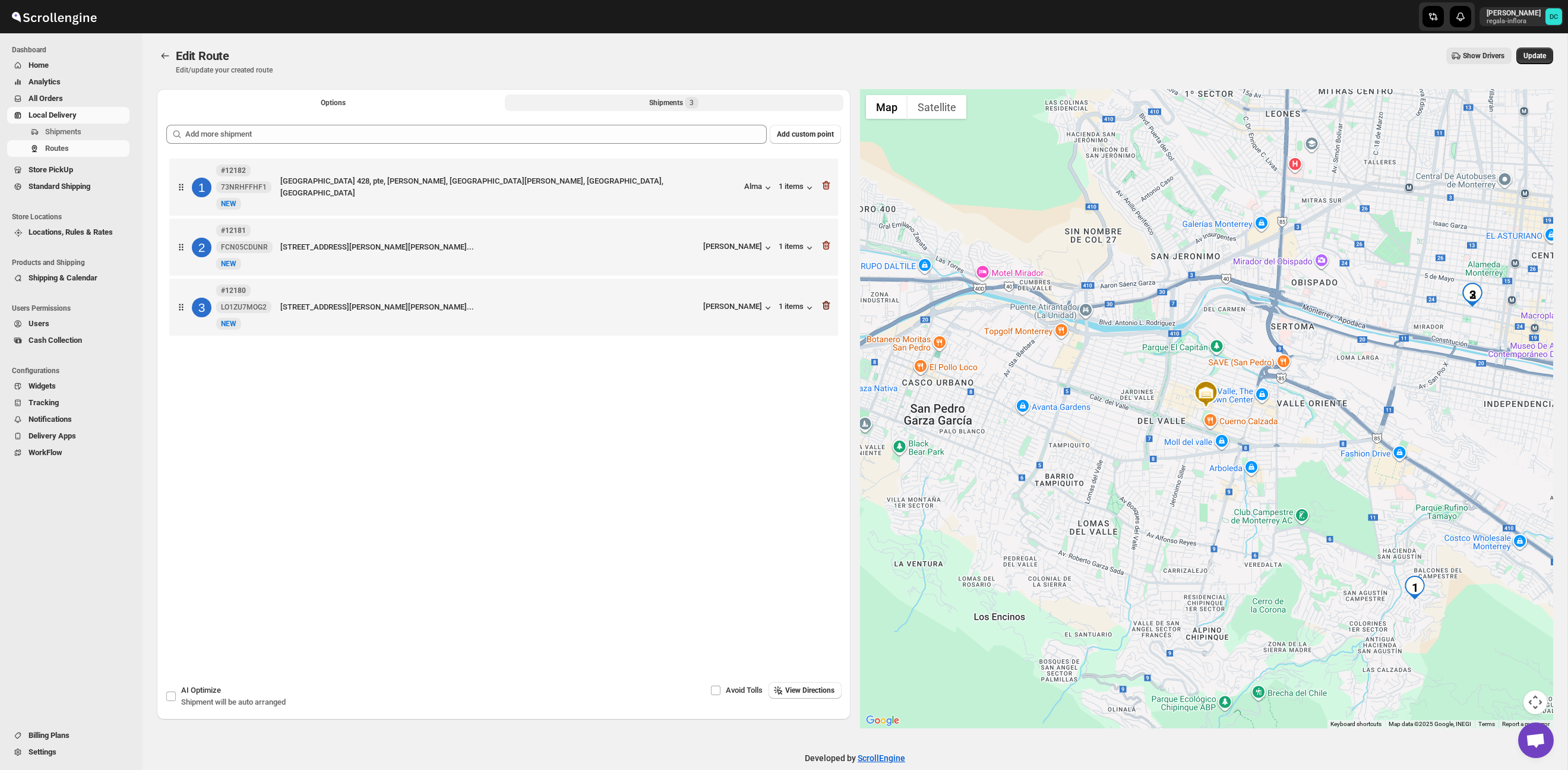
click at [824, 244] on icon "button" at bounding box center [826, 245] width 8 height 9
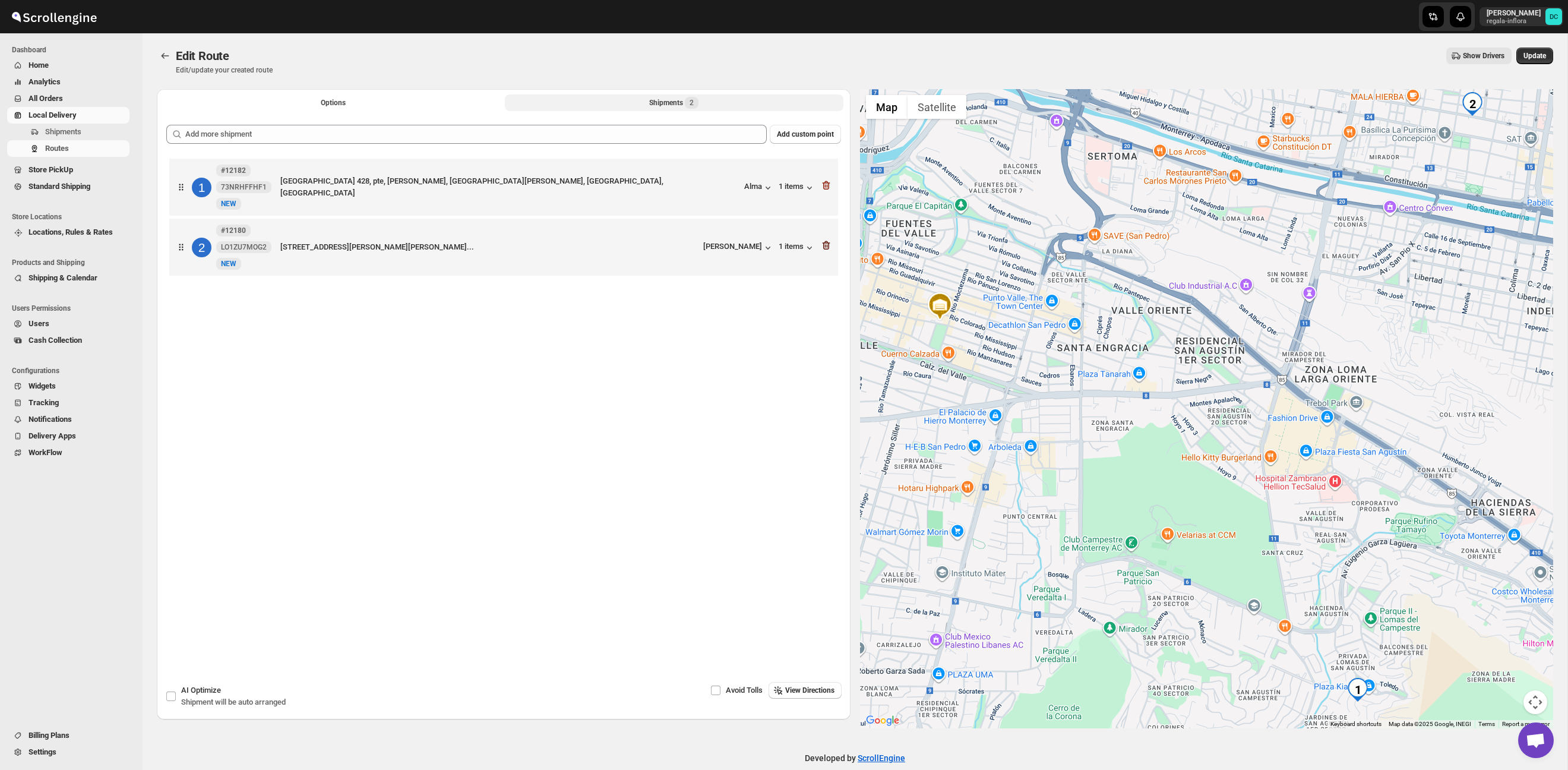
click at [822, 245] on icon "button" at bounding box center [826, 245] width 8 height 9
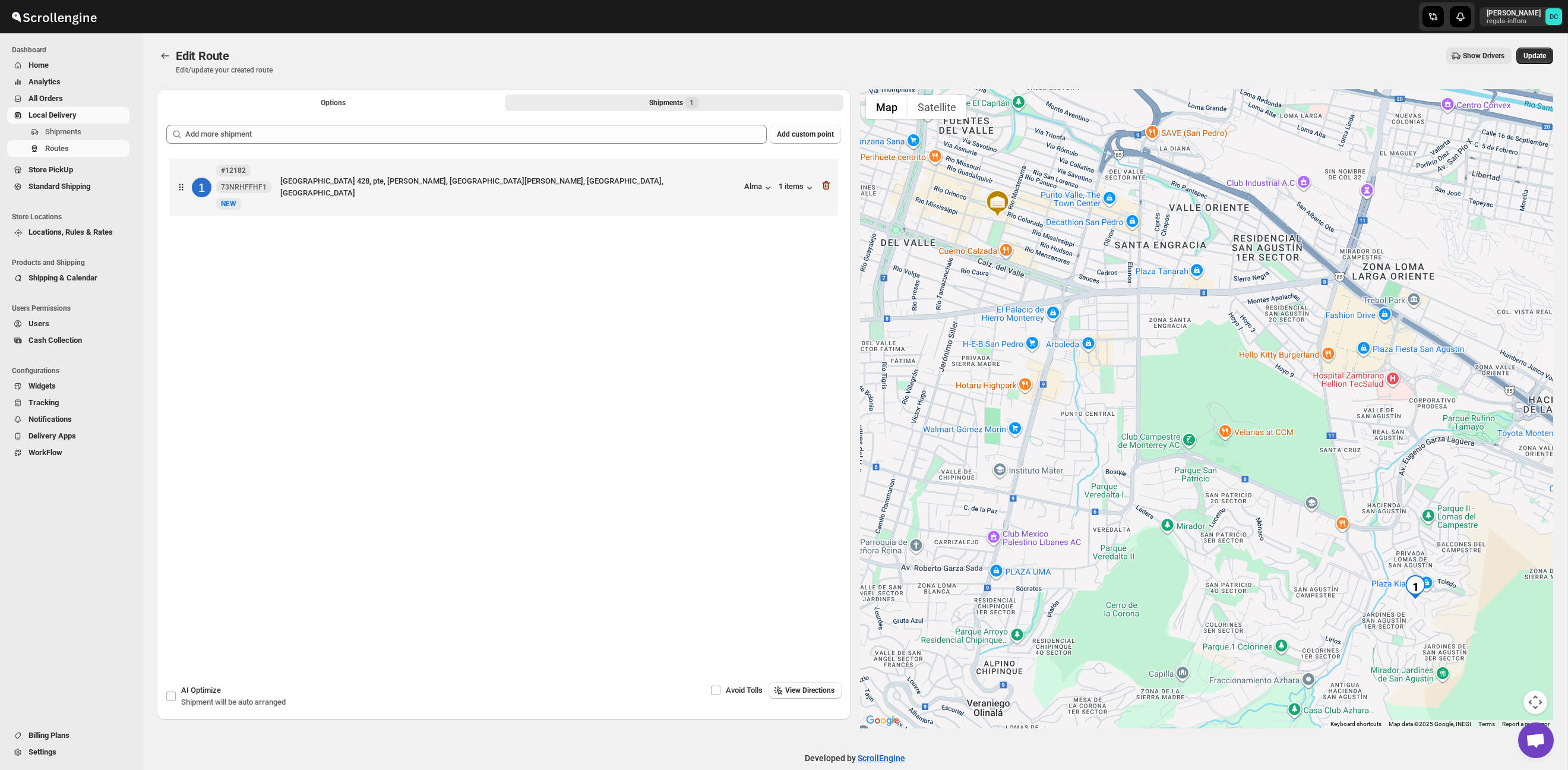
click at [327, 111] on div "Options Shipments 1 More views Options Shipments 1 More views" at bounding box center [503, 102] width 694 height 26
click at [326, 104] on span "Options" at bounding box center [333, 102] width 25 height 10
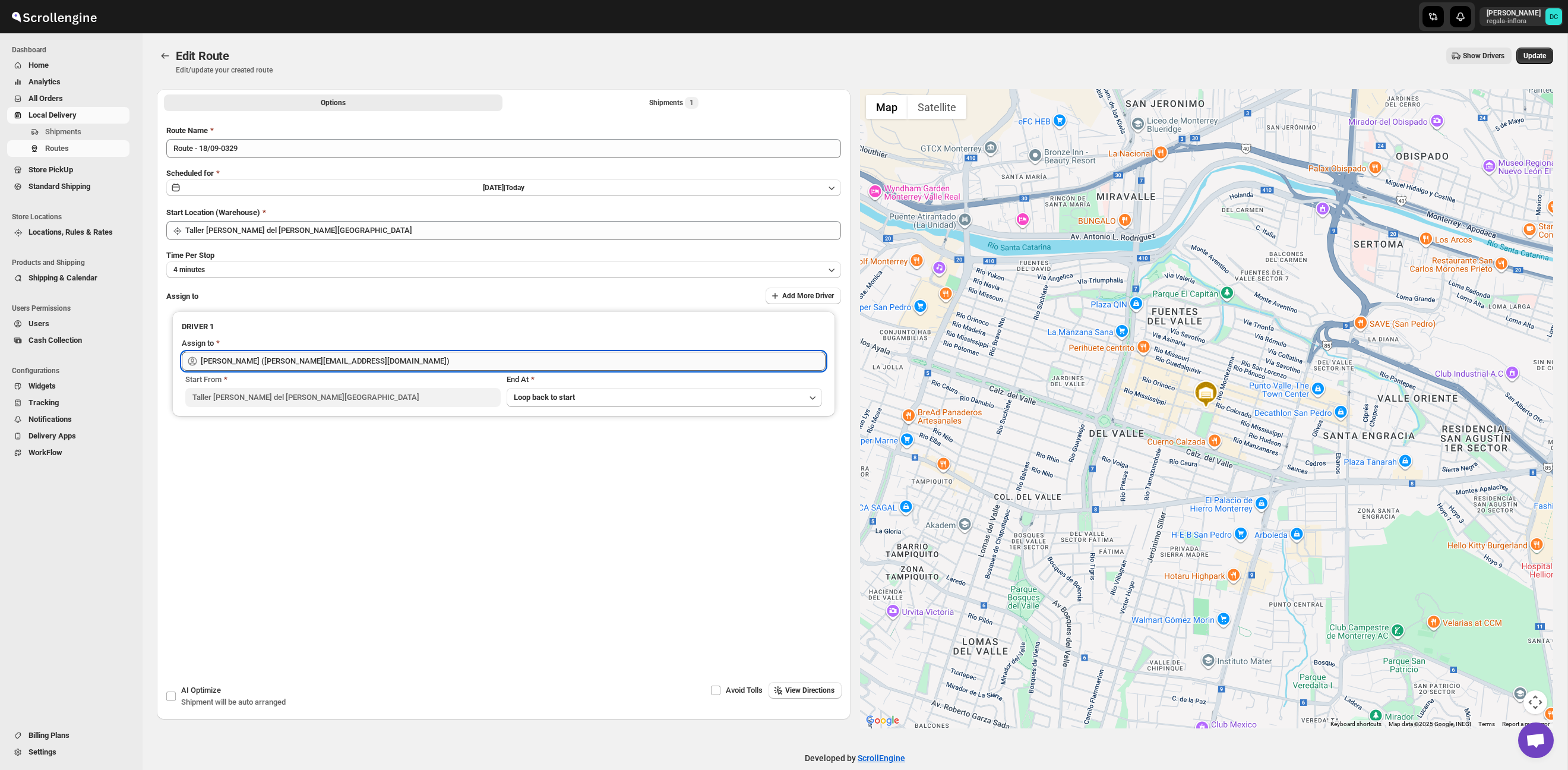
click at [387, 360] on input "[PERSON_NAME] ([EMAIL_ADDRESS][DOMAIN_NAME])" at bounding box center [513, 361] width 625 height 19
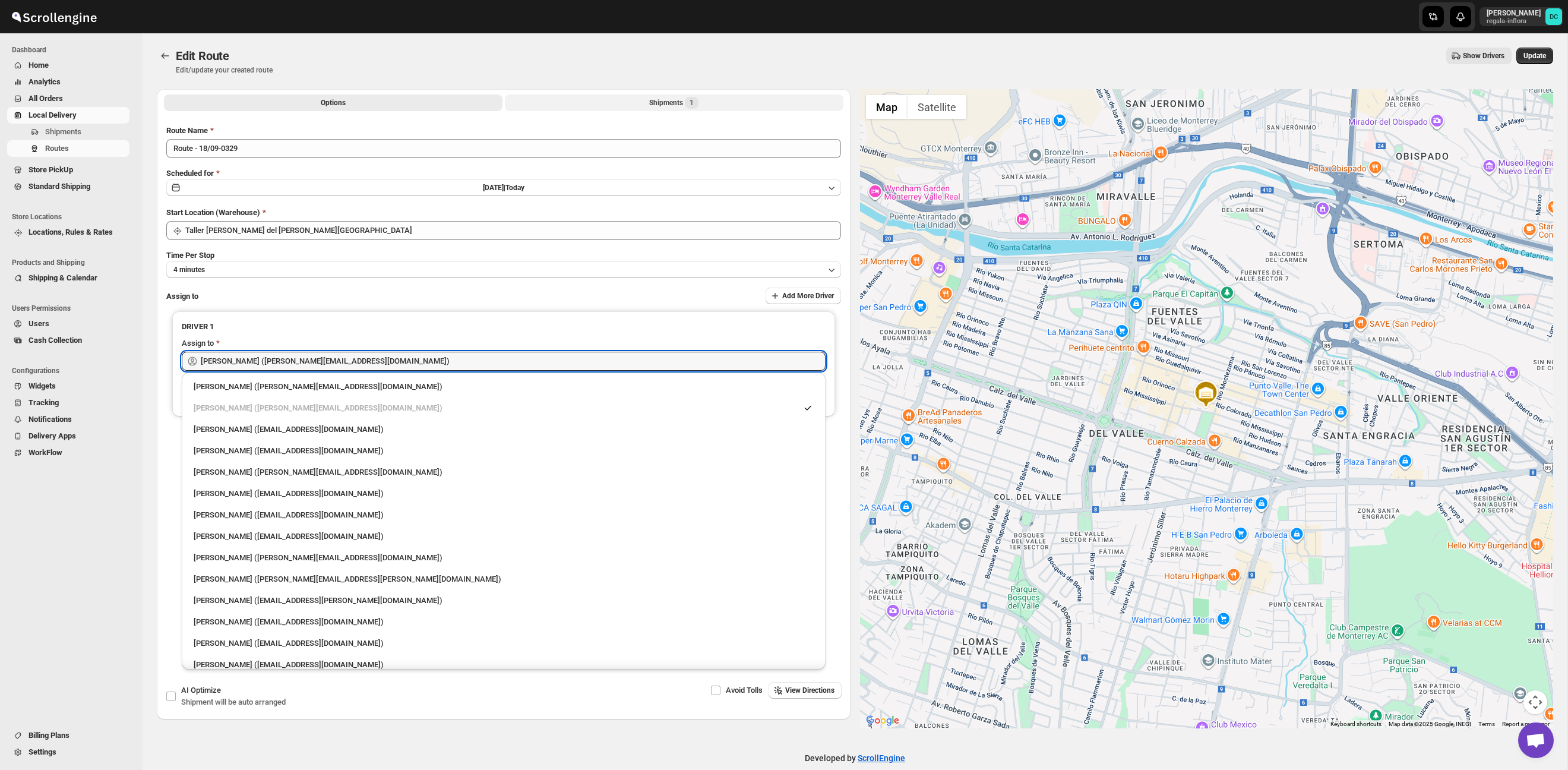
click at [677, 96] on button "Shipments 1" at bounding box center [674, 103] width 339 height 17
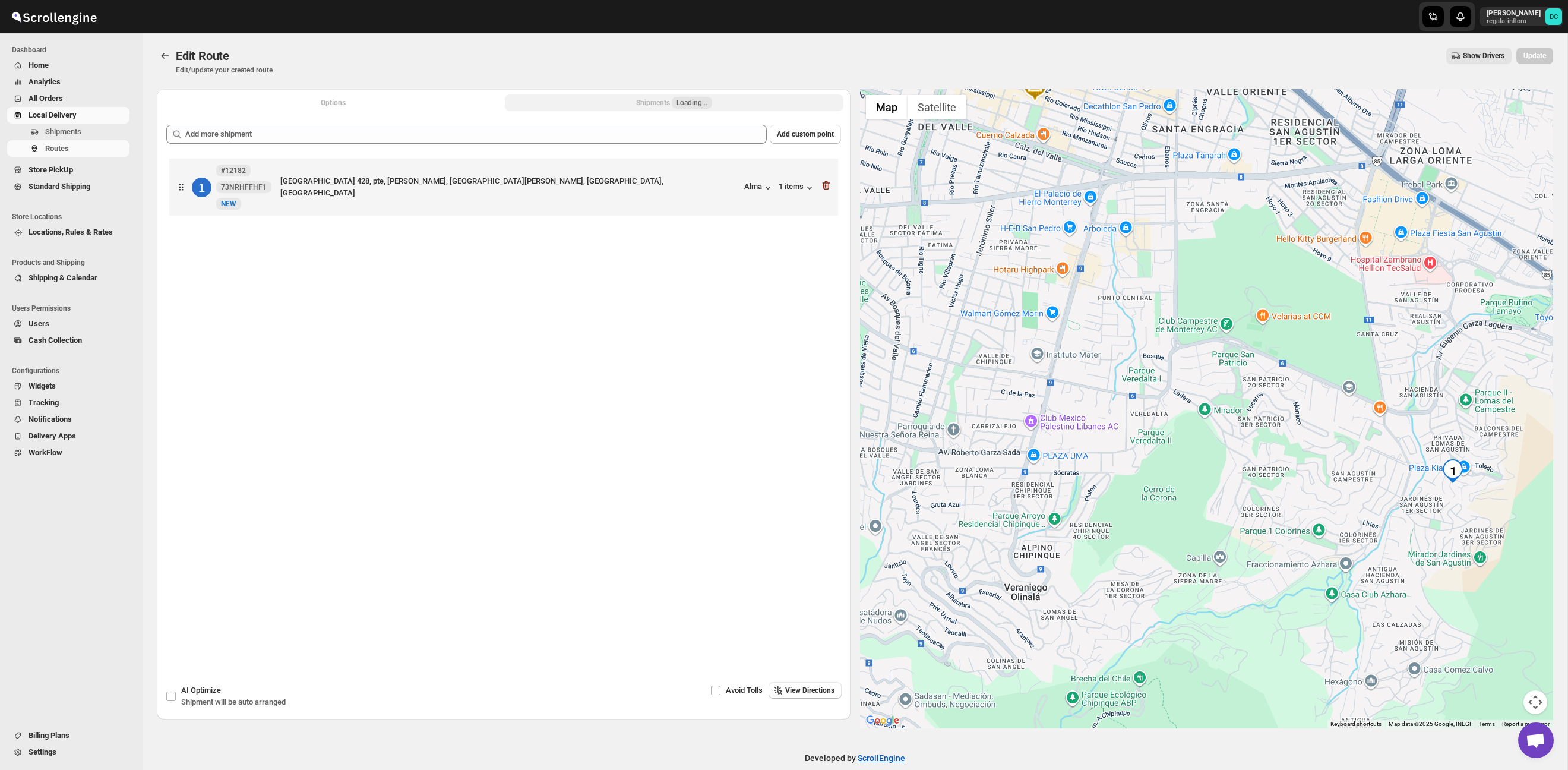
drag, startPoint x: 1328, startPoint y: 551, endPoint x: 1374, endPoint y: 463, distance: 99.3
click at [1234, 381] on div at bounding box center [1207, 408] width 694 height 639
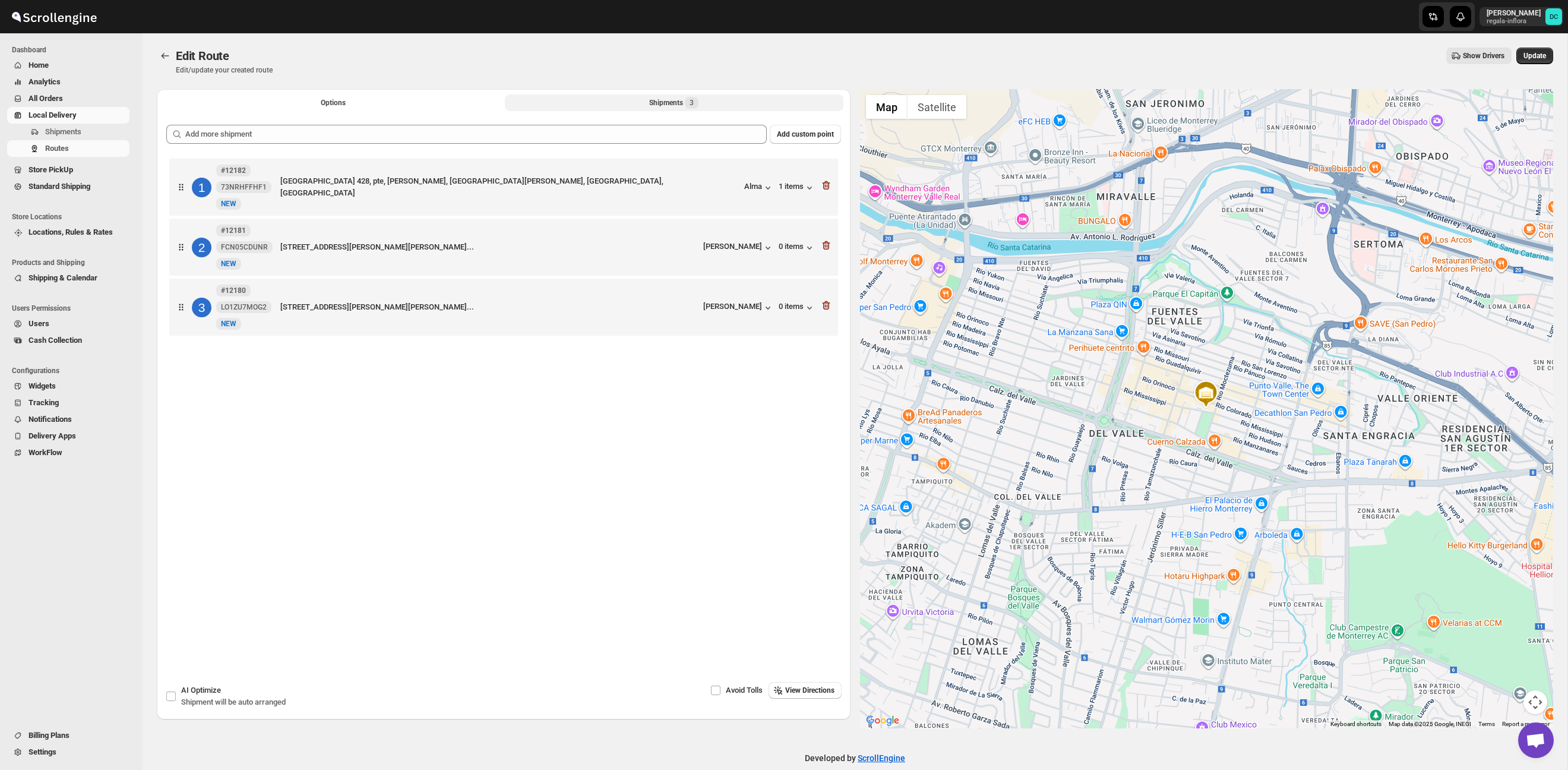
drag, startPoint x: 1397, startPoint y: 474, endPoint x: 1254, endPoint y: 376, distance: 173.4
click at [1250, 374] on div at bounding box center [1207, 408] width 694 height 639
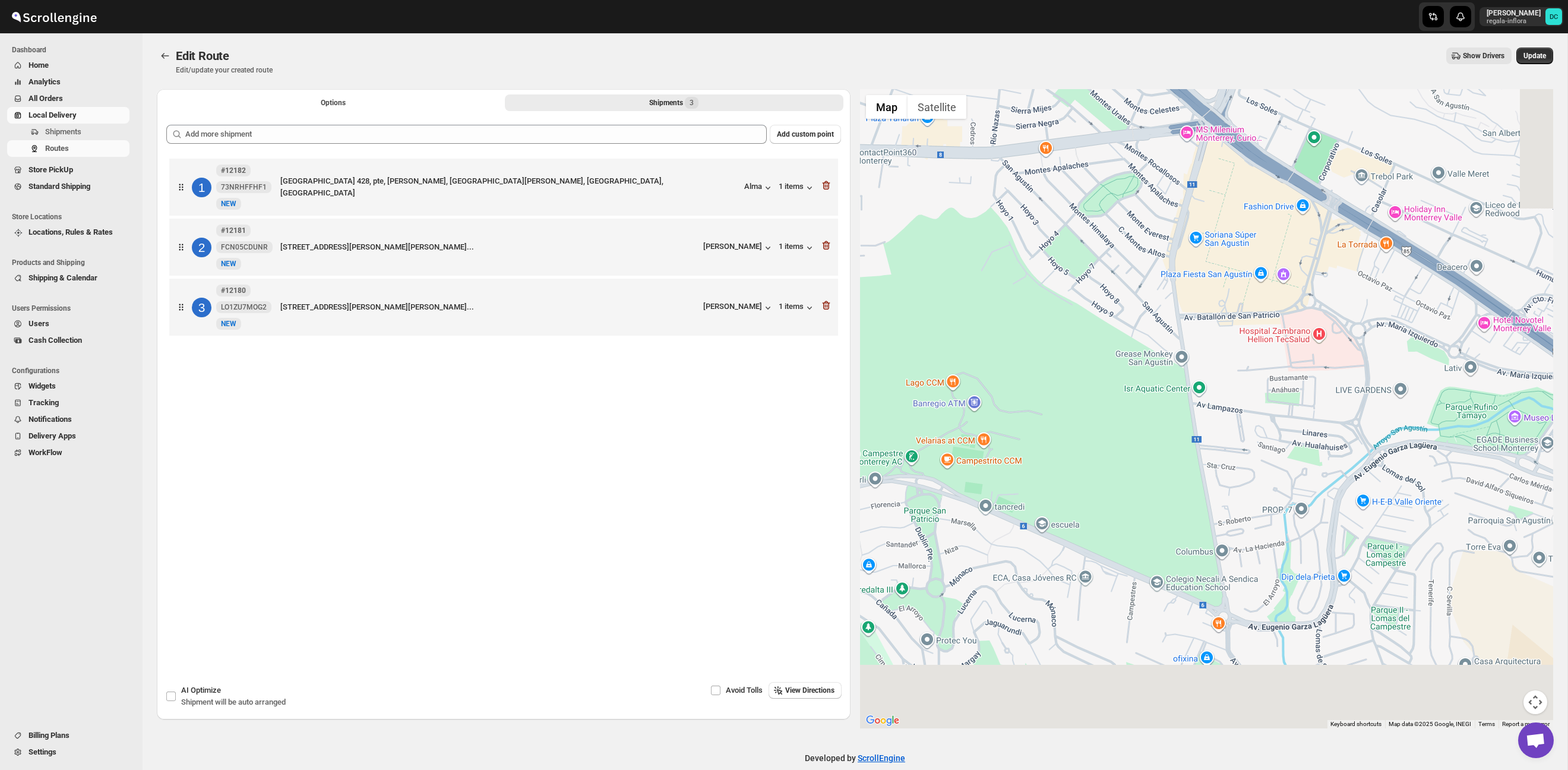
drag, startPoint x: 1187, startPoint y: 262, endPoint x: 1190, endPoint y: 252, distance: 10.4
click at [1171, 216] on div at bounding box center [1207, 408] width 694 height 639
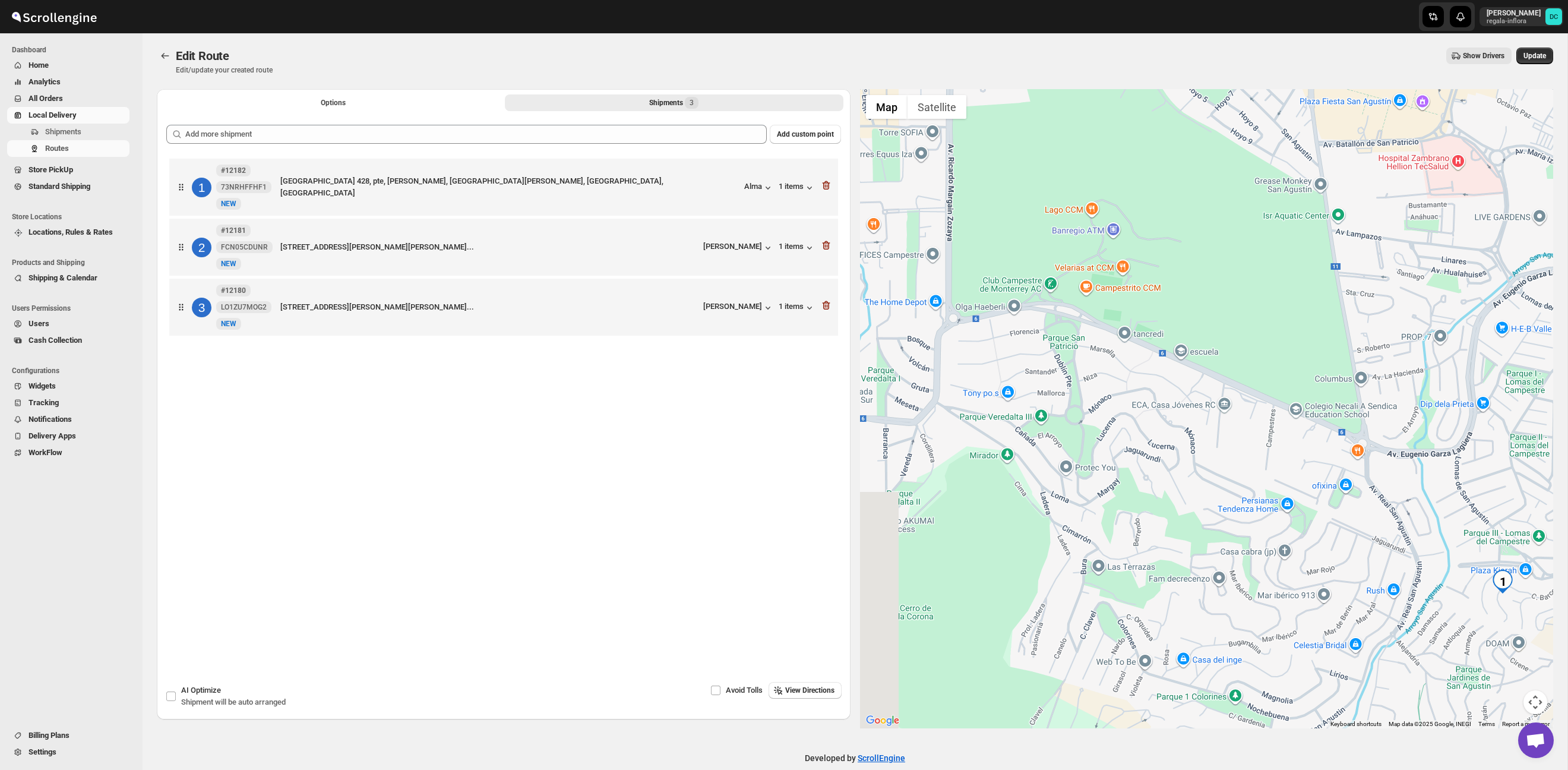
drag, startPoint x: 1216, startPoint y: 367, endPoint x: 1382, endPoint y: 417, distance: 173.4
click at [1321, 365] on div at bounding box center [1207, 408] width 694 height 639
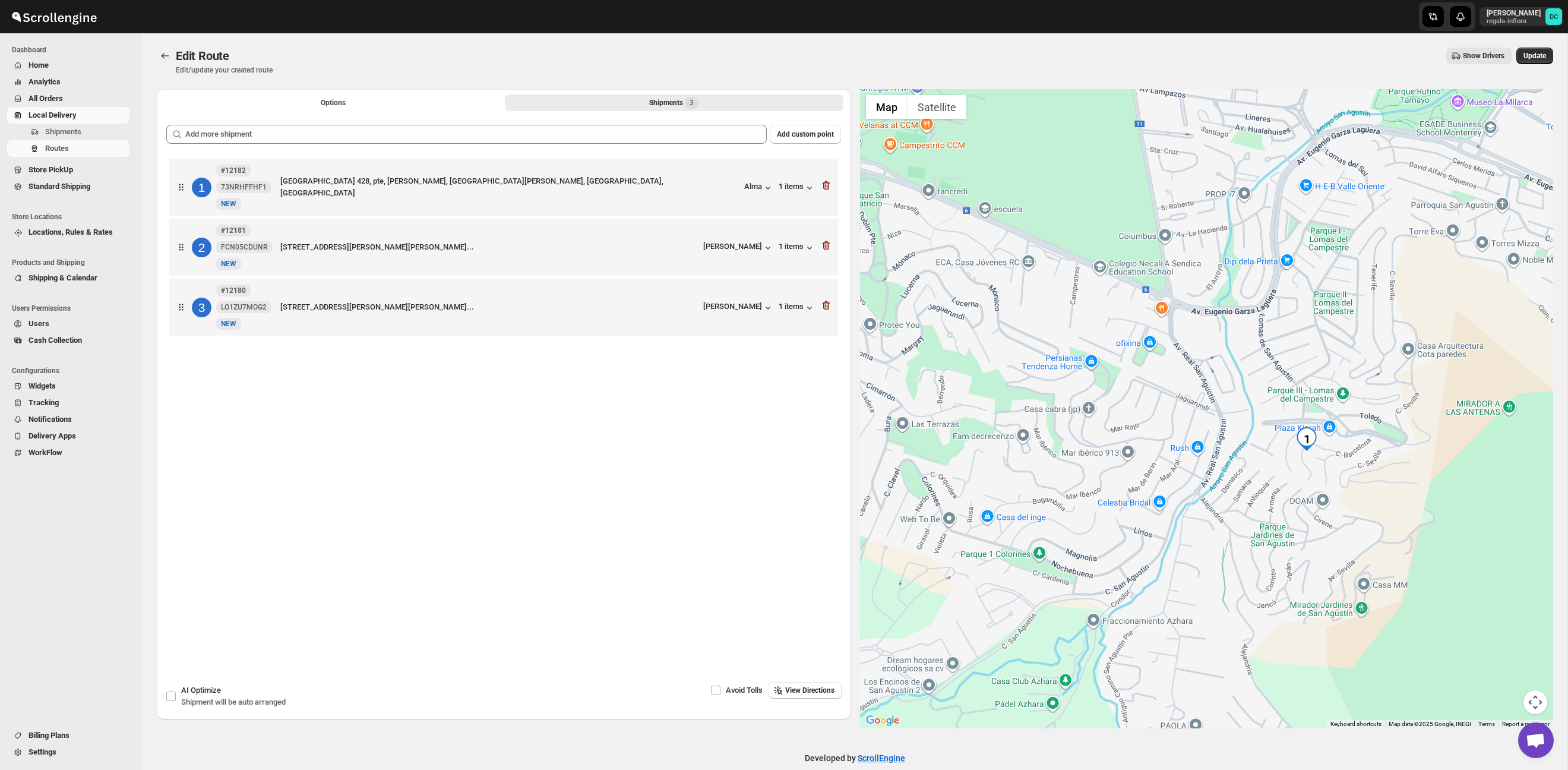
drag, startPoint x: 1422, startPoint y: 463, endPoint x: 1119, endPoint y: 285, distance: 351.4
click at [1116, 279] on div at bounding box center [1207, 408] width 694 height 639
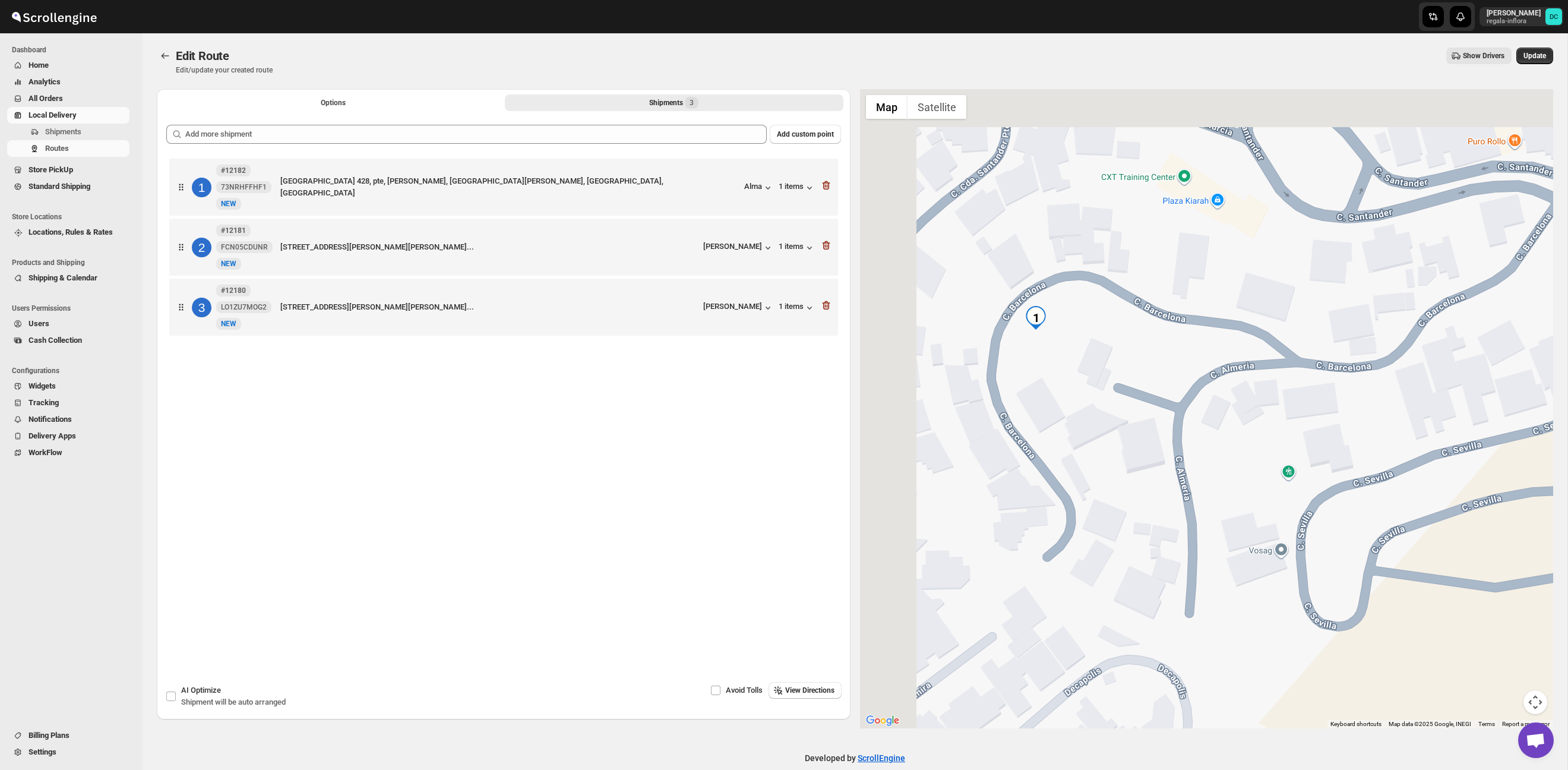
drag, startPoint x: 962, startPoint y: 295, endPoint x: 1128, endPoint y: 394, distance: 193.3
click at [1128, 394] on div at bounding box center [1207, 408] width 694 height 639
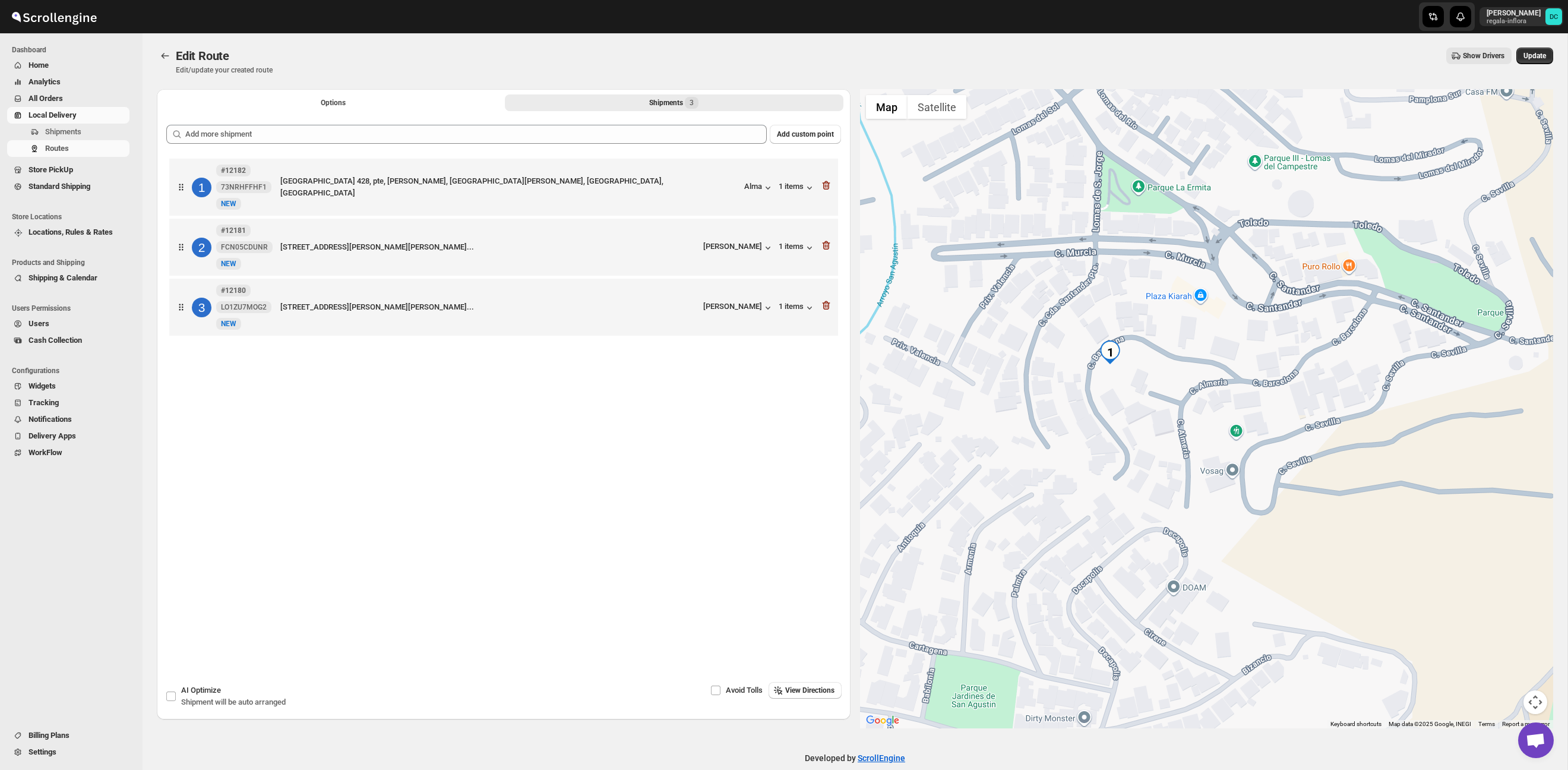
click at [823, 307] on icon "button" at bounding box center [826, 305] width 8 height 9
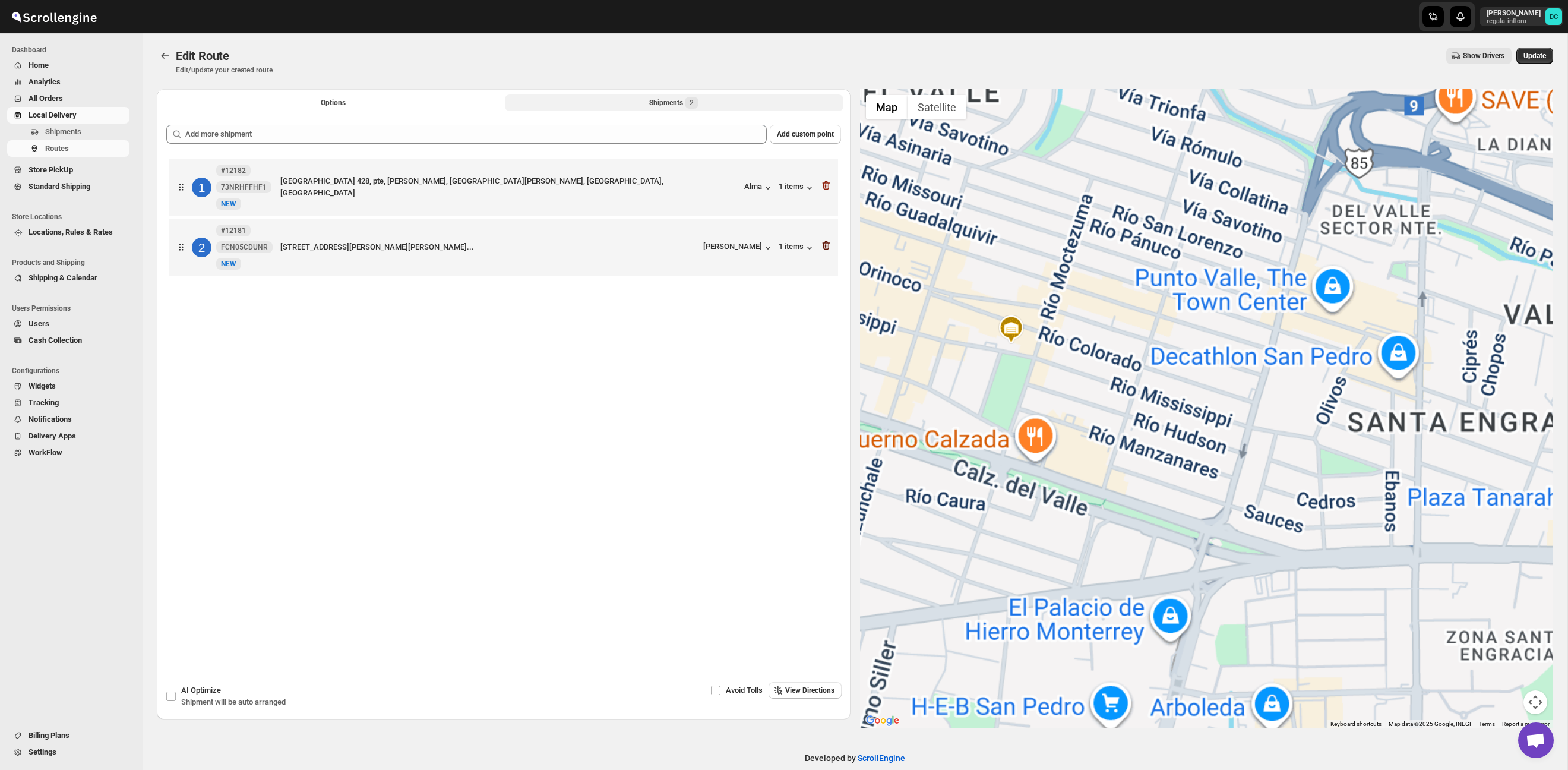
click at [826, 248] on icon "button" at bounding box center [826, 245] width 12 height 12
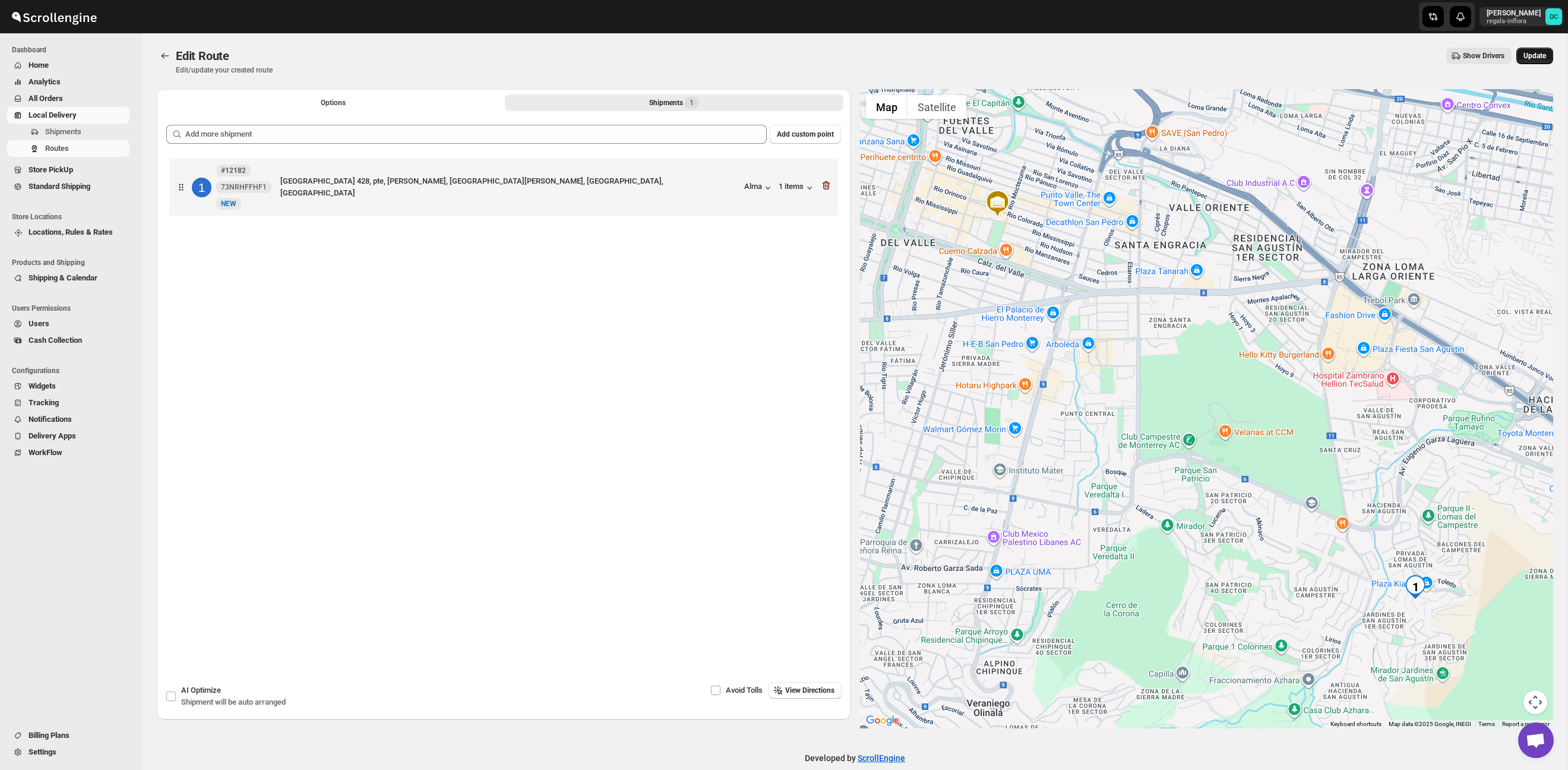
click at [1523, 56] on span "Update" at bounding box center [1534, 56] width 22 height 10
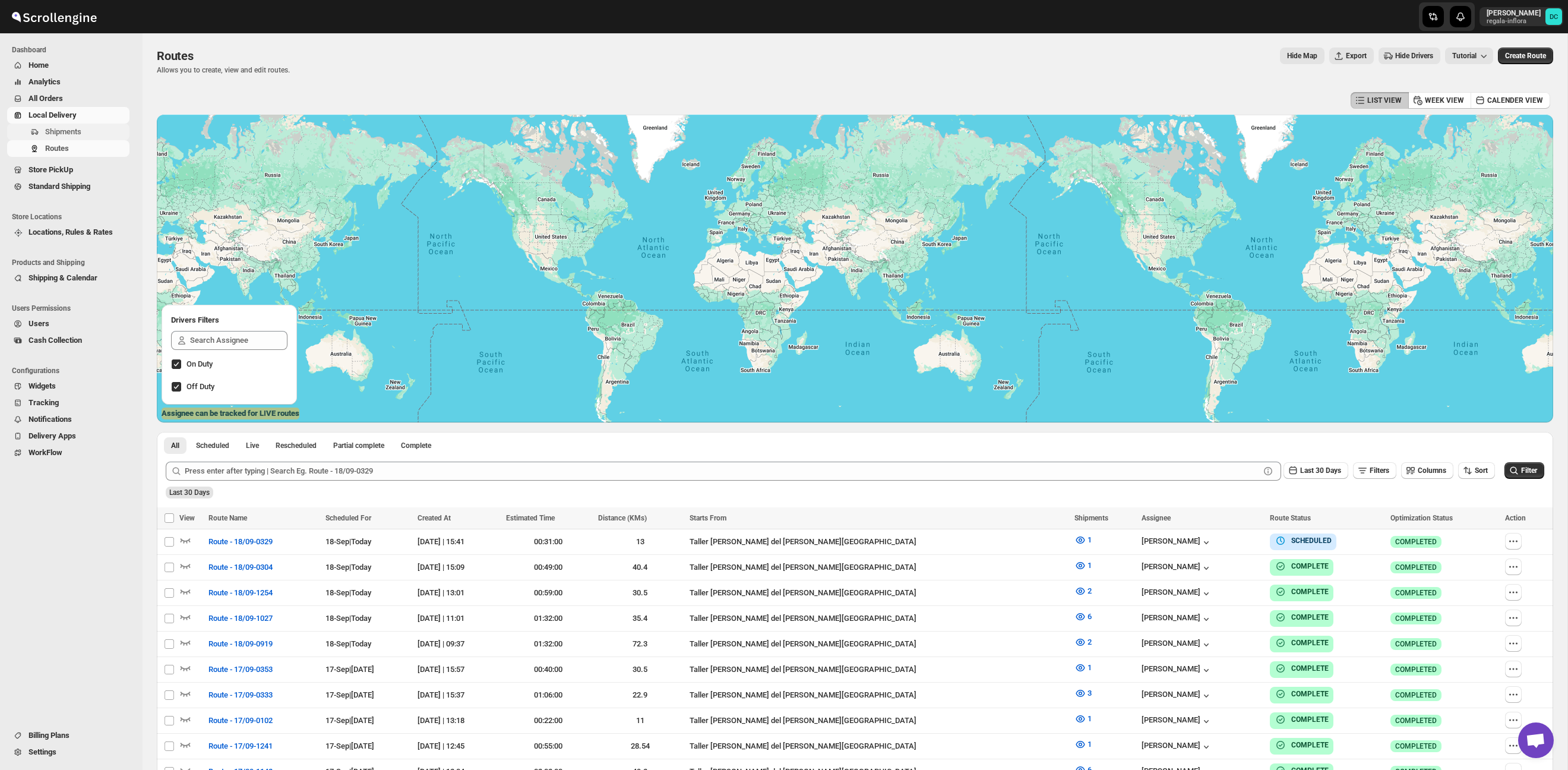
click at [92, 131] on span "Shipments" at bounding box center [86, 132] width 82 height 12
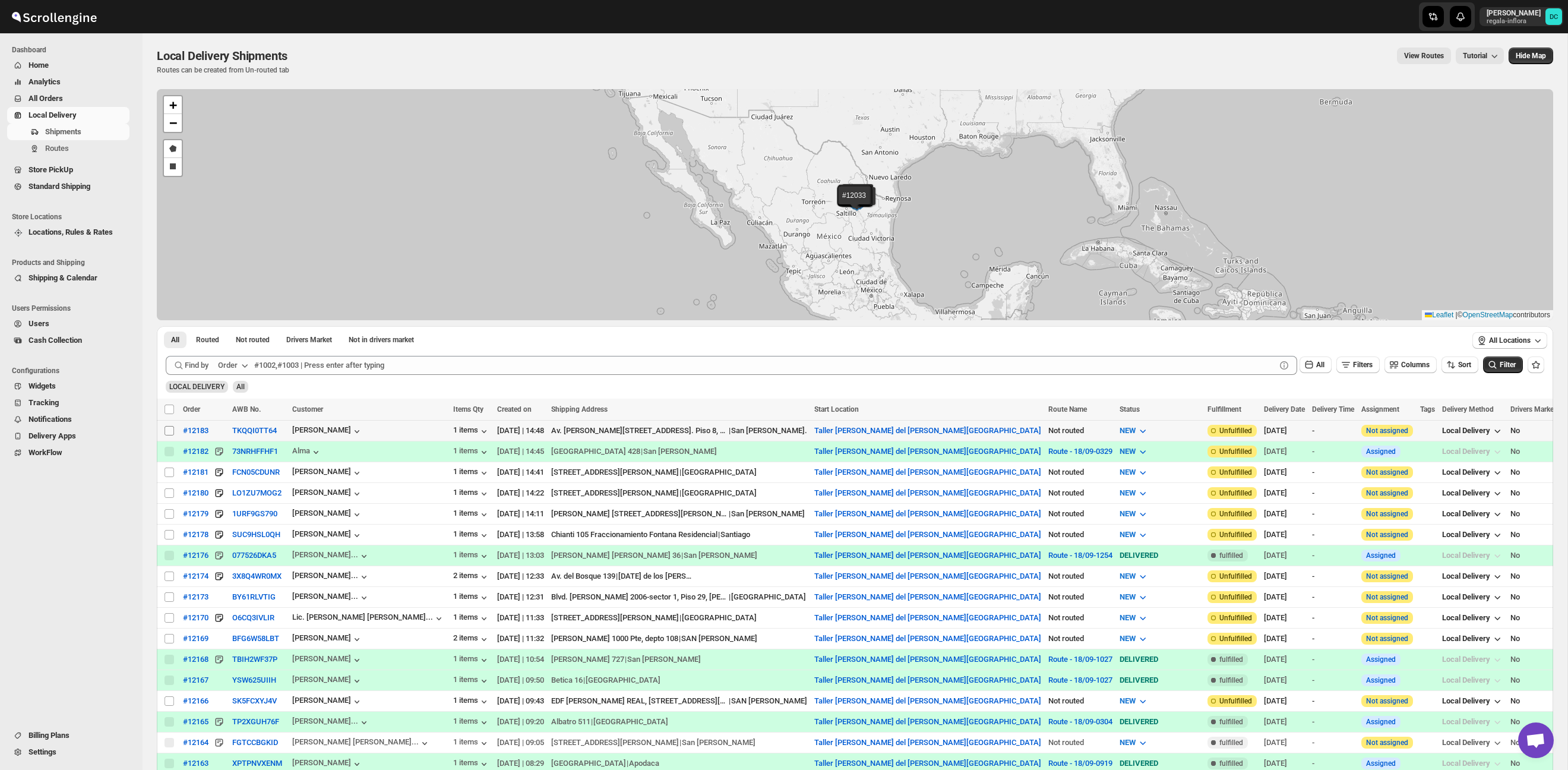
click at [168, 431] on input "Select shipment" at bounding box center [169, 430] width 10 height 10
checkbox input "true"
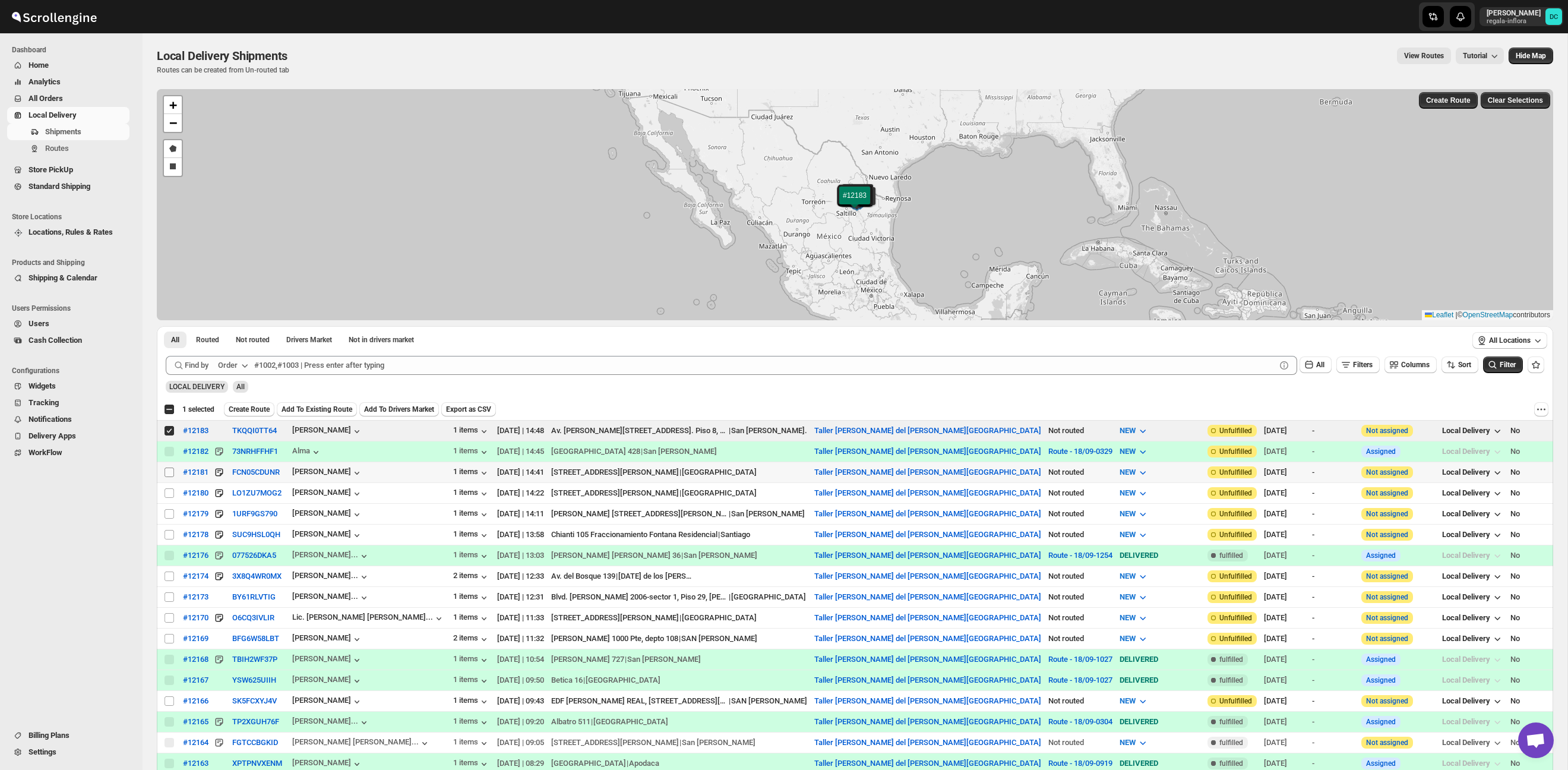
click at [169, 474] on input "Select shipment" at bounding box center [169, 472] width 10 height 10
checkbox input "true"
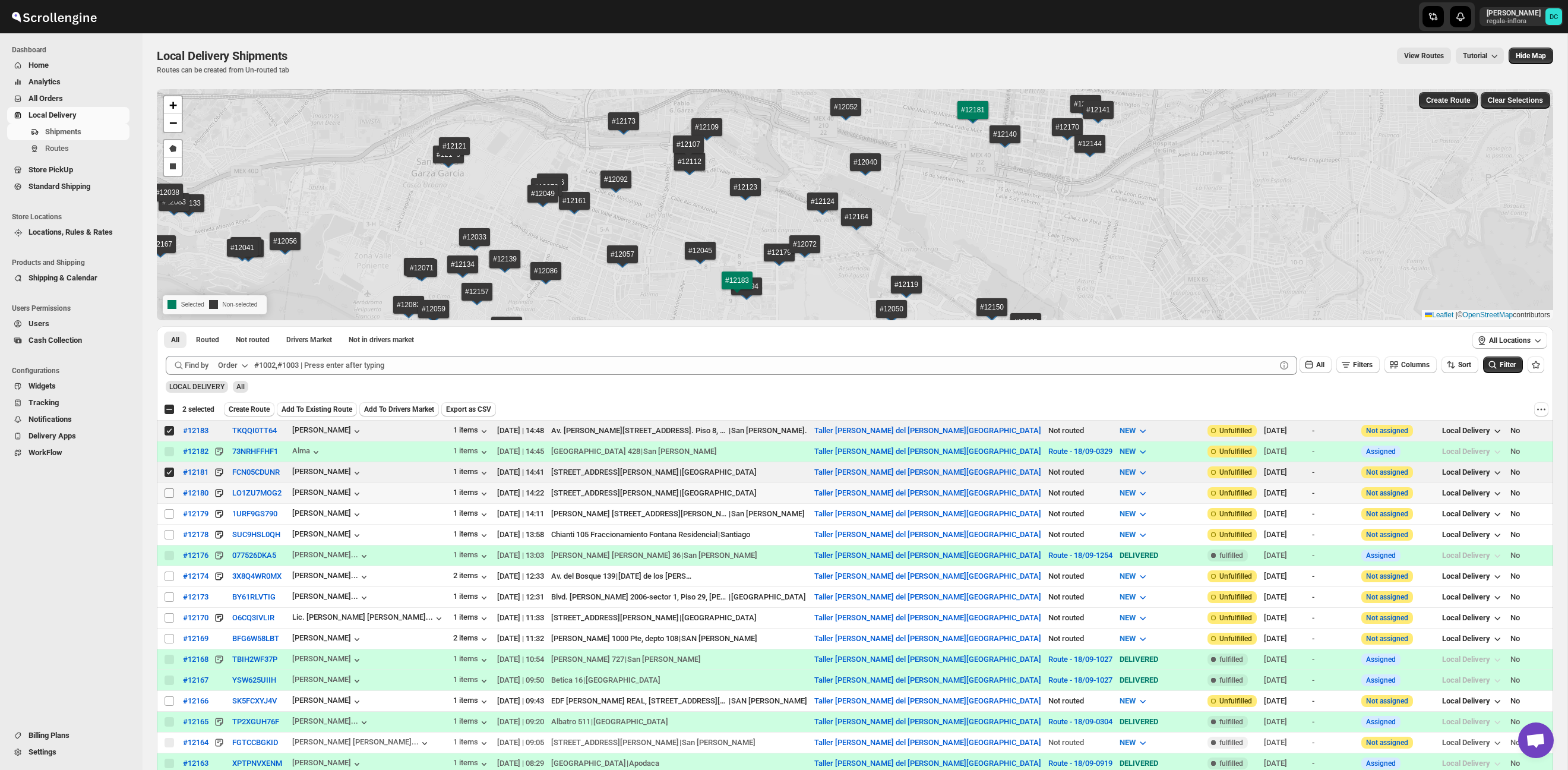
click at [167, 493] on input "Select shipment" at bounding box center [169, 493] width 10 height 10
checkbox input "true"
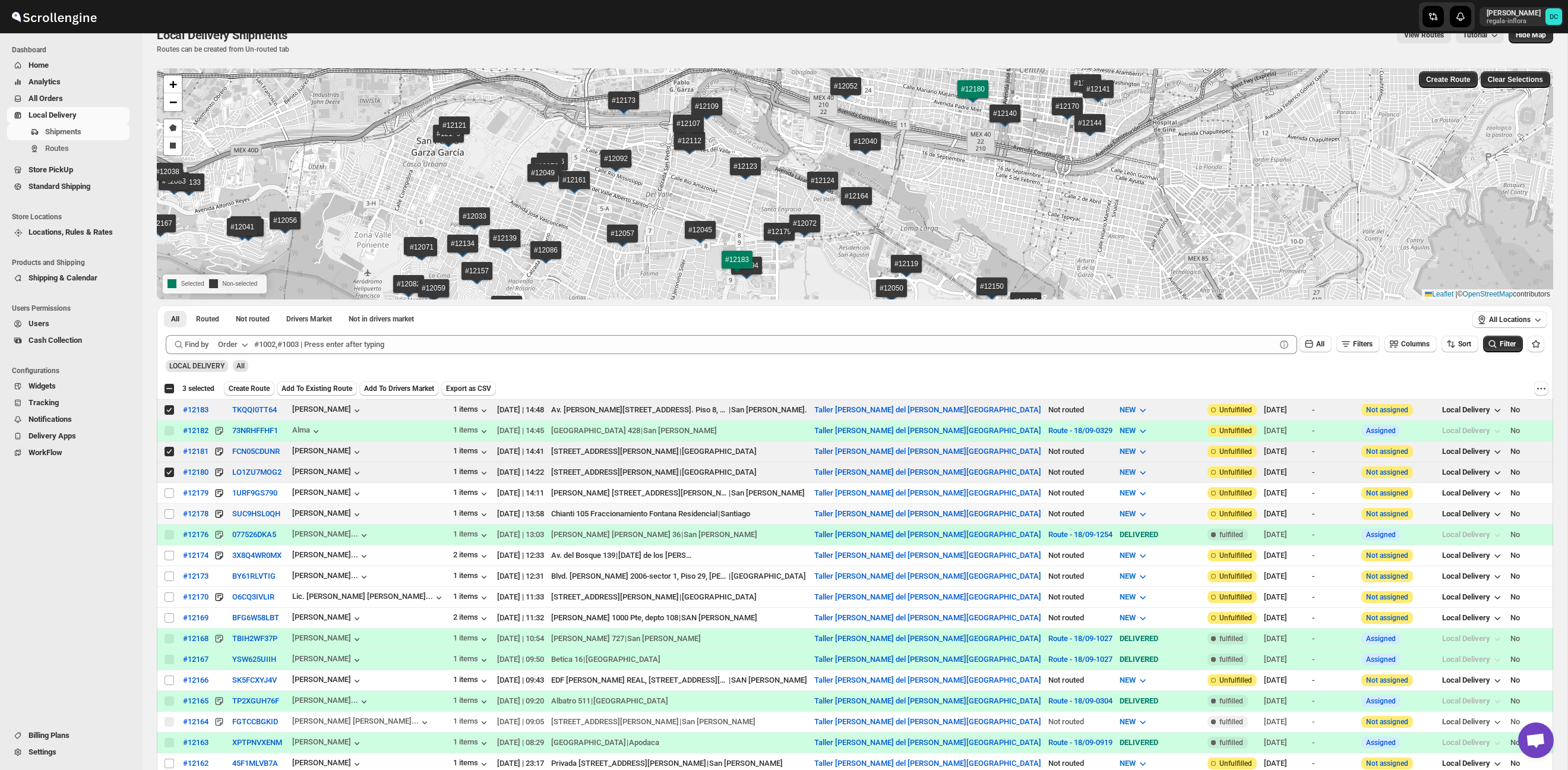
scroll to position [28, 0]
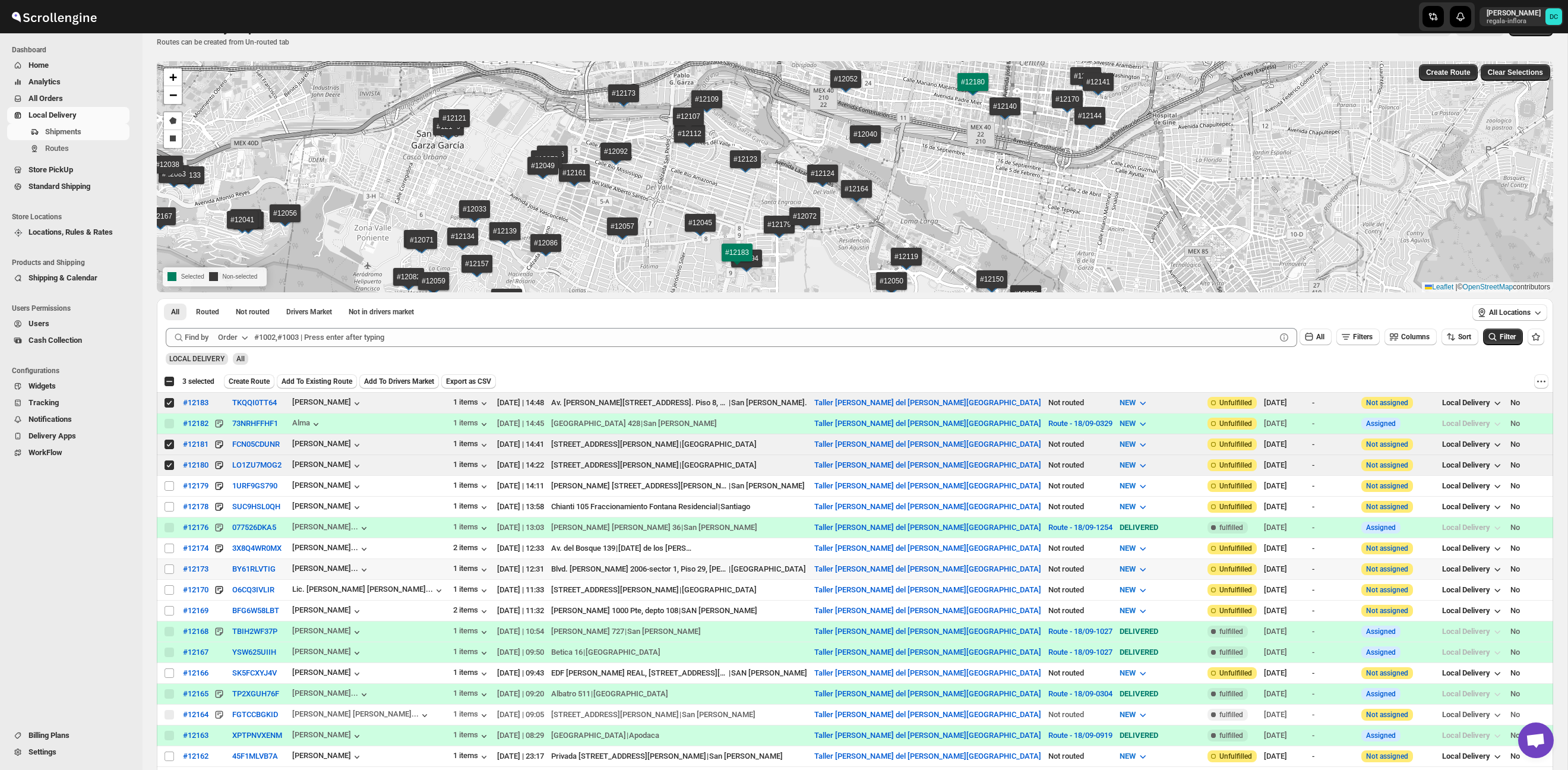
drag, startPoint x: 170, startPoint y: 569, endPoint x: 281, endPoint y: 560, distance: 111.4
click at [170, 569] on input "Select shipment" at bounding box center [169, 569] width 10 height 10
checkbox input "true"
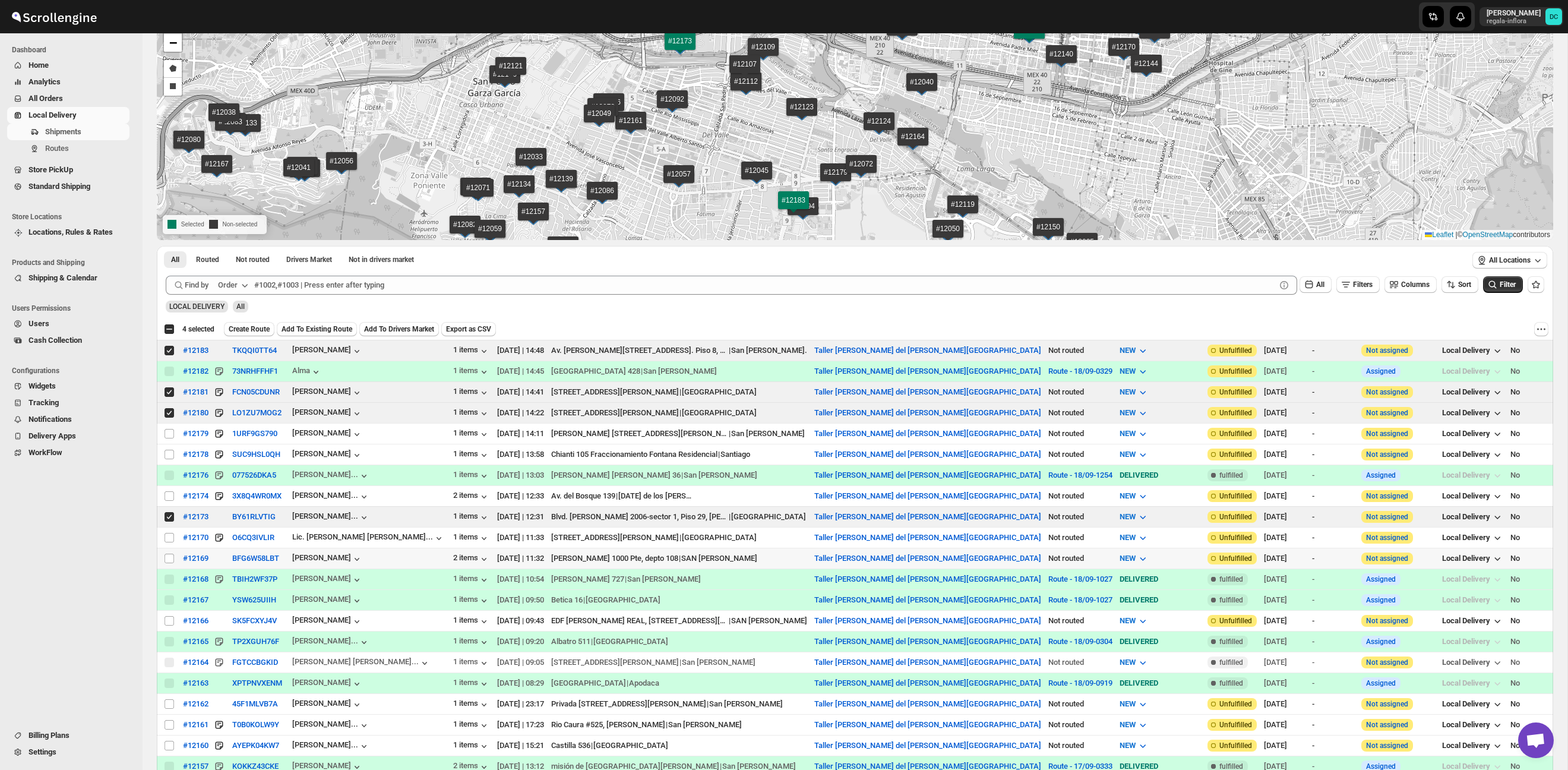
scroll to position [82, 0]
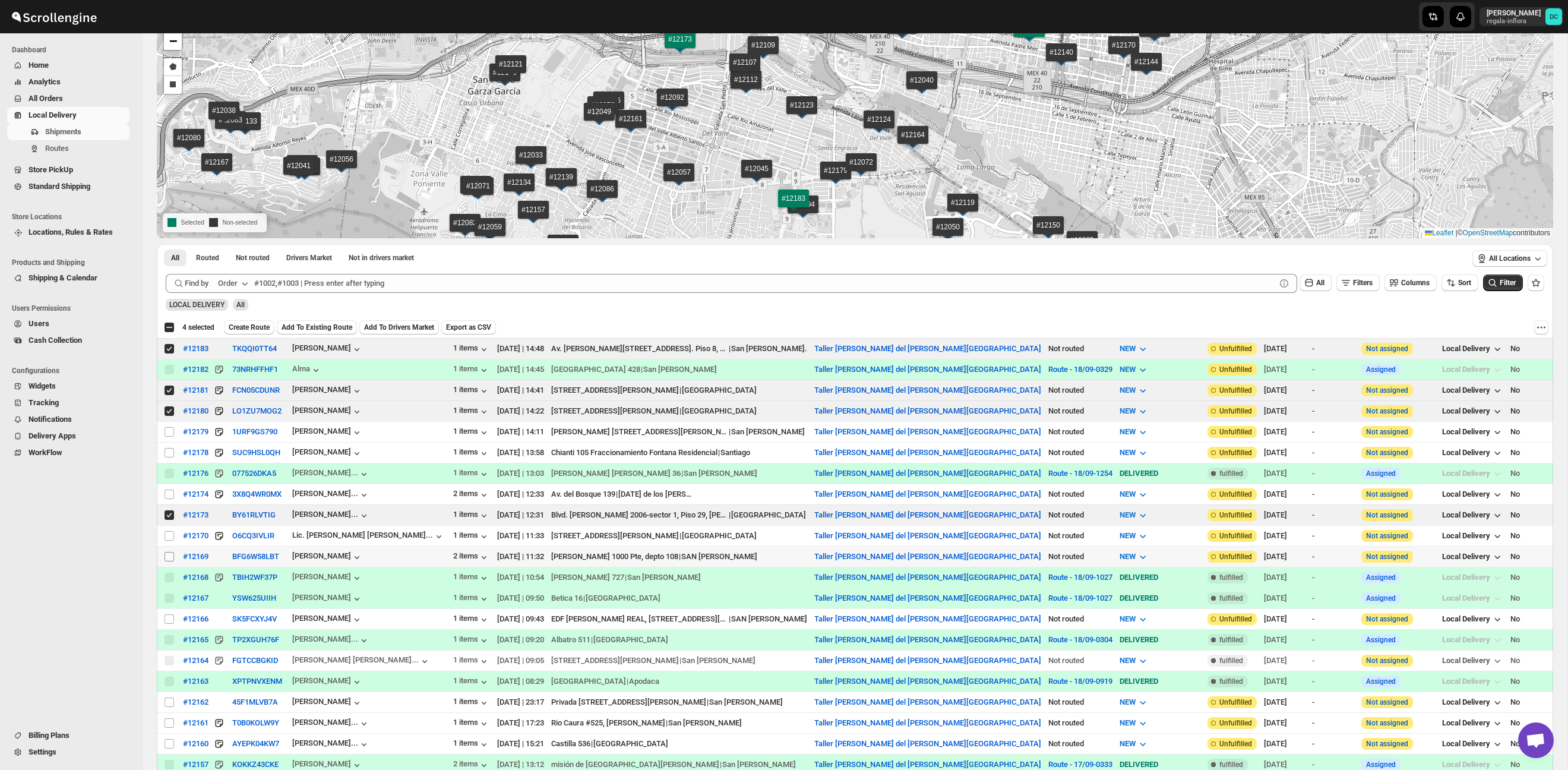
click at [169, 556] on input "Select shipment" at bounding box center [169, 556] width 10 height 10
checkbox input "true"
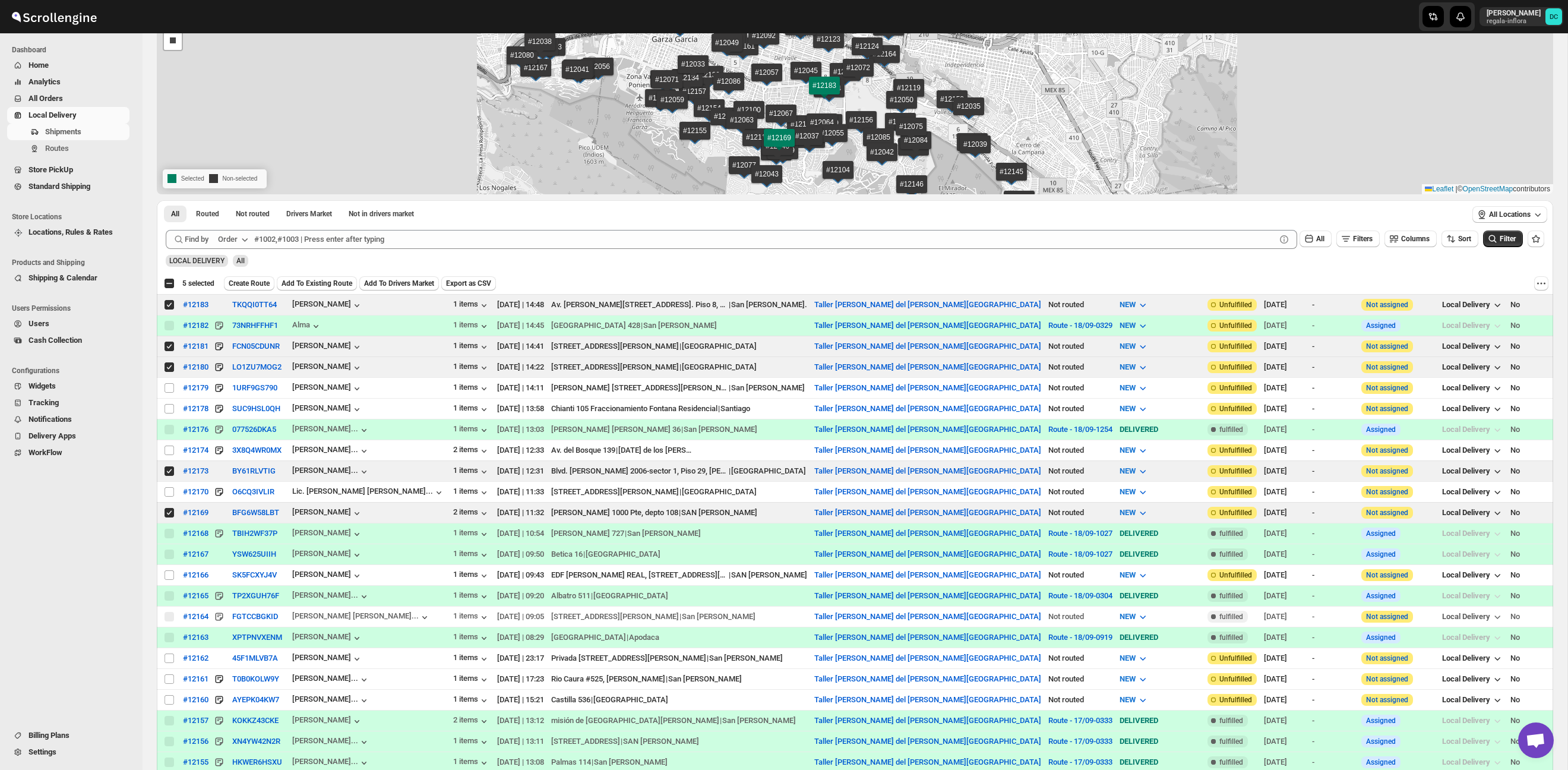
scroll to position [128, 0]
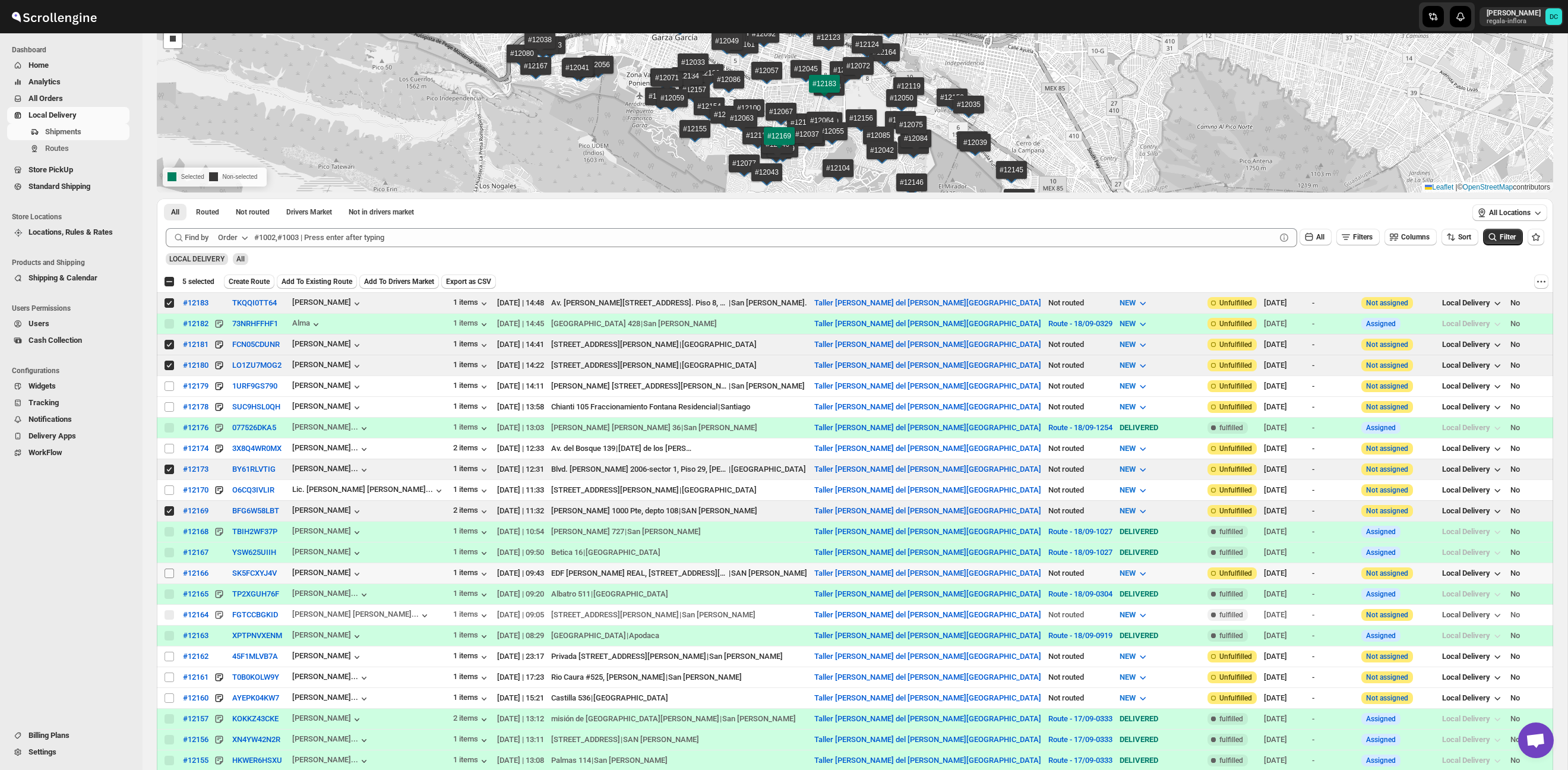
click at [168, 571] on input "Select shipment" at bounding box center [169, 573] width 10 height 10
checkbox input "true"
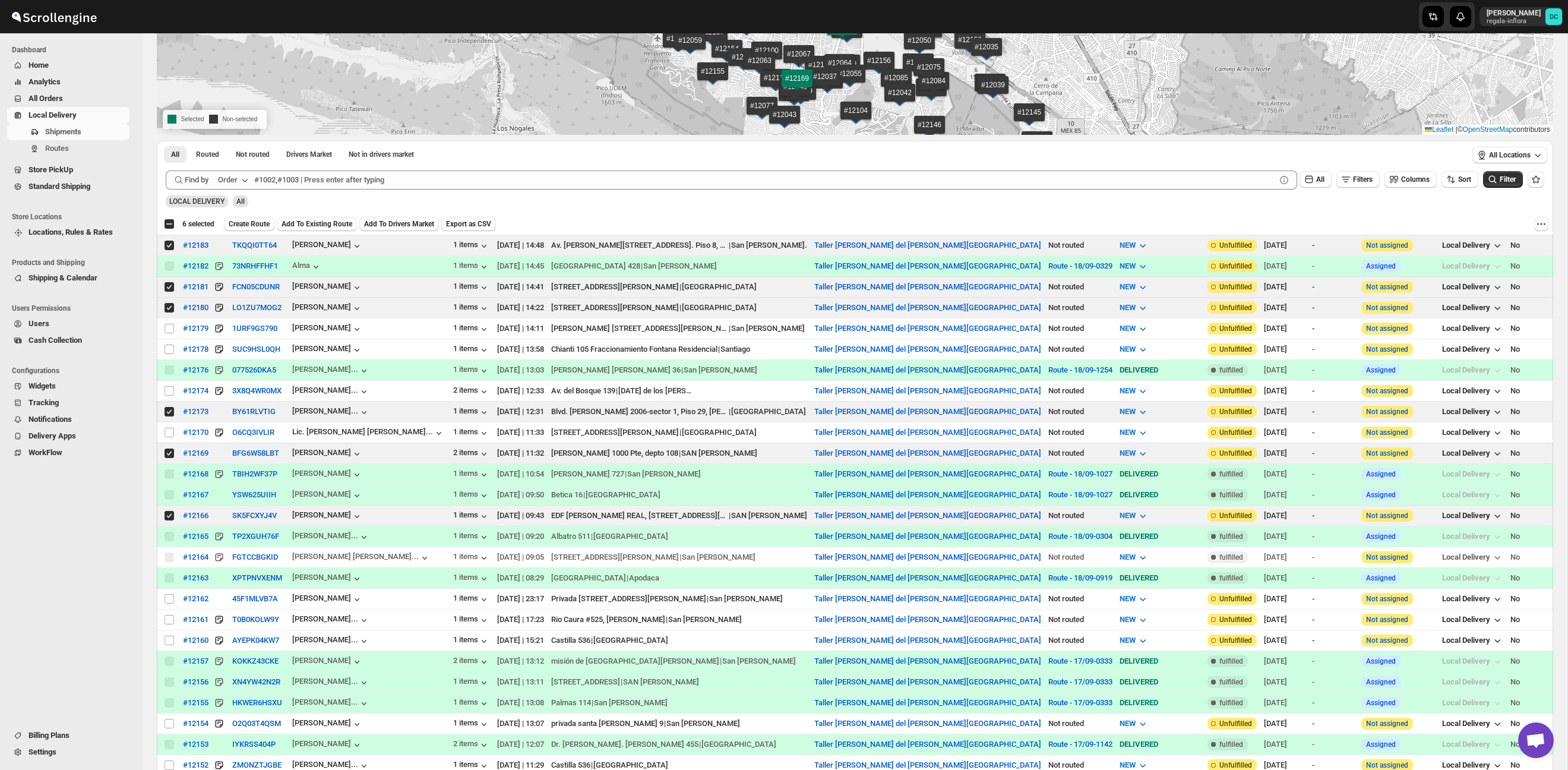
scroll to position [186, 0]
click at [169, 619] on input "Select shipment" at bounding box center [169, 619] width 10 height 10
checkbox input "true"
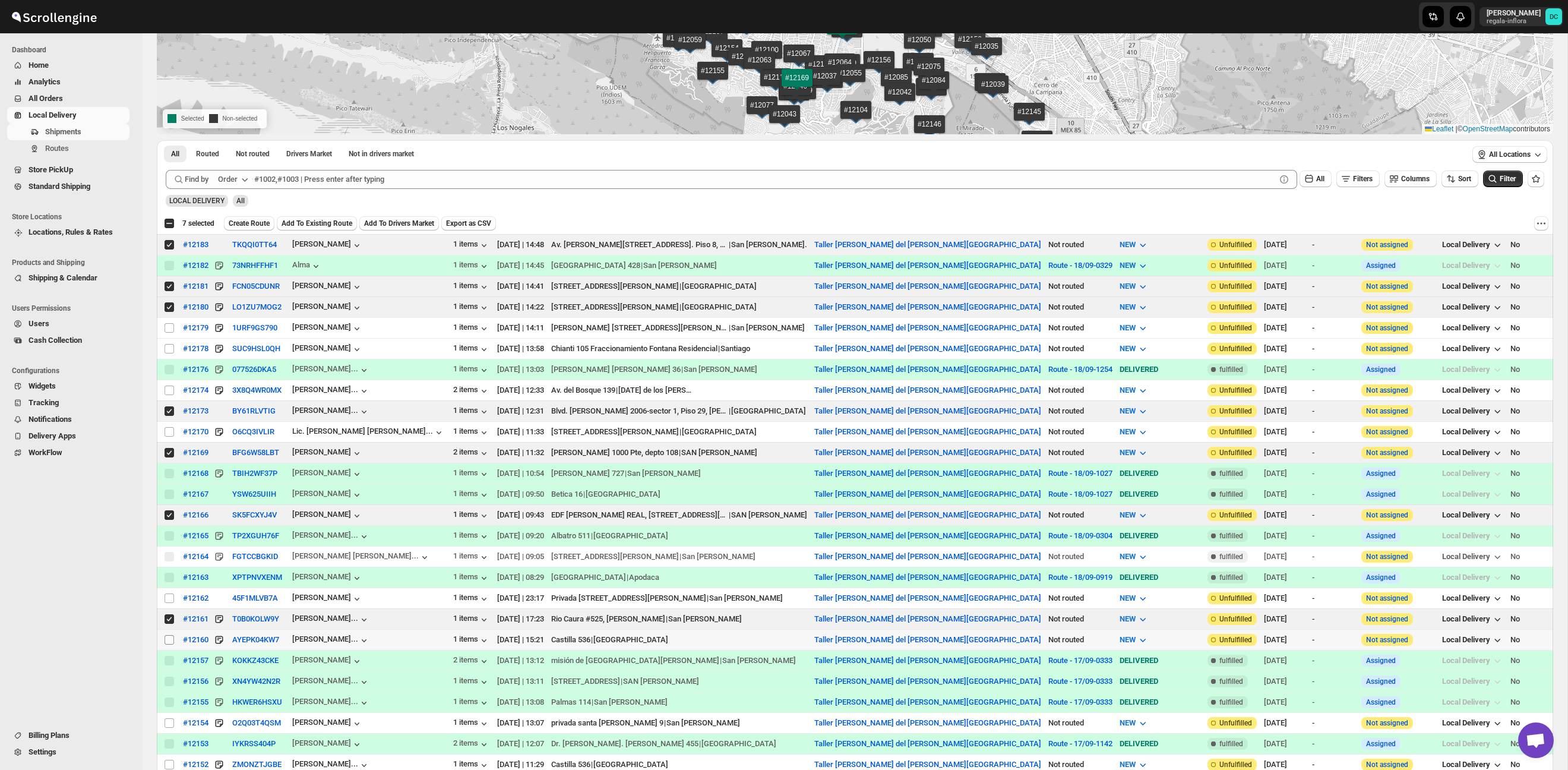
drag, startPoint x: 171, startPoint y: 639, endPoint x: 249, endPoint y: 591, distance: 91.6
click at [171, 639] on input "Select shipment" at bounding box center [169, 640] width 10 height 10
checkbox input "true"
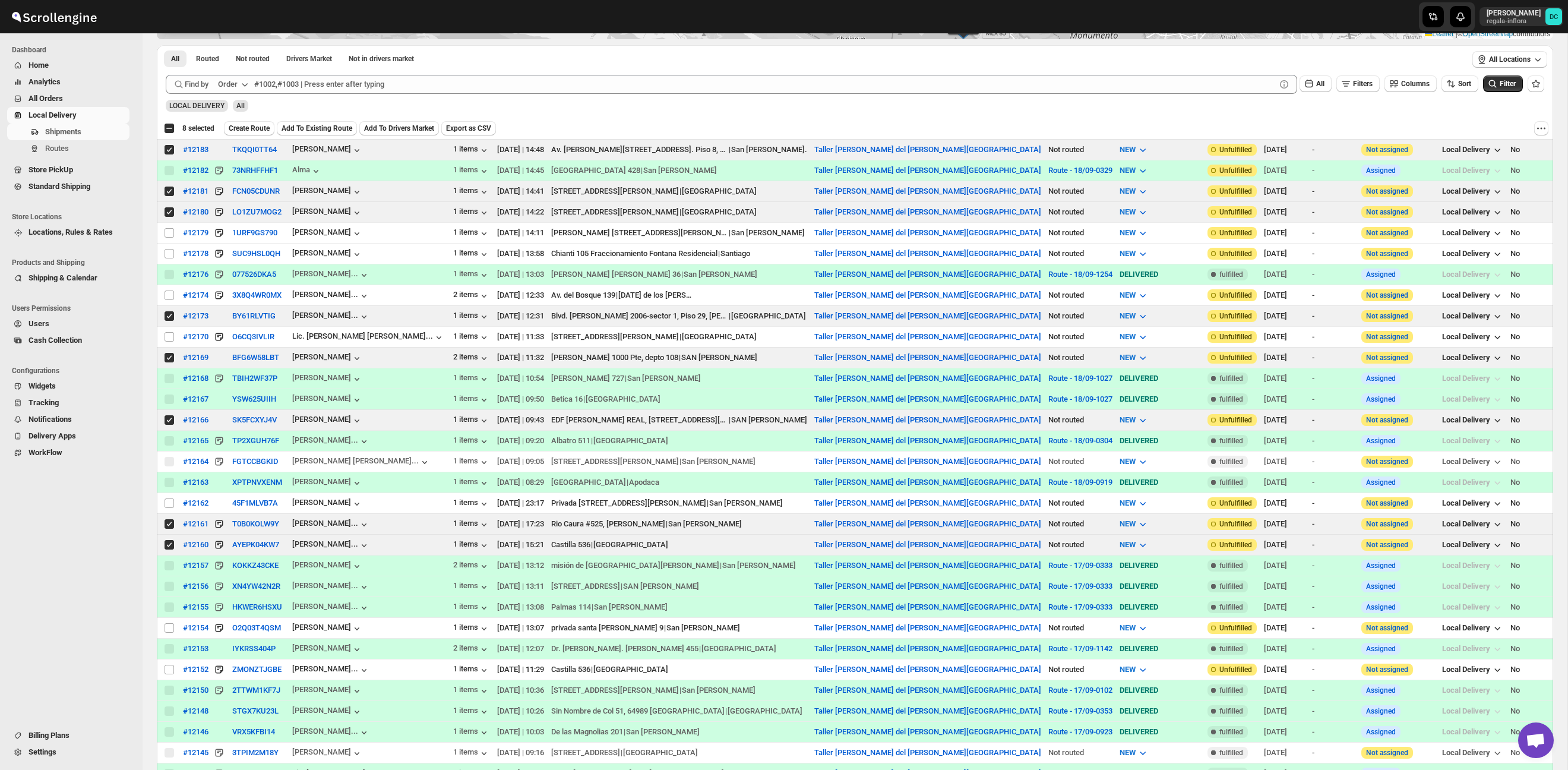
scroll to position [301, 0]
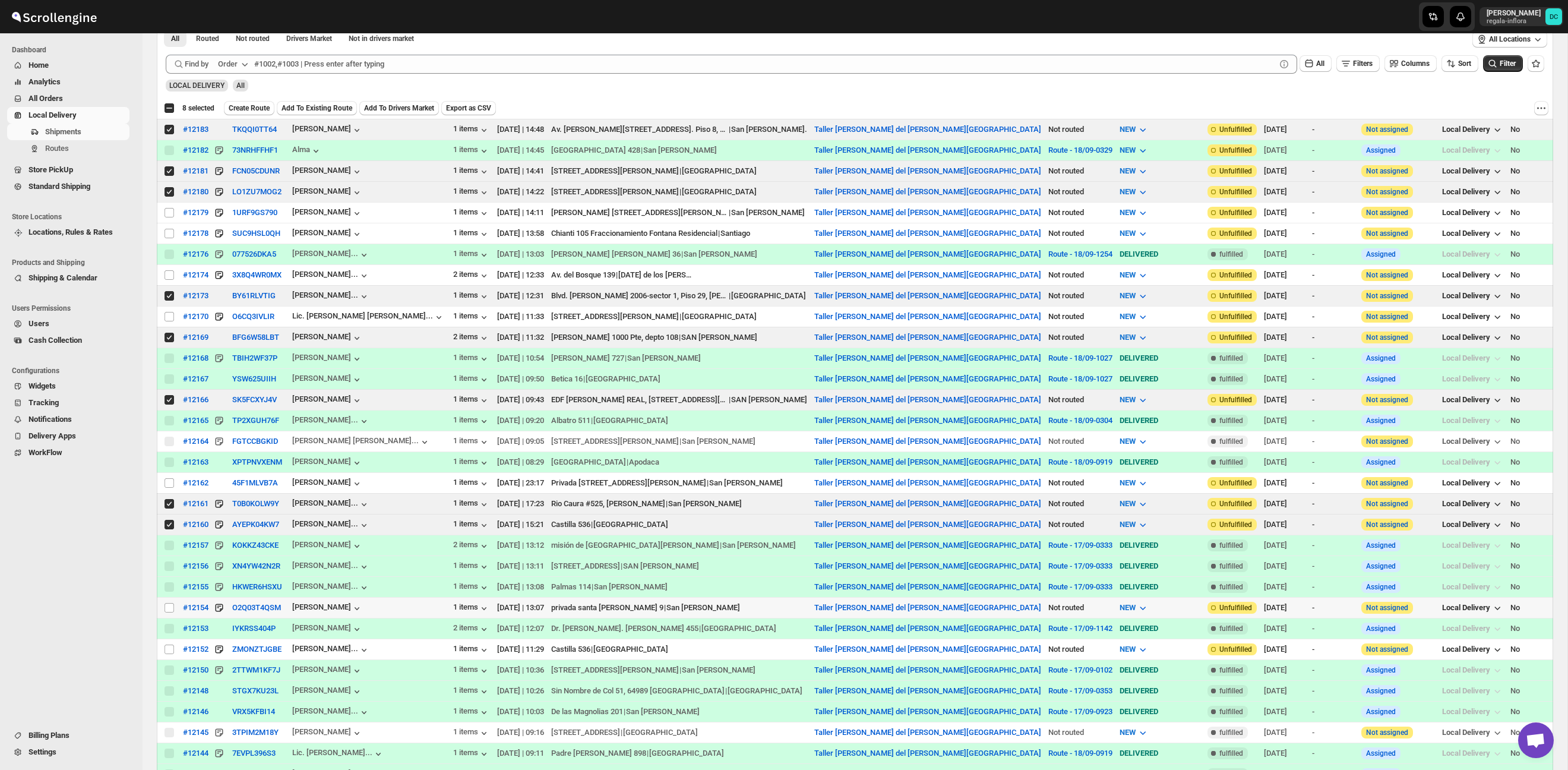
drag, startPoint x: 169, startPoint y: 610, endPoint x: 220, endPoint y: 598, distance: 52.4
click at [169, 610] on input "Select shipment" at bounding box center [169, 607] width 10 height 10
checkbox input "true"
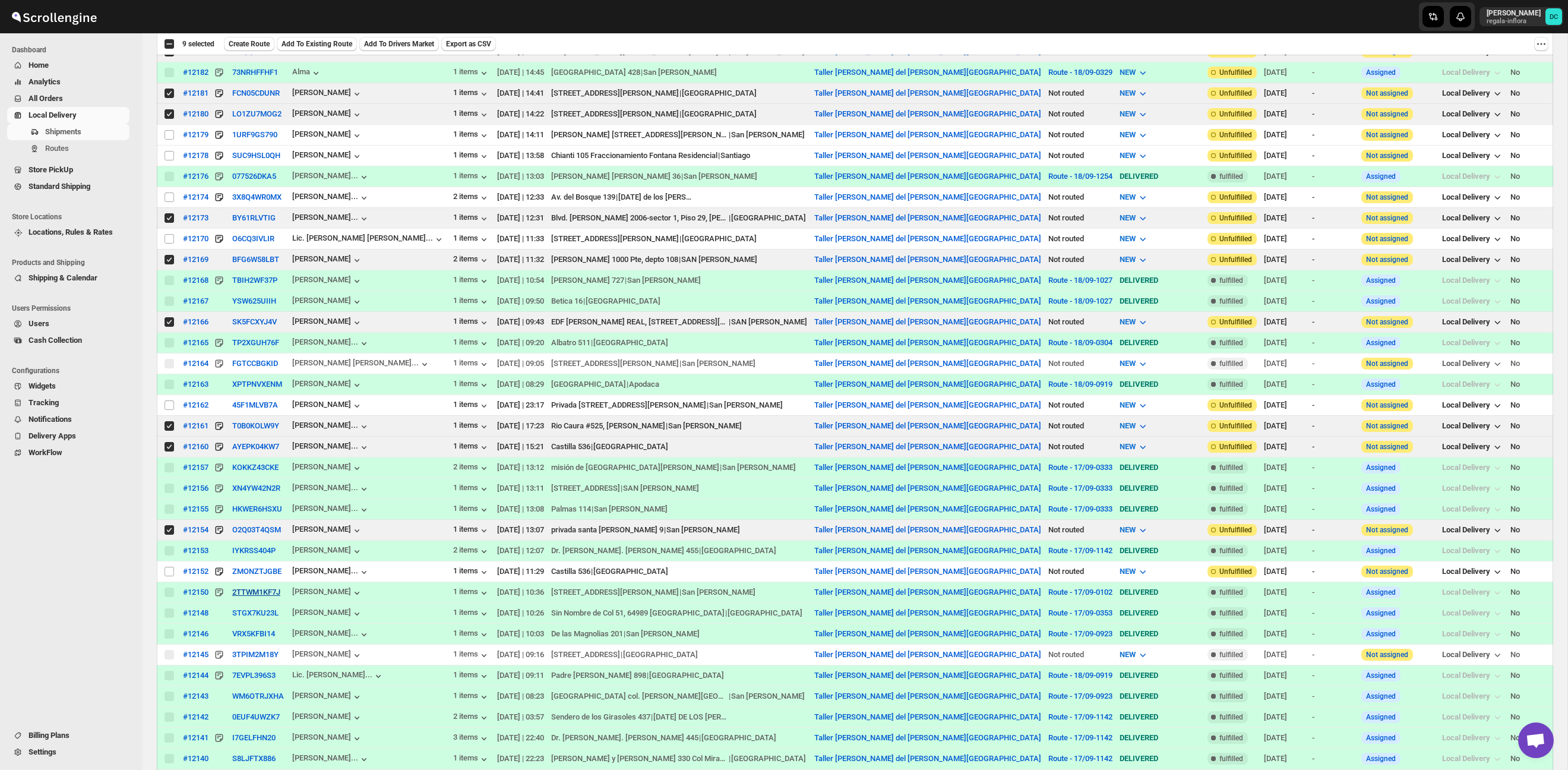
scroll to position [380, 0]
drag, startPoint x: 173, startPoint y: 572, endPoint x: 204, endPoint y: 573, distance: 31.0
click at [173, 572] on input "Select shipment" at bounding box center [169, 570] width 10 height 10
checkbox input "true"
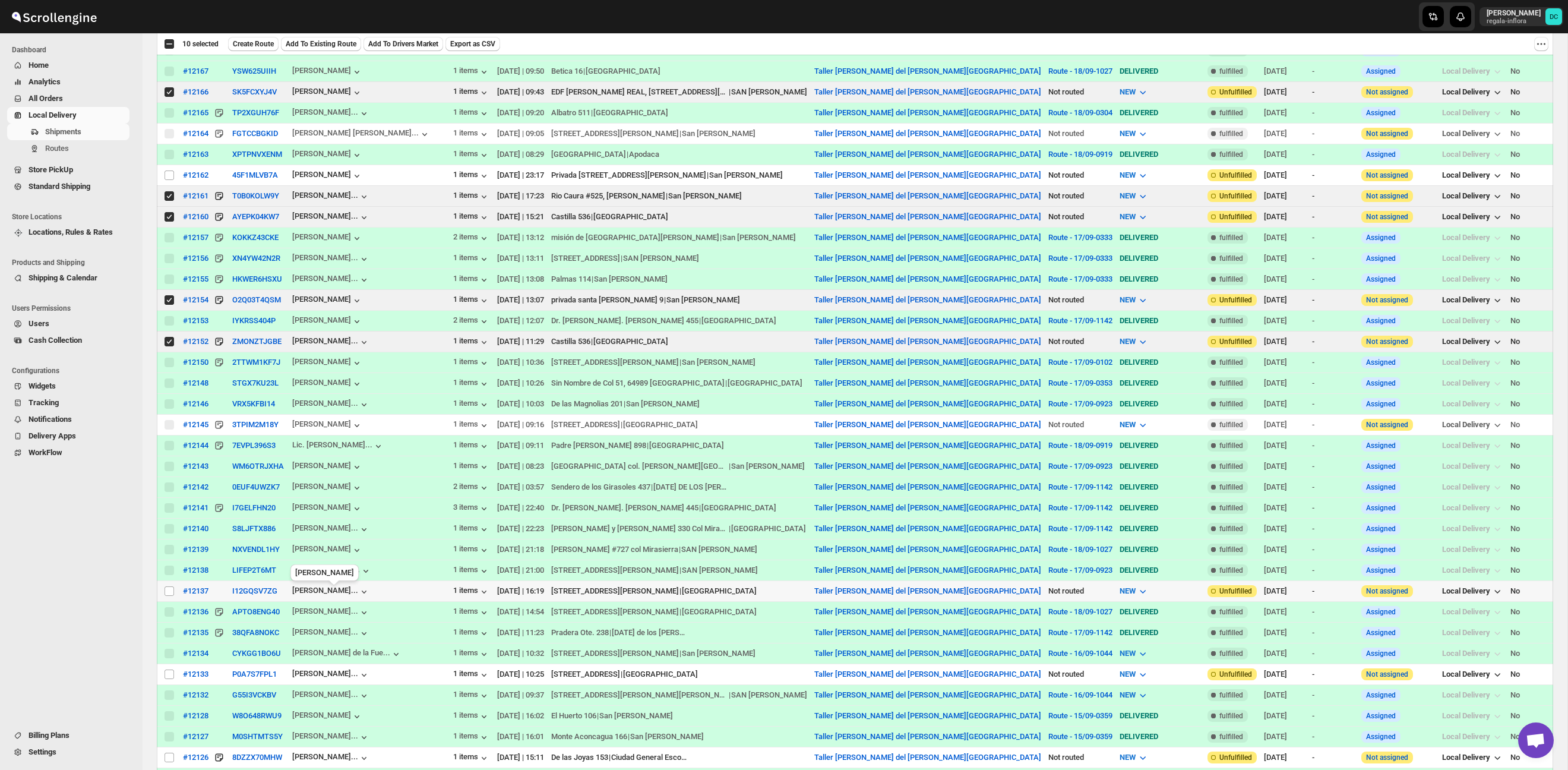
scroll to position [651, 0]
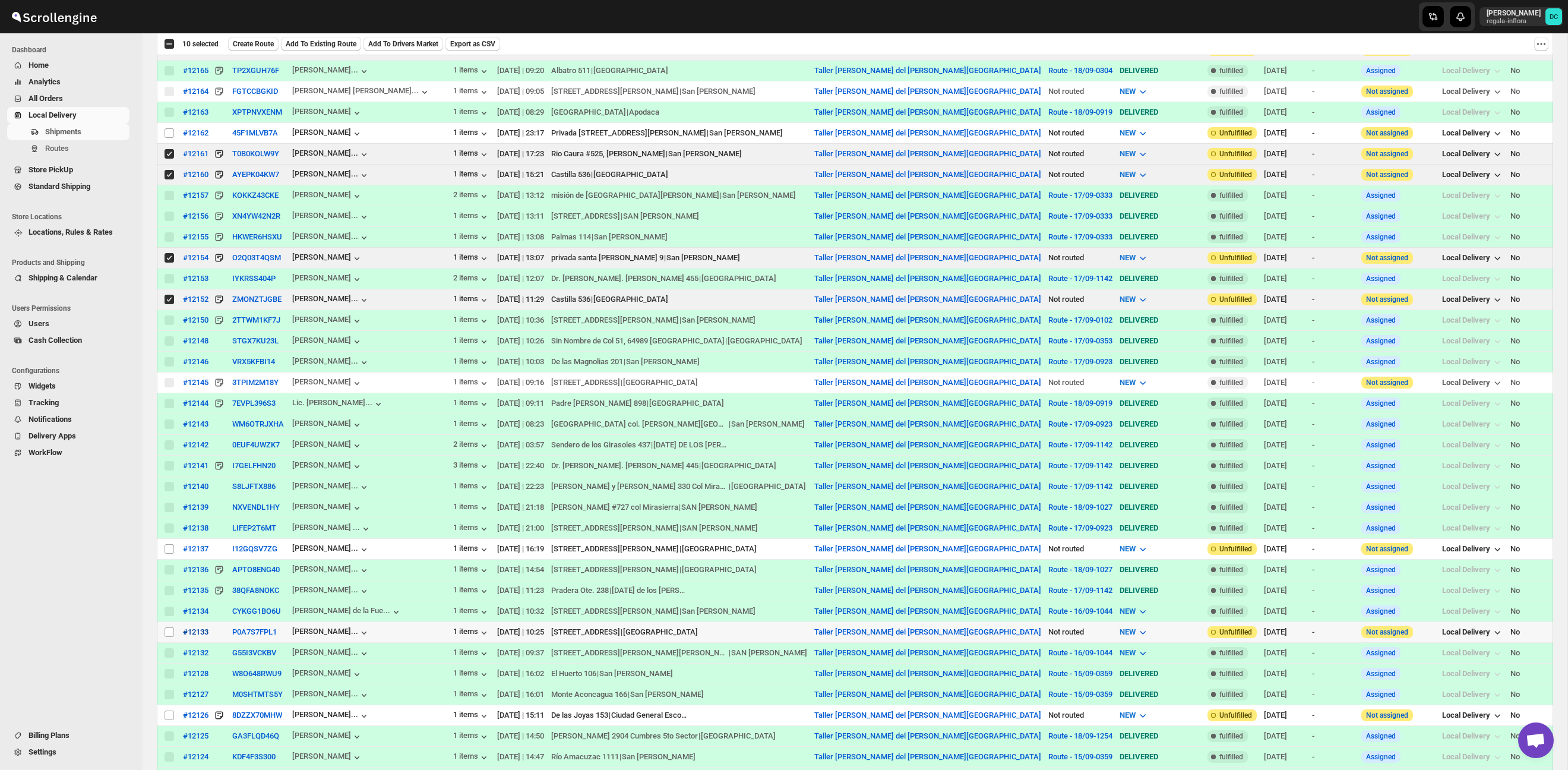
drag, startPoint x: 168, startPoint y: 633, endPoint x: 186, endPoint y: 633, distance: 18.0
click at [167, 633] on input "Select shipment" at bounding box center [169, 632] width 10 height 10
checkbox input "true"
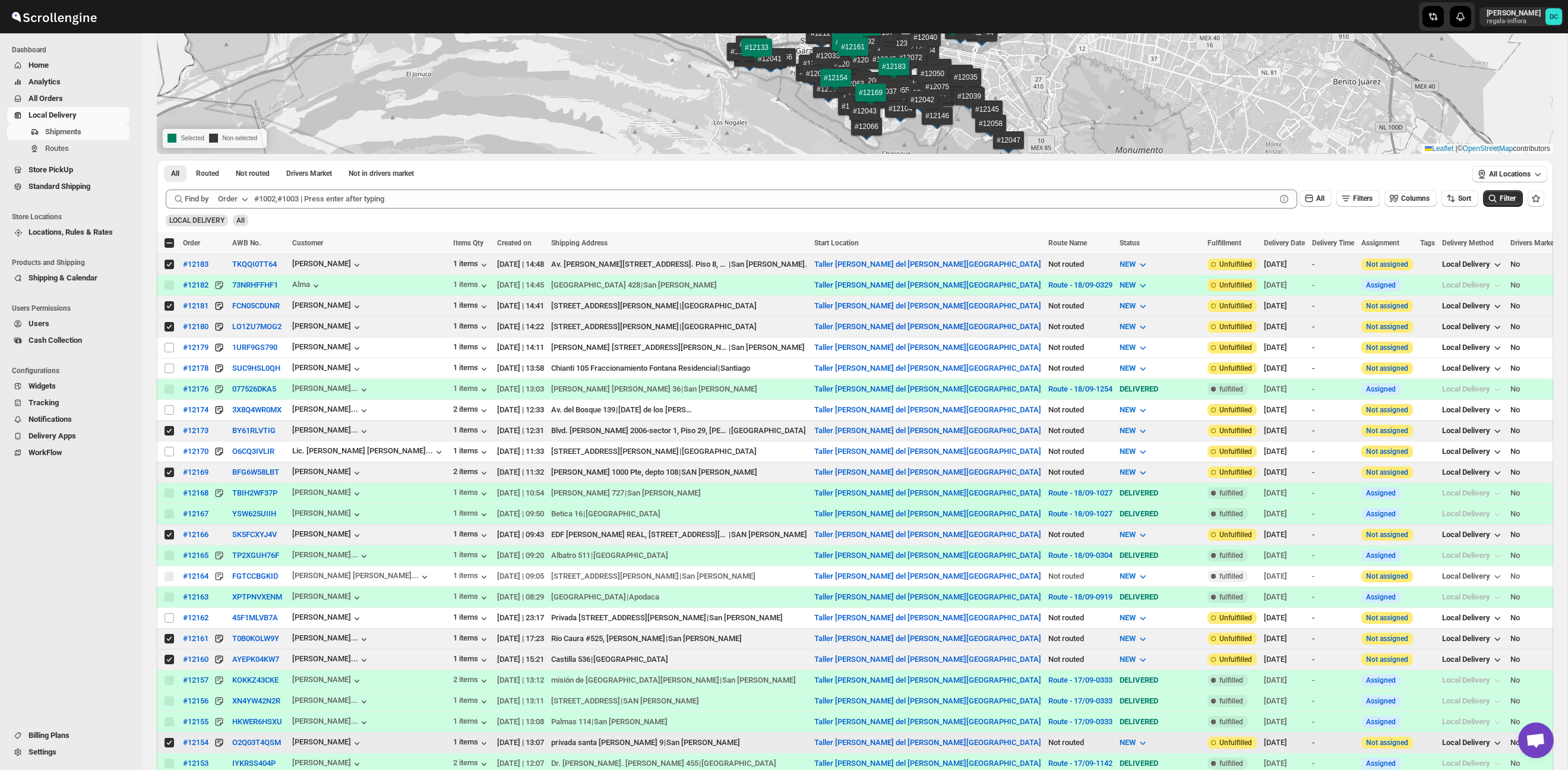
scroll to position [0, 0]
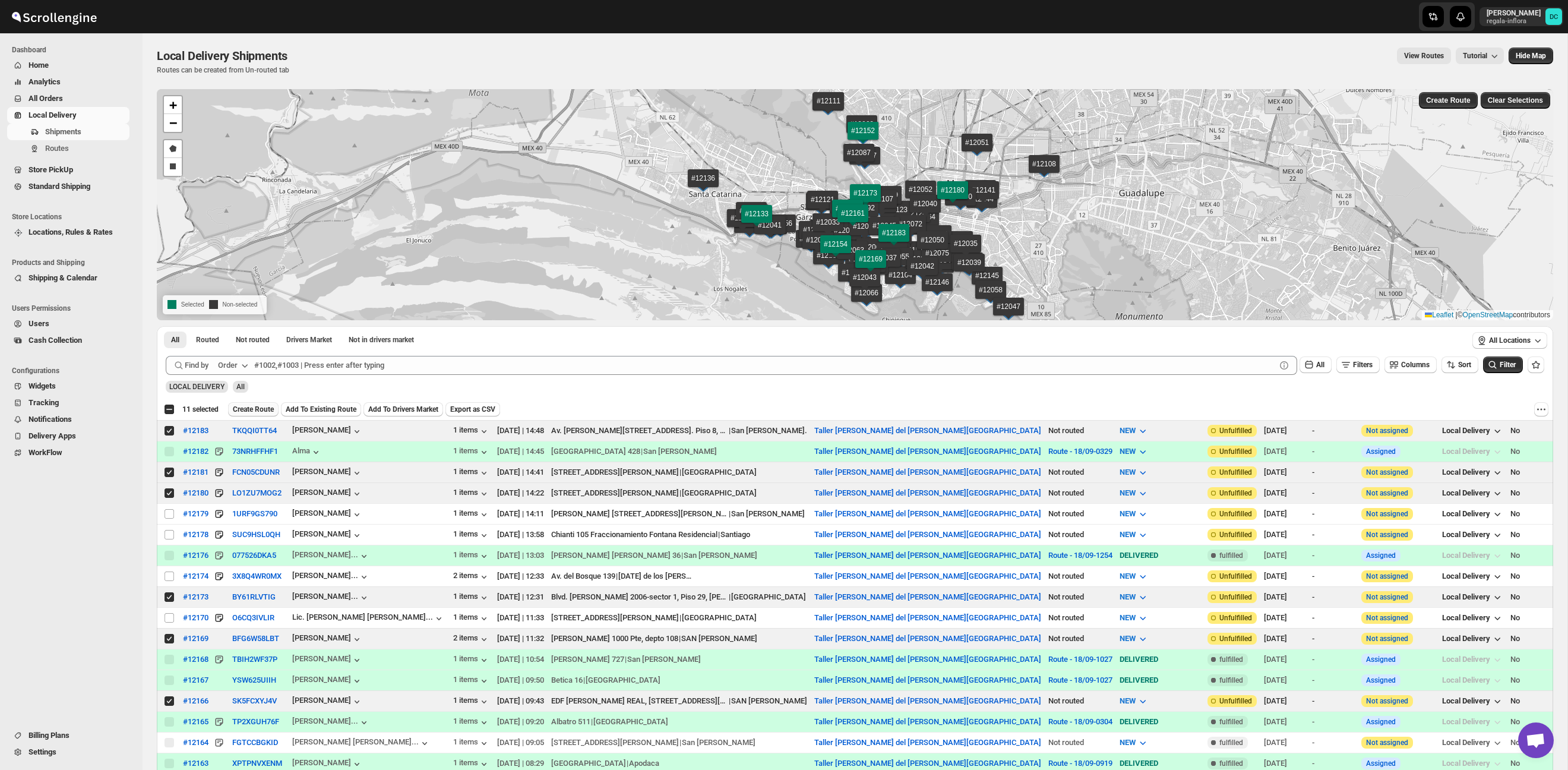
click at [268, 410] on span "Create Route" at bounding box center [253, 409] width 41 height 10
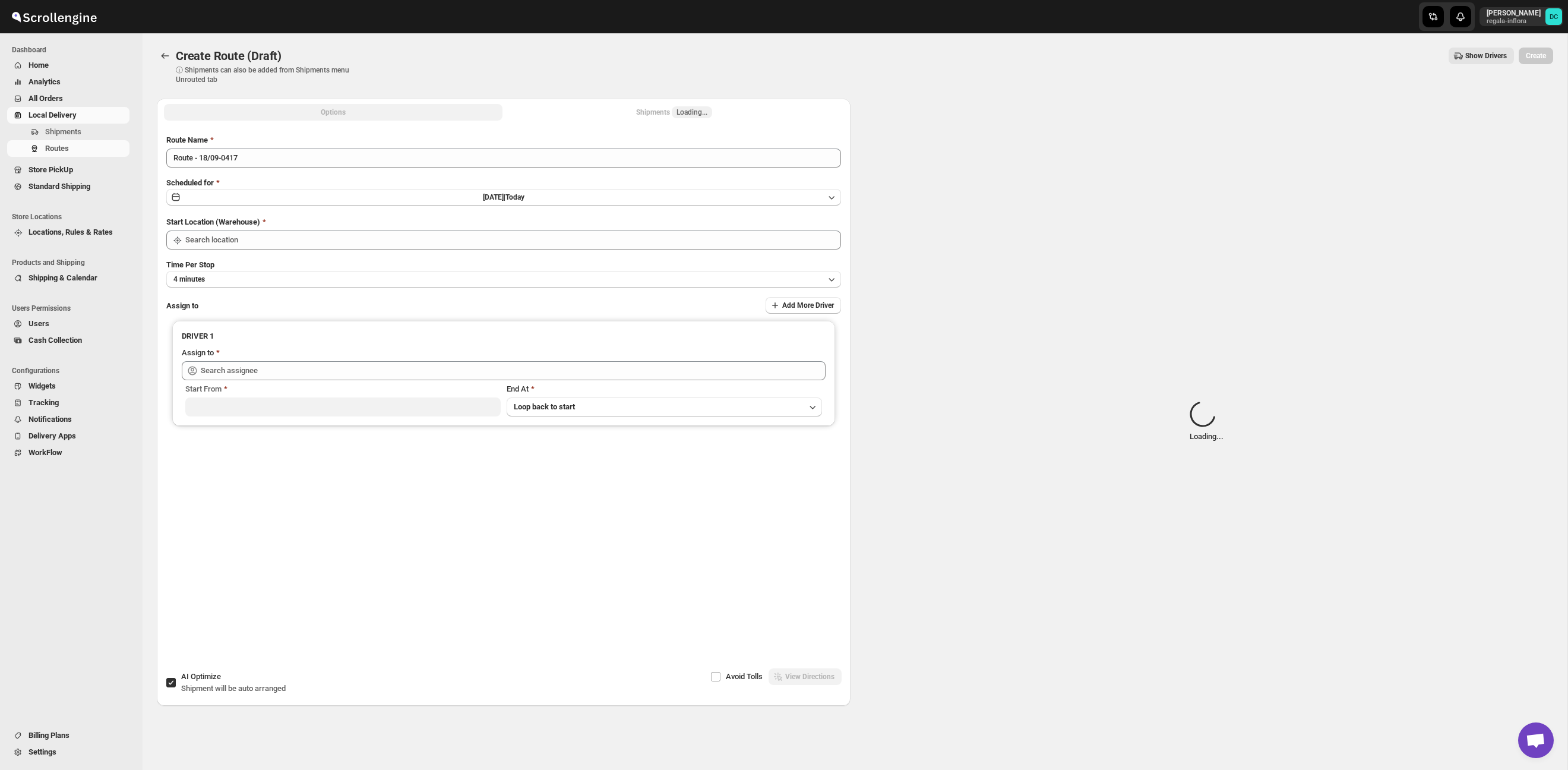
type input "Taller [PERSON_NAME][GEOGRAPHIC_DATA]"
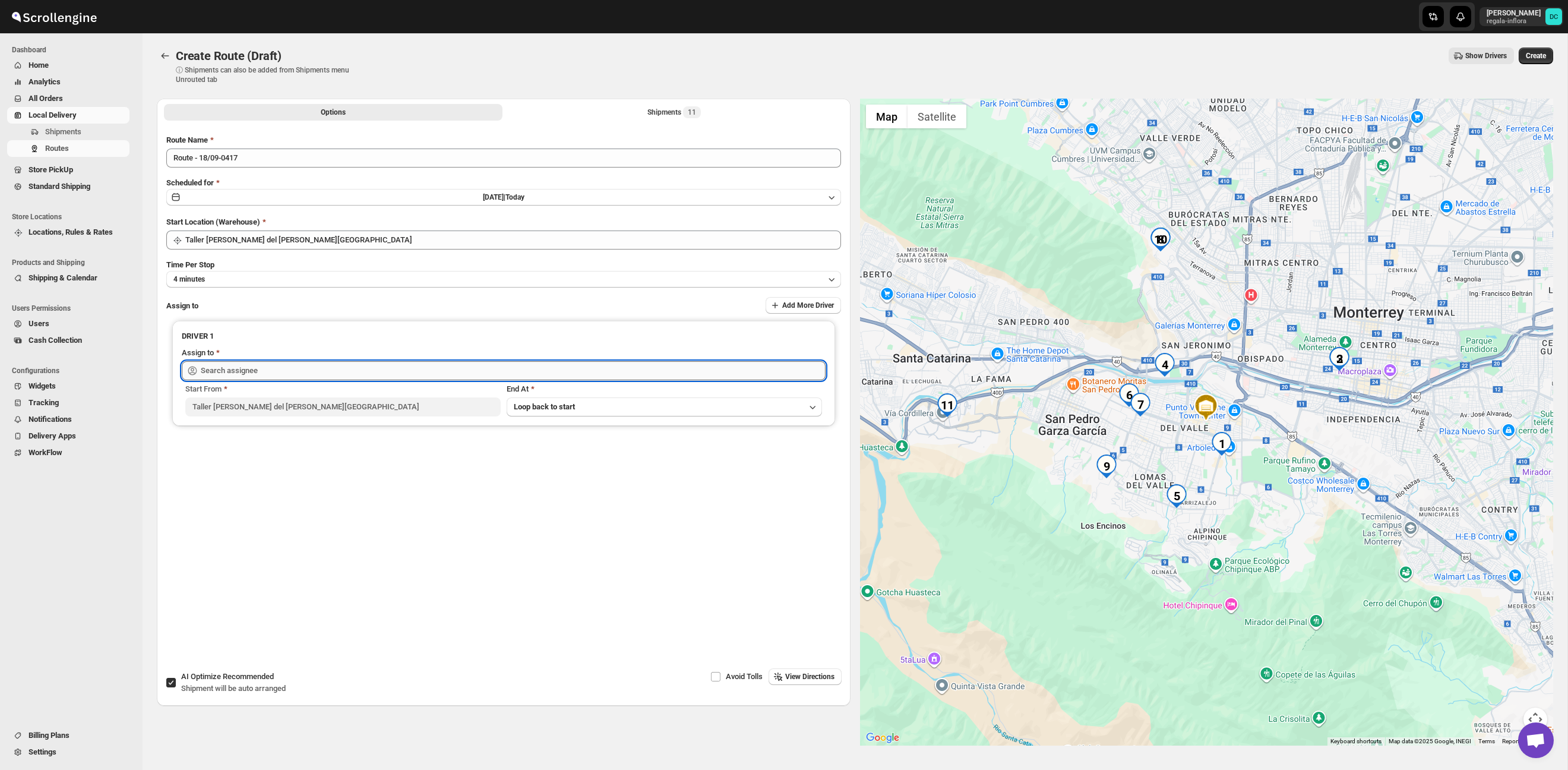
click at [390, 362] on input "text" at bounding box center [513, 371] width 625 height 19
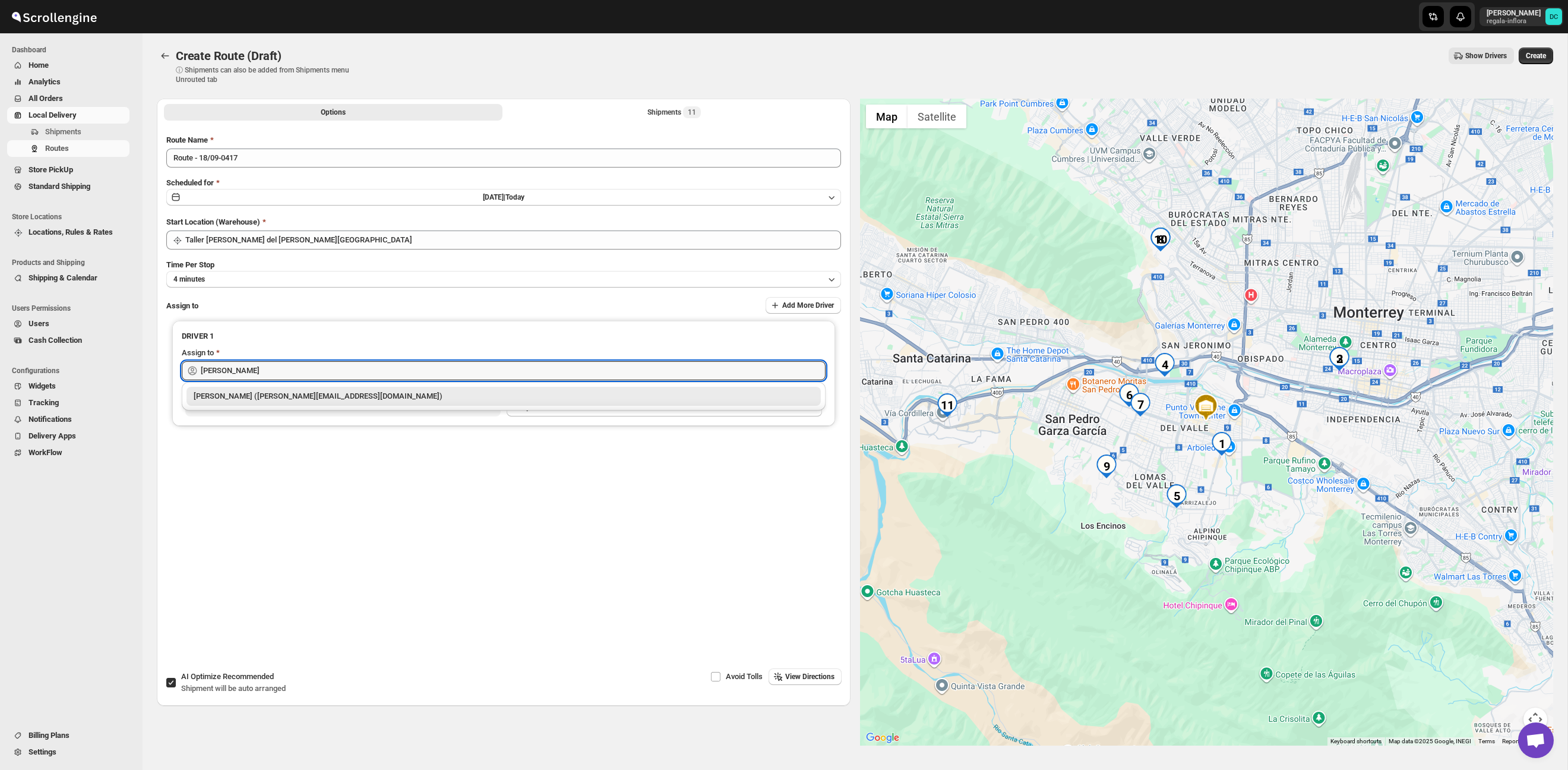
click at [403, 397] on div "[PERSON_NAME] ([EMAIL_ADDRESS][DOMAIN_NAME])" at bounding box center [503, 396] width 620 height 12
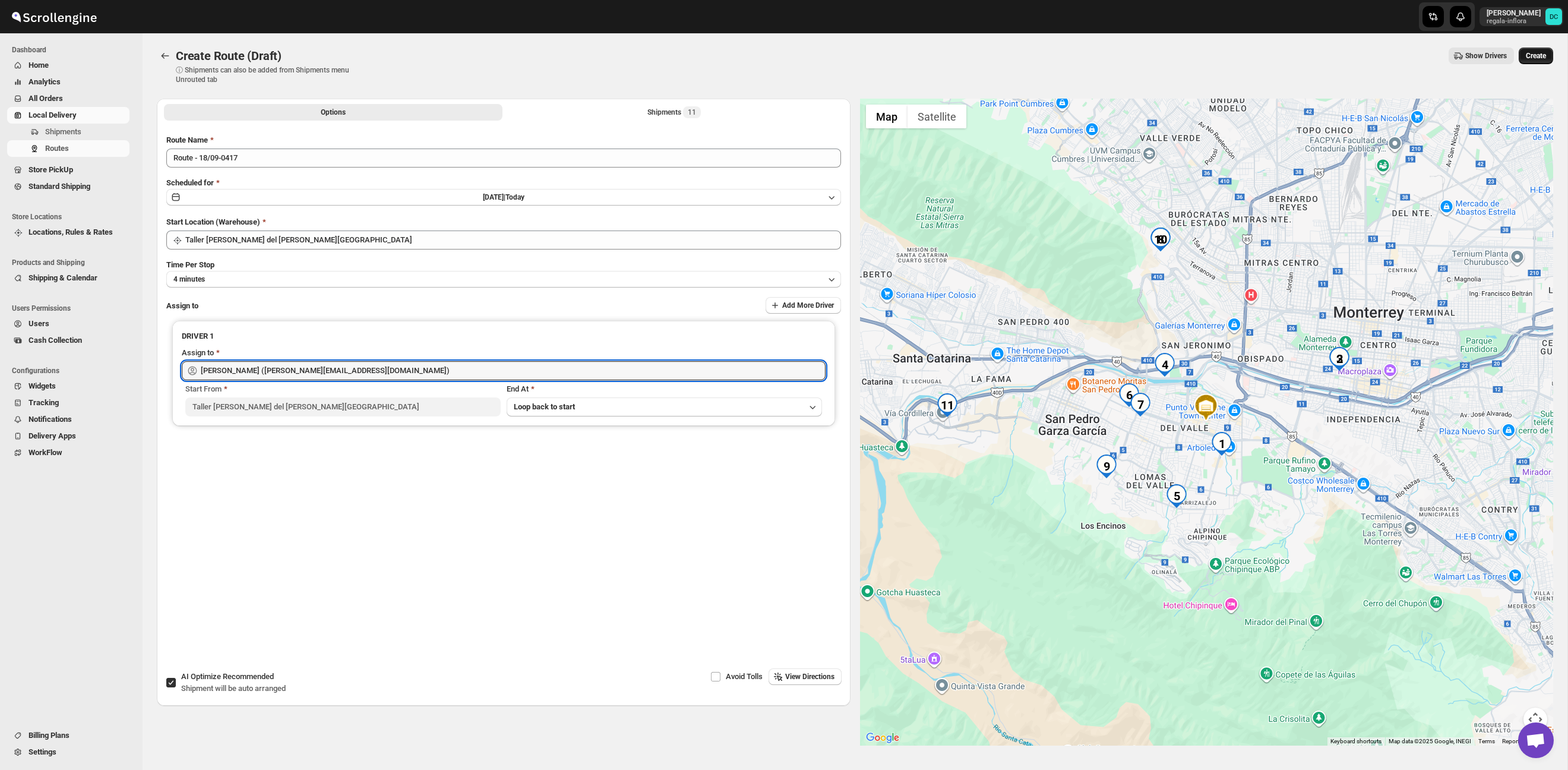
type input "[PERSON_NAME] ([EMAIL_ADDRESS][DOMAIN_NAME])"
click at [1519, 56] on button "Create" at bounding box center [1536, 56] width 35 height 17
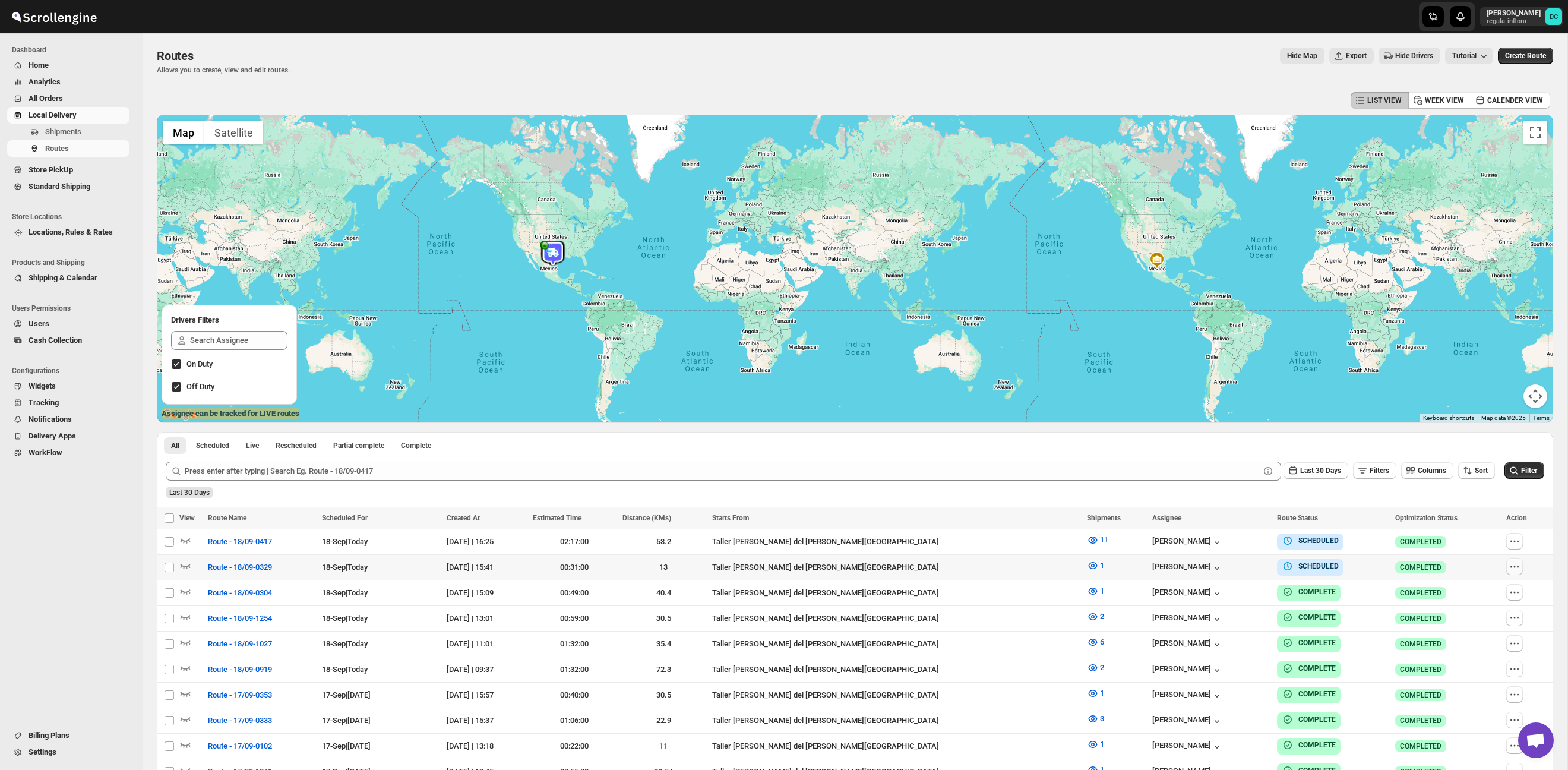
click at [1509, 568] on icon "button" at bounding box center [1514, 566] width 12 height 12
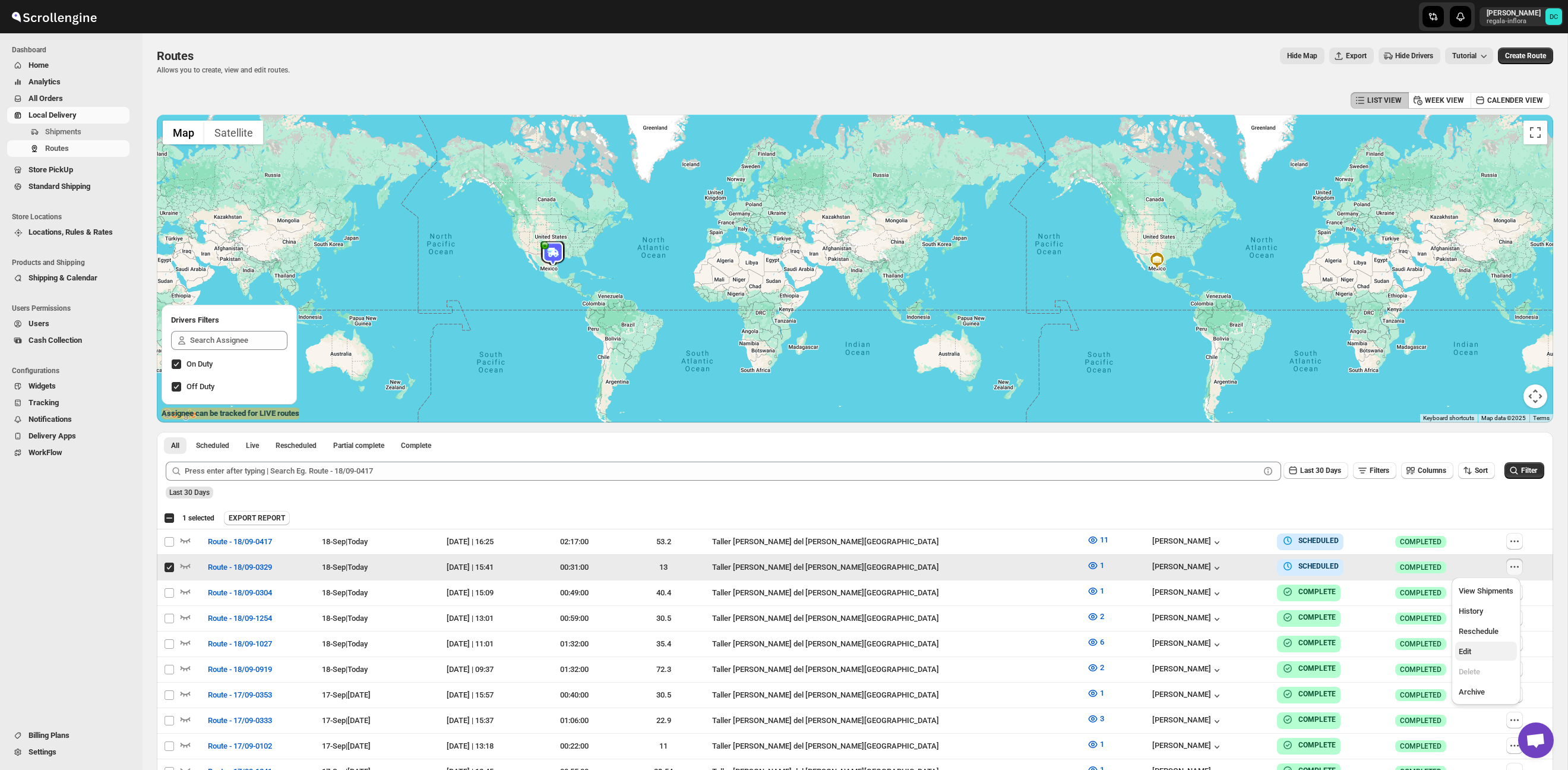
click at [1482, 652] on span "Edit" at bounding box center [1486, 651] width 55 height 12
checkbox input "false"
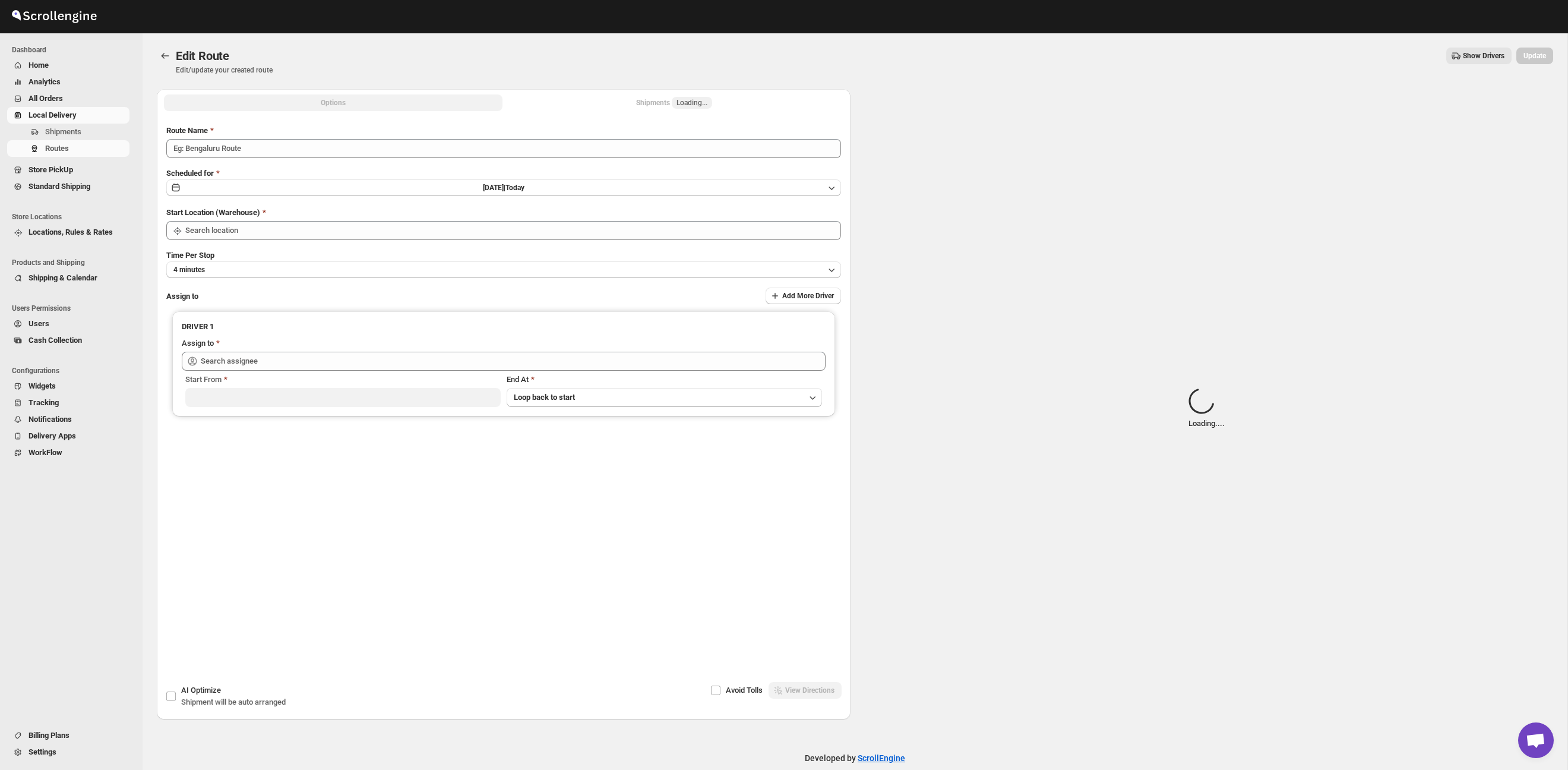
type input "Route - 18/09-0329"
type input "Taller [PERSON_NAME][GEOGRAPHIC_DATA]"
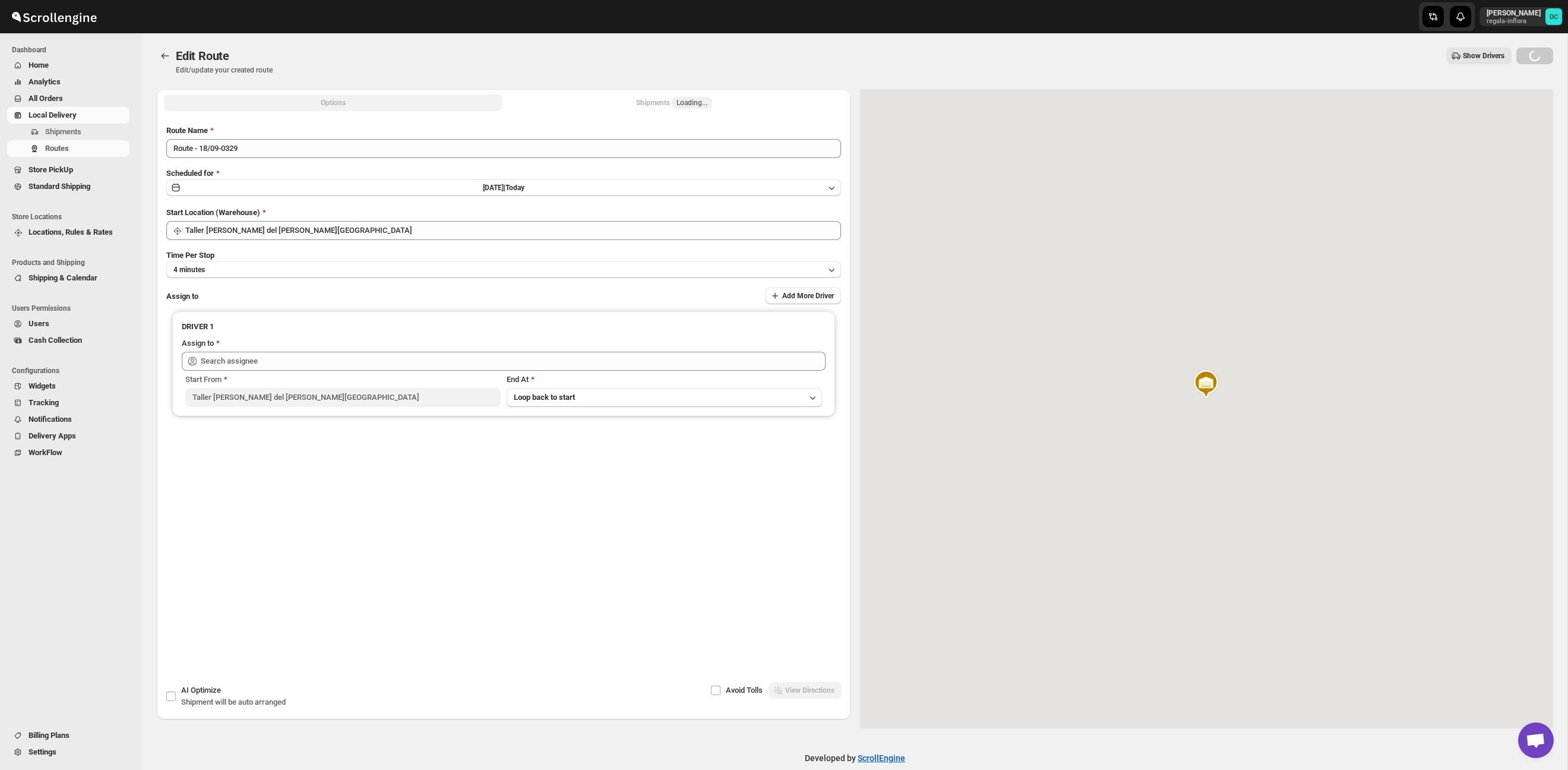
type input "[PERSON_NAME] ([EMAIL_ADDRESS][DOMAIN_NAME])"
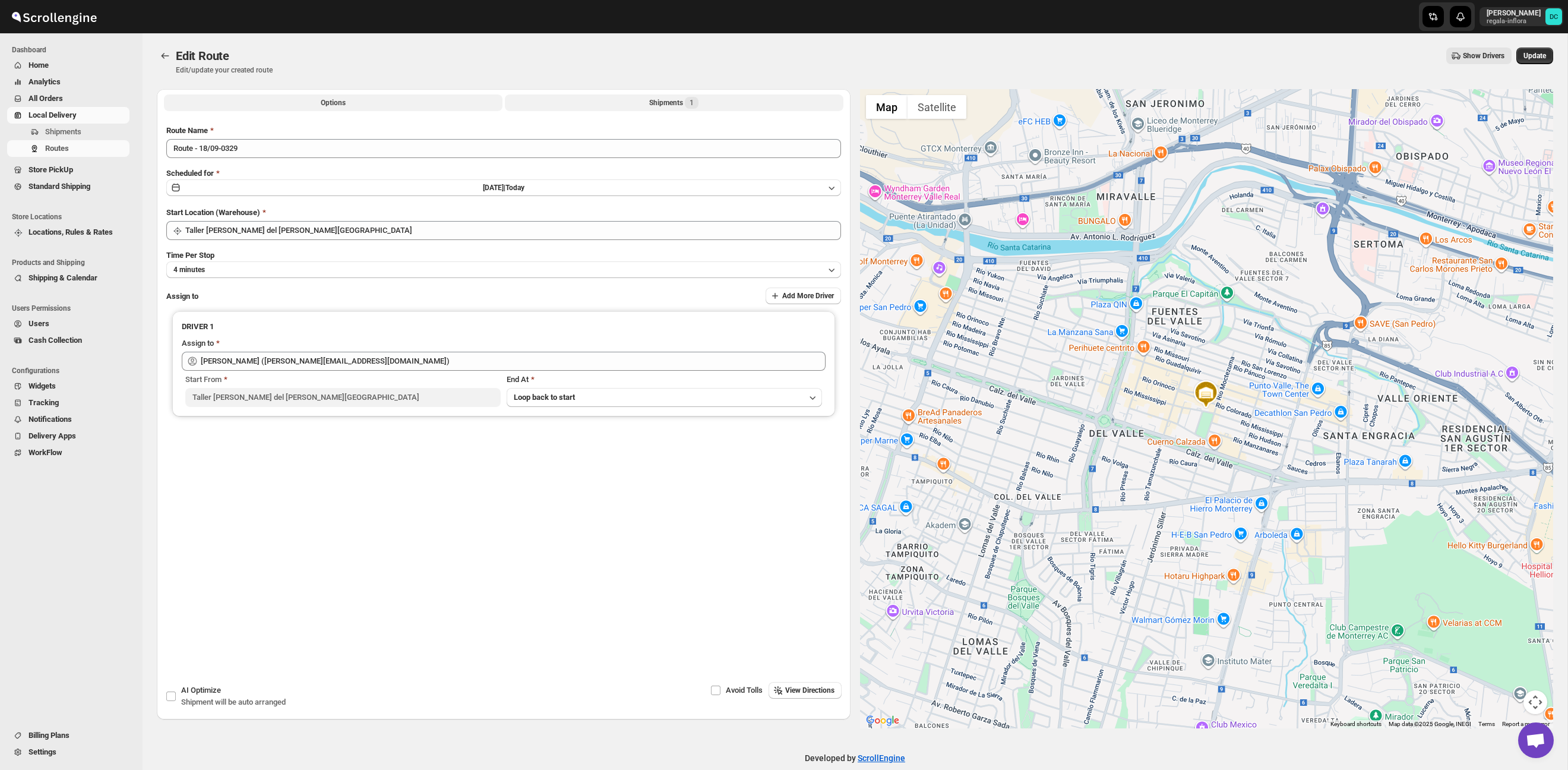
click at [556, 108] on button "Shipments 1" at bounding box center [674, 103] width 339 height 17
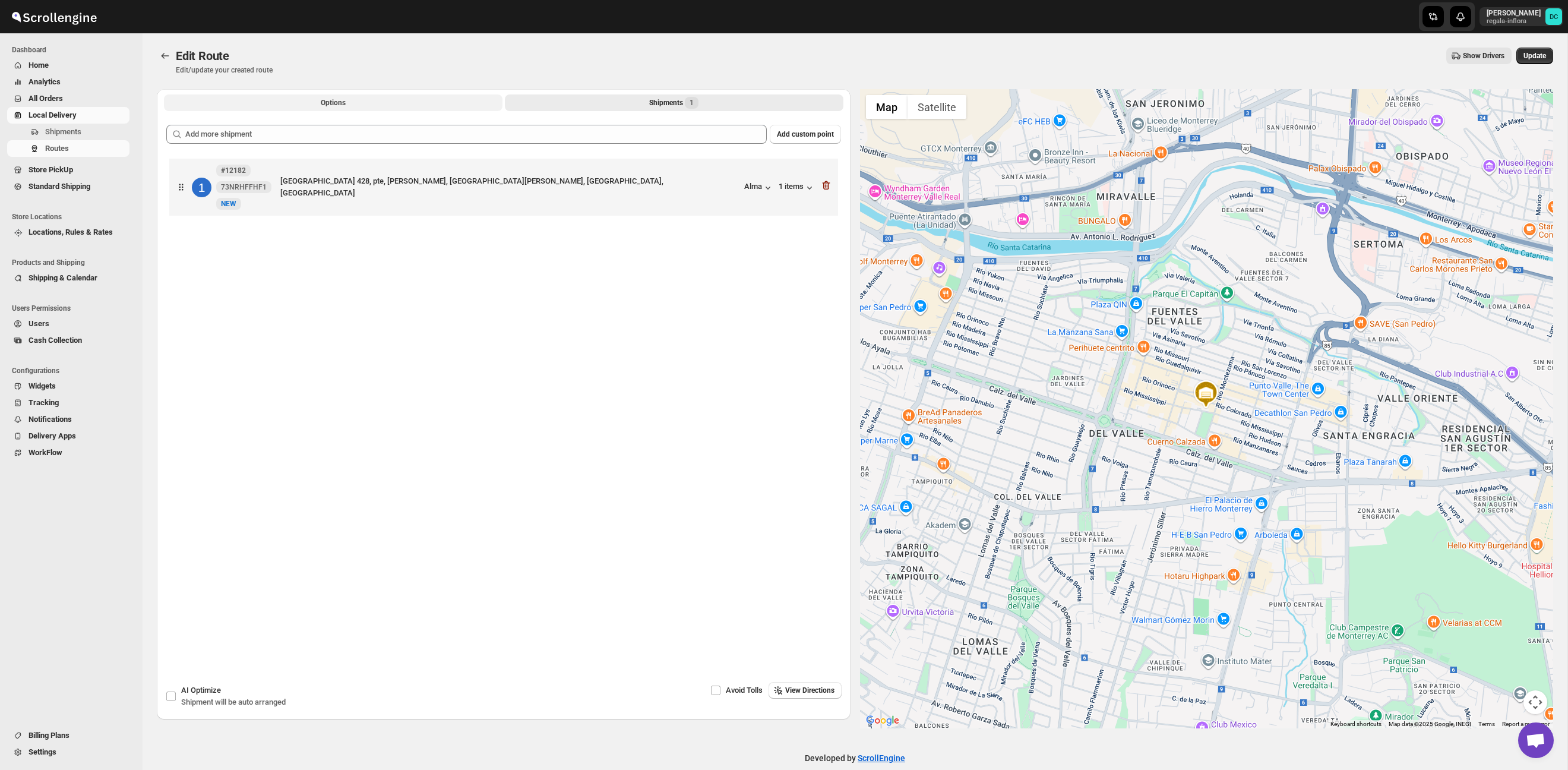
click at [272, 104] on button "Options" at bounding box center [334, 103] width 339 height 17
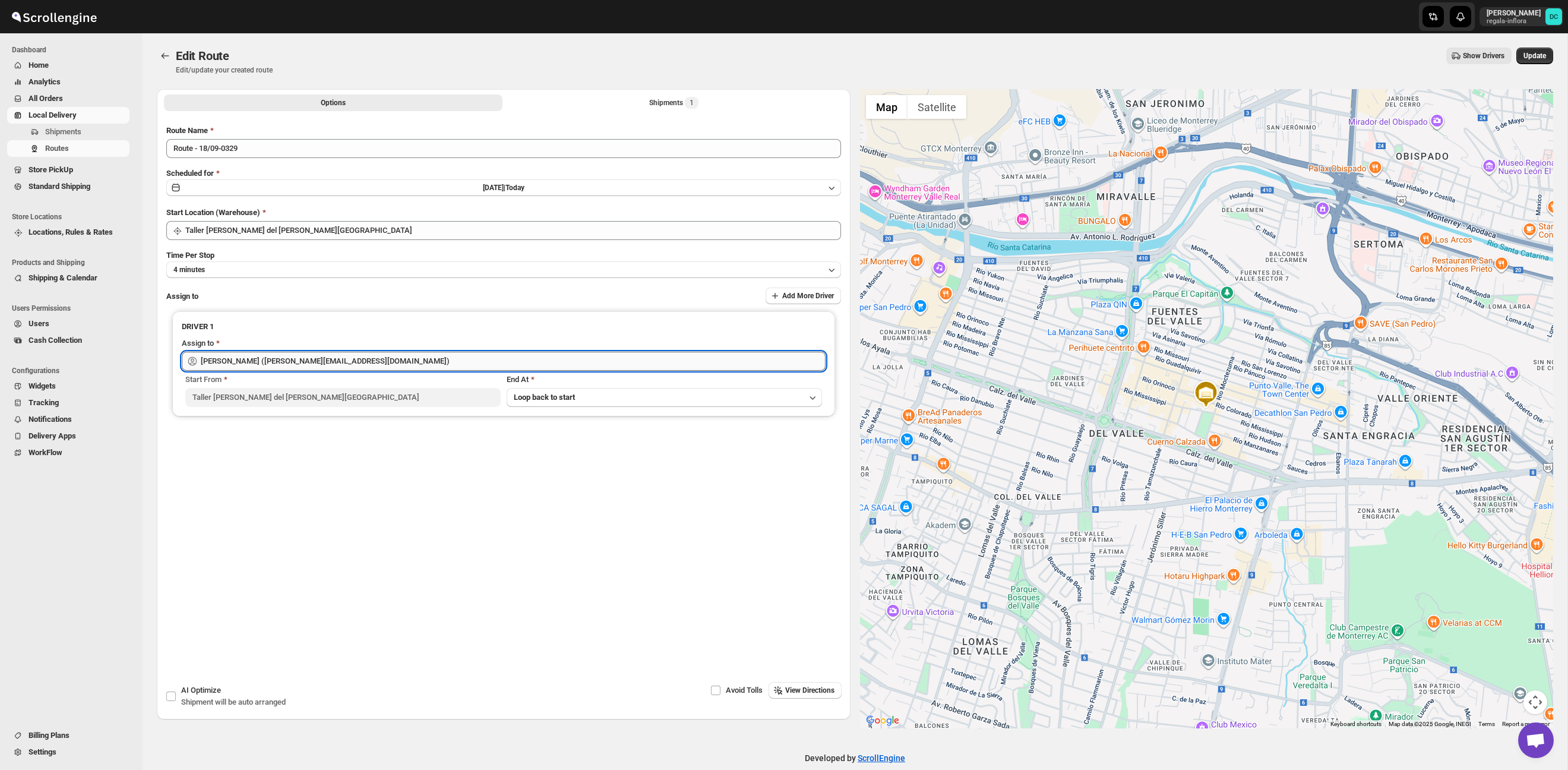
click at [397, 361] on input "[PERSON_NAME] ([EMAIL_ADDRESS][DOMAIN_NAME])" at bounding box center [513, 361] width 625 height 19
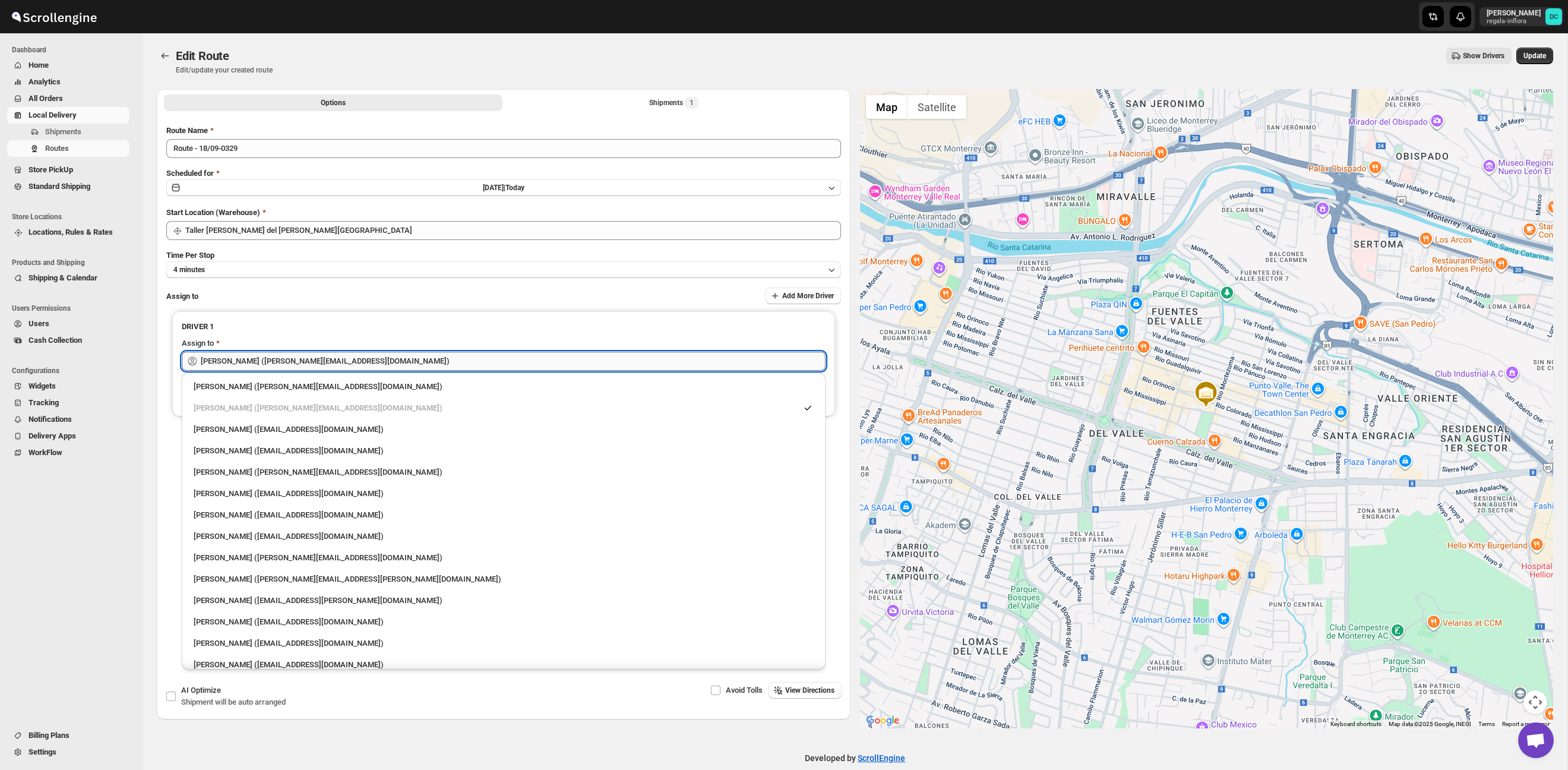
click at [397, 361] on input "[PERSON_NAME] ([EMAIL_ADDRESS][DOMAIN_NAME])" at bounding box center [513, 361] width 625 height 19
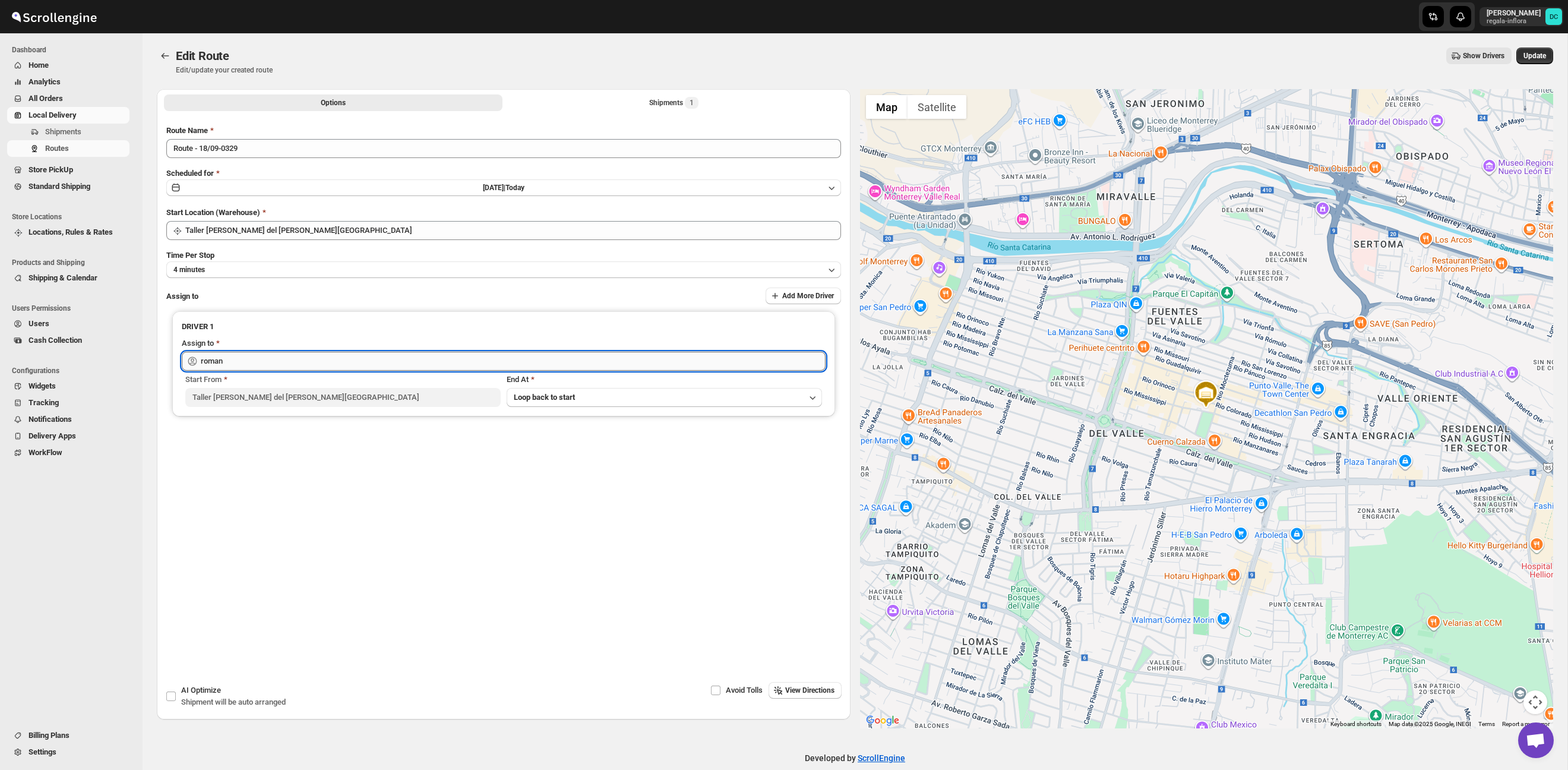
click at [341, 366] on input "roman" at bounding box center [513, 361] width 625 height 19
click at [344, 382] on div "[PERSON_NAME] ([PERSON_NAME][EMAIL_ADDRESS][DOMAIN_NAME])" at bounding box center [503, 387] width 620 height 12
type input "[PERSON_NAME] ([PERSON_NAME][EMAIL_ADDRESS][DOMAIN_NAME])"
click at [1533, 58] on span "Update" at bounding box center [1534, 56] width 22 height 10
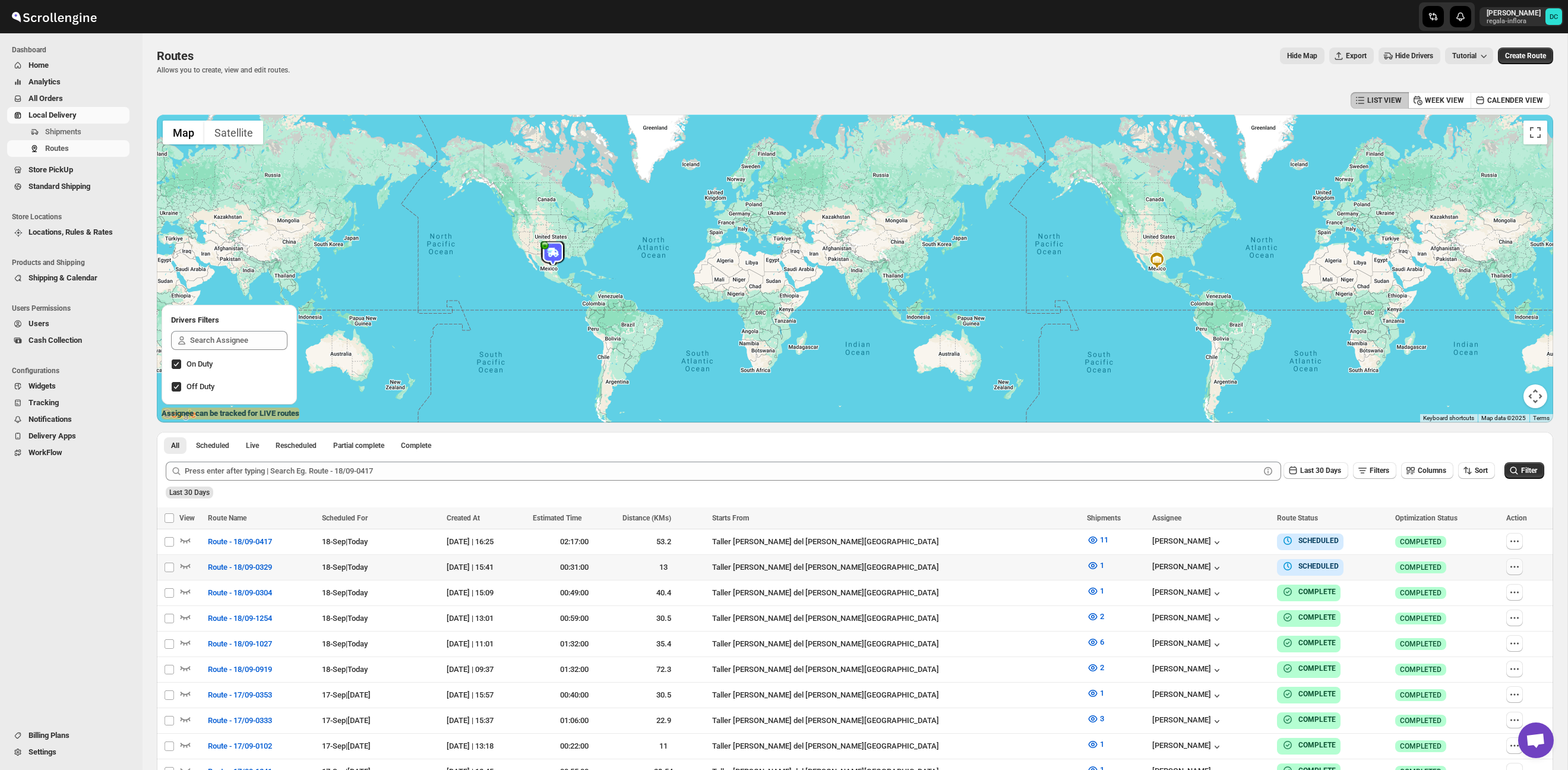
drag, startPoint x: 1512, startPoint y: 565, endPoint x: 1503, endPoint y: 573, distance: 12.0
click at [1512, 566] on icon "button" at bounding box center [1514, 566] width 12 height 12
checkbox input "true"
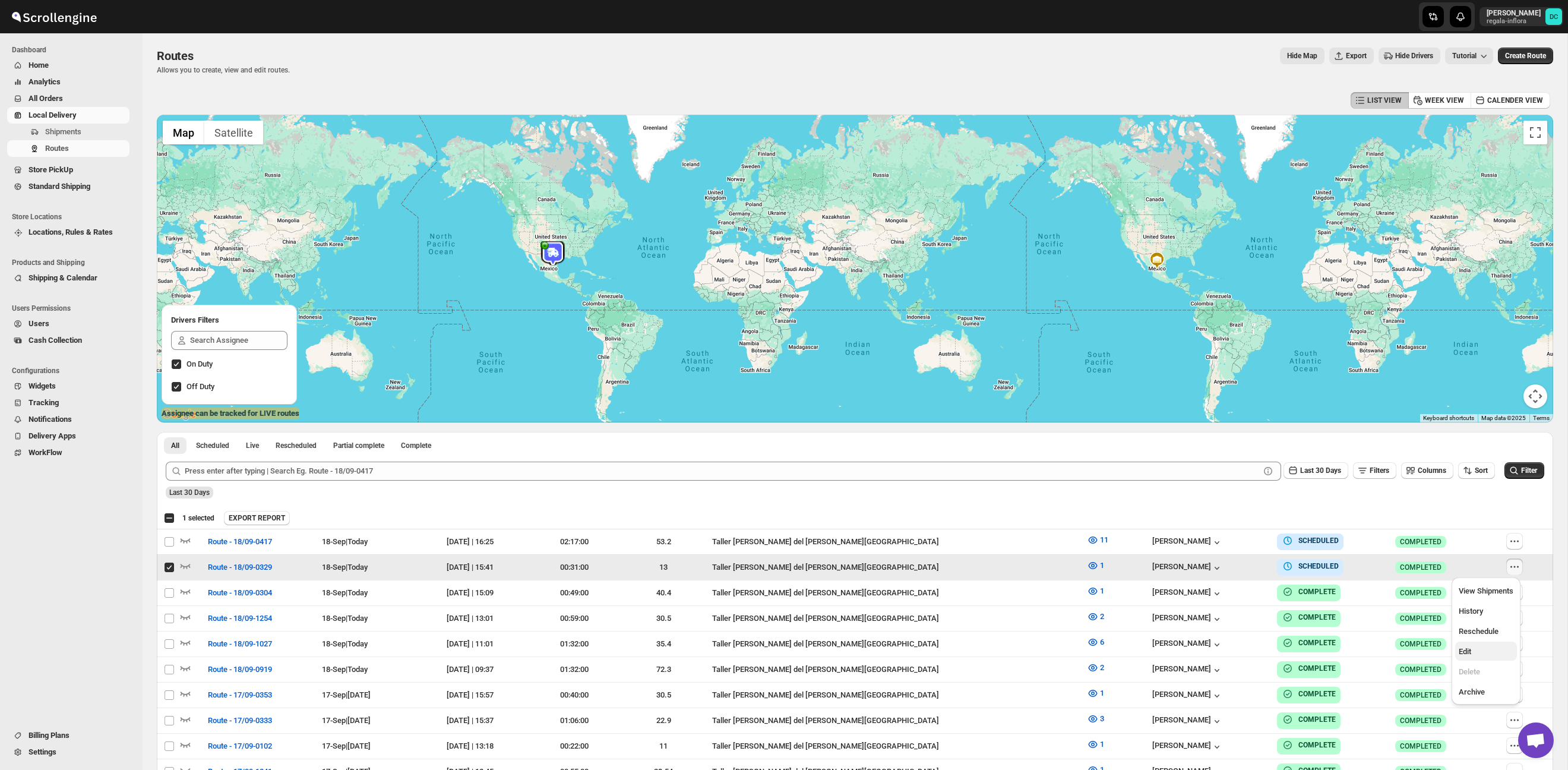
click at [1481, 656] on span "Edit" at bounding box center [1486, 651] width 55 height 12
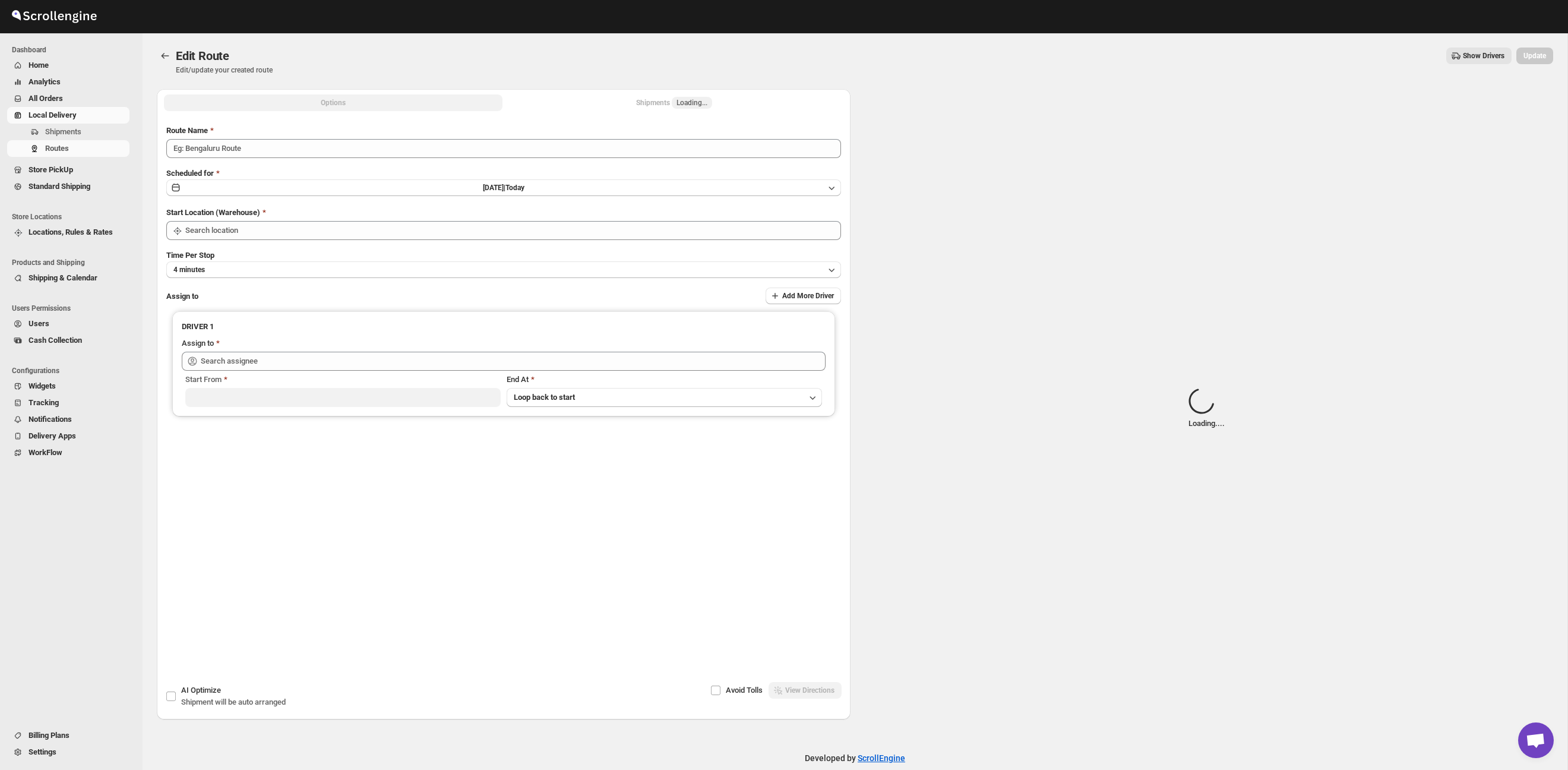
type input "Route - 18/09-0329"
type input "Taller [PERSON_NAME][GEOGRAPHIC_DATA]"
type input "[PERSON_NAME] ([PERSON_NAME][EMAIL_ADDRESS][DOMAIN_NAME])"
